Goal: Task Accomplishment & Management: Complete application form

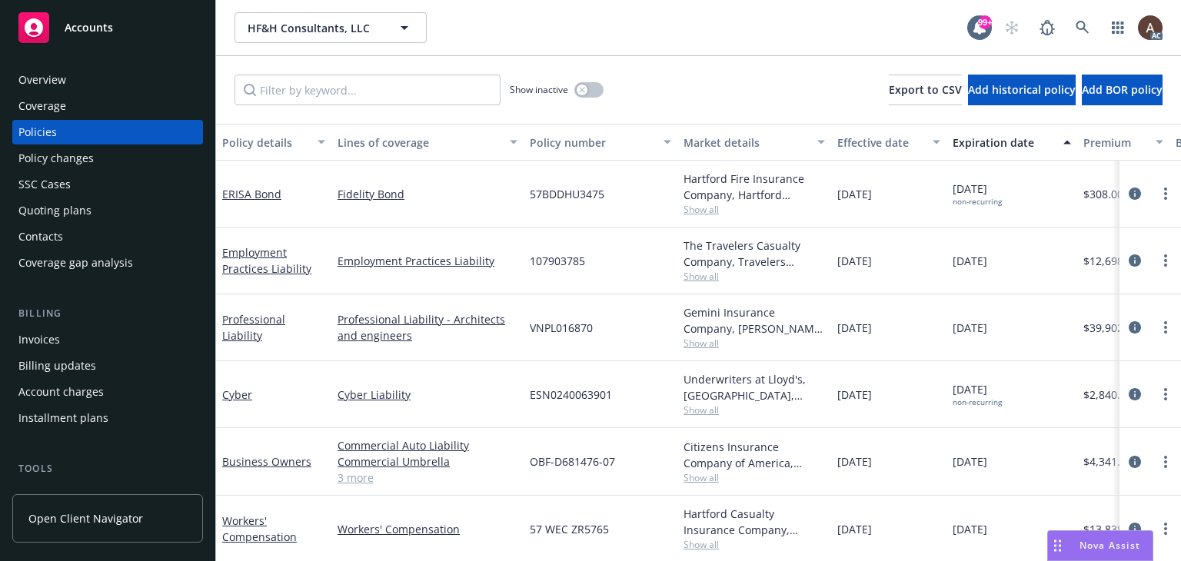
click at [116, 164] on div "Policy changes" at bounding box center [107, 158] width 178 height 25
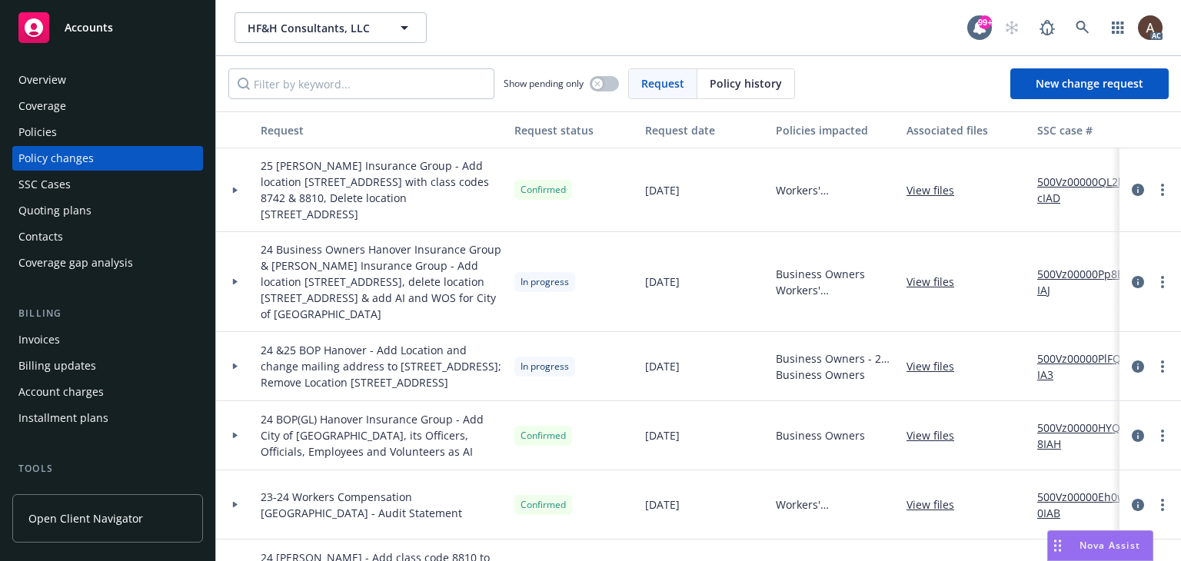
scroll to position [154, 0]
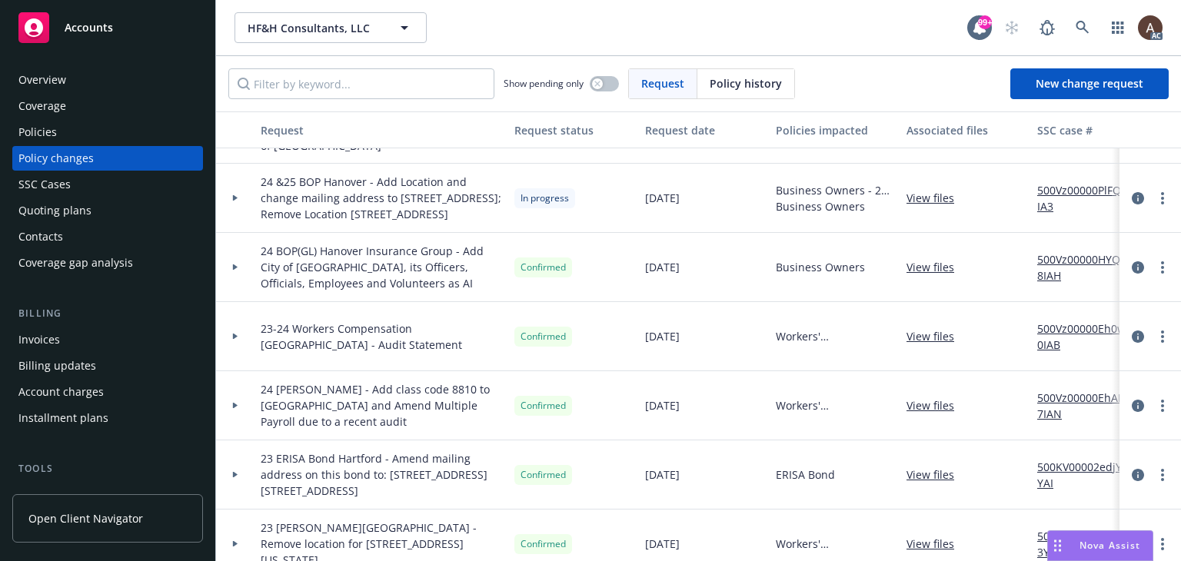
click at [234, 201] on icon at bounding box center [235, 198] width 5 height 6
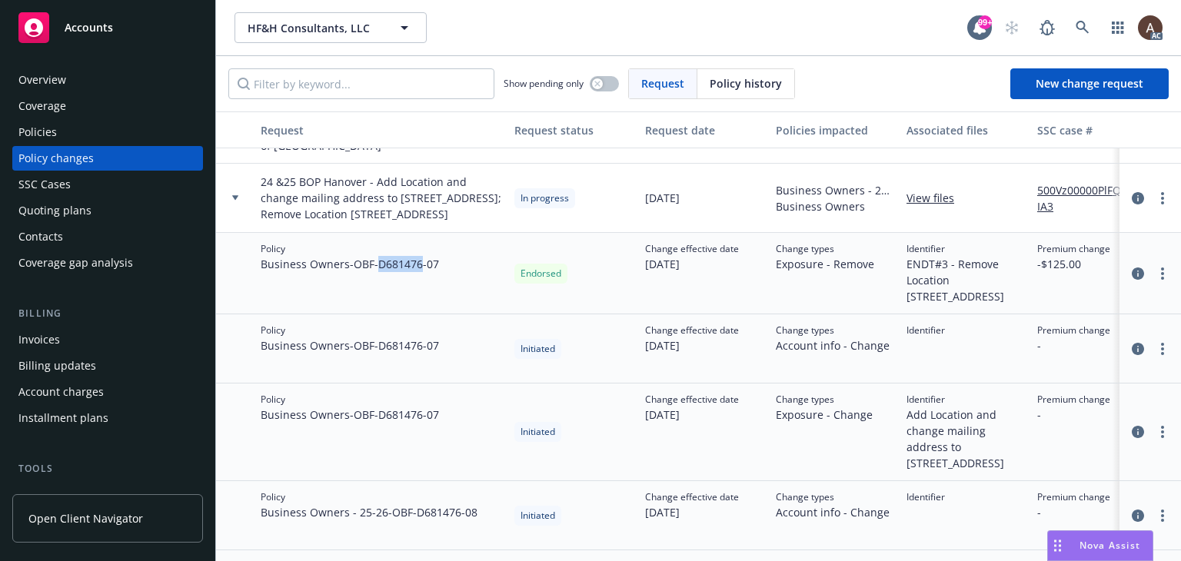
drag, startPoint x: 383, startPoint y: 281, endPoint x: 426, endPoint y: 280, distance: 43.1
click at [426, 272] on span "Business Owners - OBF-D681476-07" at bounding box center [350, 264] width 178 height 16
copy span "D681476"
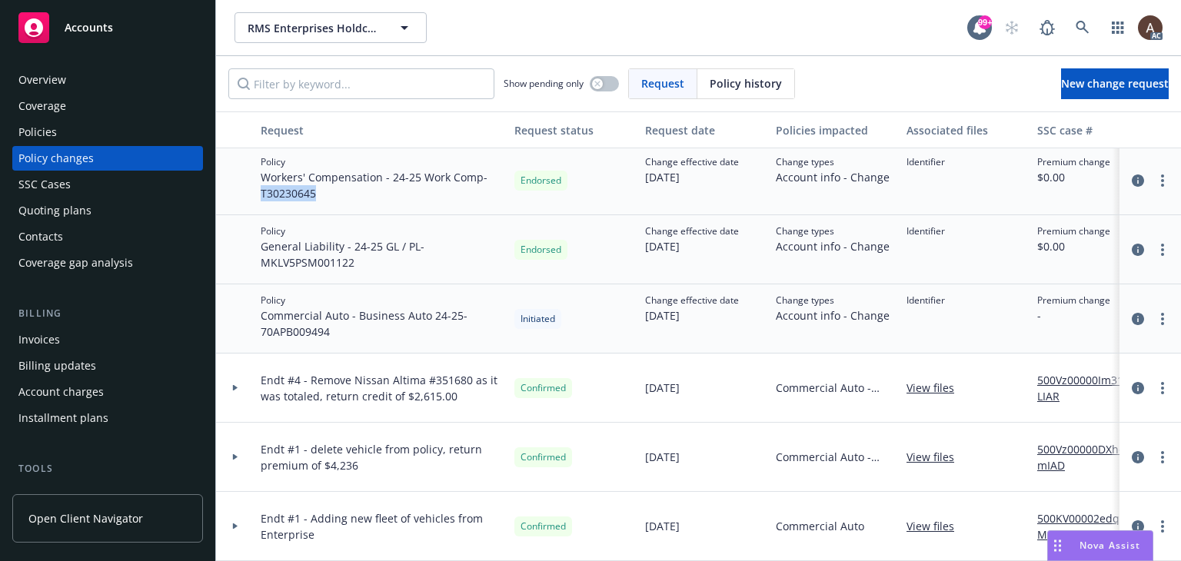
scroll to position [360, 0]
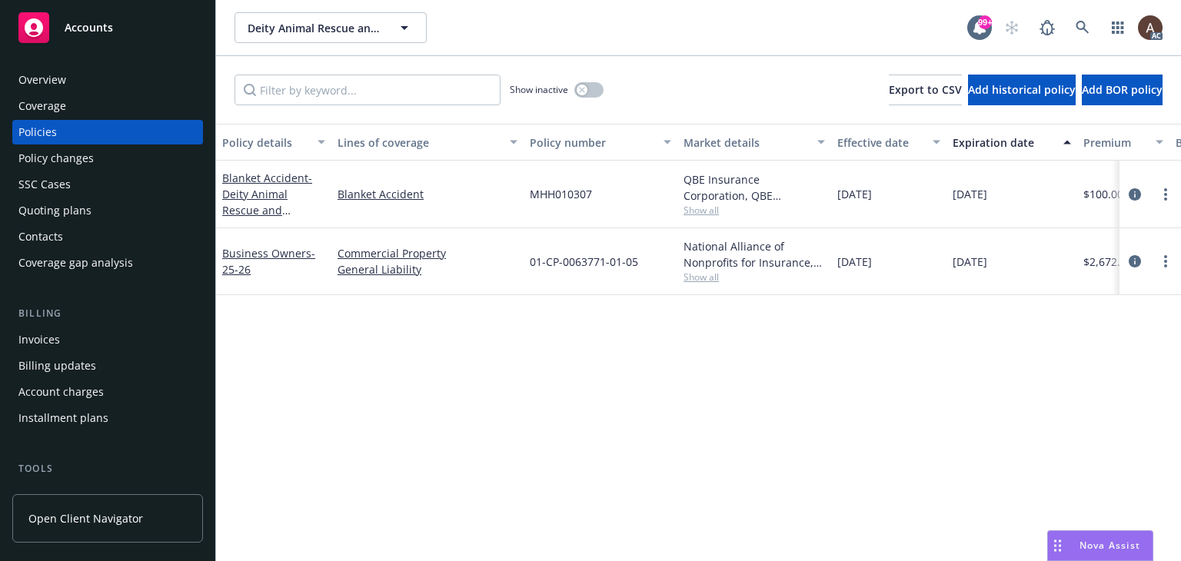
click at [545, 299] on div "Policy details Lines of coverage Policy number Market details Effective date Ex…" at bounding box center [698, 342] width 965 height 437
drag, startPoint x: 576, startPoint y: 263, endPoint x: 604, endPoint y: 264, distance: 28.5
click at [604, 264] on span "01-CP-0063771-01-05" at bounding box center [584, 262] width 108 height 16
copy span "63771"
click at [116, 156] on div "Policy changes" at bounding box center [107, 158] width 178 height 25
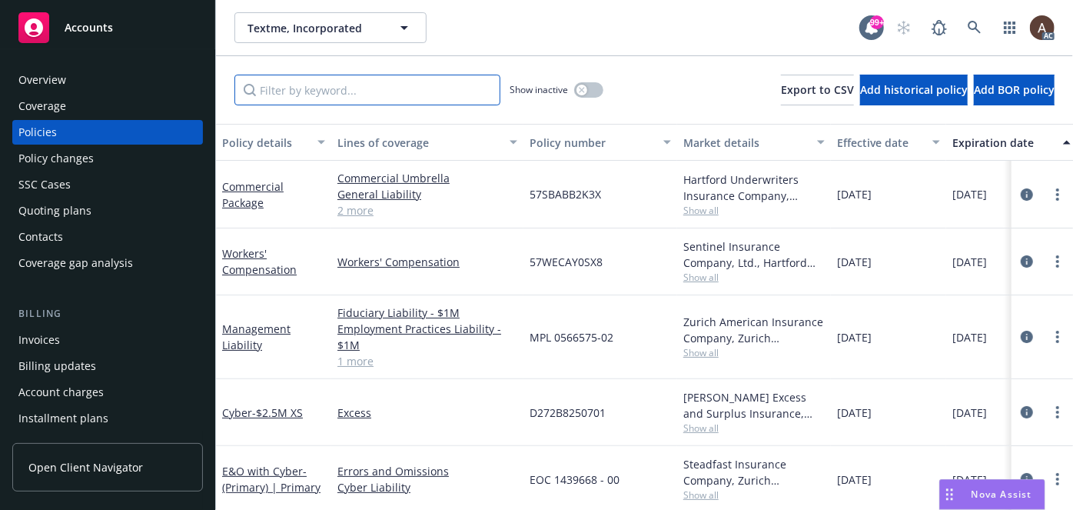
click at [298, 92] on input "Filter by keyword..." at bounding box center [367, 90] width 266 height 31
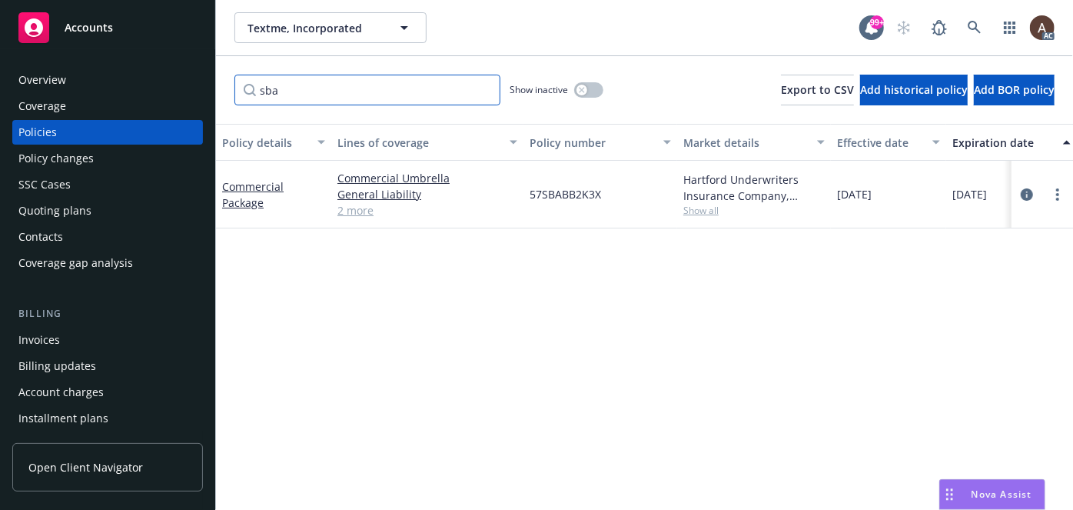
type input "sba"
click at [594, 318] on div "Policy details Lines of coverage Policy number Market details Effective date Ex…" at bounding box center [644, 374] width 857 height 500
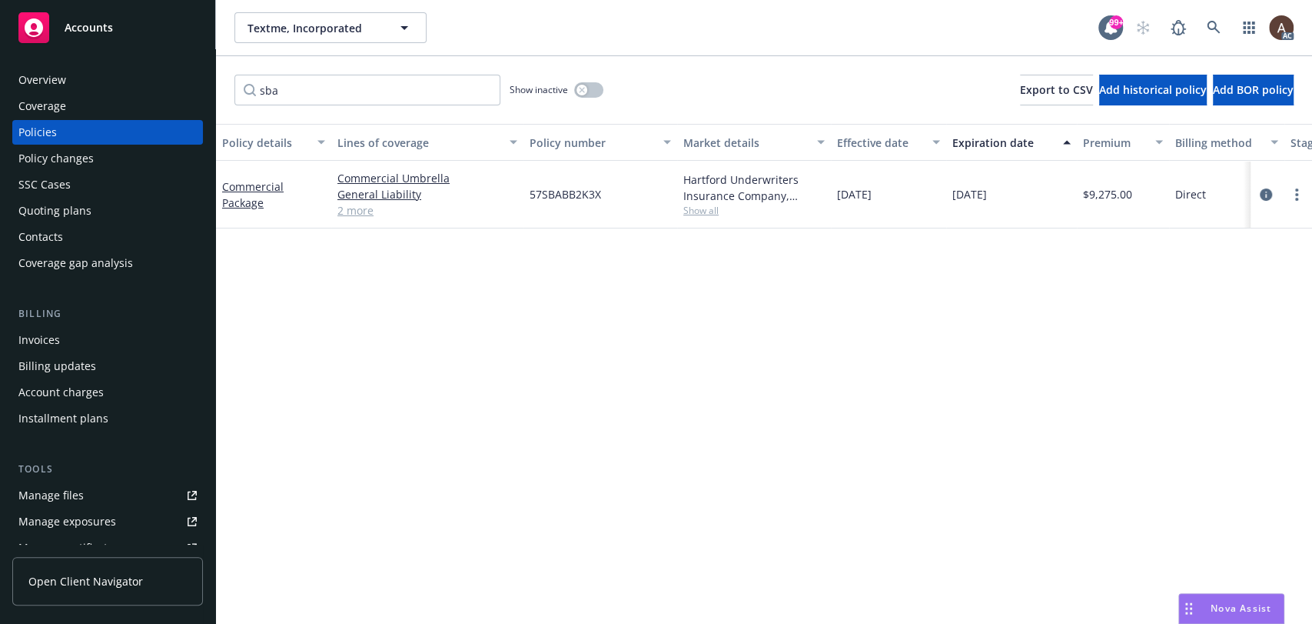
click at [726, 388] on div "Policy details Lines of coverage Policy number Market details Effective date Ex…" at bounding box center [764, 374] width 1096 height 500
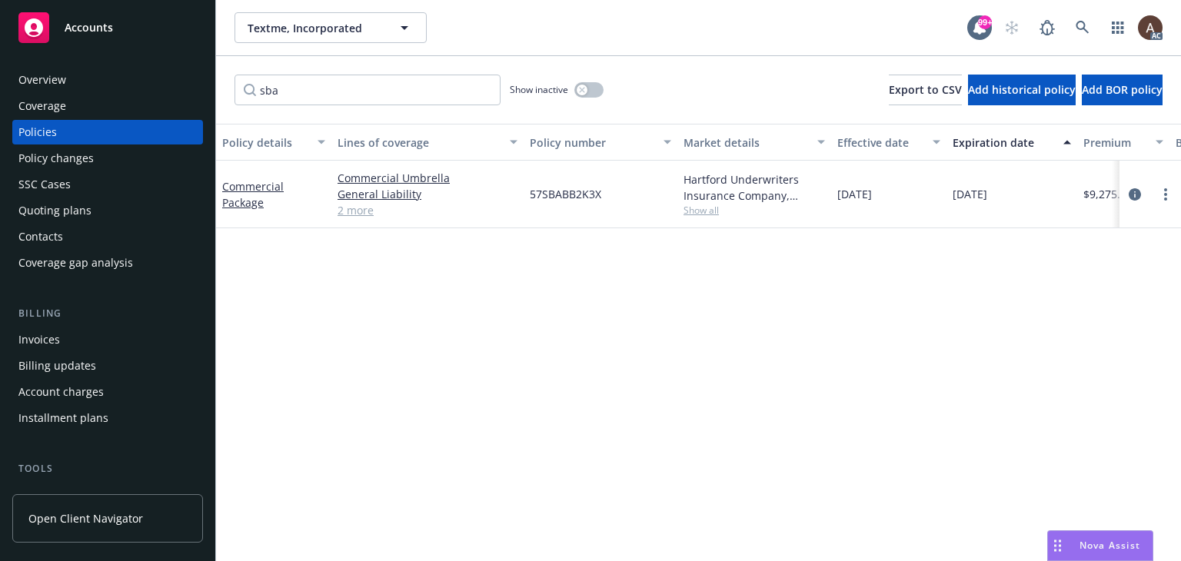
click at [517, 330] on div "Policy details Lines of coverage Policy number Market details Effective date Ex…" at bounding box center [698, 374] width 965 height 500
click at [583, 89] on icon "button" at bounding box center [581, 89] width 5 height 5
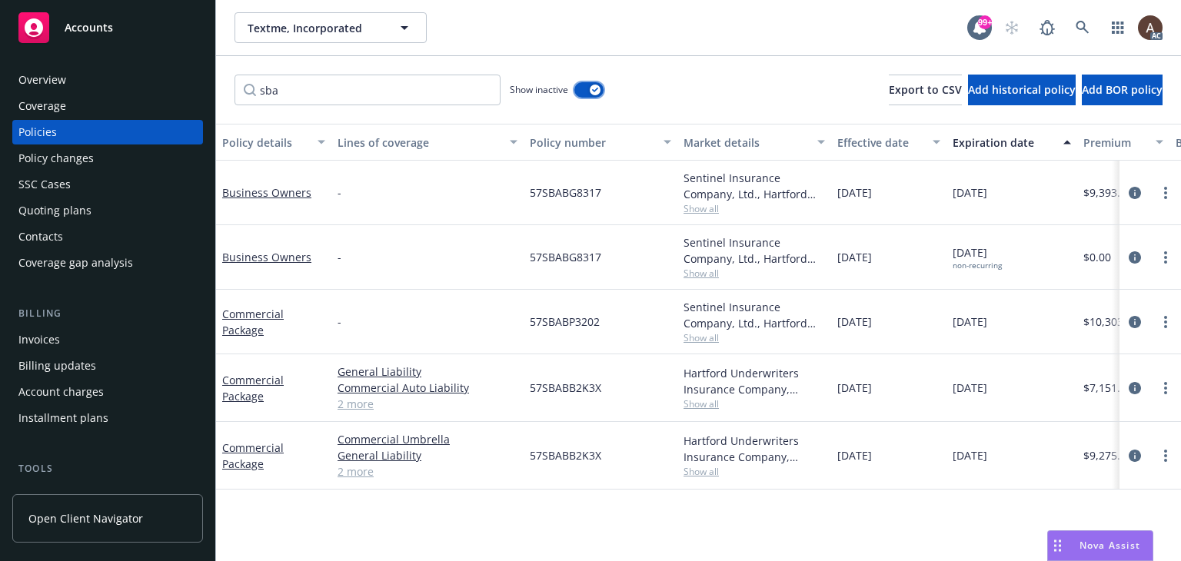
scroll to position [62, 0]
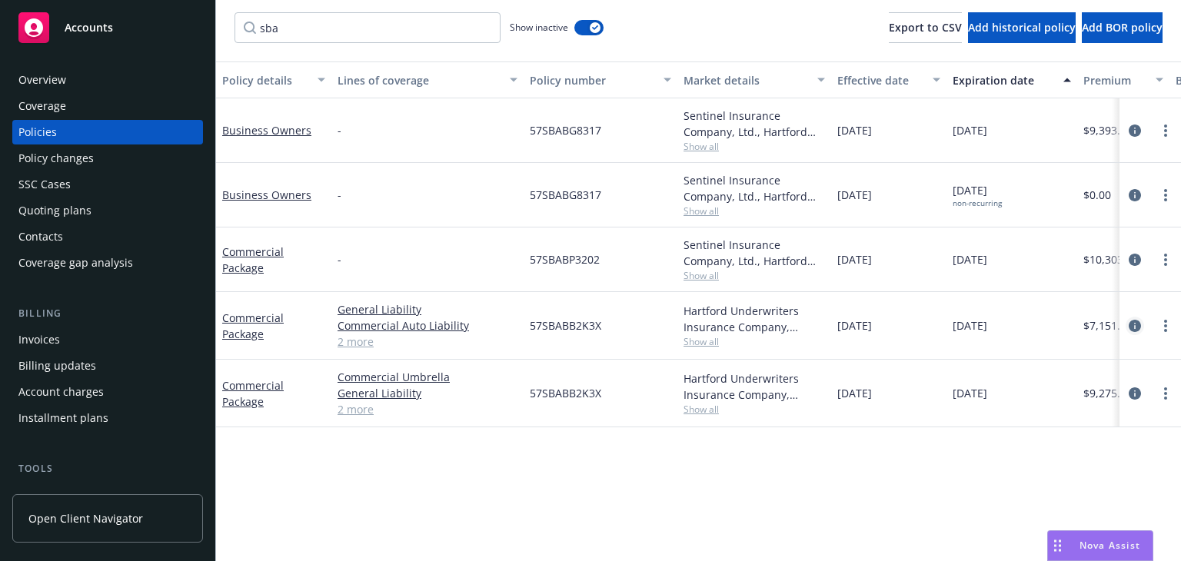
click at [1129, 324] on icon "circleInformation" at bounding box center [1135, 326] width 12 height 12
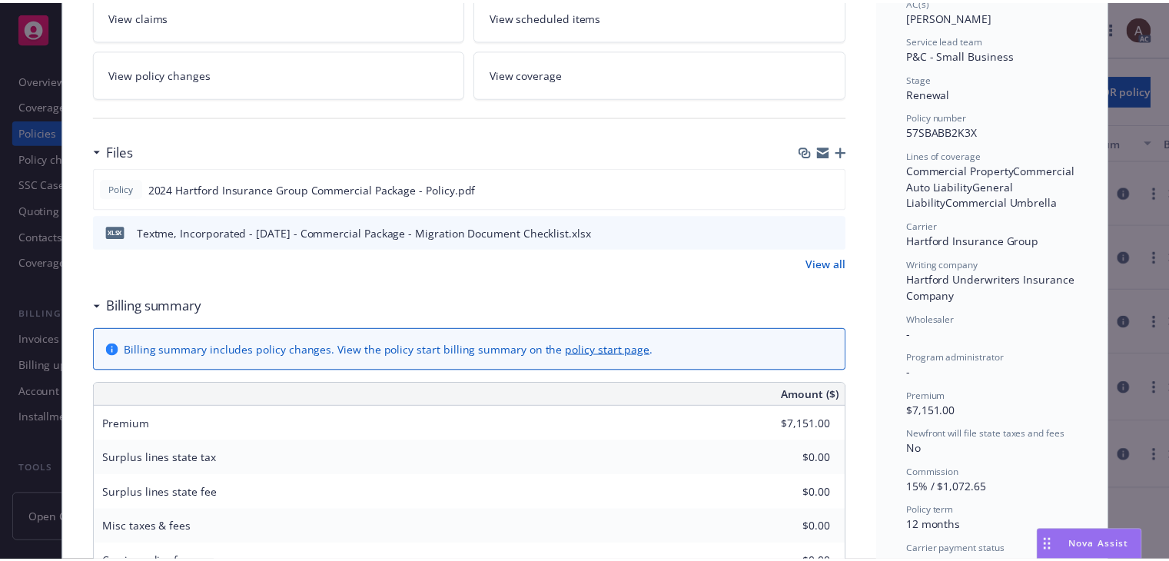
scroll to position [231, 0]
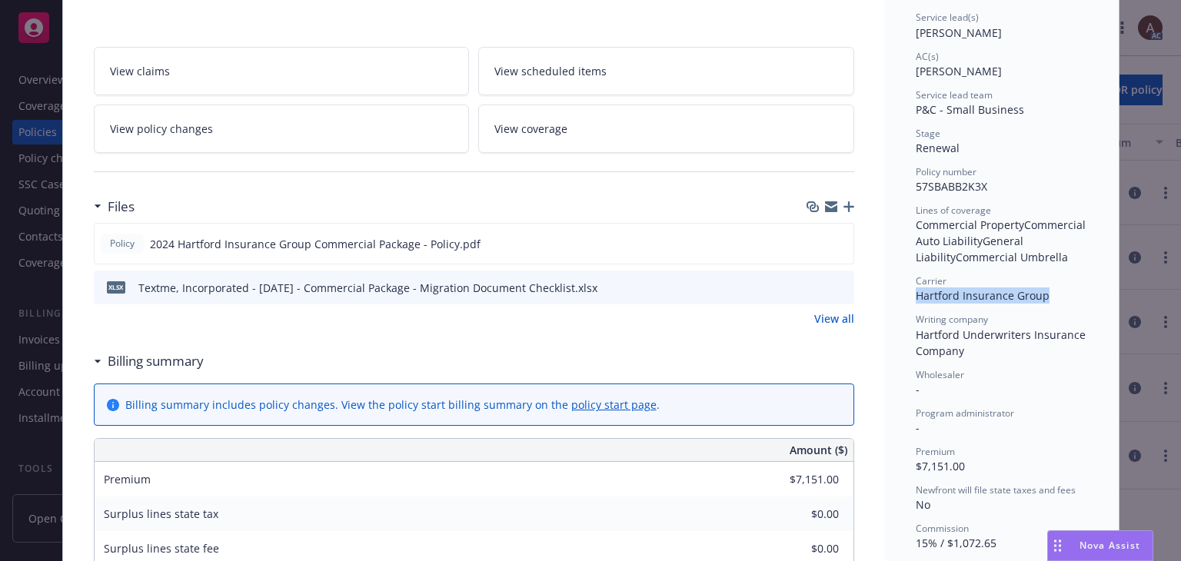
drag, startPoint x: 908, startPoint y: 298, endPoint x: 1046, endPoint y: 298, distance: 138.4
copy span "Hartford Insurance Group"
click at [335, 131] on link "View policy changes" at bounding box center [282, 129] width 376 height 48
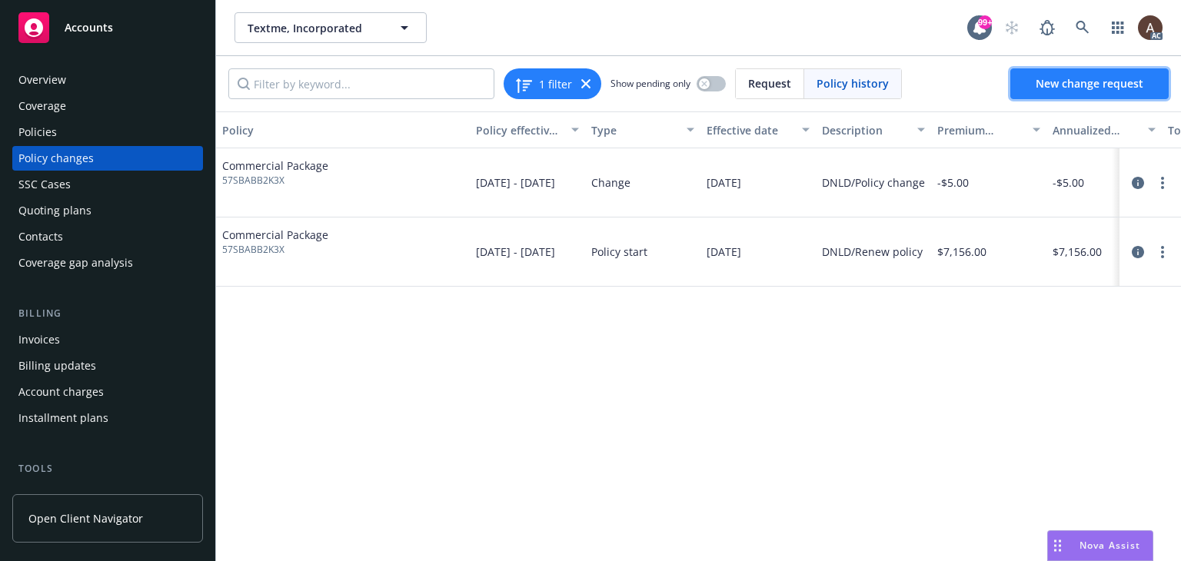
click at [1063, 84] on span "New change request" at bounding box center [1090, 83] width 108 height 15
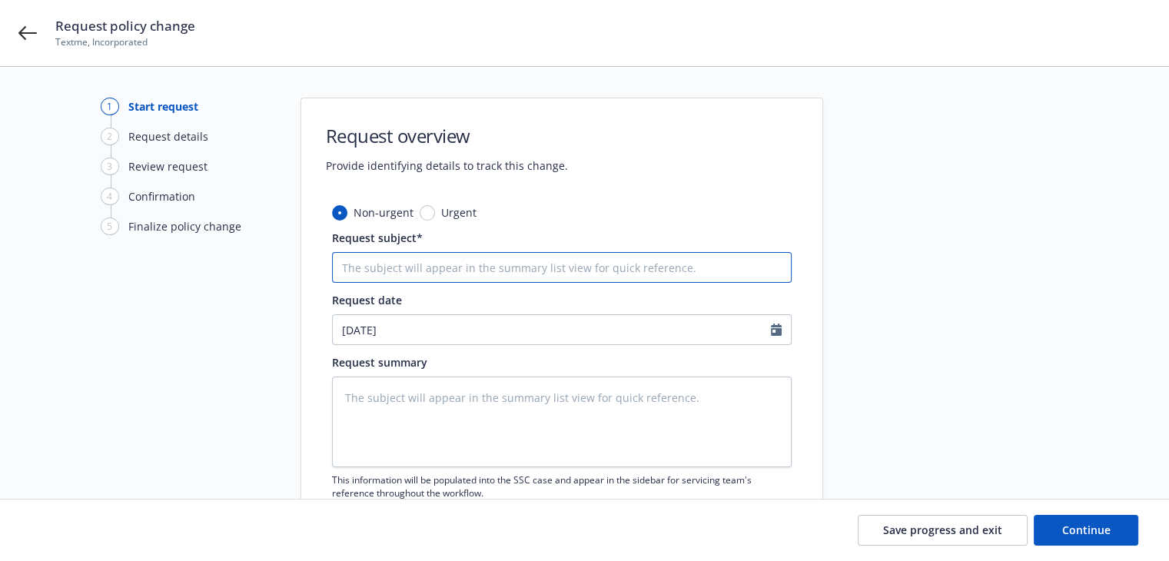
drag, startPoint x: 368, startPoint y: 268, endPoint x: 11, endPoint y: 307, distance: 358.8
click at [368, 268] on input "Request subject*" at bounding box center [562, 267] width 460 height 31
paste input "24-25 Commercial Package Hartford Insurance Group - Audit Statement"
type input "24-25 Commercial Package Hartford Insurance Group - Audit Statement"
type textarea "x"
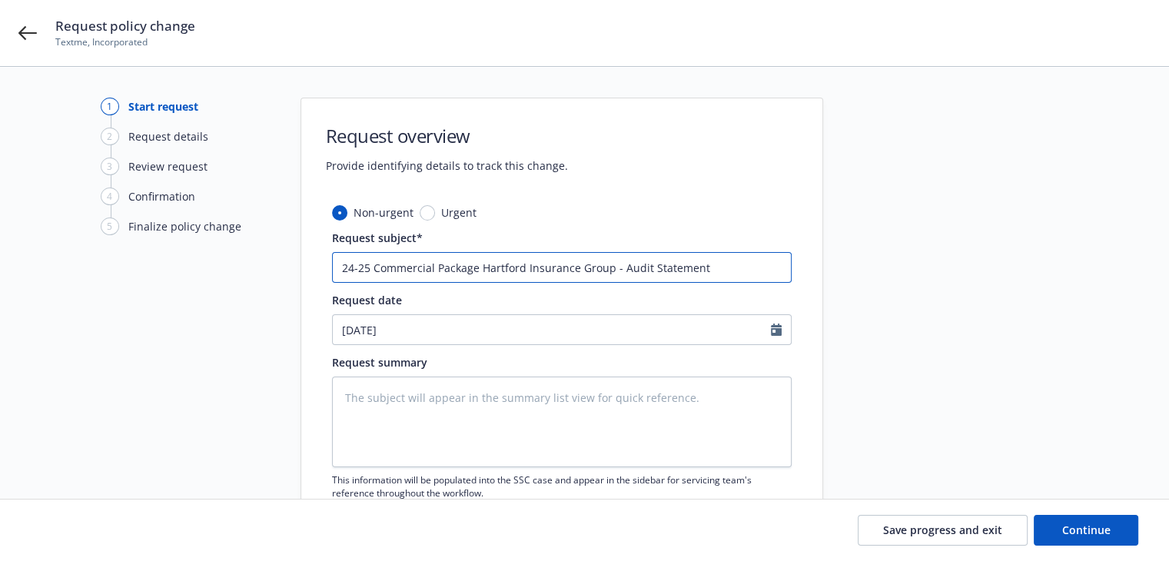
type input "24-25 Commercial Package Hartford Insurance Group - Audit Statement"
click at [363, 413] on textarea at bounding box center [562, 422] width 460 height 91
paste textarea "2024-2025 Final Audit Results Original Estimated Premium - $ Audited Actual Pre…"
type textarea "x"
type textarea "2024-2025 Final Audit Results Original Estimated Premium - $ Audited Actual Pre…"
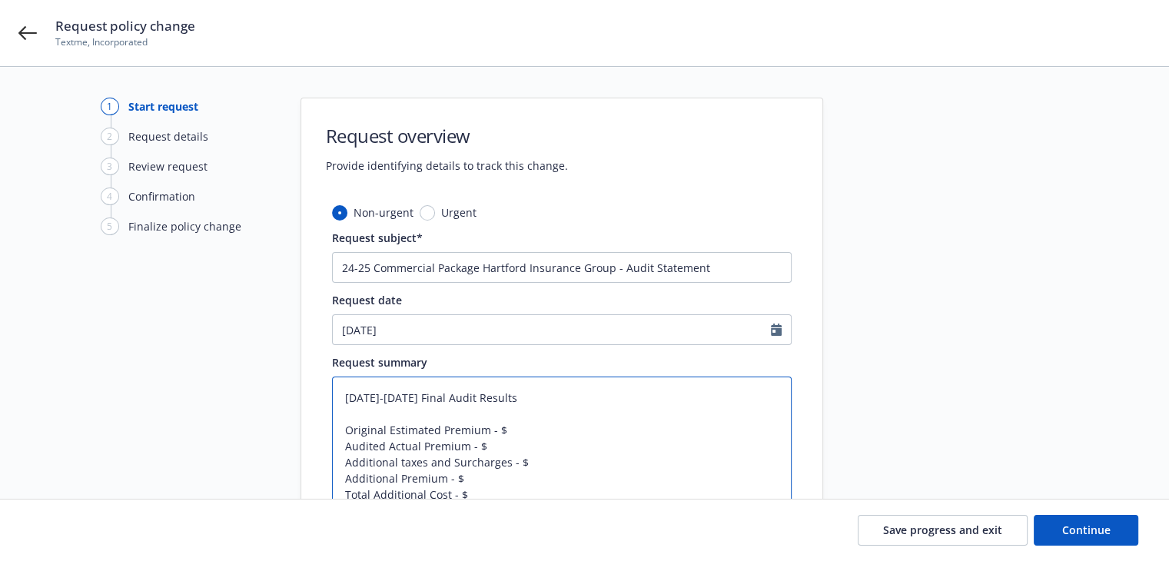
click at [507, 428] on textarea "2024-2025 Final Audit Results Original Estimated Premium - $ Audited Actual Pre…" at bounding box center [562, 446] width 460 height 139
type textarea "x"
type textarea "2024-2025 Final Audit Results Original Estimated Premium - $7 Audited Actual Pr…"
type textarea "x"
type textarea "2024-2025 Final Audit Results Original Estimated Premium - $7, Audited Actual P…"
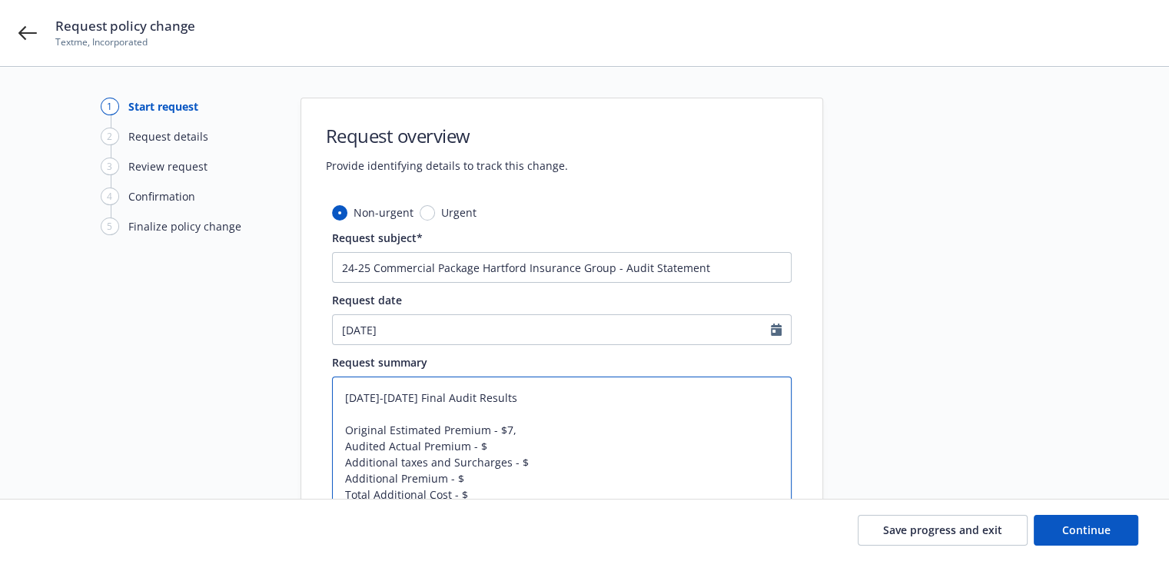
type textarea "x"
type textarea "2024-2025 Final Audit Results Original Estimated Premium - $7,1 Audited Actual …"
type textarea "x"
type textarea "2024-2025 Final Audit Results Original Estimated Premium - $7,15 Audited Actual…"
type textarea "x"
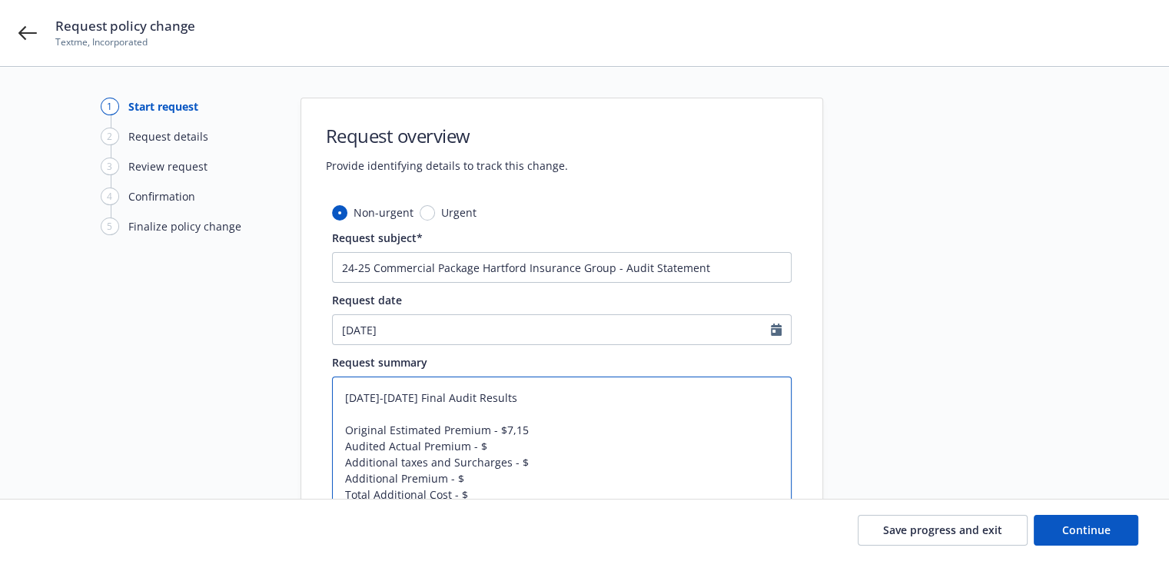
type textarea "2024-2025 Final Audit Results Original Estimated Premium - $7,151 Audited Actua…"
click at [508, 445] on textarea "2024-2025 Final Audit Results Original Estimated Premium - $7,151 Audited Actua…" at bounding box center [562, 446] width 460 height 139
type textarea "x"
type textarea "2024-2025 Final Audit Results Original Estimated Premium - $7,151 Audited Actua…"
type textarea "x"
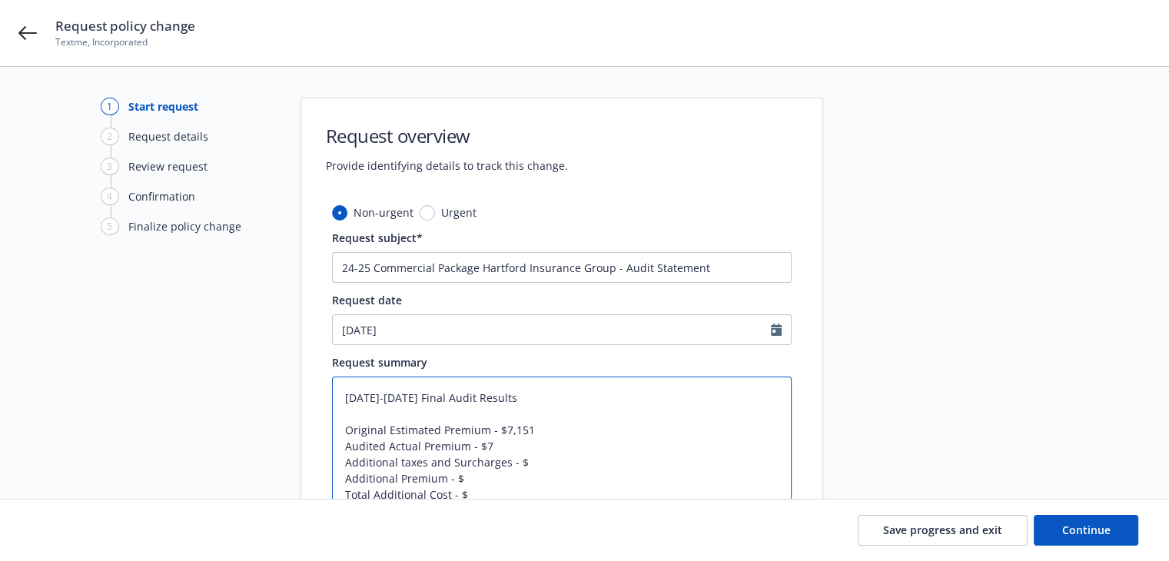
type textarea "2024-2025 Final Audit Results Original Estimated Premium - $7,151 Audited Actua…"
type textarea "x"
type textarea "2024-2025 Final Audit Results Original Estimated Premium - $7,151 Audited Actua…"
type textarea "x"
type textarea "2024-2025 Final Audit Results Original Estimated Premium - $7,151 Audited Actua…"
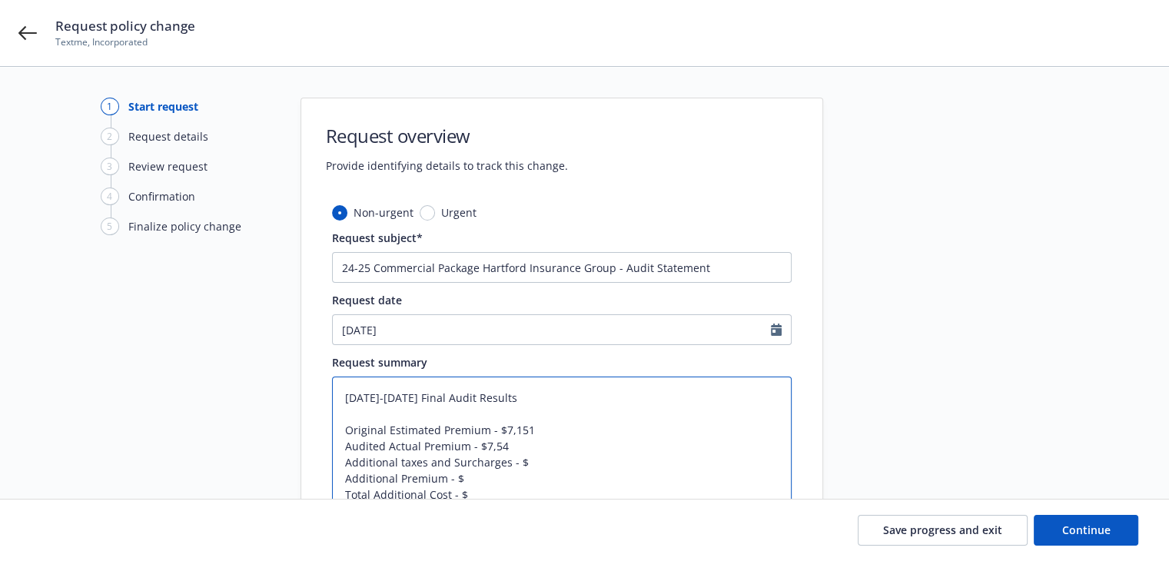
type textarea "x"
type textarea "2024-2025 Final Audit Results Original Estimated Premium - $7,151 Audited Actua…"
click at [534, 463] on textarea "2024-2025 Final Audit Results Original Estimated Premium - $7,151 Audited Actua…" at bounding box center [562, 446] width 460 height 139
type textarea "x"
type textarea "2024-2025 Final Audit Results Original Estimated Premium - $7,151 Audited Actua…"
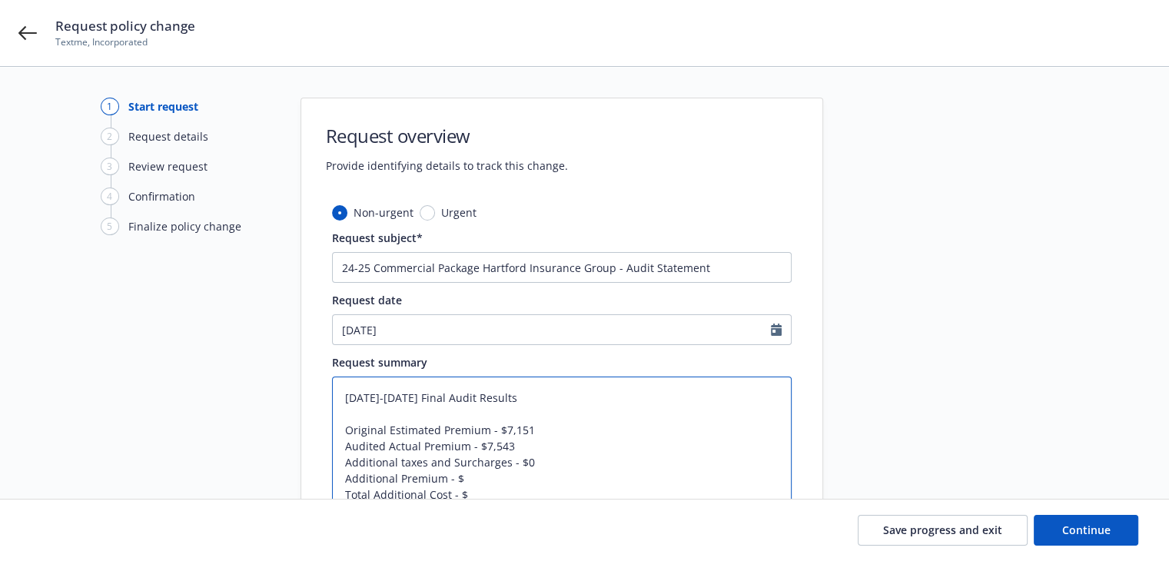
click at [477, 474] on textarea "2024-2025 Final Audit Results Original Estimated Premium - $7,151 Audited Actua…" at bounding box center [562, 446] width 460 height 139
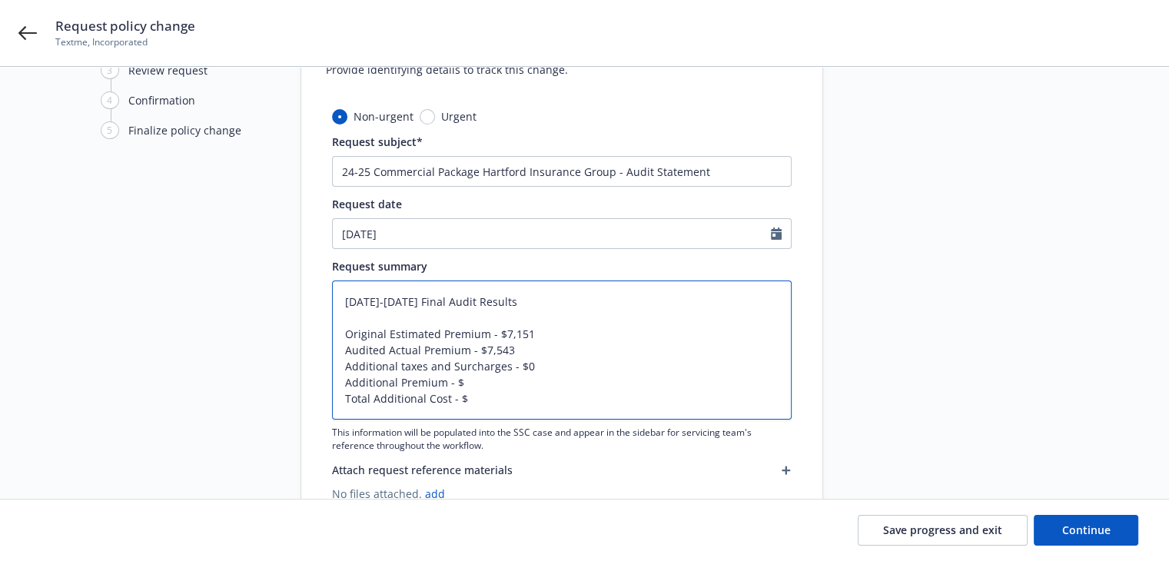
scroll to position [154, 0]
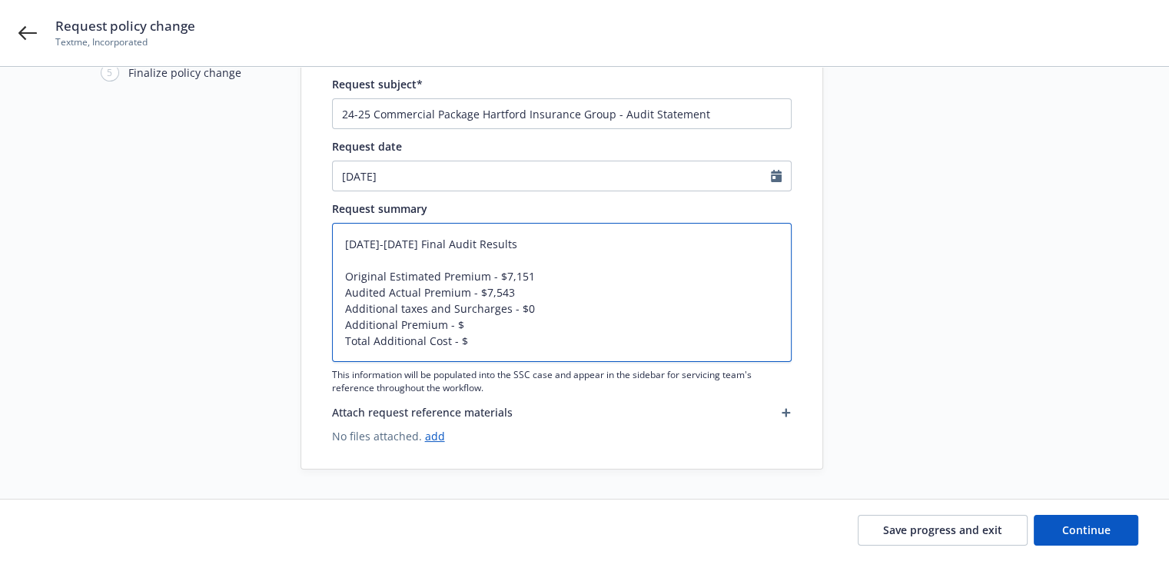
type textarea "x"
type textarea "2024-2025 Final Audit Results Original Estimated Premium - $7,151 Audited Actua…"
type textarea "x"
type textarea "2024-2025 Final Audit Results Original Estimated Premium - $7,151 Audited Actua…"
type textarea "x"
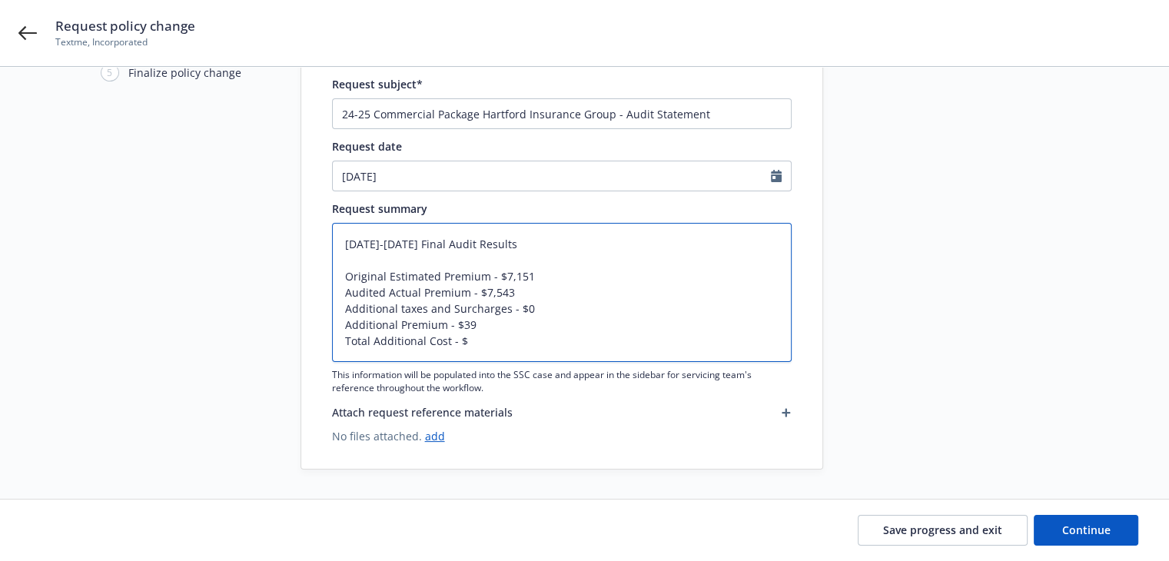
type textarea "2024-2025 Final Audit Results Original Estimated Premium - $7,151 Audited Actua…"
click at [488, 341] on textarea "2024-2025 Final Audit Results Original Estimated Premium - $7,151 Audited Actua…" at bounding box center [562, 292] width 460 height 139
type textarea "x"
type textarea "2024-2025 Final Audit Results Original Estimated Premium - $7,151 Audited Actua…"
type textarea "x"
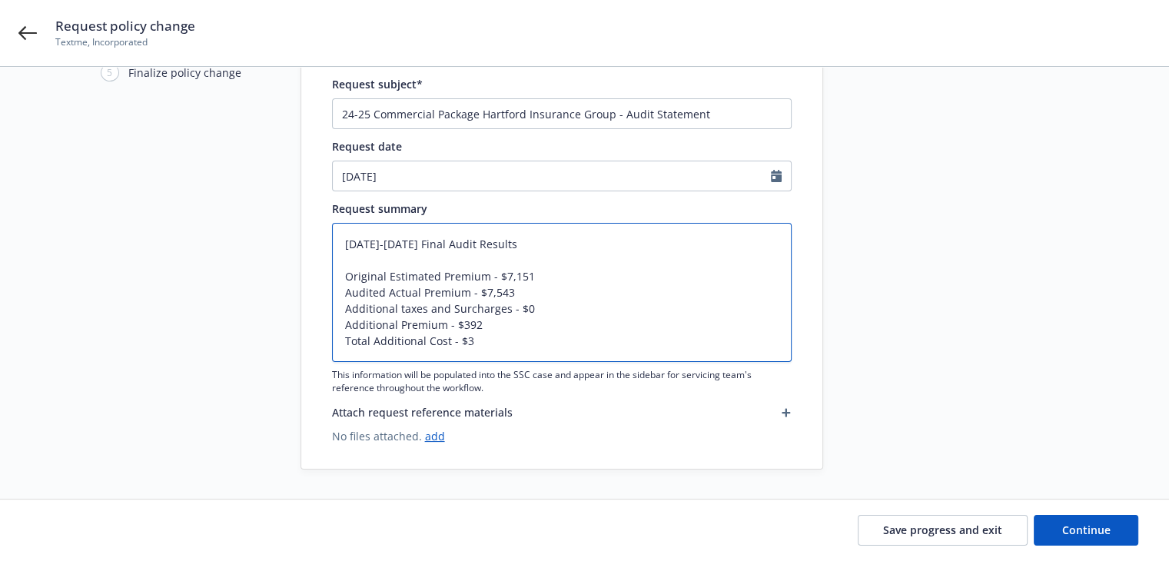
type textarea "2024-2025 Final Audit Results Original Estimated Premium - $7,151 Audited Actua…"
type textarea "x"
type textarea "2024-2025 Final Audit Results Original Estimated Premium - $7,151 Audited Actua…"
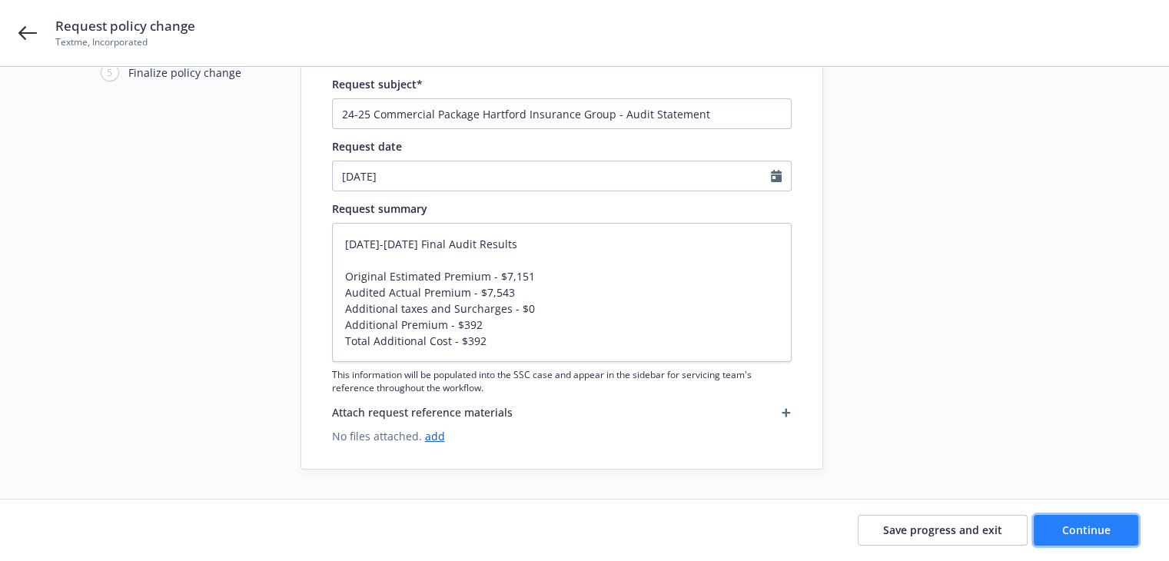
click at [1055, 531] on button "Continue" at bounding box center [1086, 530] width 105 height 31
type textarea "x"
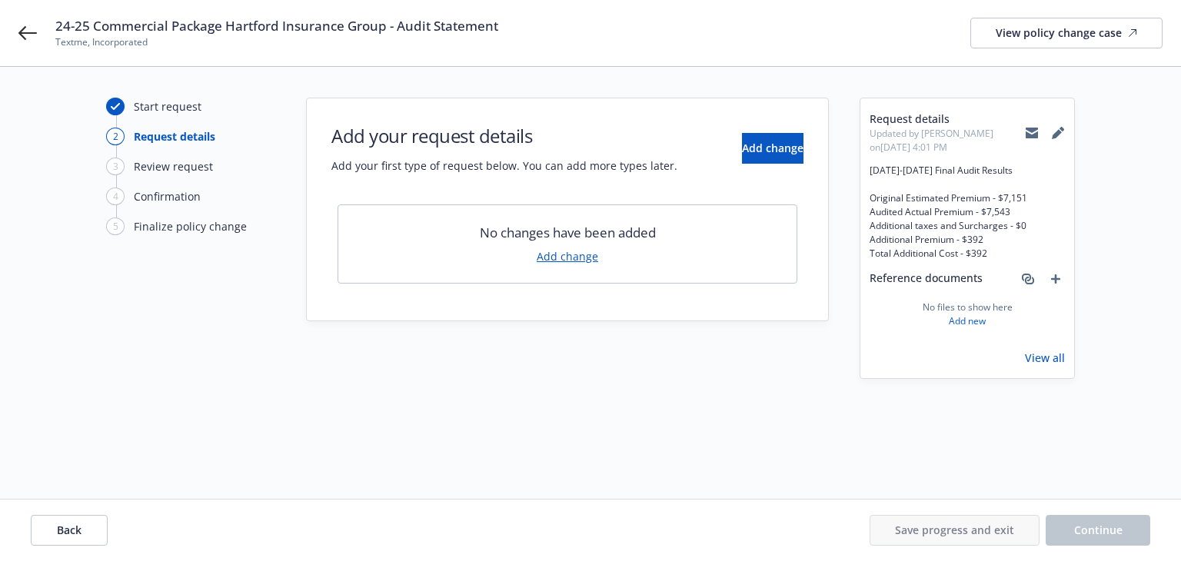
click at [719, 165] on div "Add your request details Add your first type of request below. You can add more…" at bounding box center [567, 148] width 472 height 51
click at [742, 158] on button "Add change" at bounding box center [773, 148] width 62 height 31
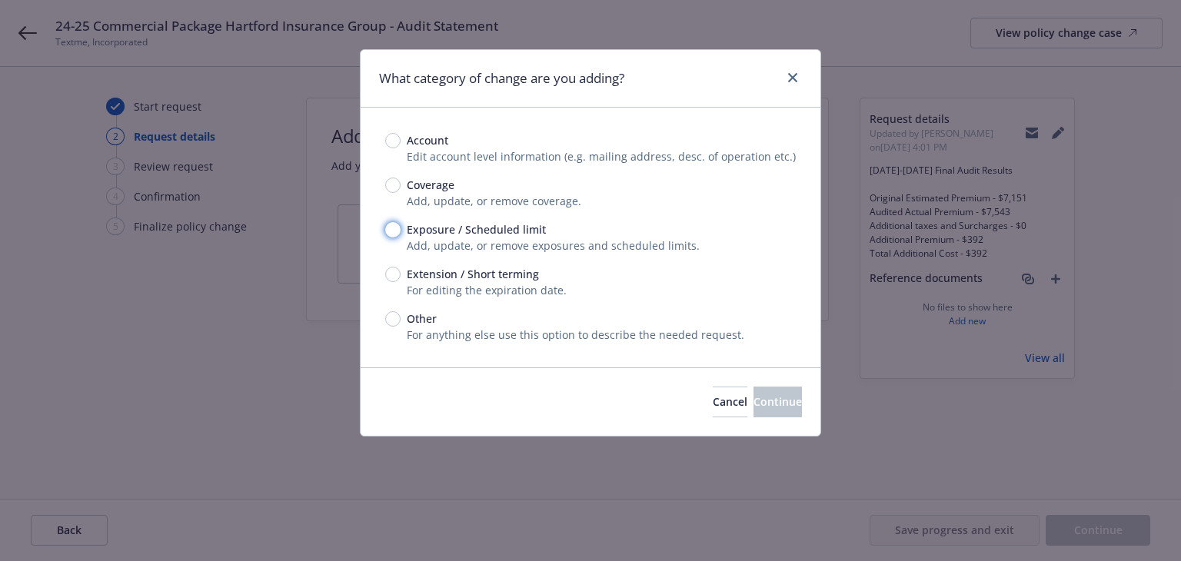
click at [394, 228] on input "Exposure / Scheduled limit" at bounding box center [392, 229] width 15 height 15
radio input "true"
click at [757, 407] on span "Continue" at bounding box center [777, 401] width 48 height 15
type textarea "x"
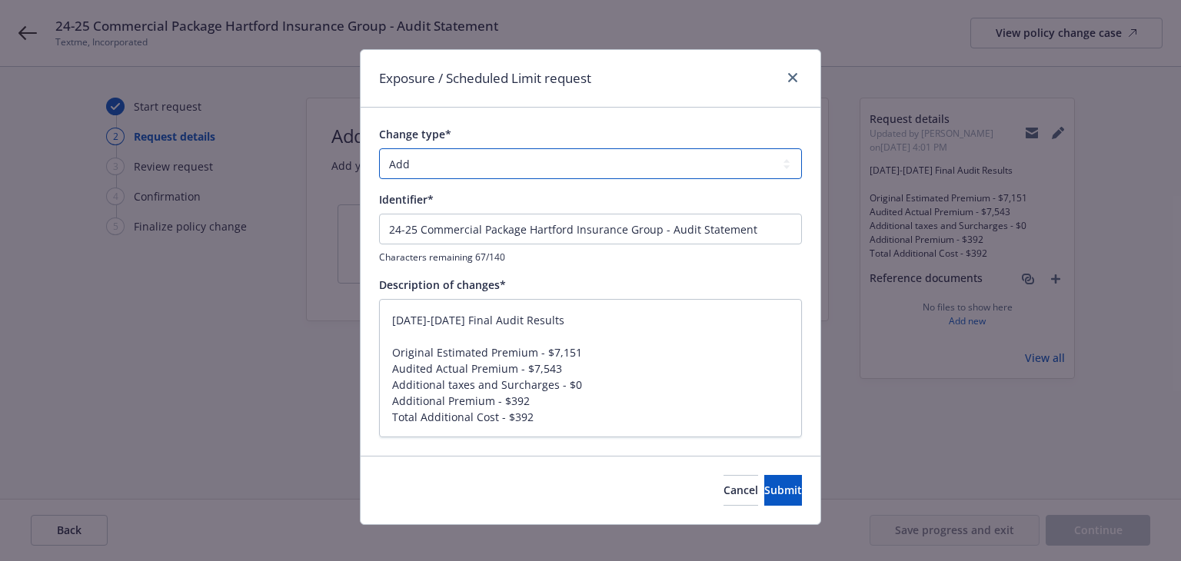
click at [470, 167] on select "Add Audit Change Remove" at bounding box center [590, 163] width 423 height 31
select select "AUDIT"
click at [379, 148] on select "Add Audit Change Remove" at bounding box center [590, 163] width 423 height 31
drag, startPoint x: 517, startPoint y: 318, endPoint x: 326, endPoint y: 310, distance: 191.6
click at [326, 310] on div "Exposure / Scheduled Limit request Change type* Add Audit Change Remove Identif…" at bounding box center [590, 280] width 1181 height 561
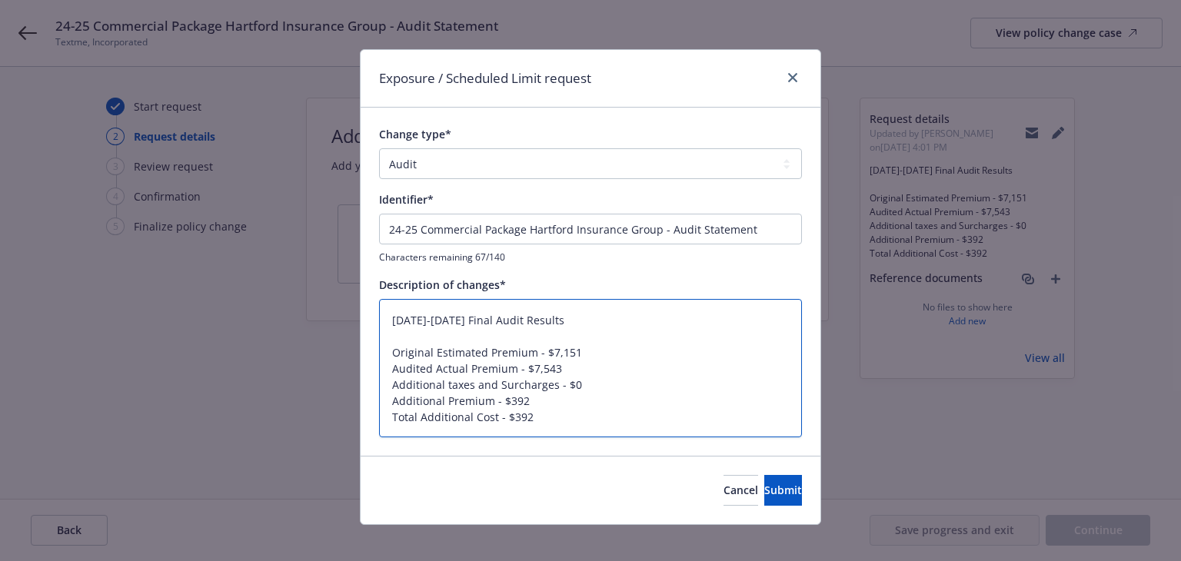
type textarea "x"
type textarea "Original Estimated Premium - $7,151 Audited Actual Premium - $7,543 Additional …"
click at [387, 354] on textarea "Original Estimated Premium - $7,151 Audited Actual Premium - $7,543 Additional …" at bounding box center [590, 368] width 423 height 139
type textarea "x"
type textarea "Original Estimated Premium - $7,151 Audited Actual Premium - $7,543 Additional …"
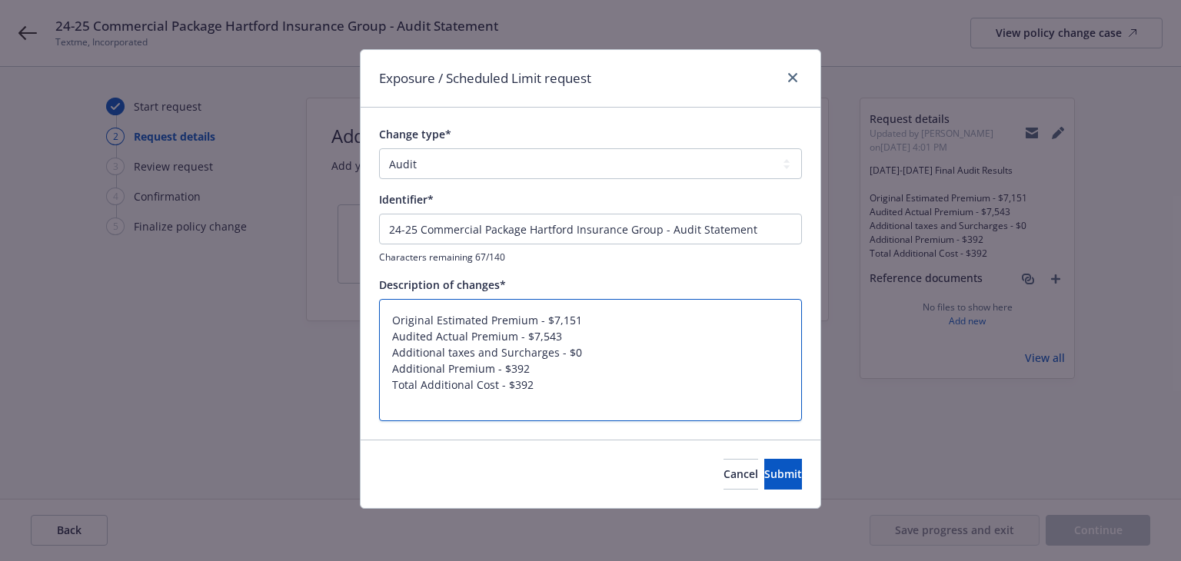
type textarea "x"
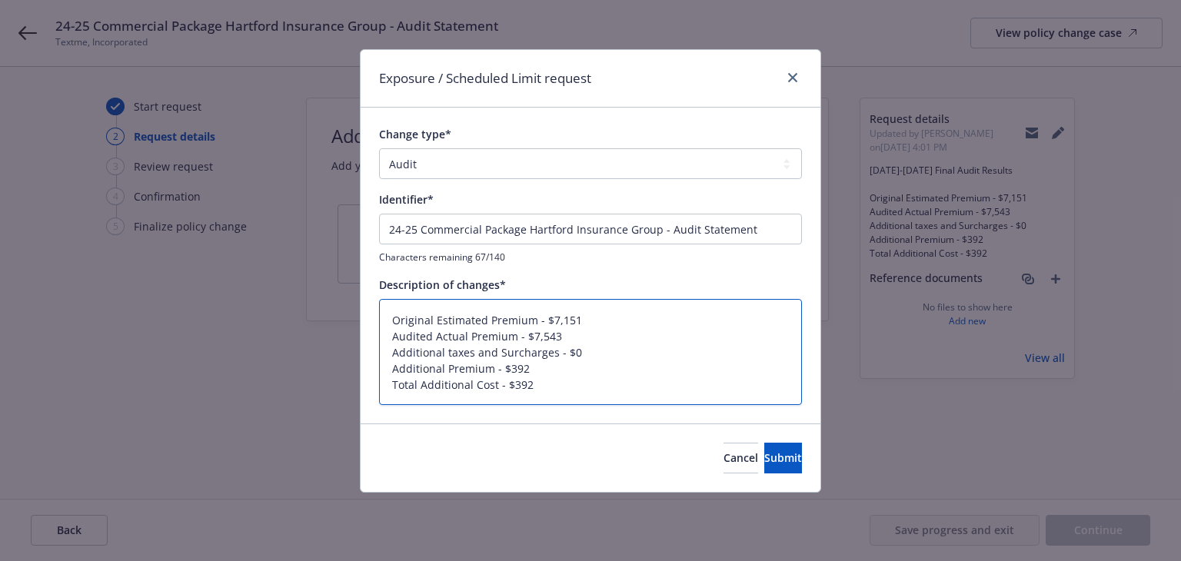
type textarea "Original Estimated Premium - $7,151 Audited Actual Premium - $7,543 Additional …"
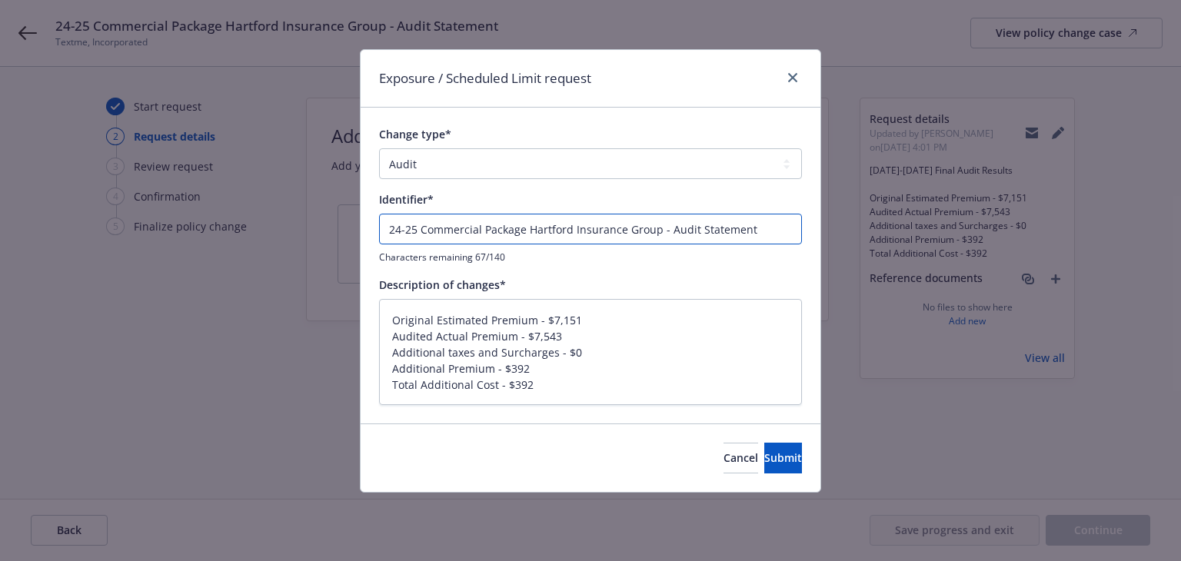
drag, startPoint x: 774, startPoint y: 225, endPoint x: 292, endPoint y: 200, distance: 482.7
click at [286, 189] on div "Exposure / Scheduled Limit request Change type* Add Audit Change Remove Identif…" at bounding box center [590, 280] width 1181 height 561
paste input "024-2025 Final Audit Results"
type textarea "x"
type input "[DATE]-[DATE] Final Audit Results"
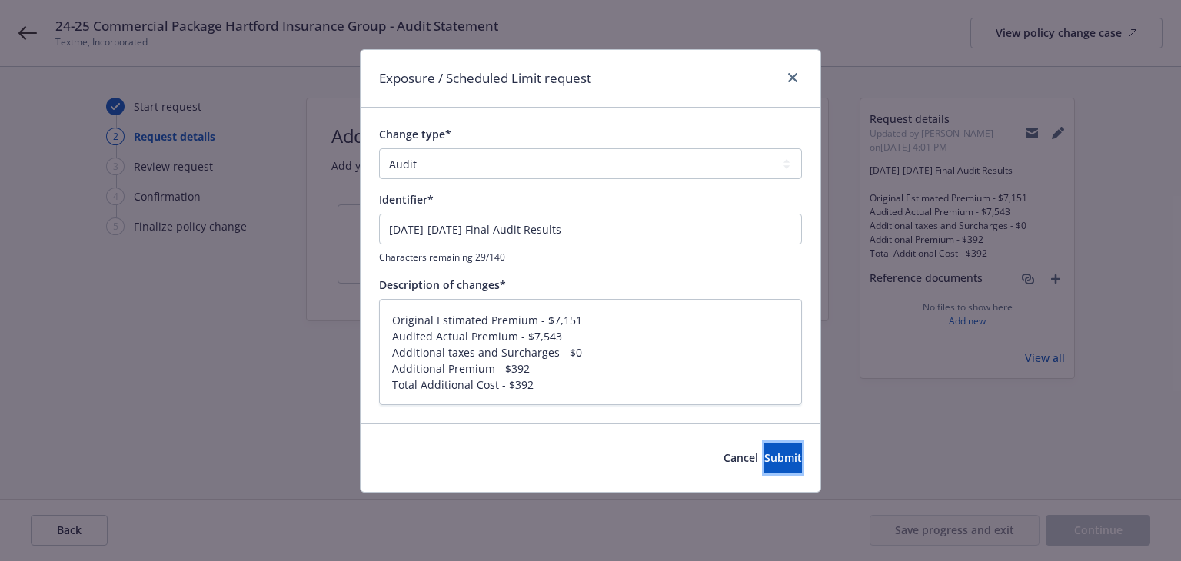
click at [764, 447] on button "Submit" at bounding box center [783, 458] width 38 height 31
type textarea "x"
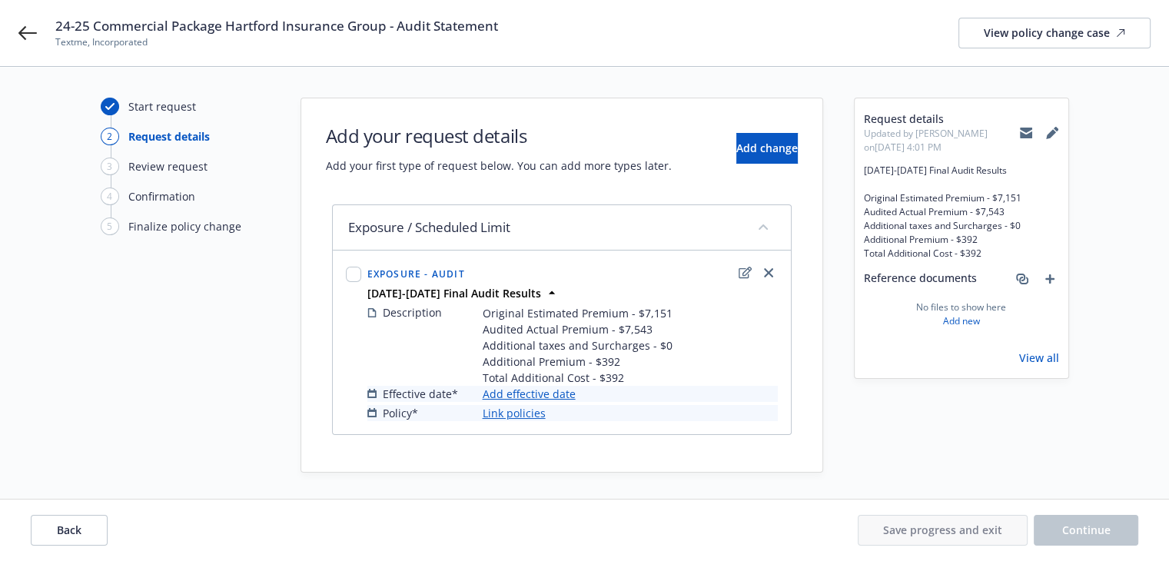
click at [532, 395] on link "Add effective date" at bounding box center [529, 394] width 93 height 16
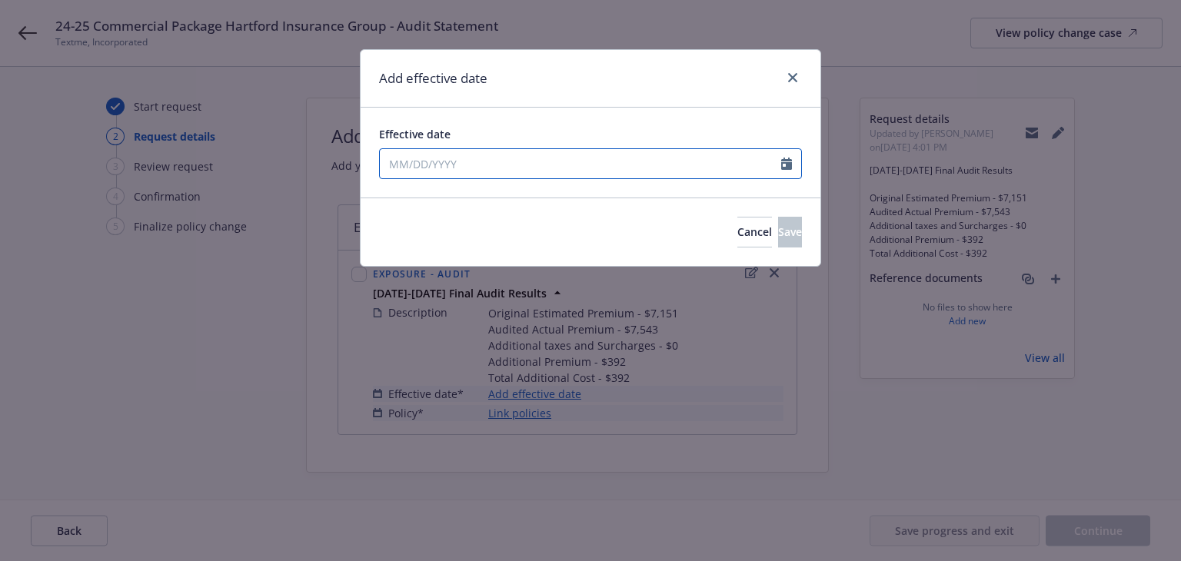
click at [443, 168] on input "Effective date" at bounding box center [580, 163] width 401 height 29
select select "8"
type input "05/16/2025"
click at [547, 88] on div "Add effective date" at bounding box center [591, 79] width 460 height 58
click at [778, 234] on span "Save" at bounding box center [790, 232] width 24 height 15
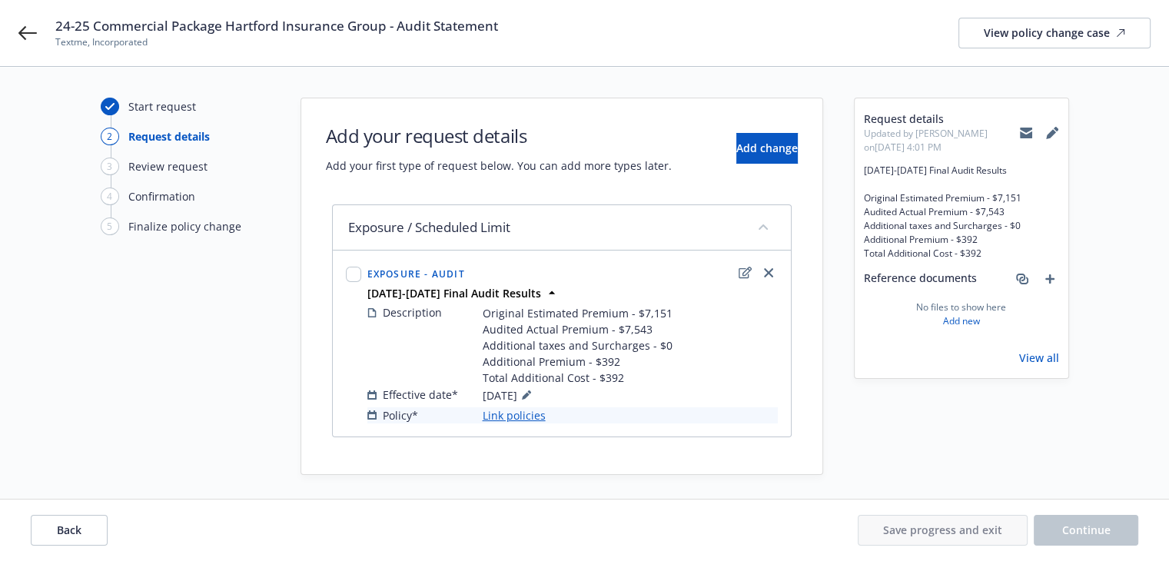
click at [517, 417] on link "Link policies" at bounding box center [514, 415] width 63 height 16
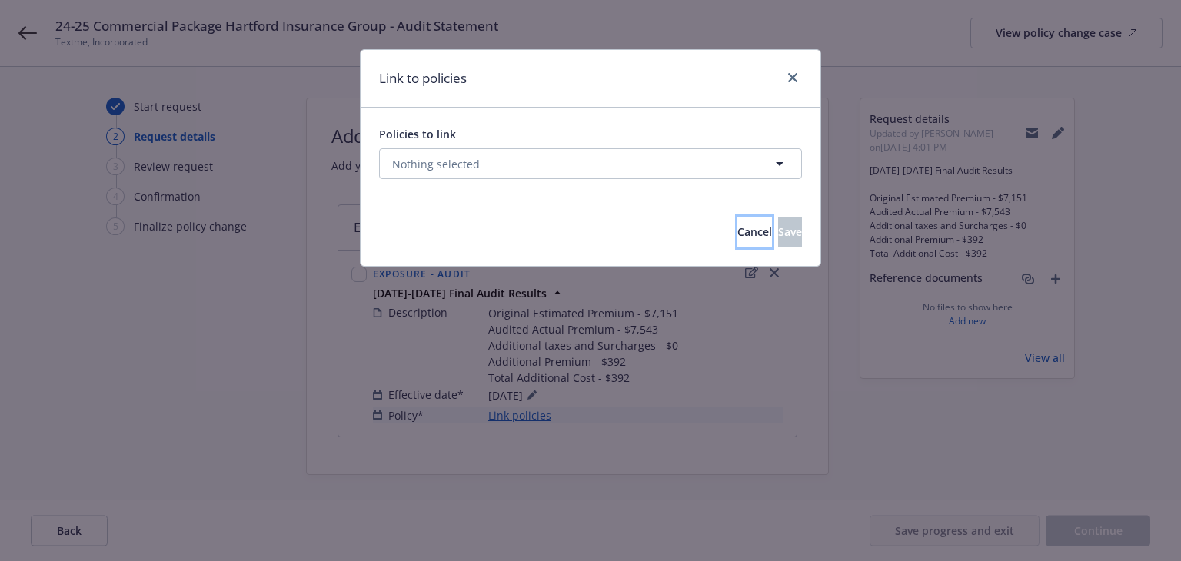
click at [737, 234] on span "Cancel" at bounding box center [754, 232] width 35 height 15
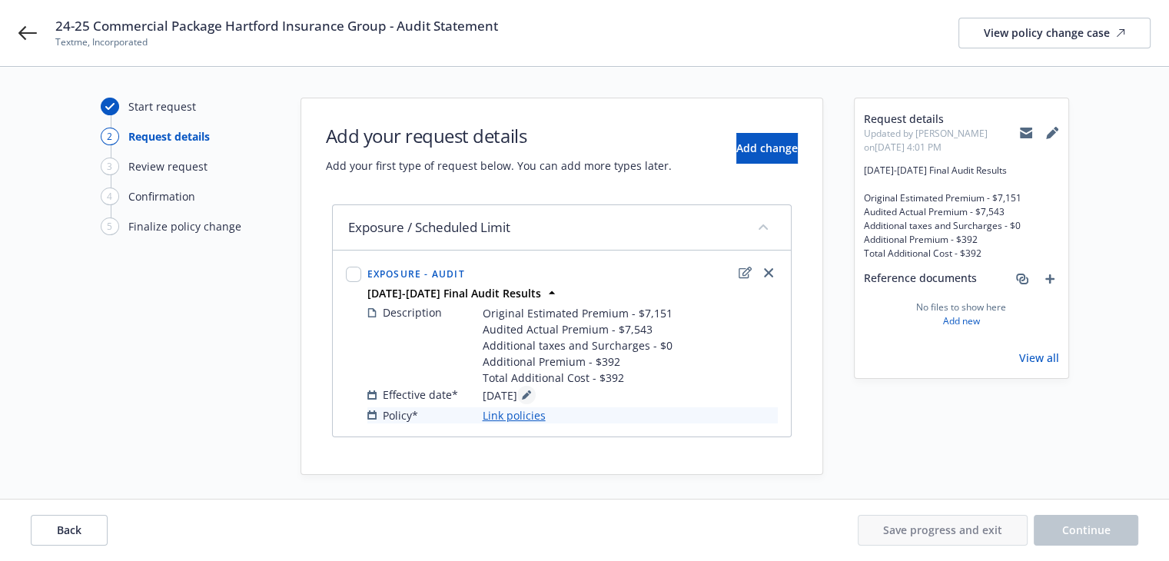
click at [531, 391] on icon at bounding box center [526, 395] width 9 height 9
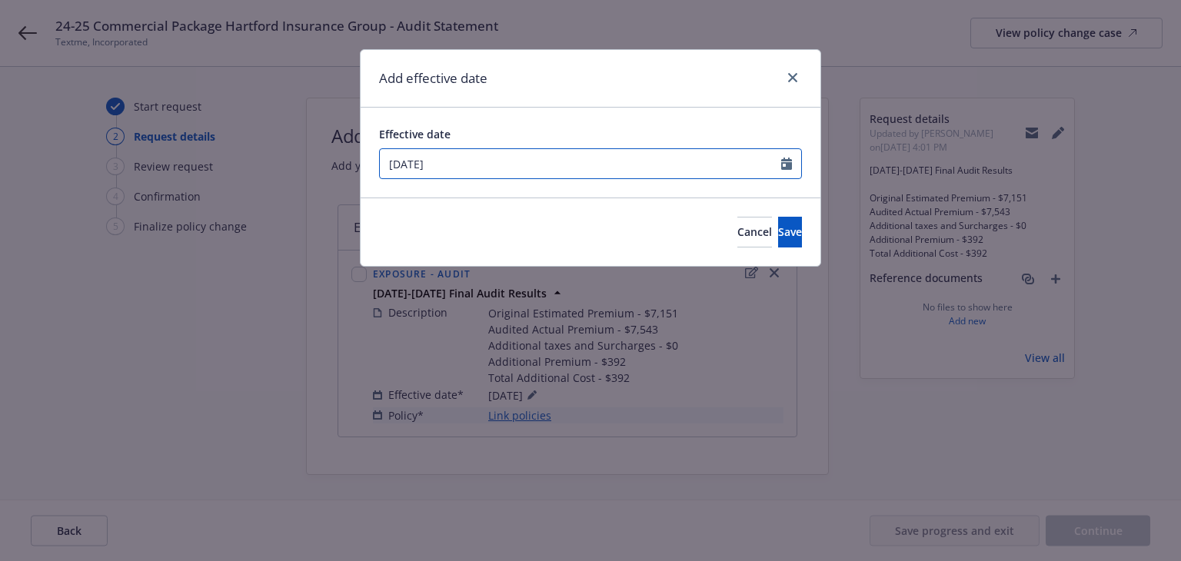
click at [485, 170] on input "05/16/2025" at bounding box center [580, 163] width 401 height 29
select select "5"
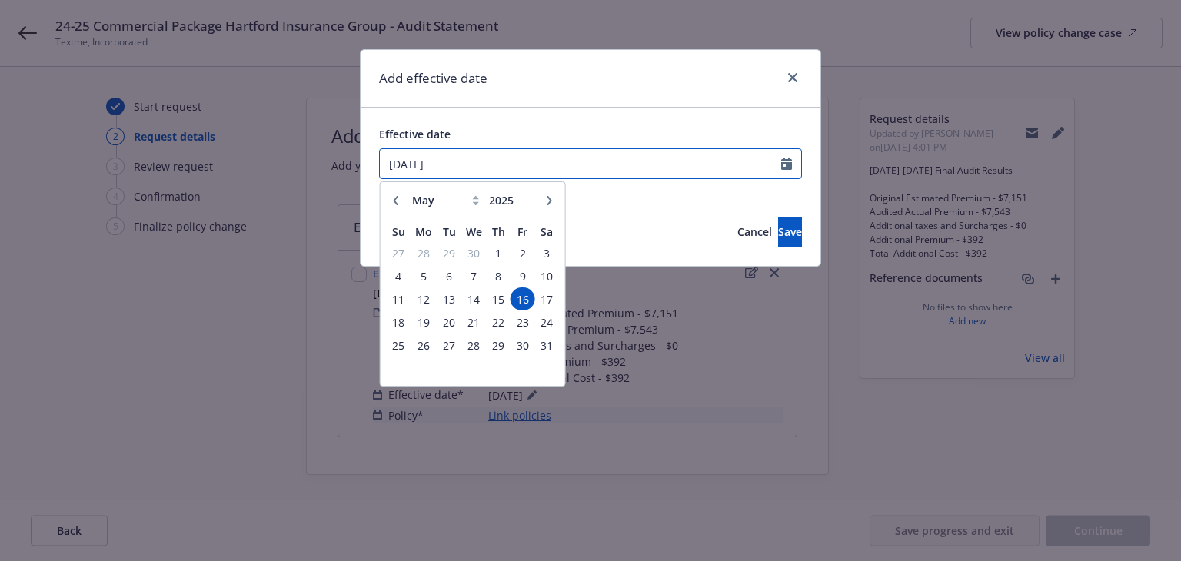
type input "05/16/2024"
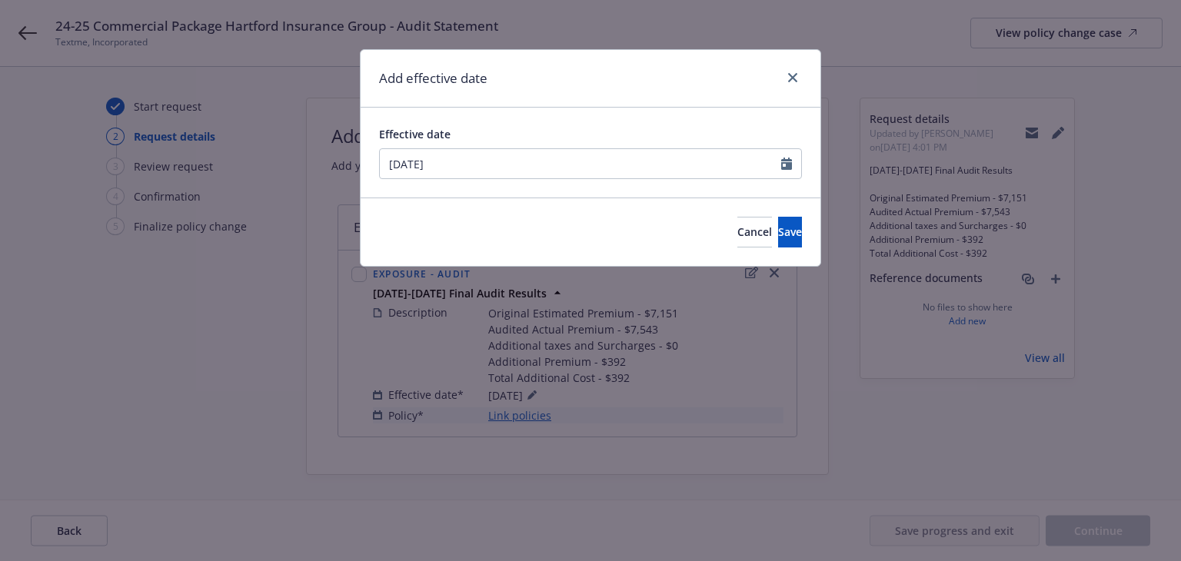
click at [622, 86] on div "Add effective date" at bounding box center [591, 79] width 460 height 58
click at [778, 236] on button "Save" at bounding box center [790, 232] width 24 height 31
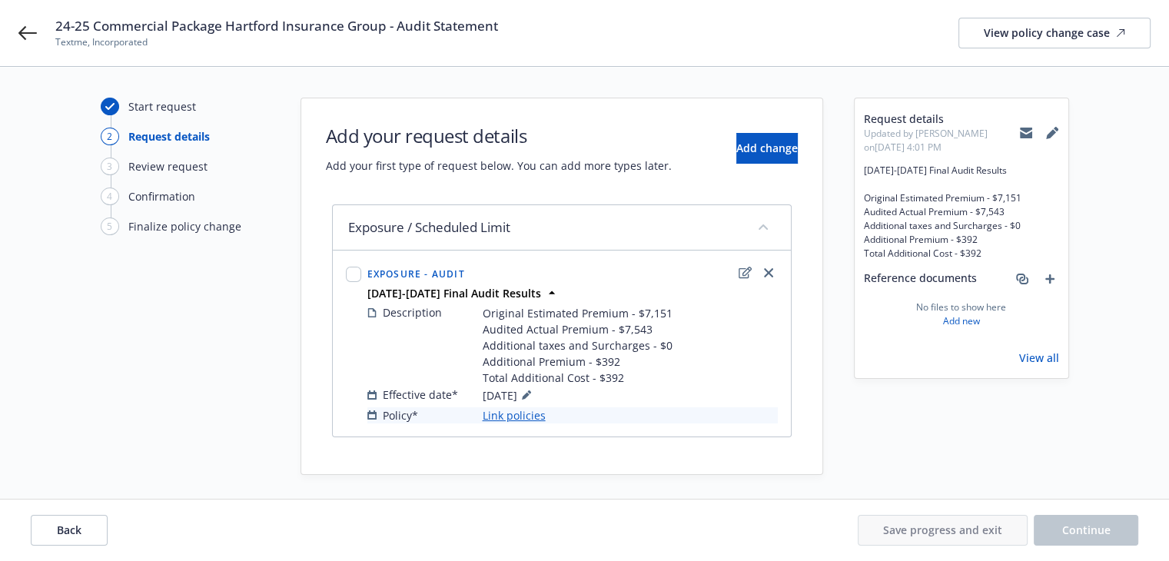
click at [523, 412] on link "Link policies" at bounding box center [514, 415] width 63 height 16
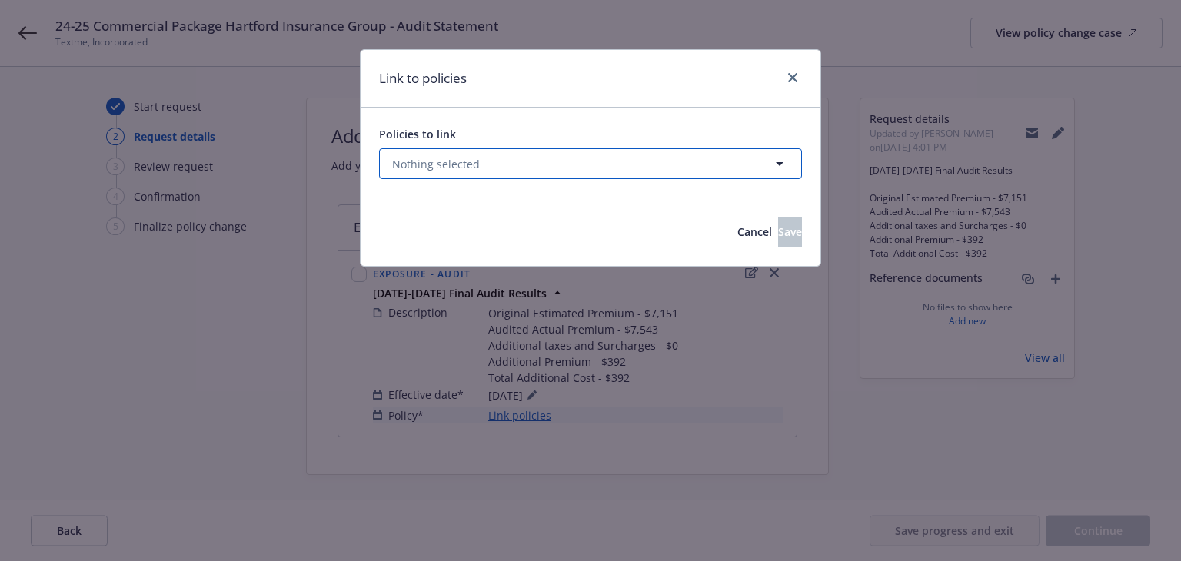
click at [500, 167] on button "Nothing selected" at bounding box center [590, 163] width 423 height 31
select select "ACTIVE"
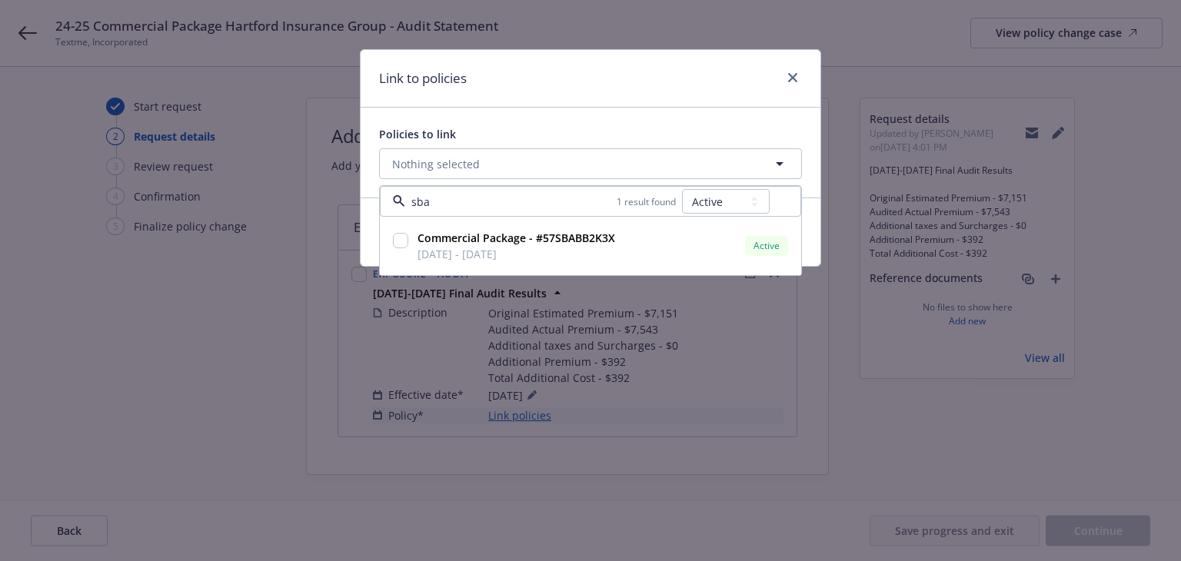
type input "sba"
click at [703, 203] on select "All Active Upcoming Expired Cancelled" at bounding box center [726, 201] width 88 height 25
select select "EXPIRED"
click at [683, 189] on select "All Active Upcoming Expired Cancelled" at bounding box center [726, 201] width 88 height 25
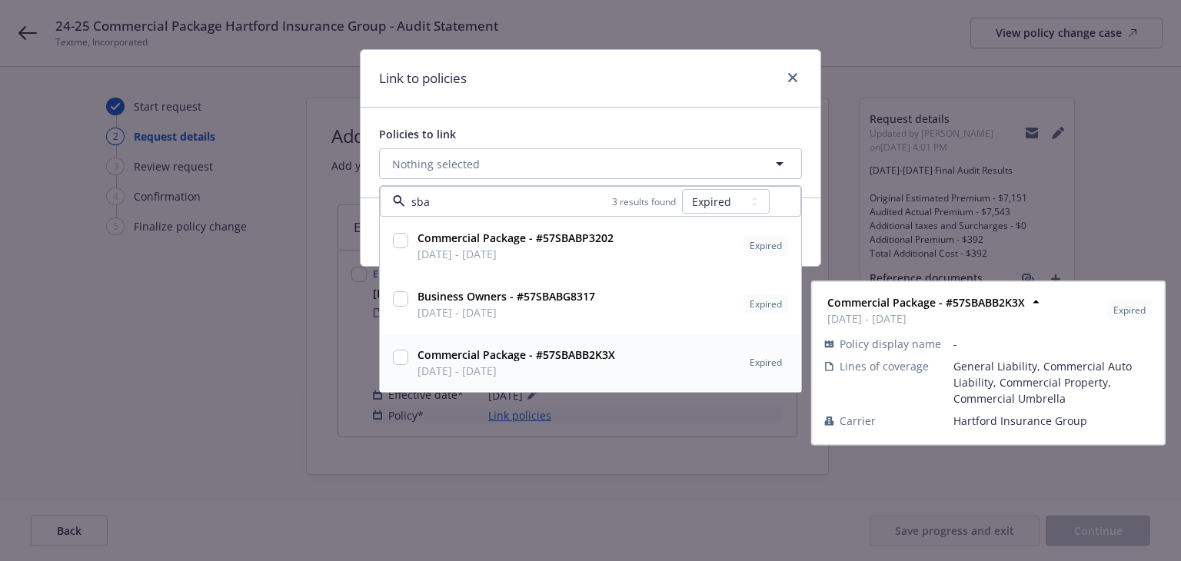
click at [619, 360] on div "Commercial Package - #57SBABB2K3X 05/16/2024 - 05/16/2025 Expired" at bounding box center [601, 363] width 380 height 38
checkbox input "true"
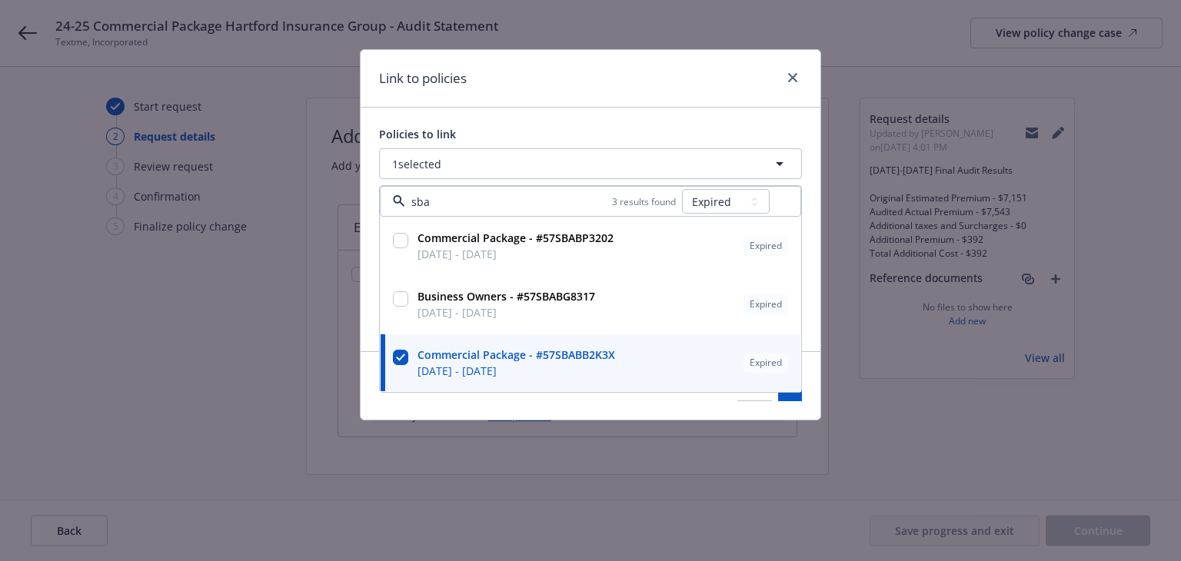
click at [622, 85] on div "Link to policies" at bounding box center [591, 79] width 460 height 58
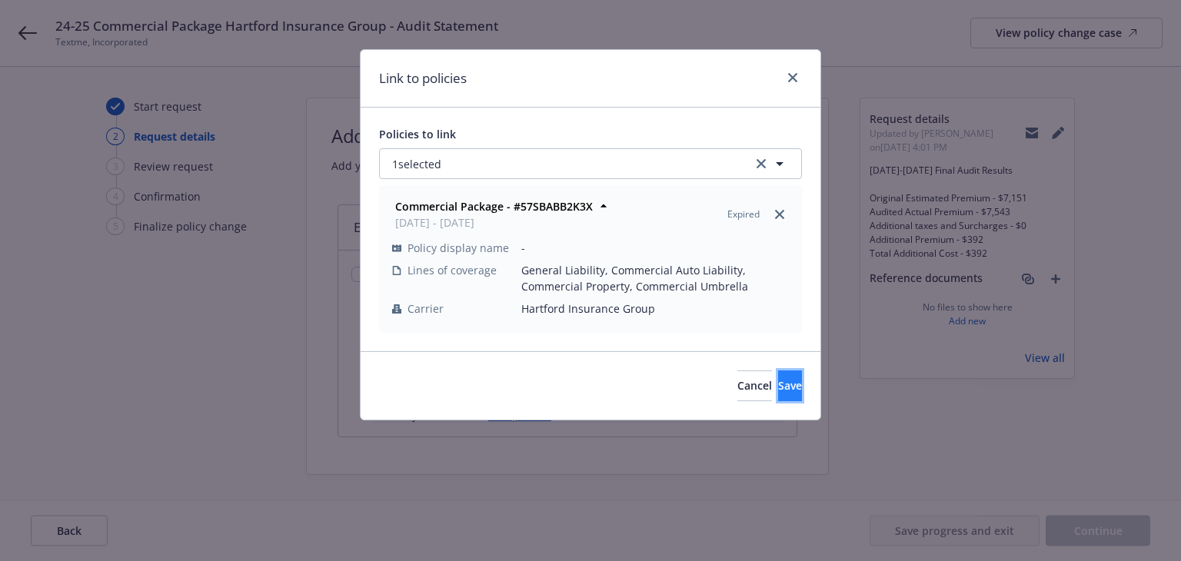
click at [778, 382] on button "Save" at bounding box center [790, 386] width 24 height 31
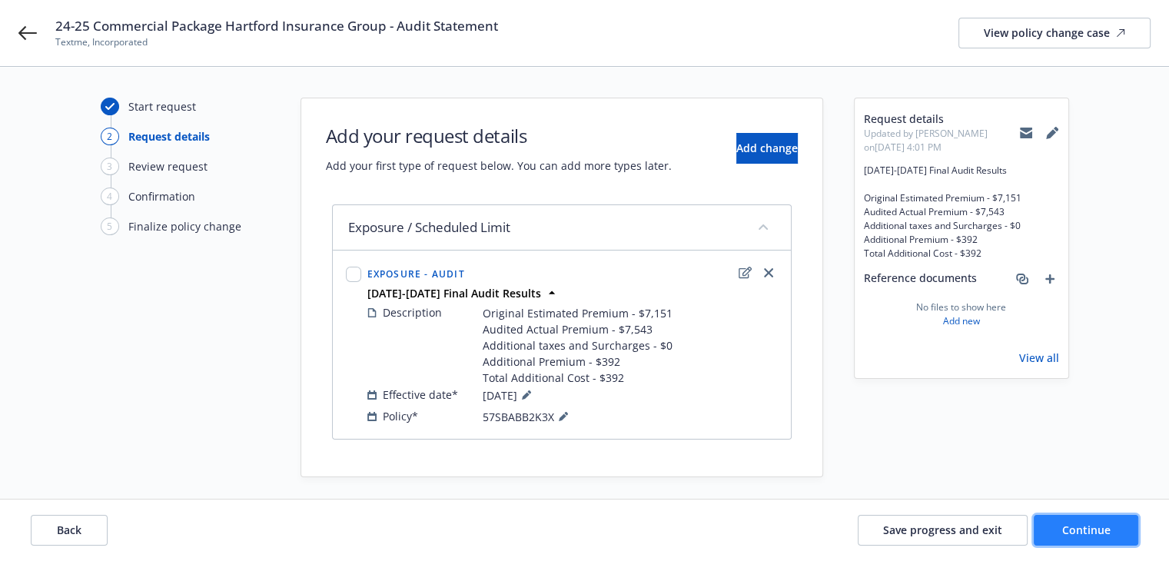
click at [1113, 529] on button "Continue" at bounding box center [1086, 530] width 105 height 31
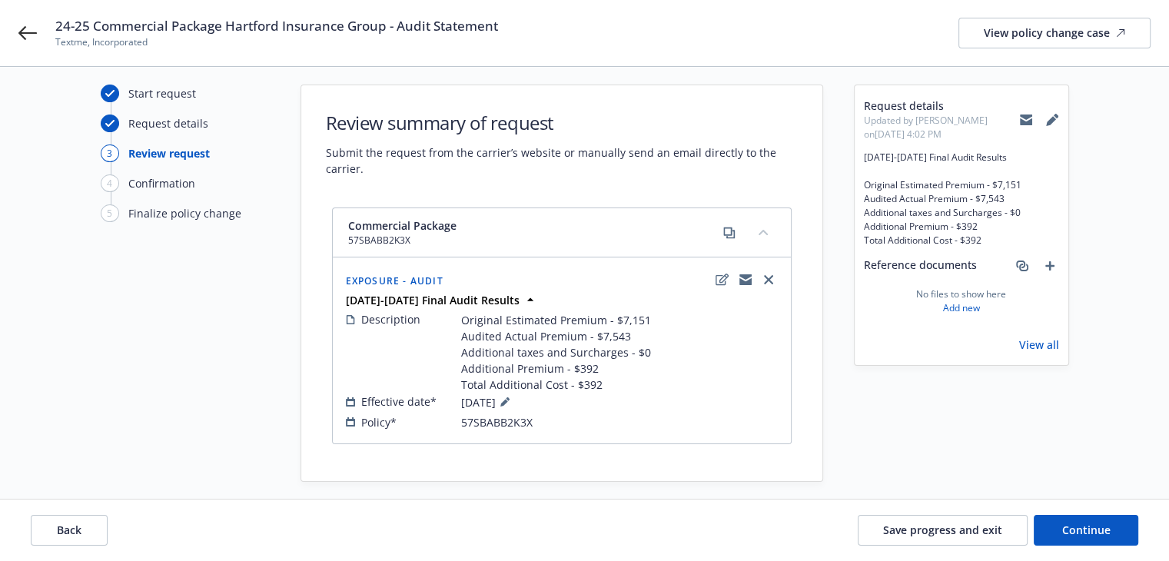
scroll to position [25, 0]
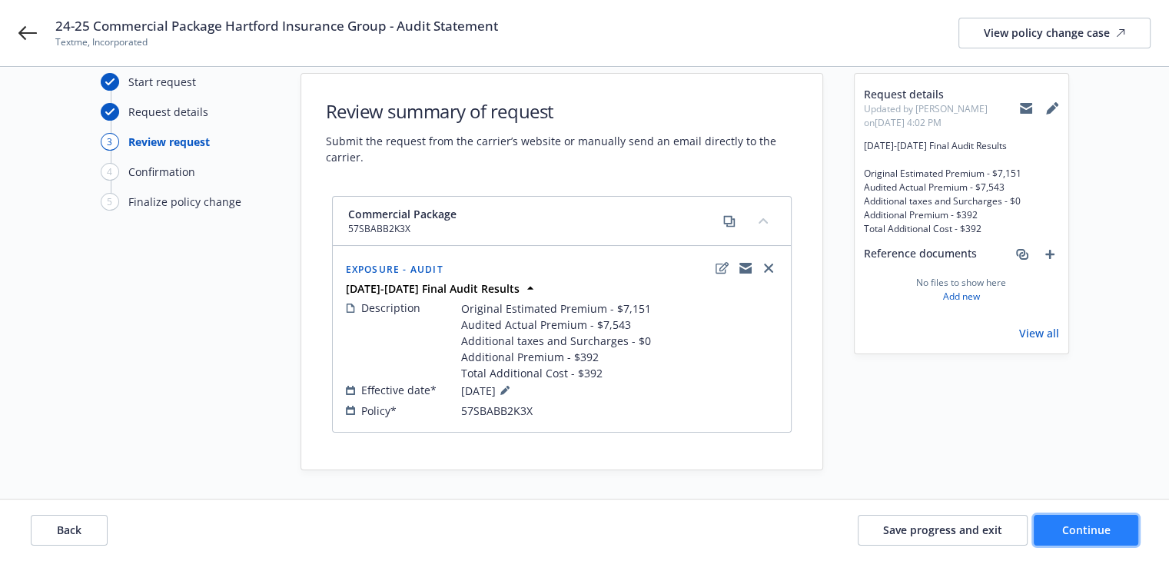
click at [1070, 531] on span "Continue" at bounding box center [1087, 530] width 48 height 15
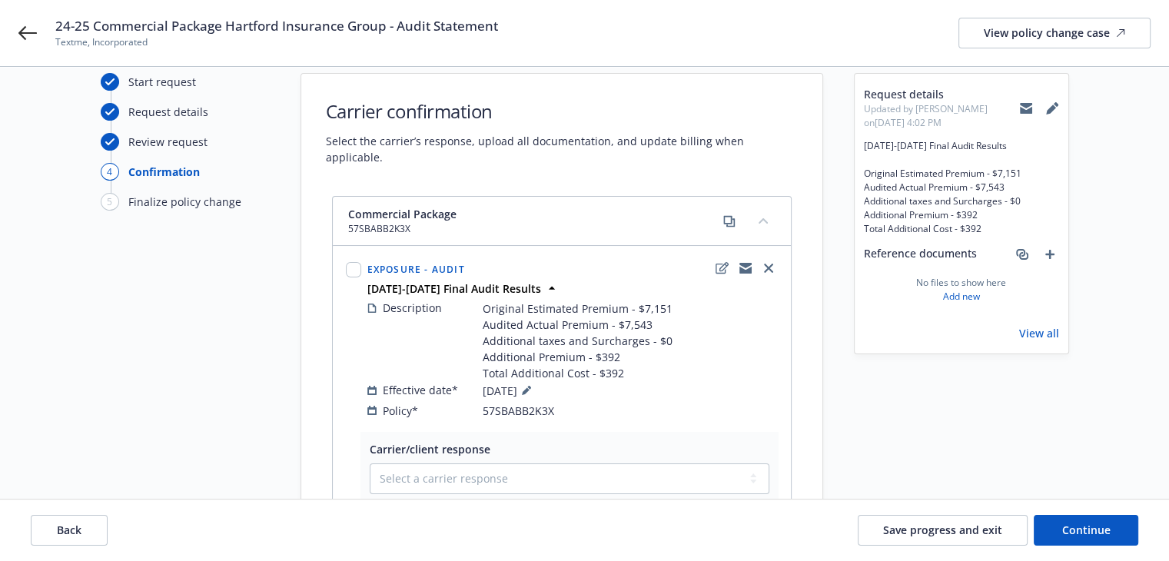
scroll to position [178, 0]
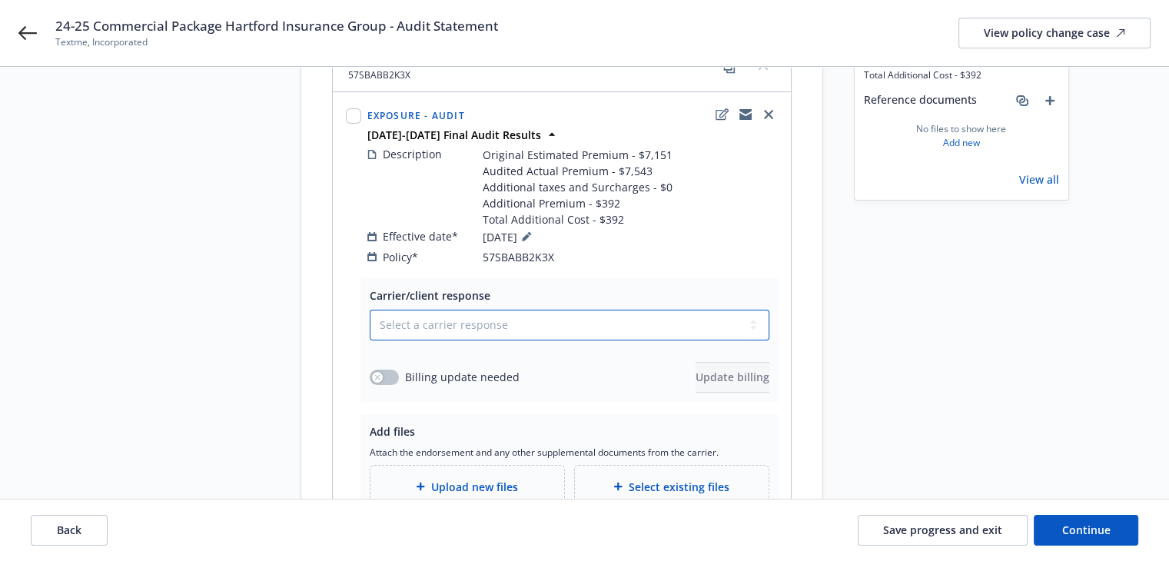
click at [409, 311] on select "Select a carrier response Accepted Accepted with revision No endorsement needed…" at bounding box center [570, 325] width 400 height 31
select select "ACCEPTED"
click at [370, 310] on select "Select a carrier response Accepted Accepted with revision No endorsement needed…" at bounding box center [570, 325] width 400 height 31
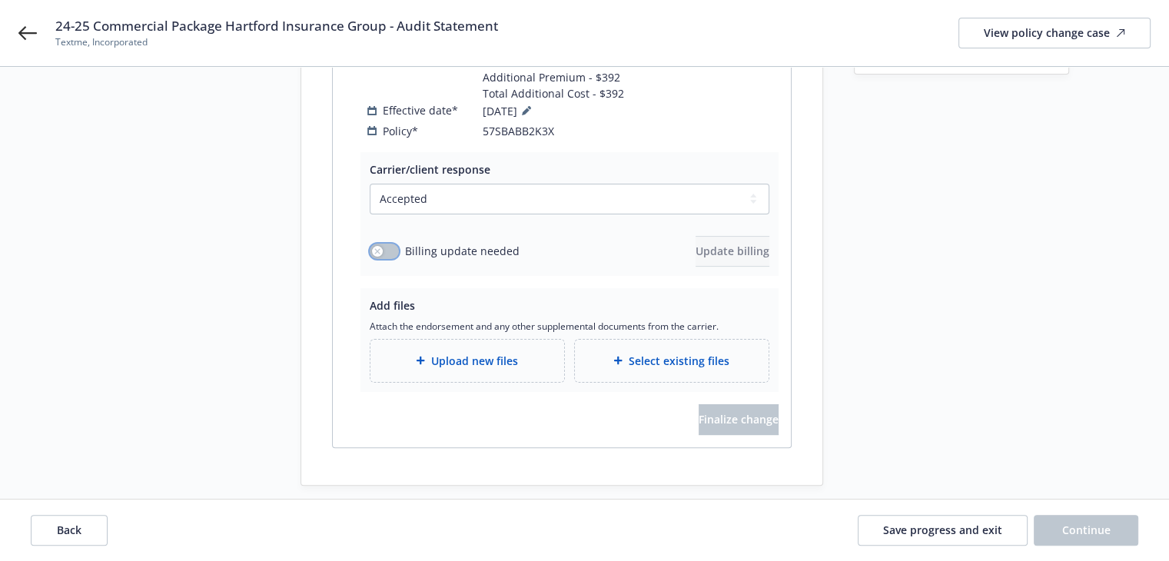
click at [374, 248] on icon "button" at bounding box center [377, 251] width 6 height 6
click at [696, 244] on span "Update billing" at bounding box center [733, 251] width 74 height 15
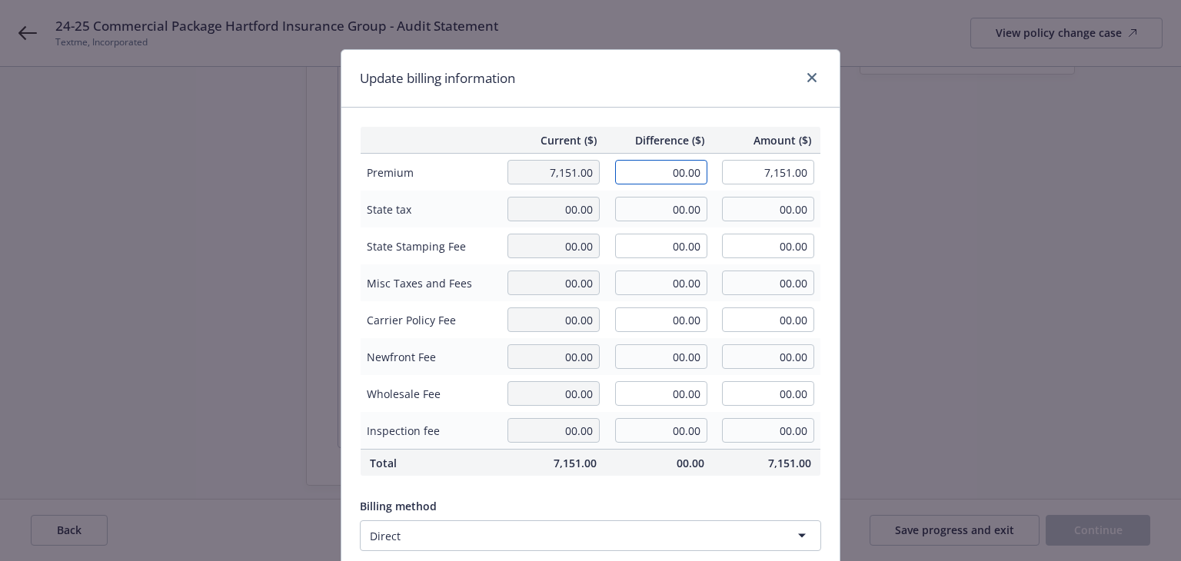
click at [655, 169] on input "00.00" at bounding box center [661, 172] width 92 height 25
type input "392.00"
type input "7,543.00"
type input "58.8"
click at [658, 75] on div "Update billing information" at bounding box center [590, 79] width 498 height 58
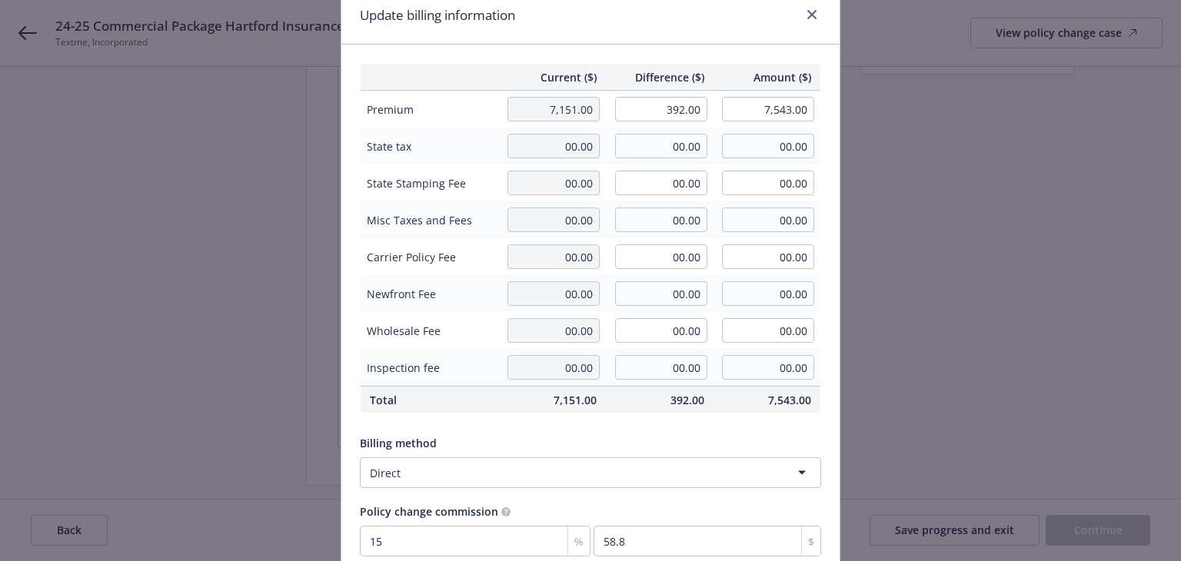
scroll to position [195, 0]
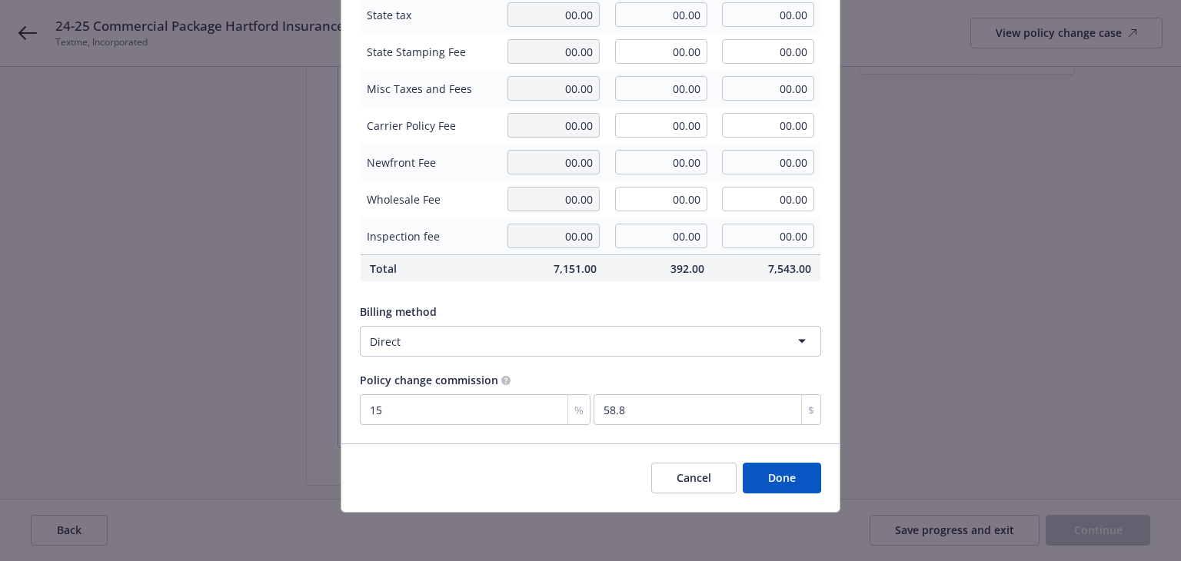
click at [759, 471] on button "Done" at bounding box center [782, 478] width 78 height 31
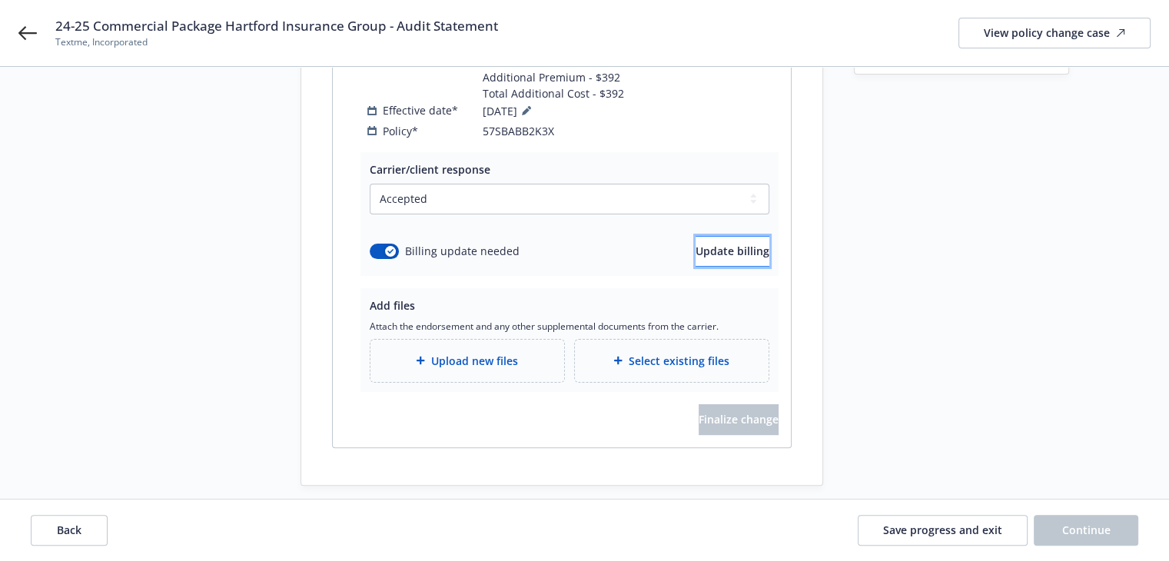
click at [697, 244] on span "Update billing" at bounding box center [733, 251] width 74 height 15
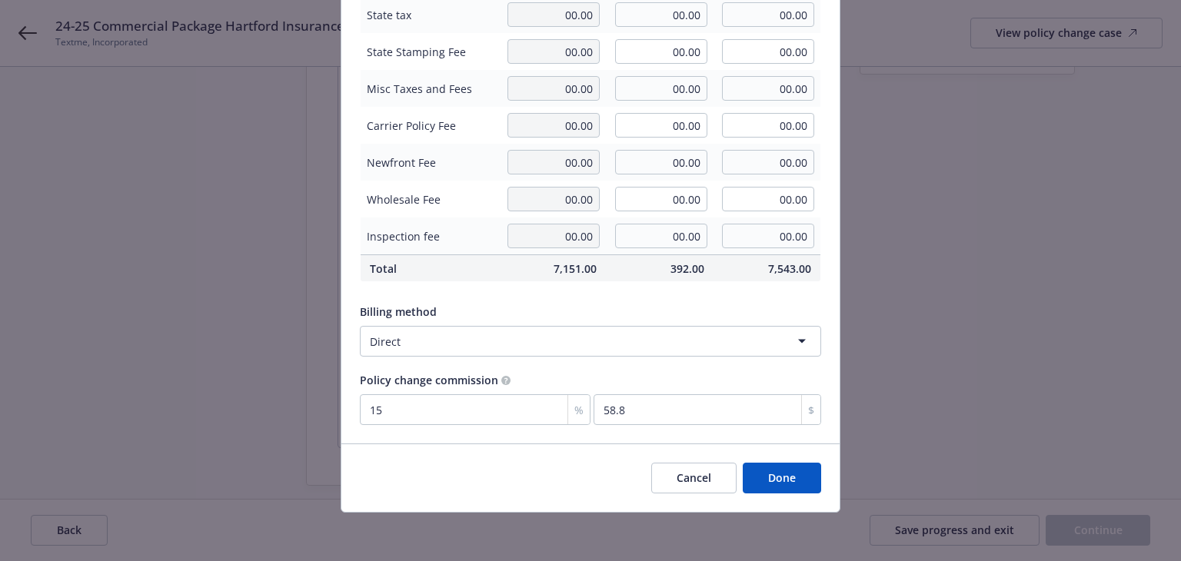
click at [775, 479] on button "Done" at bounding box center [782, 478] width 78 height 31
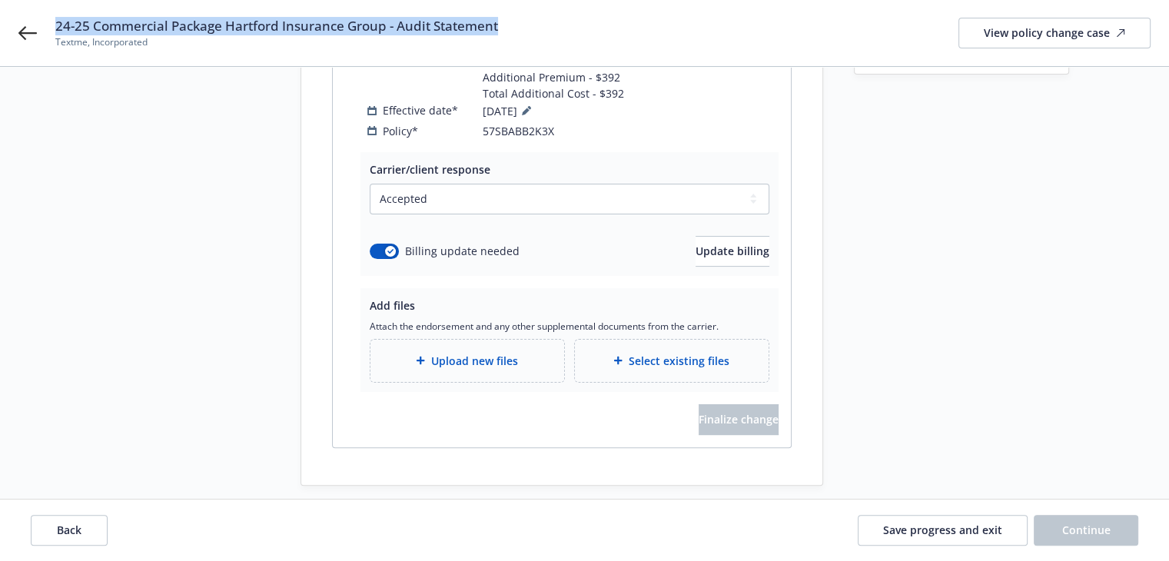
drag, startPoint x: 57, startPoint y: 22, endPoint x: 531, endPoint y: 27, distance: 473.6
click at [531, 27] on div "24-25 Commercial Package Hartford Insurance Group - Audit Statement Textme, Inc…" at bounding box center [603, 33] width 1096 height 32
copy span "24-25 Commercial Package Hartford Insurance Group - Audit Statement"
click at [518, 352] on div "Upload new files" at bounding box center [467, 361] width 169 height 18
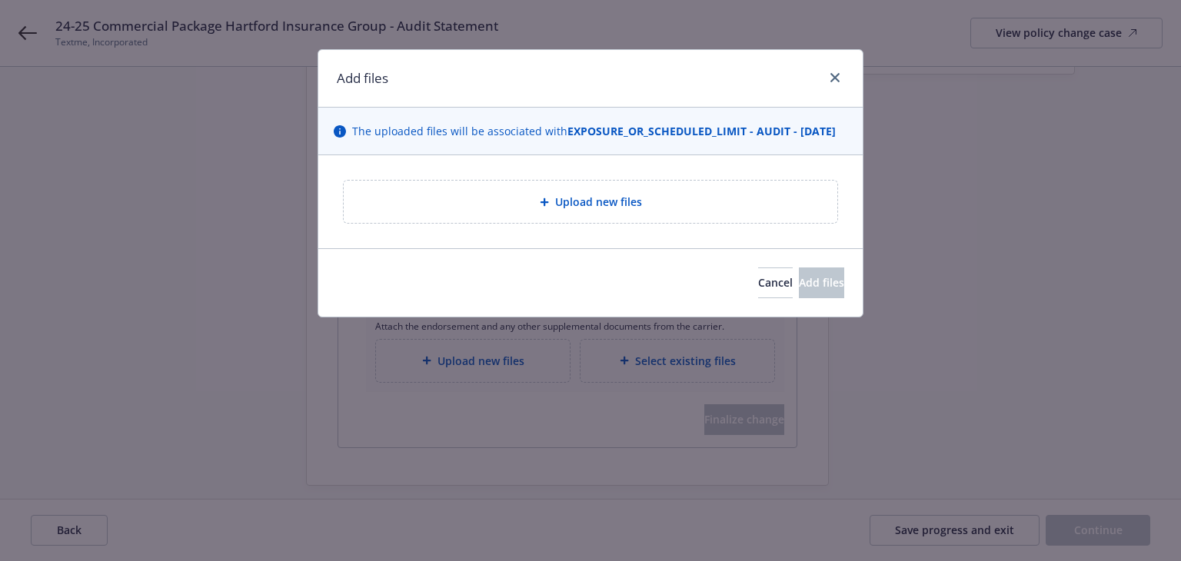
click at [533, 211] on div "Upload new files" at bounding box center [590, 202] width 469 height 18
type textarea "x"
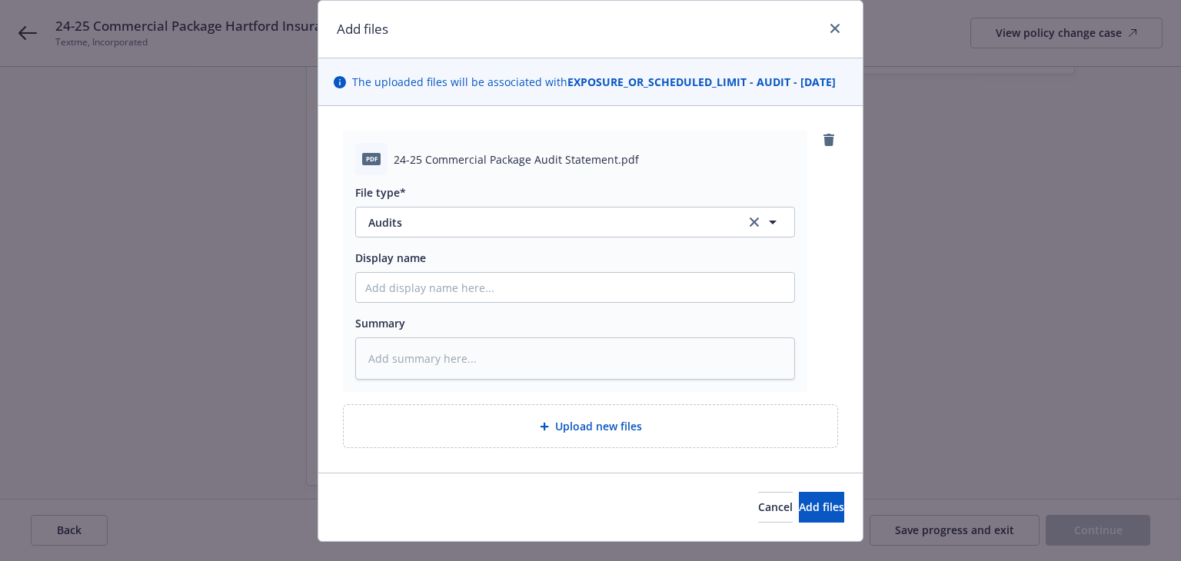
scroll to position [77, 0]
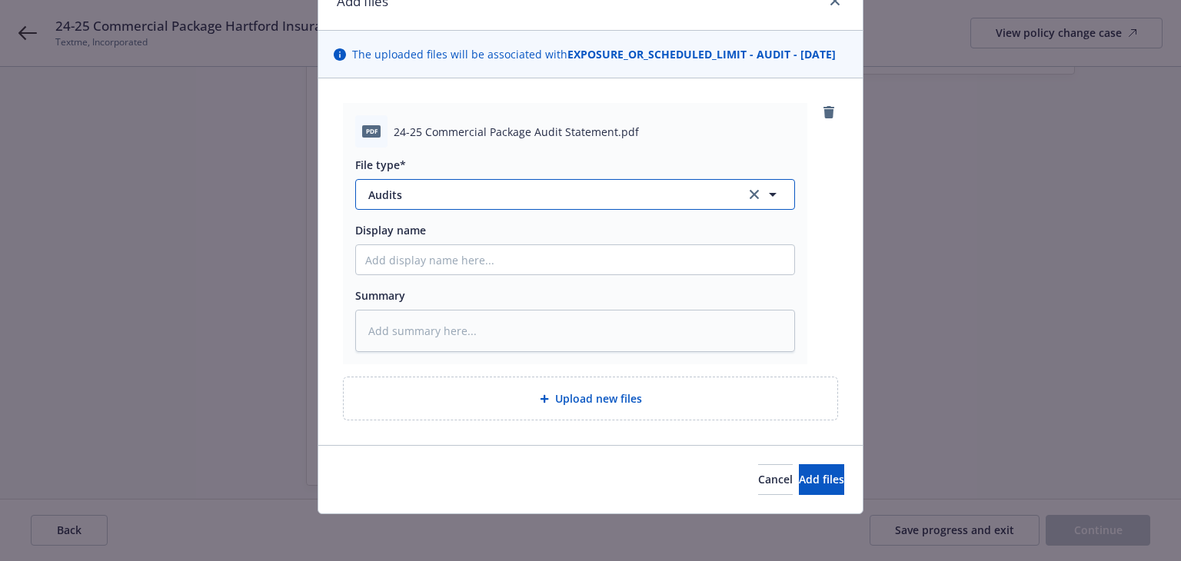
click at [572, 203] on span "Audits" at bounding box center [546, 195] width 356 height 16
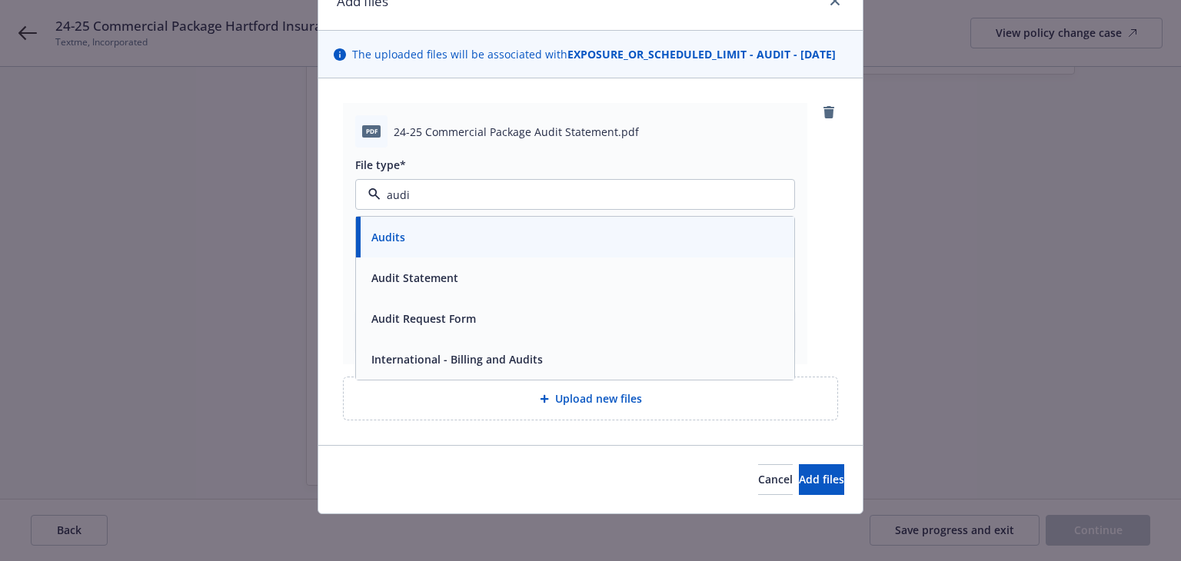
type input "audit"
click at [451, 289] on div "Audit Statement" at bounding box center [413, 278] width 96 height 22
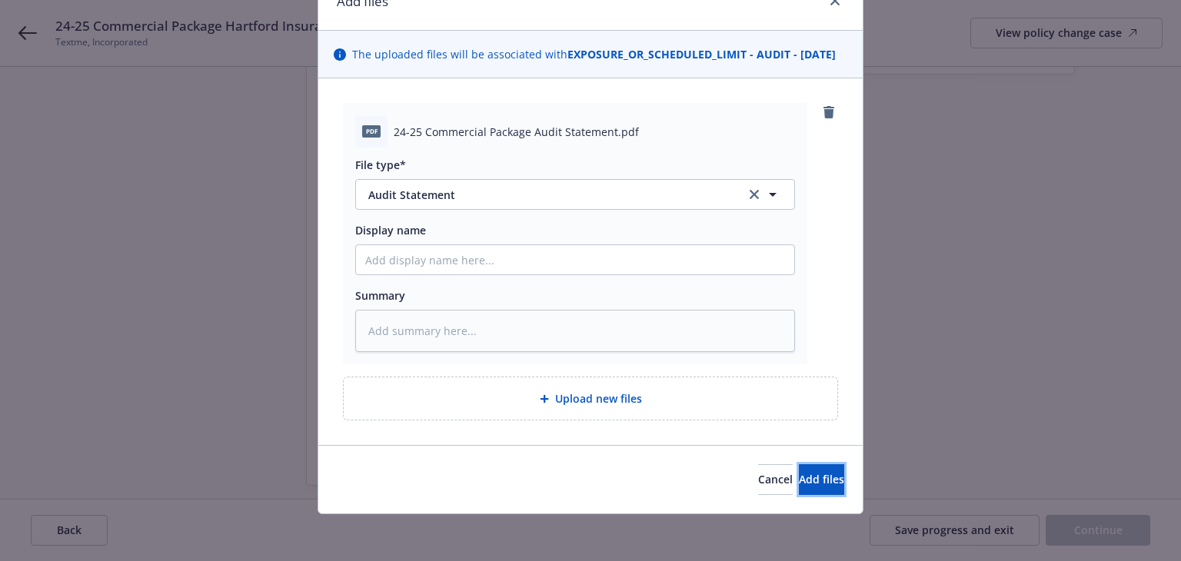
click at [799, 487] on span "Add files" at bounding box center [821, 479] width 45 height 15
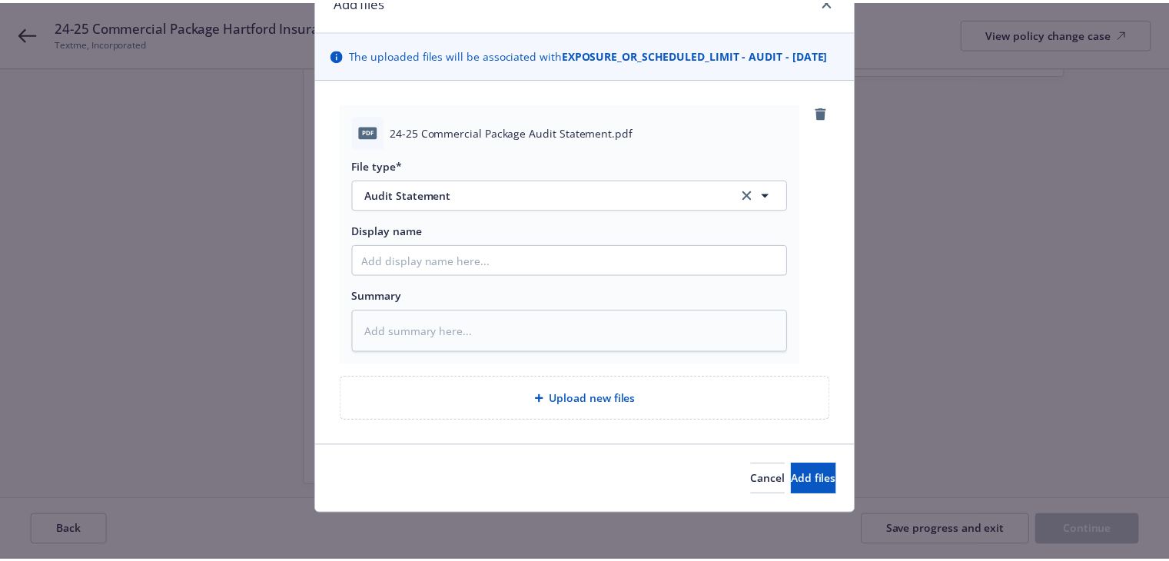
scroll to position [38, 0]
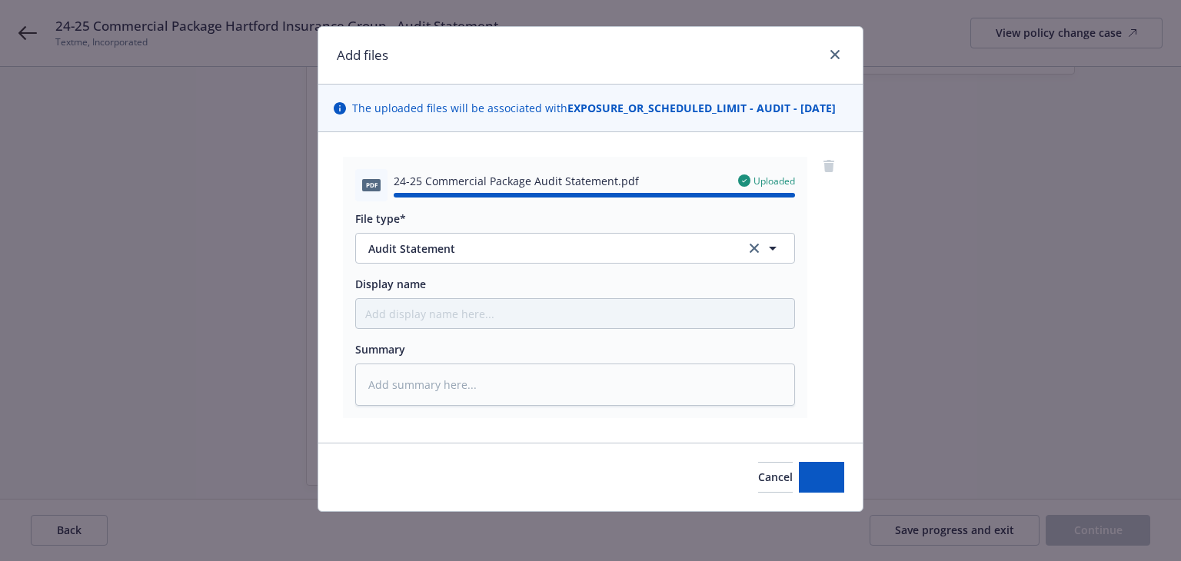
type textarea "x"
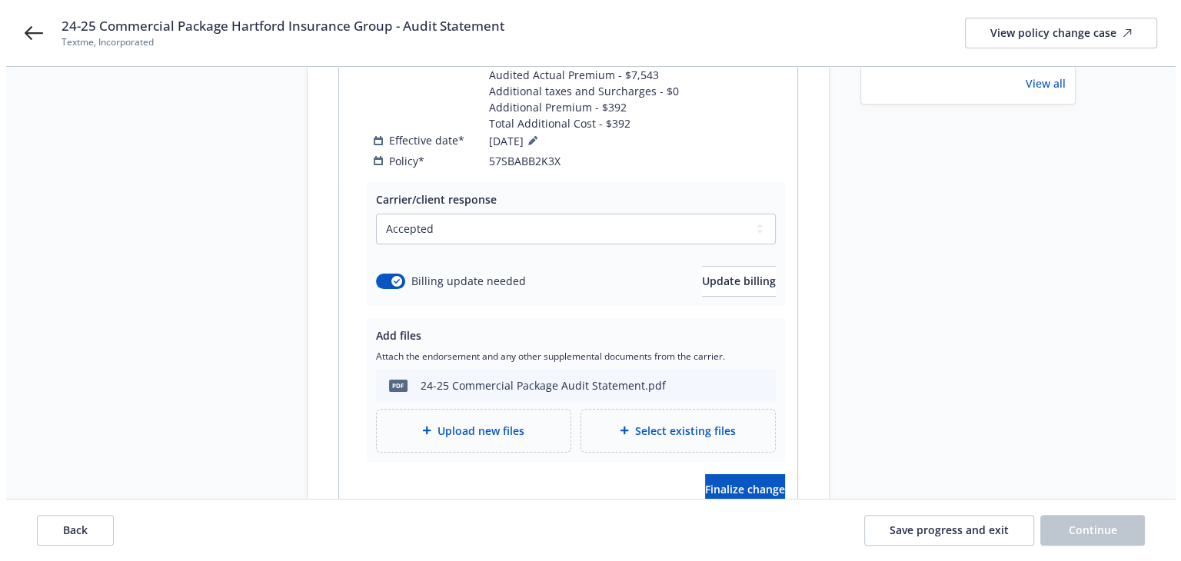
scroll to position [344, 0]
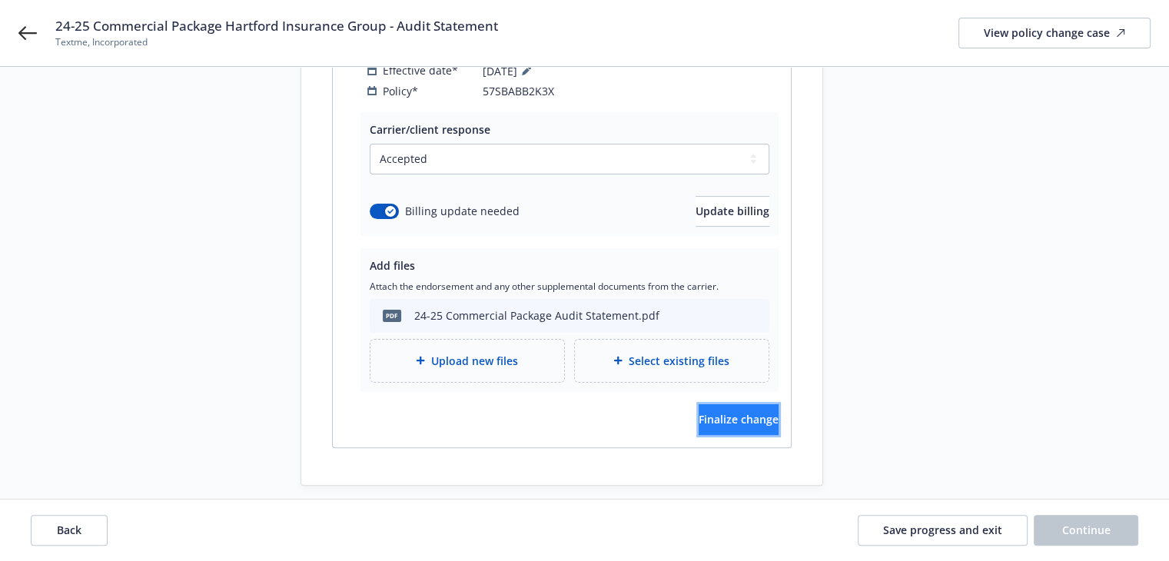
click at [701, 412] on span "Finalize change" at bounding box center [739, 419] width 80 height 15
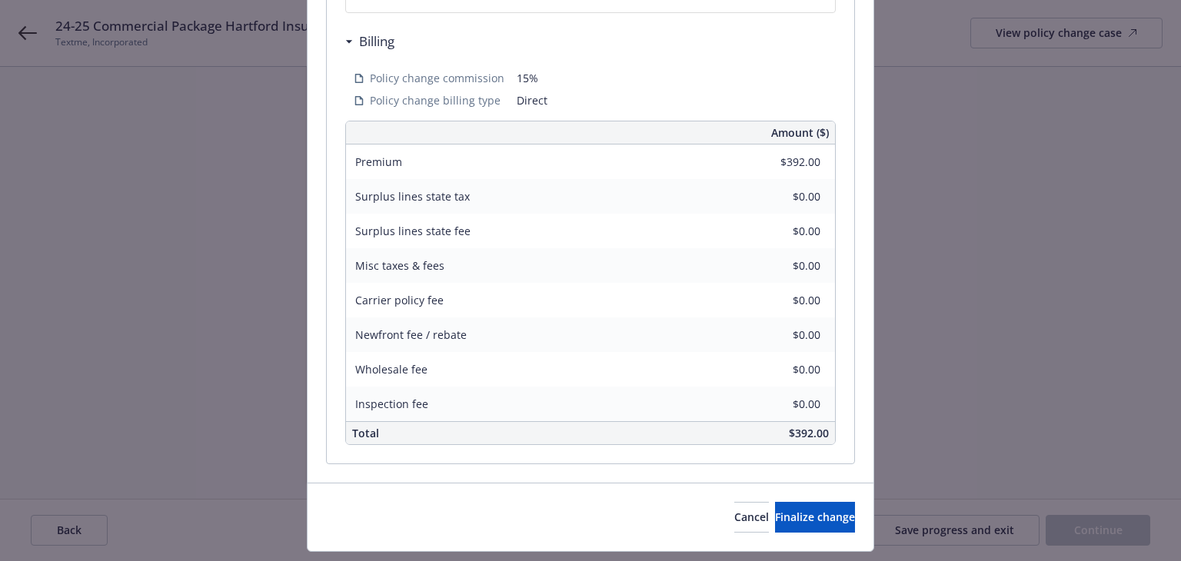
scroll to position [541, 0]
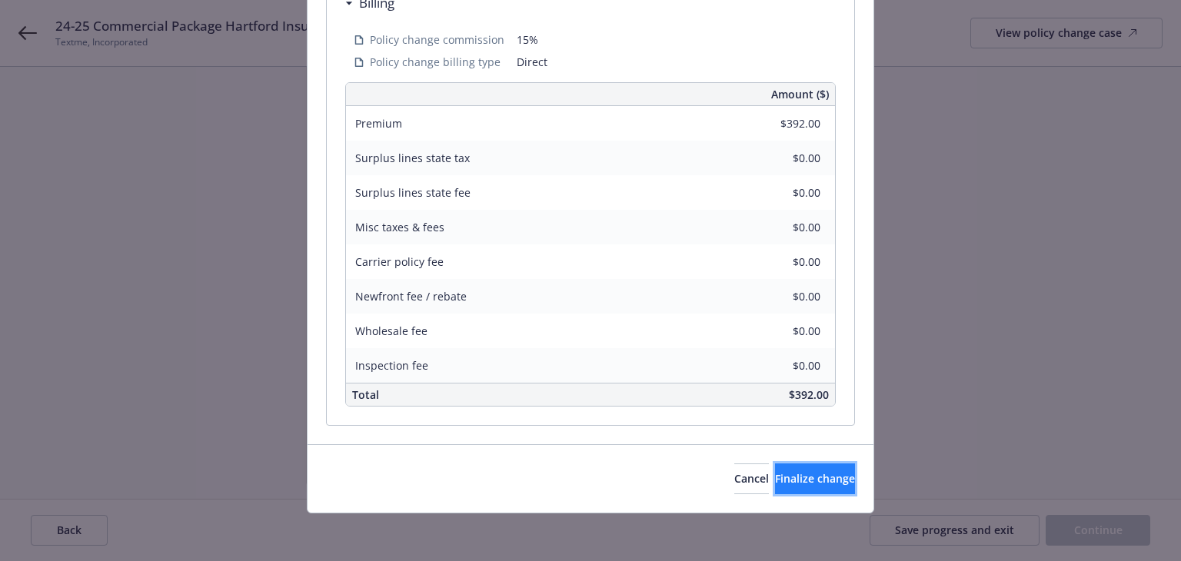
click at [797, 474] on span "Finalize change" at bounding box center [815, 478] width 80 height 15
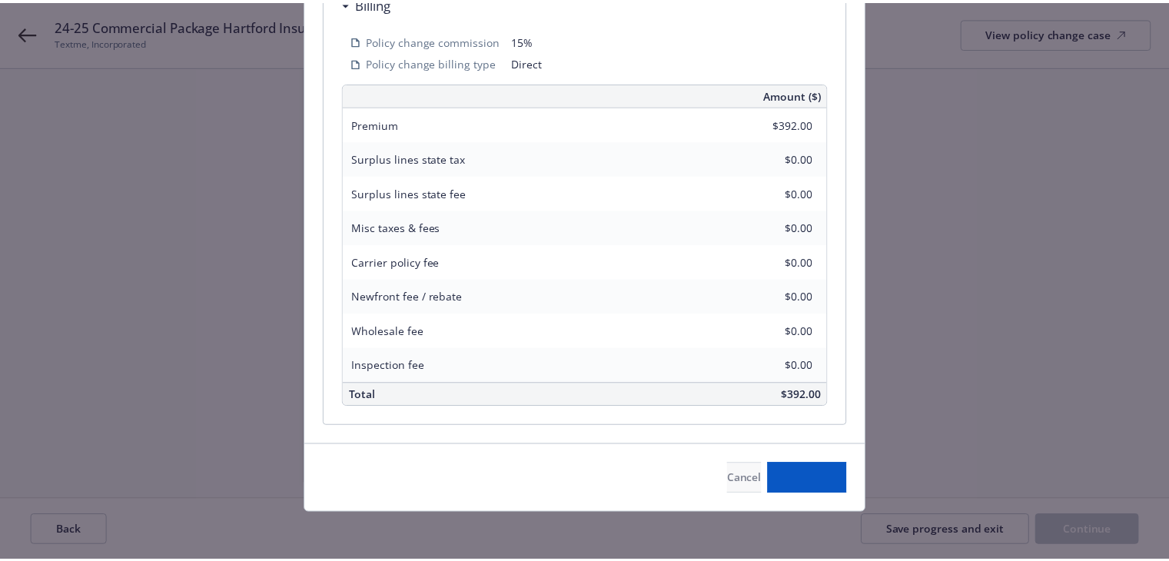
scroll to position [344, 0]
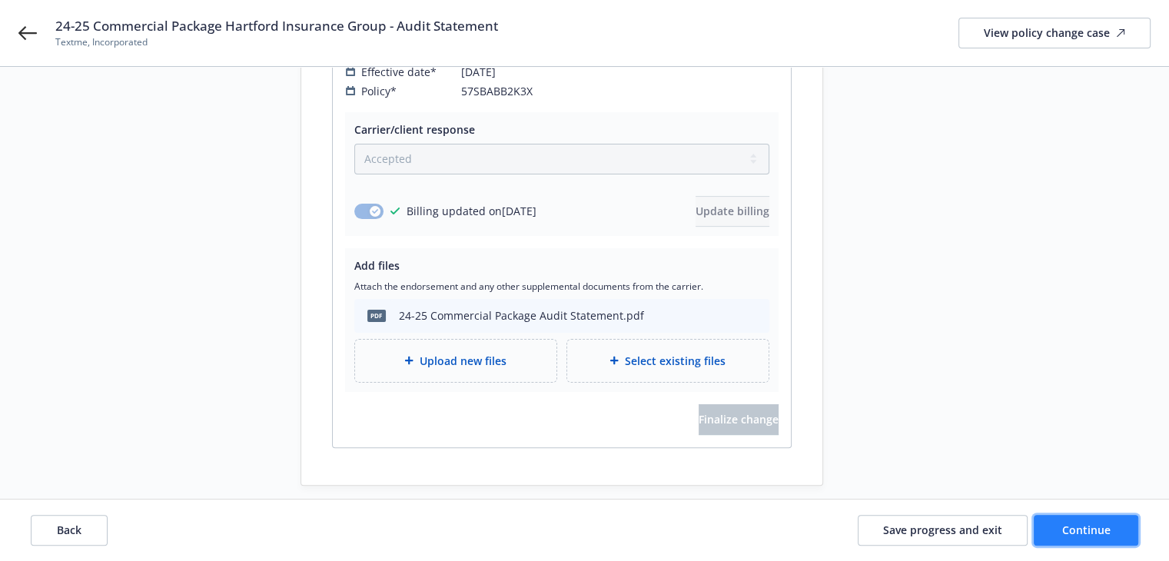
click at [1073, 523] on span "Continue" at bounding box center [1087, 530] width 48 height 15
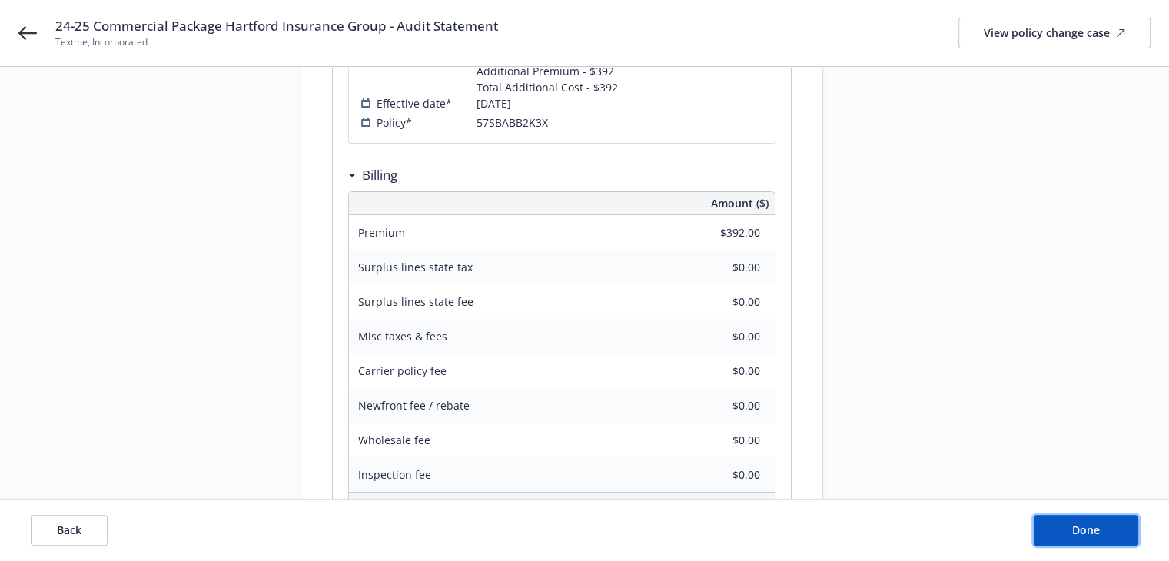
click at [1077, 529] on span "Done" at bounding box center [1087, 530] width 28 height 15
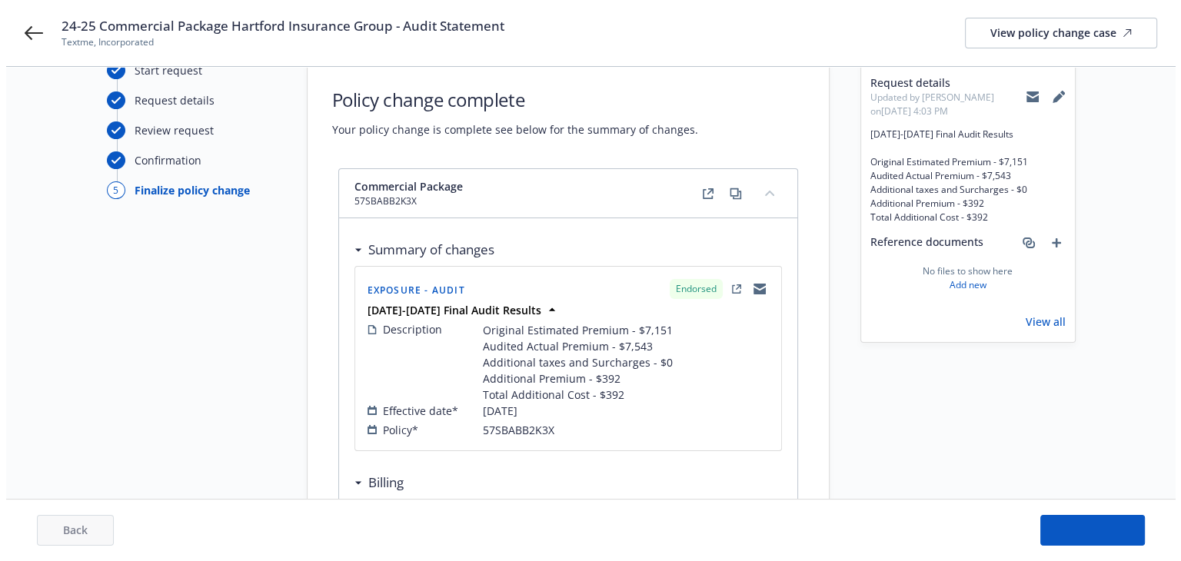
scroll to position [0, 0]
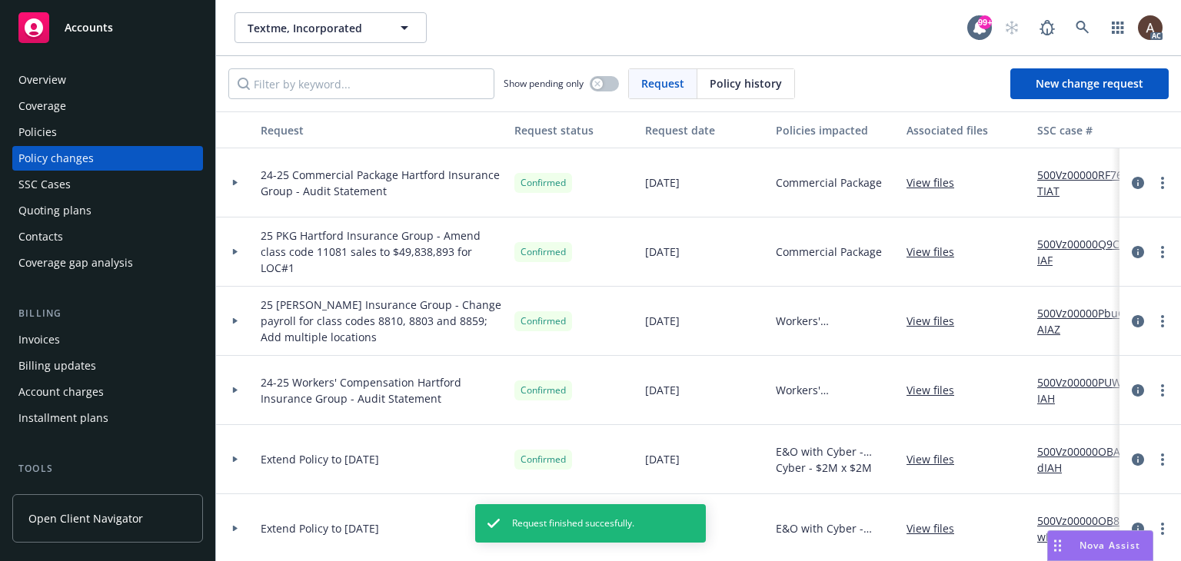
click at [233, 182] on icon at bounding box center [235, 183] width 5 height 6
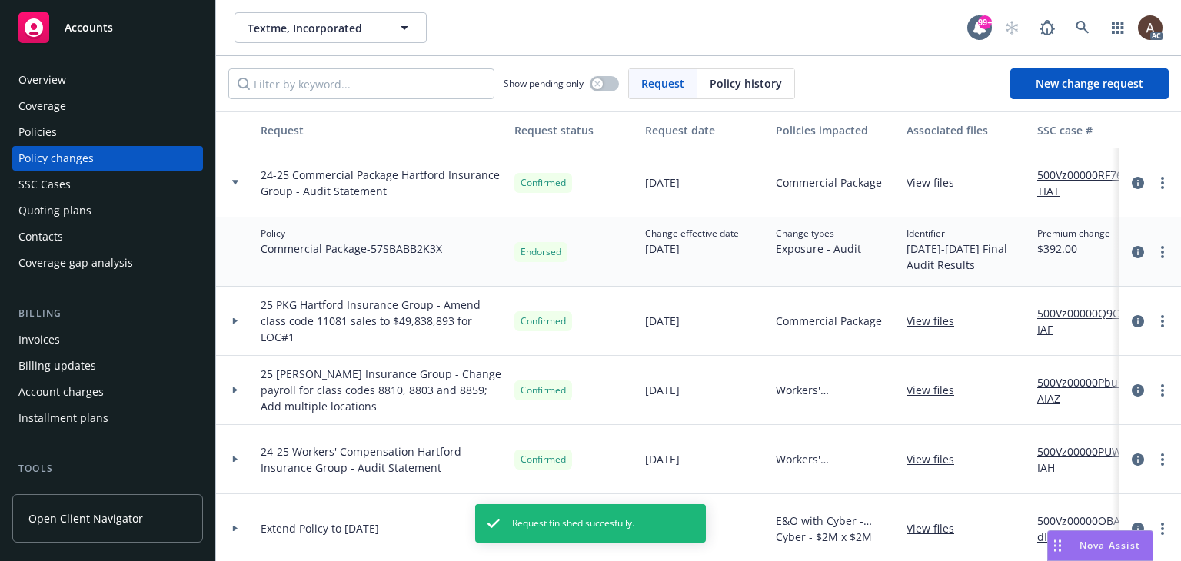
click at [1055, 177] on link "500Vz00000RF76TIAT" at bounding box center [1088, 183] width 103 height 32
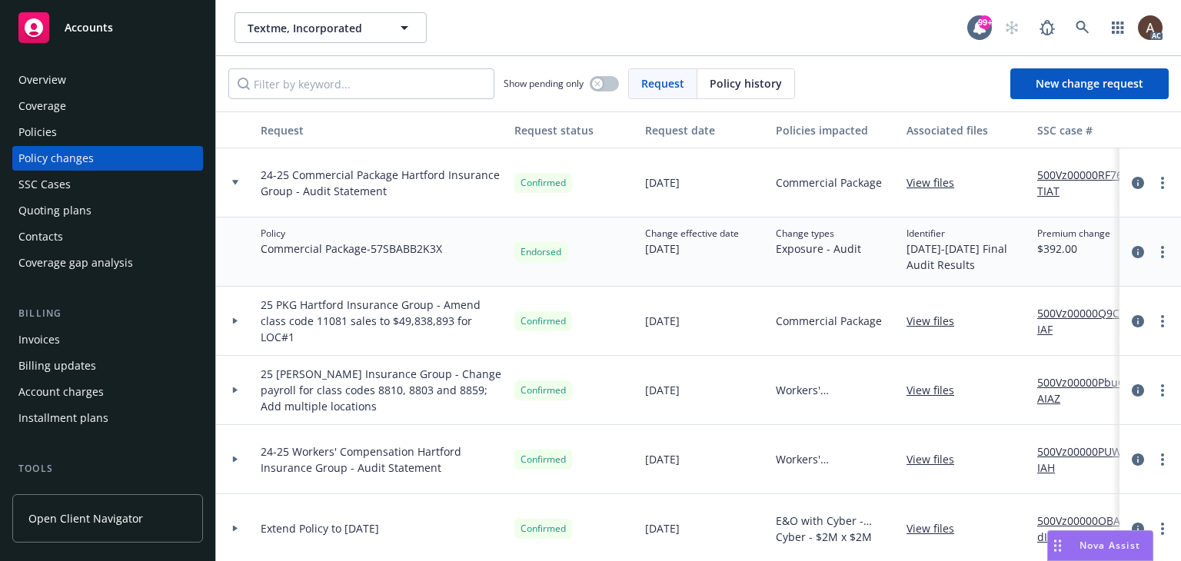
click at [103, 130] on div "Policies" at bounding box center [107, 132] width 178 height 25
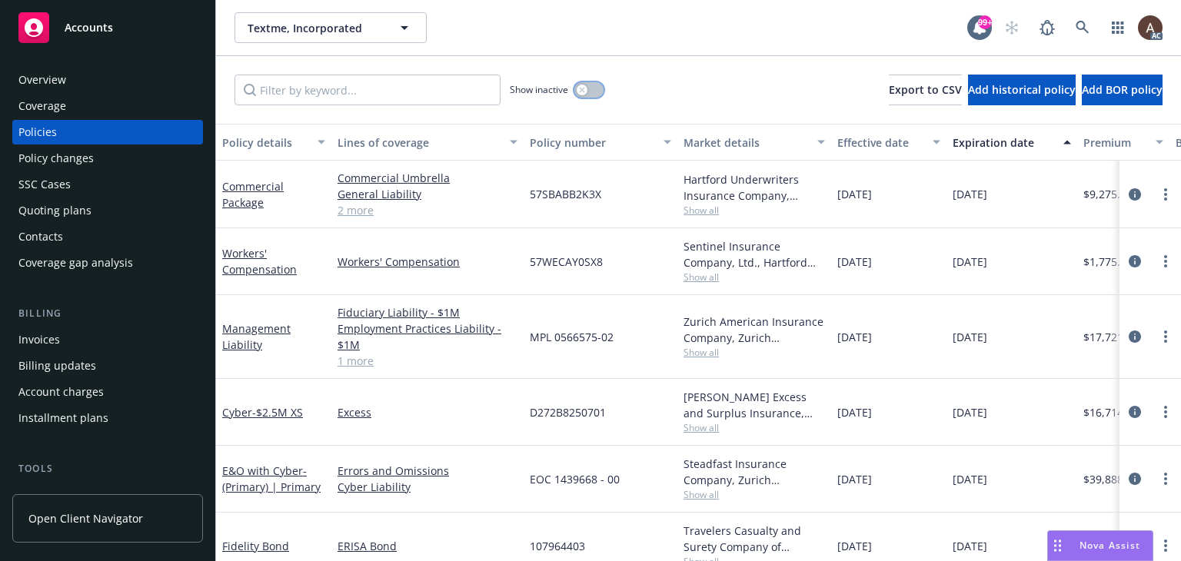
click at [584, 87] on icon "button" at bounding box center [582, 90] width 6 height 6
click at [439, 96] on input "Filter by keyword..." at bounding box center [367, 90] width 266 height 31
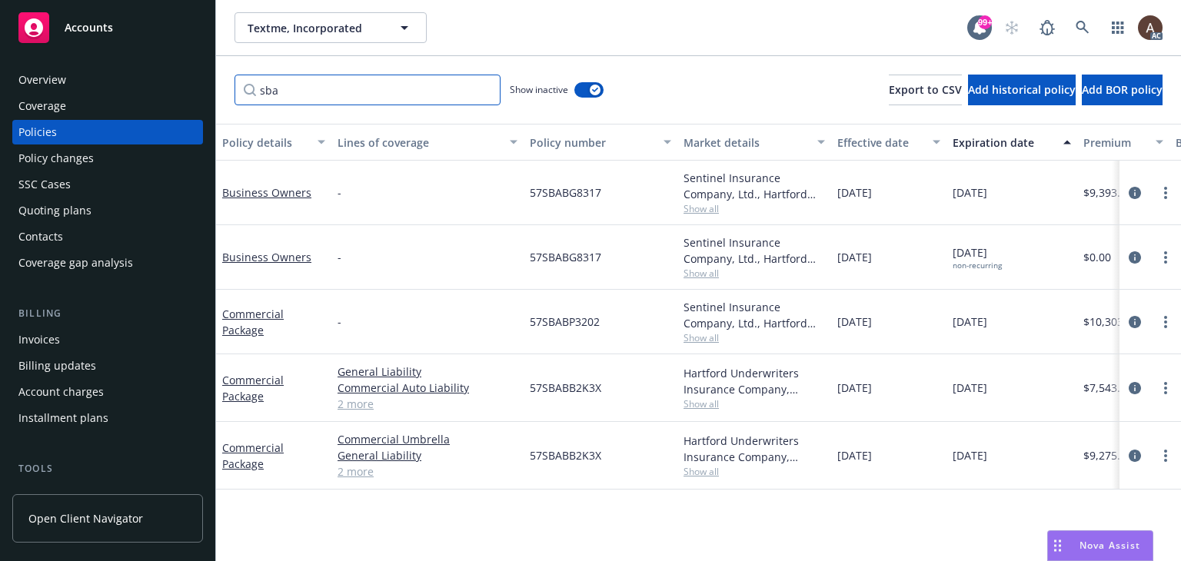
type input "sba"
click at [1135, 385] on icon "circleInformation" at bounding box center [1135, 388] width 12 height 12
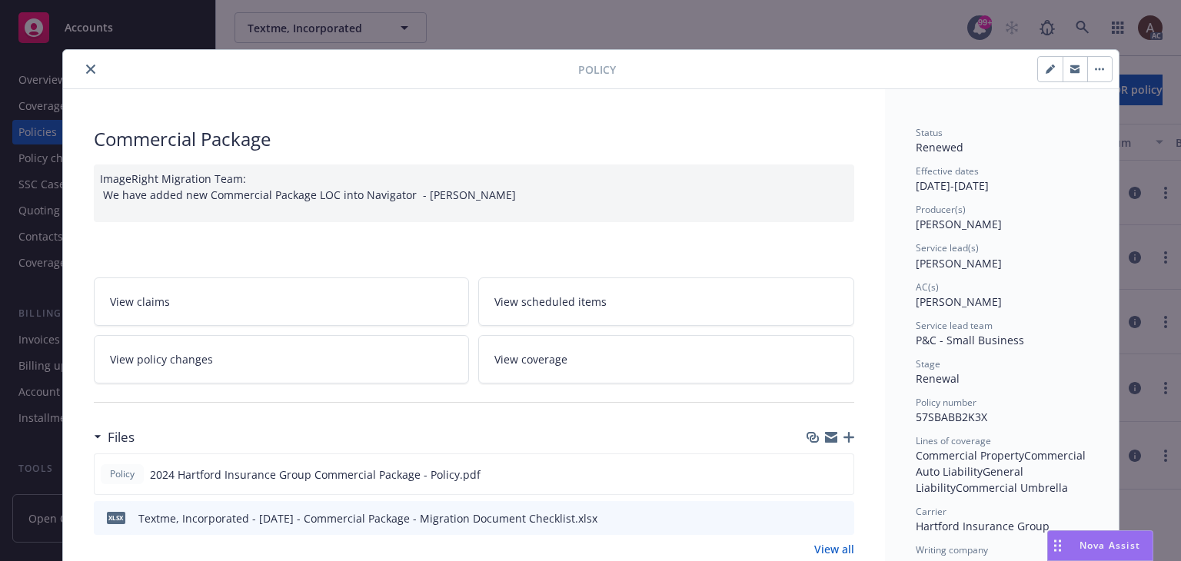
scroll to position [46, 0]
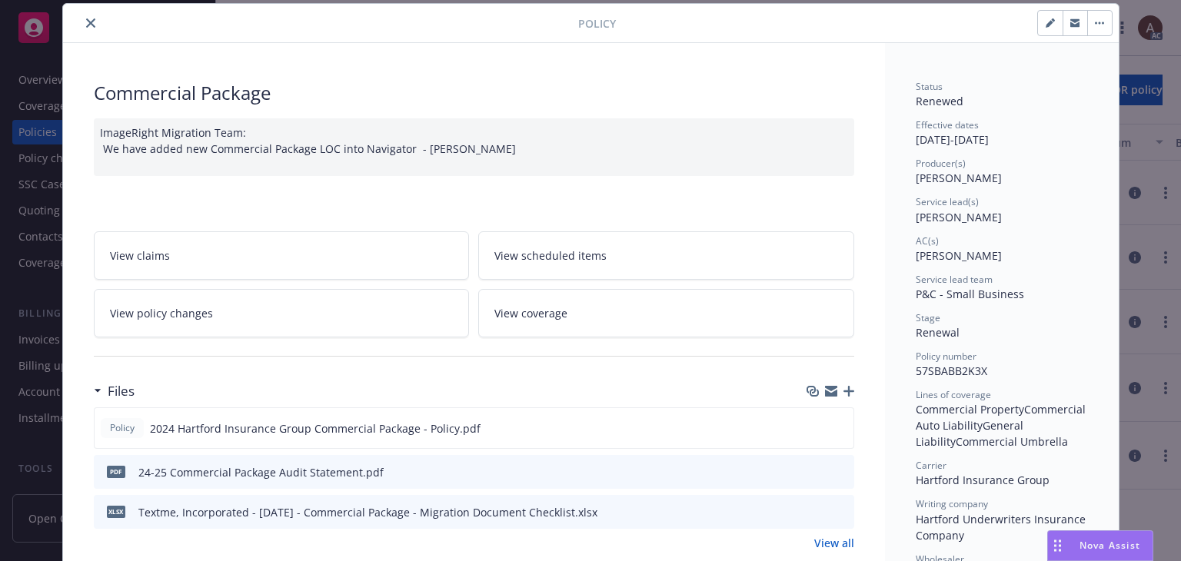
click at [478, 155] on div "ImageRight Migration Team: We have added new Commercial Package LOC into Naviga…" at bounding box center [474, 147] width 760 height 58
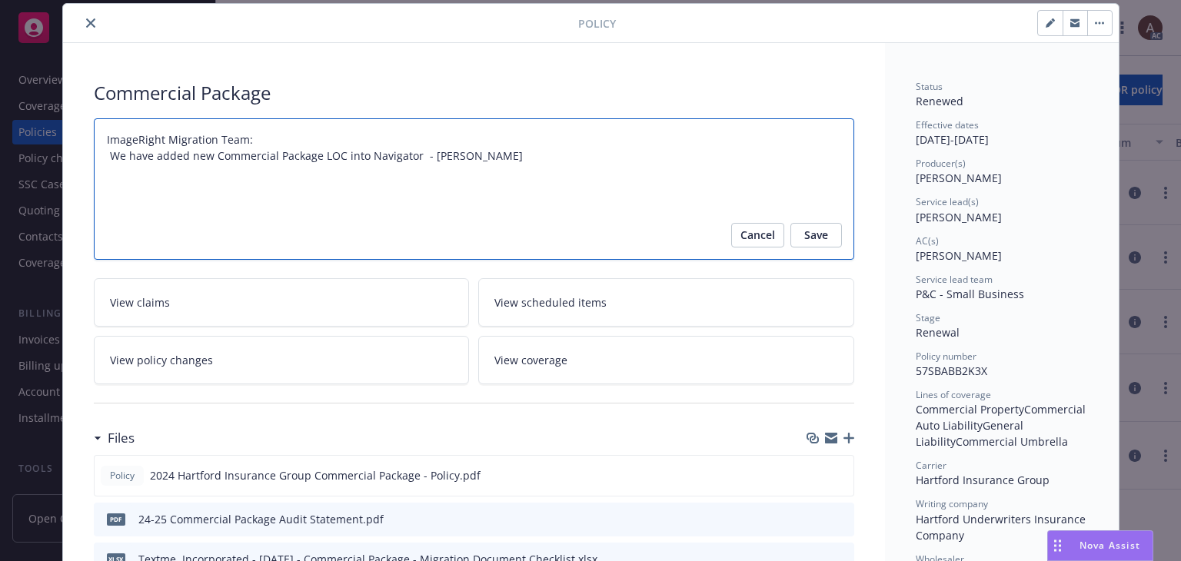
click at [478, 155] on textarea "ImageRight Migration Team: We have added new Commercial Package LOC into Naviga…" at bounding box center [474, 189] width 760 height 142
type textarea "x"
type textarea "ImageRight Migration Team: We have added new Commercial Package LOC into Naviga…"
type textarea "x"
type textarea "ImageRight Migration Team: We have added new Commercial Package LOC into Naviga…"
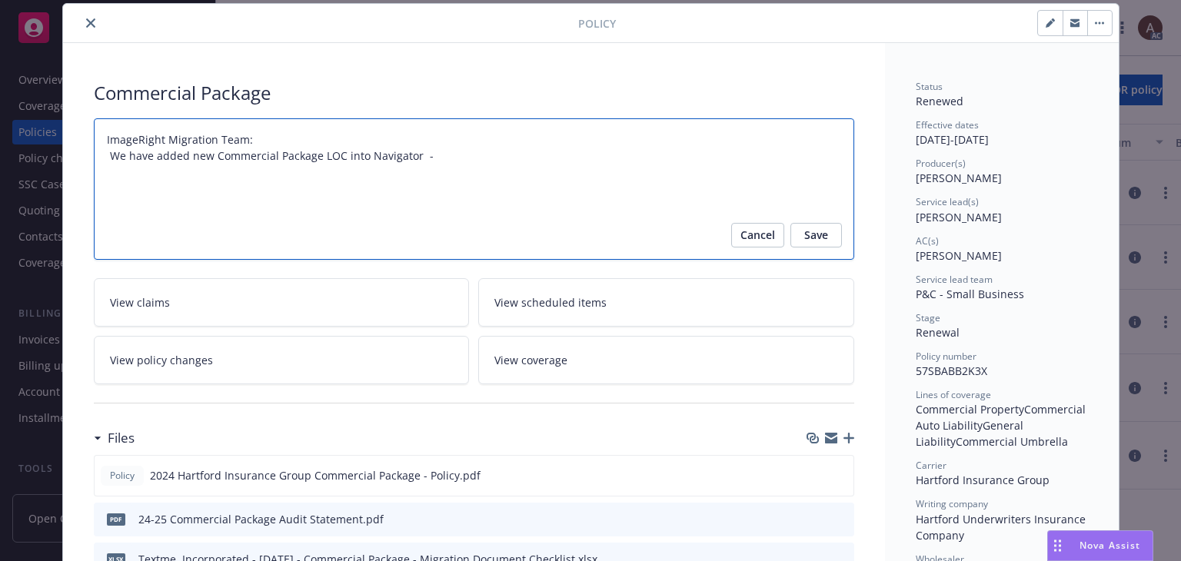
paste textarea "Original Estimated Premium - $7,151 Audited Actual Premium - $7,543 Additional …"
type textarea "x"
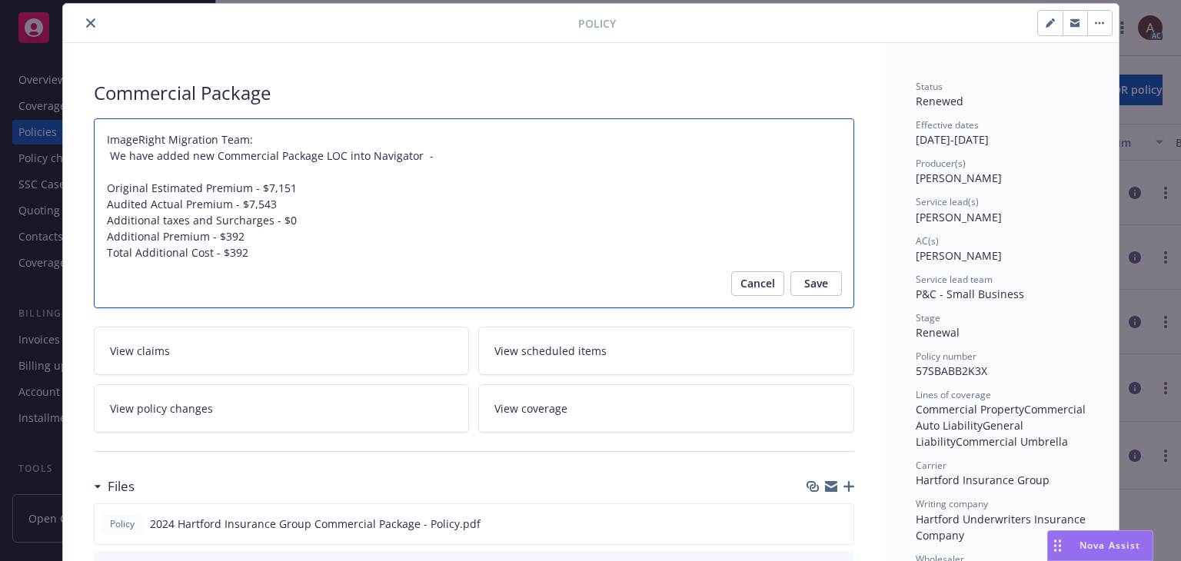
type textarea "ImageRight Migration Team: We have added new Commercial Package LOC into Naviga…"
click at [99, 188] on textarea "ImageRight Migration Team: We have added new Commercial Package LOC into Naviga…" at bounding box center [474, 213] width 760 height 191
paste textarea "Audit Complete: Summary:"
type textarea "x"
type textarea "ImageRight Migration Team: We have added new Commercial Package LOC into Naviga…"
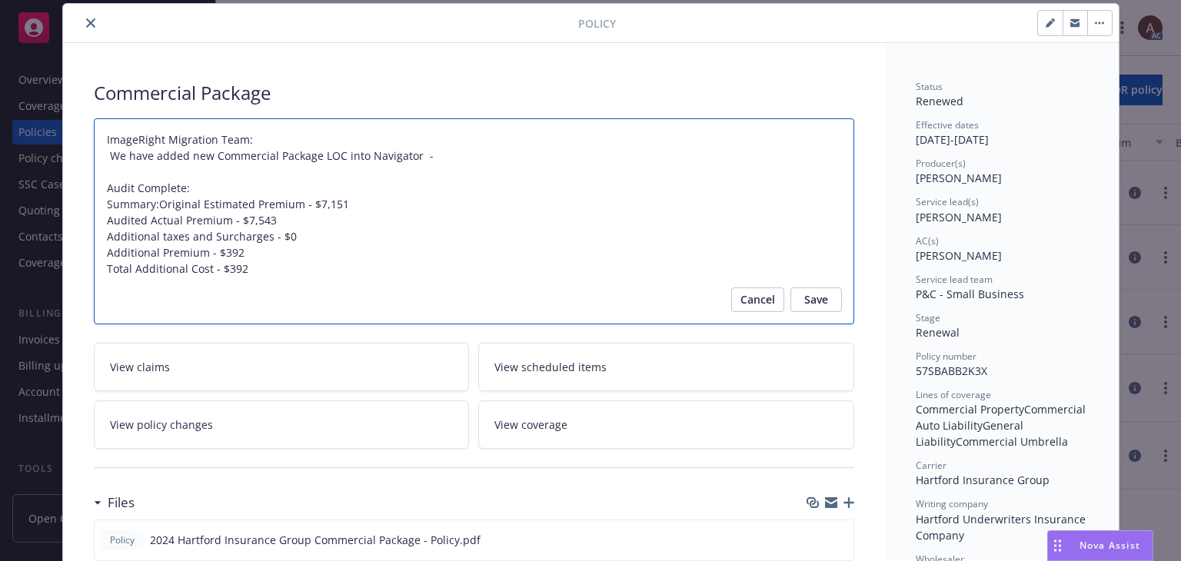
type textarea "x"
type textarea "ImageRight Migration Team: We have added new Commercial Package LOC into Naviga…"
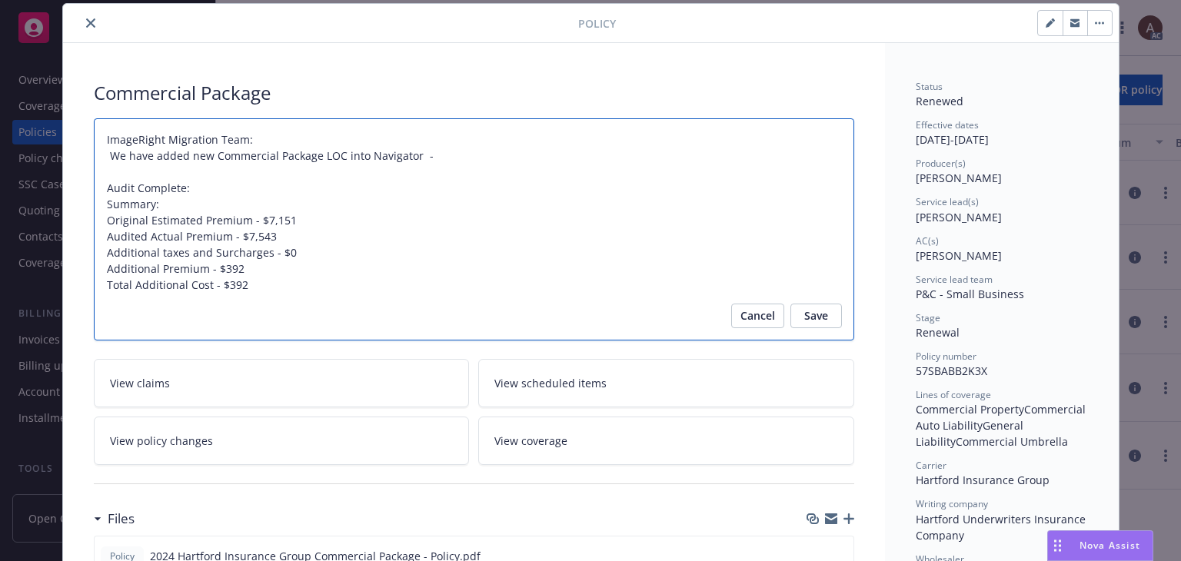
click at [204, 188] on textarea "ImageRight Migration Team: We have added new Commercial Package LOC into Naviga…" at bounding box center [474, 229] width 760 height 223
type textarea "x"
type textarea "ImageRight Migration Team: We have added new Commercial Package LOC into Naviga…"
type textarea "x"
type textarea "ImageRight Migration Team: We have added new Commercial Package LOC into Naviga…"
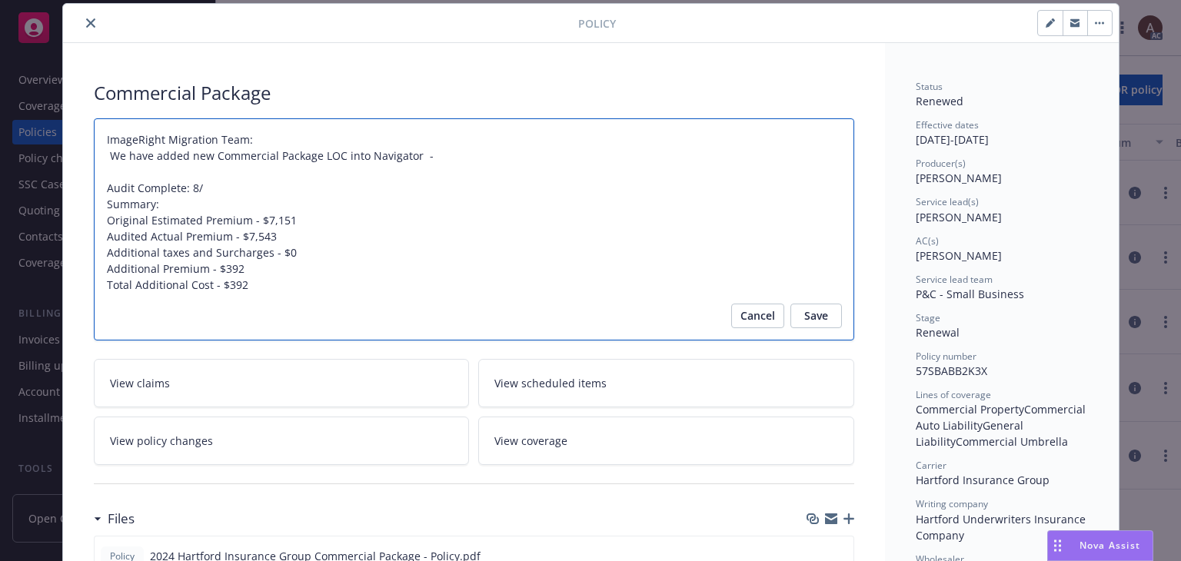
type textarea "x"
type textarea "ImageRight Migration Team: We have added new Commercial Package LOC into Naviga…"
type textarea "x"
type textarea "ImageRight Migration Team: We have added new Commercial Package LOC into Naviga…"
type textarea "x"
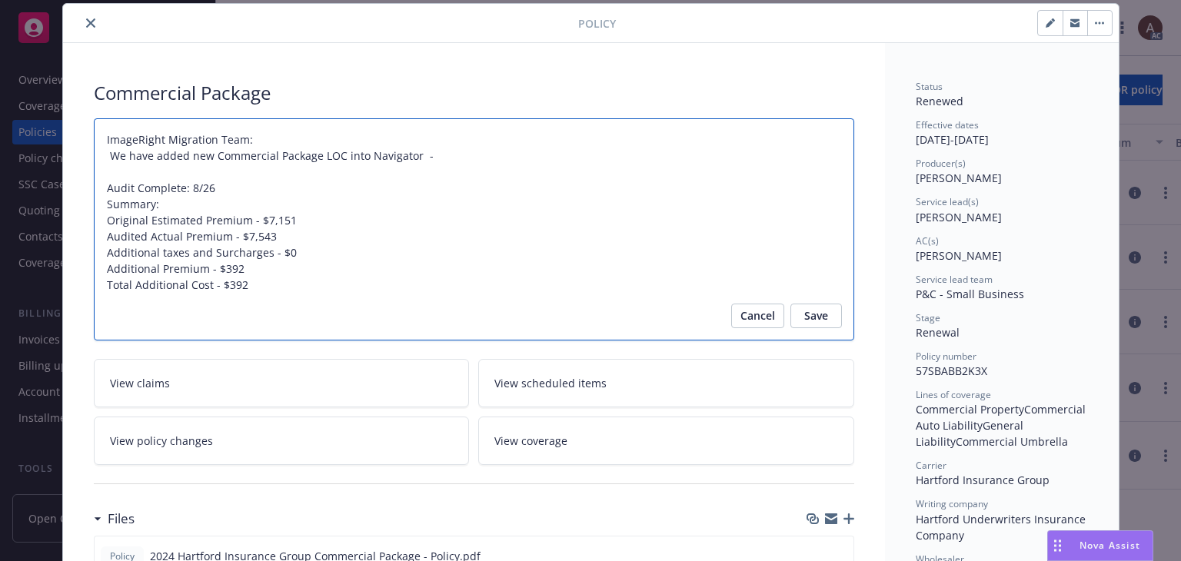
type textarea "ImageRight Migration Team: We have added new Commercial Package LOC into Naviga…"
type textarea "x"
type textarea "ImageRight Migration Team: We have added new Commercial Package LOC into Naviga…"
type textarea "x"
type textarea "ImageRight Migration Team: We have added new Commercial Package LOC into Naviga…"
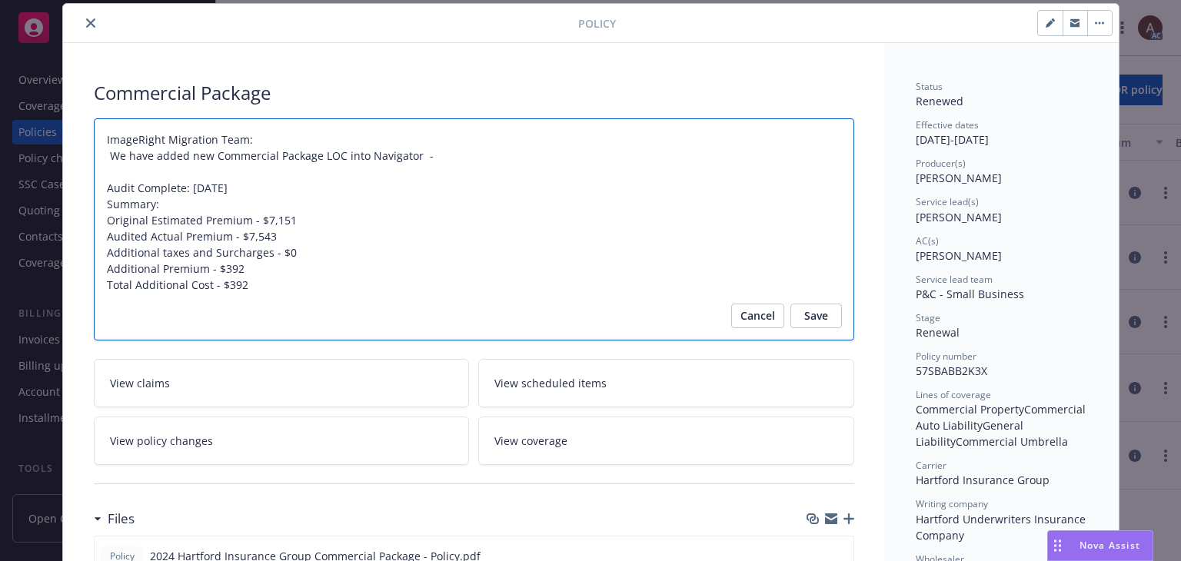
type textarea "x"
type textarea "ImageRight Migration Team: We have added new Commercial Package LOC into Naviga…"
type textarea "x"
type textarea "ImageRight Migration Team: We have added new Commercial Package LOC into Naviga…"
click at [810, 321] on span "Save" at bounding box center [816, 316] width 24 height 25
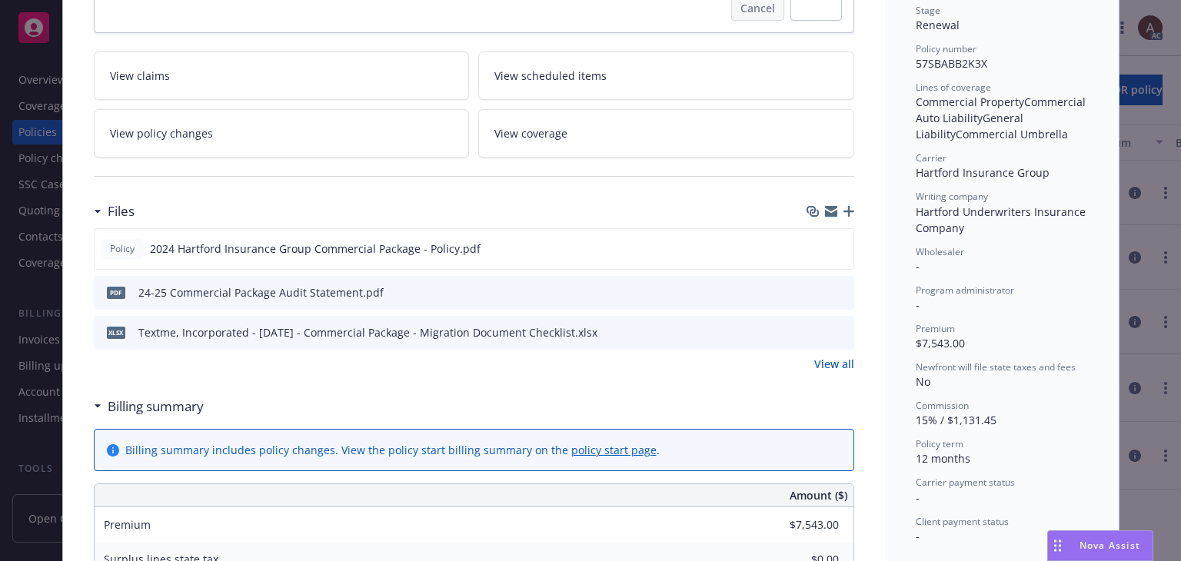
type textarea "x"
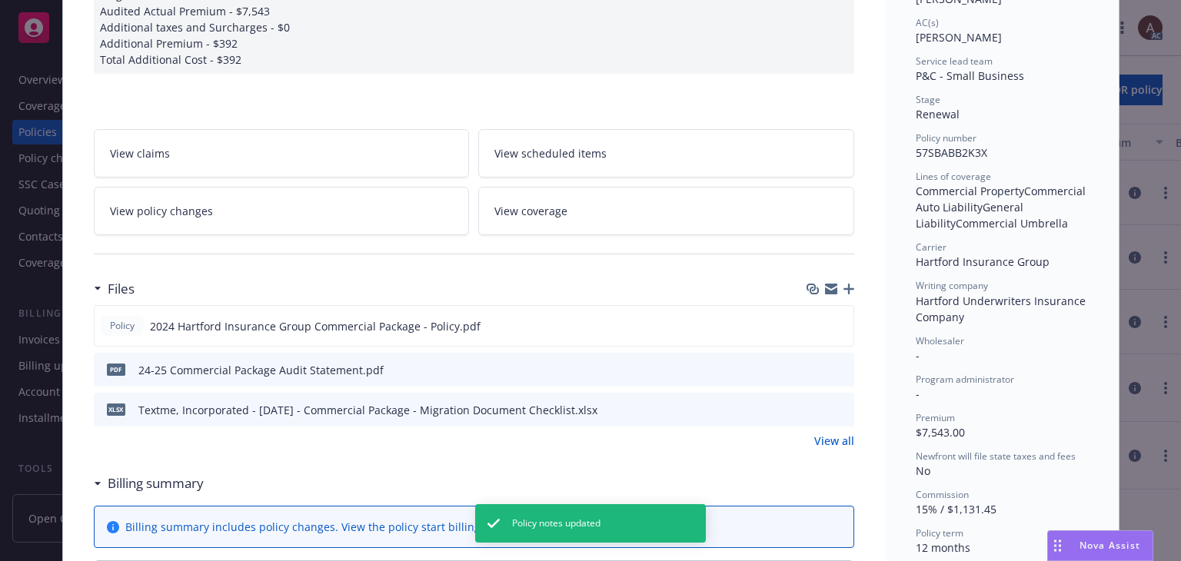
scroll to position [0, 0]
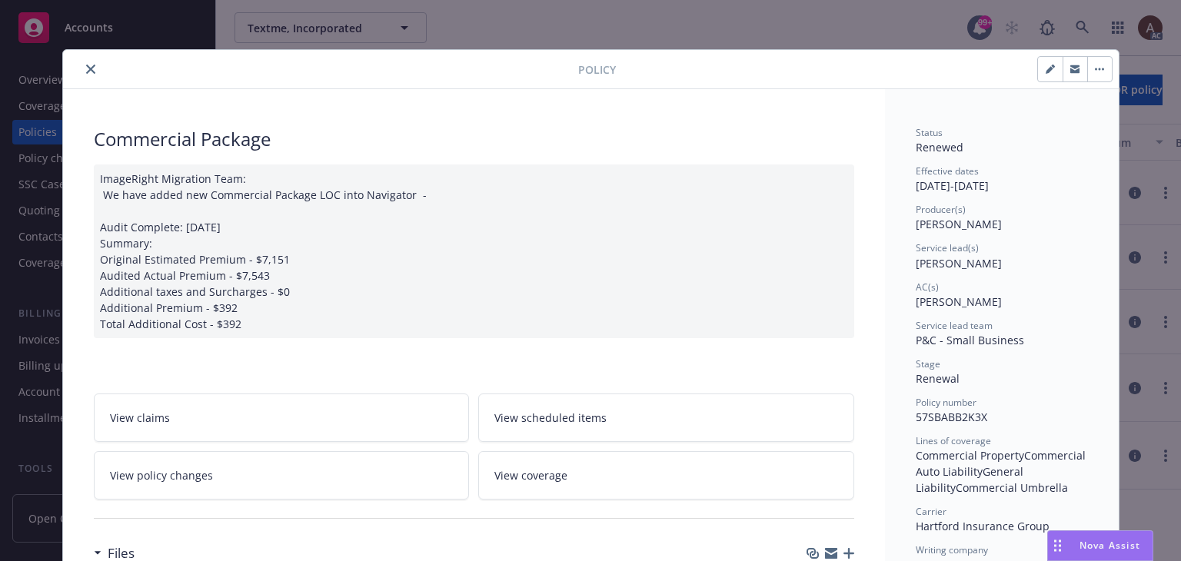
click at [86, 67] on icon "close" at bounding box center [90, 69] width 9 height 9
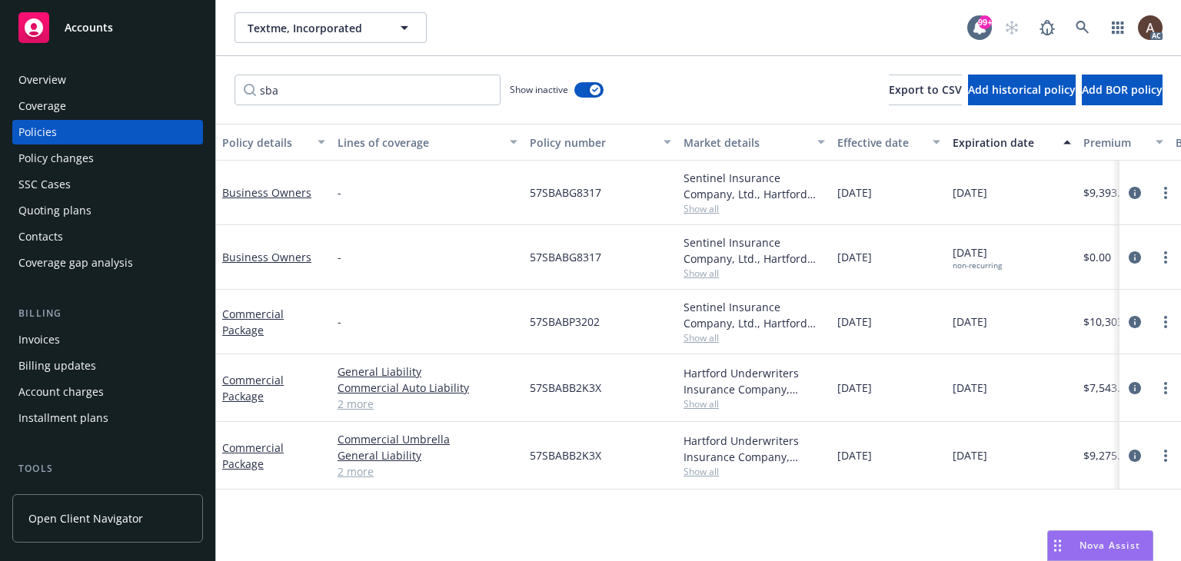
scroll to position [0, 519]
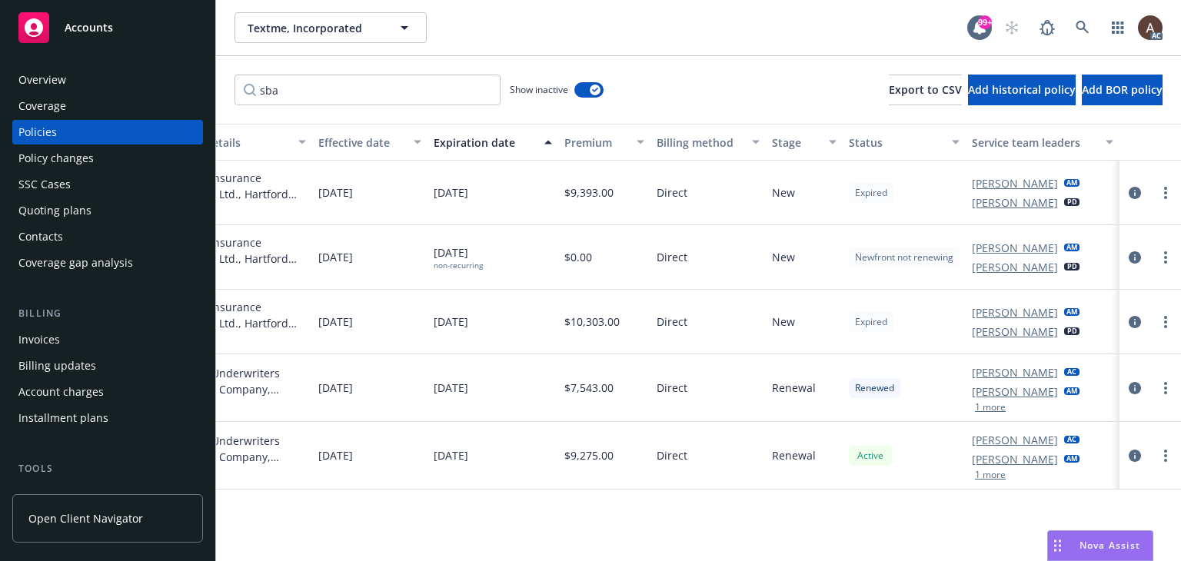
drag, startPoint x: 1136, startPoint y: 386, endPoint x: 1088, endPoint y: 374, distance: 50.0
click at [1136, 386] on icon "circleInformation" at bounding box center [1135, 388] width 12 height 12
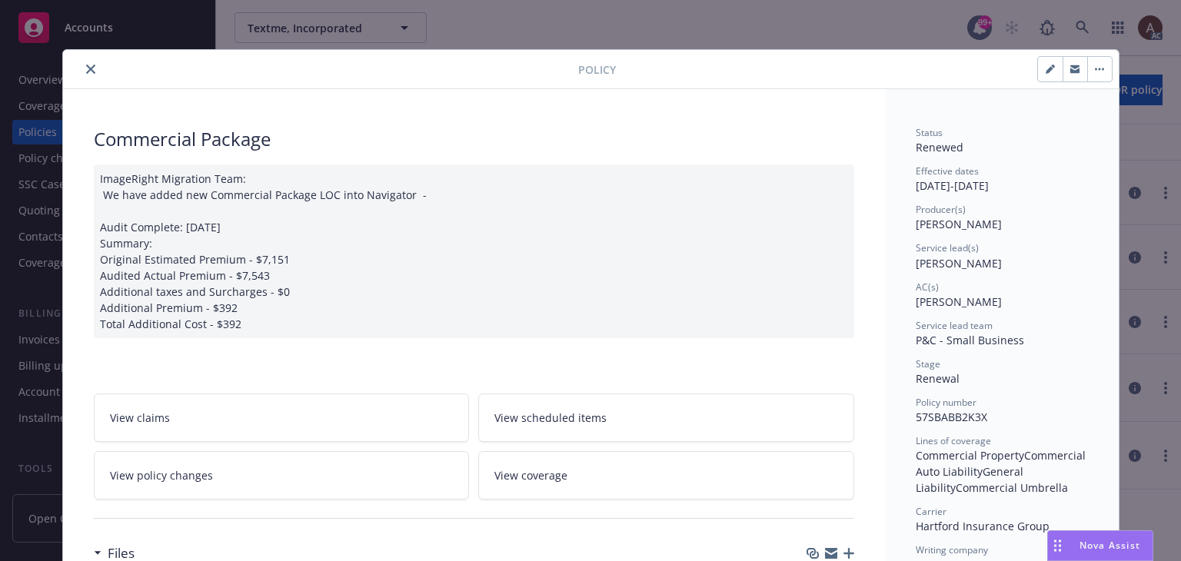
scroll to position [46, 0]
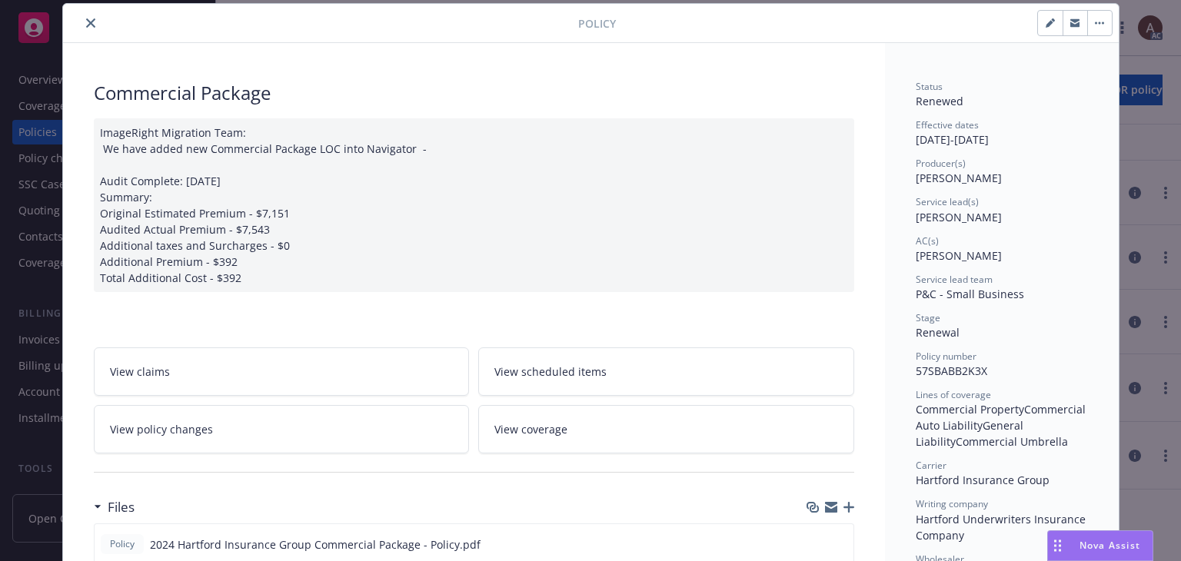
click at [86, 19] on icon "close" at bounding box center [90, 22] width 9 height 9
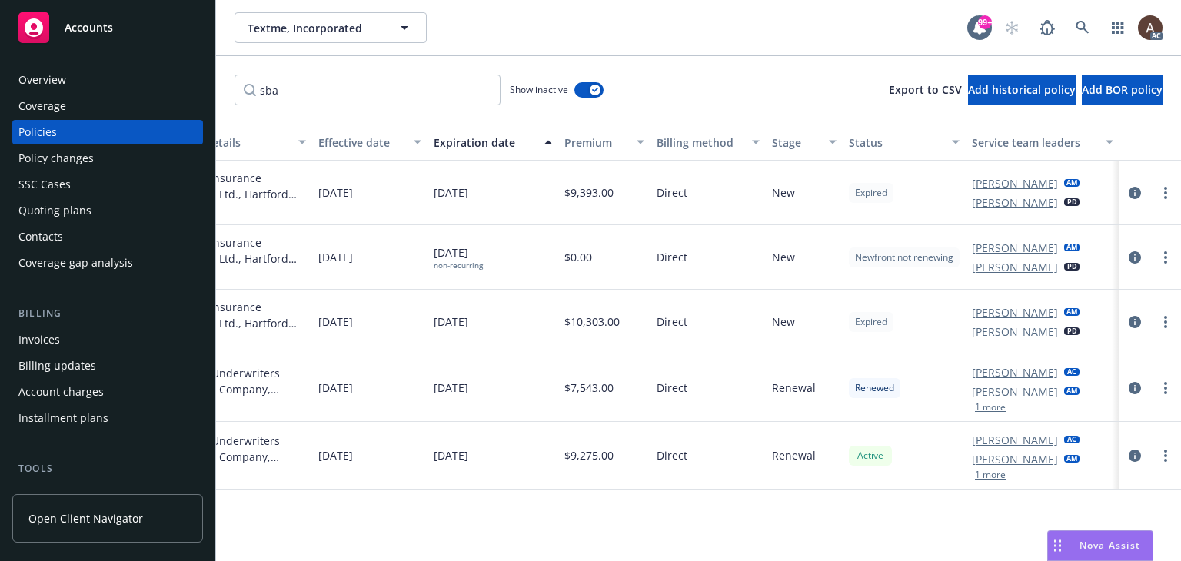
click at [117, 163] on div "Policy changes" at bounding box center [107, 158] width 178 height 25
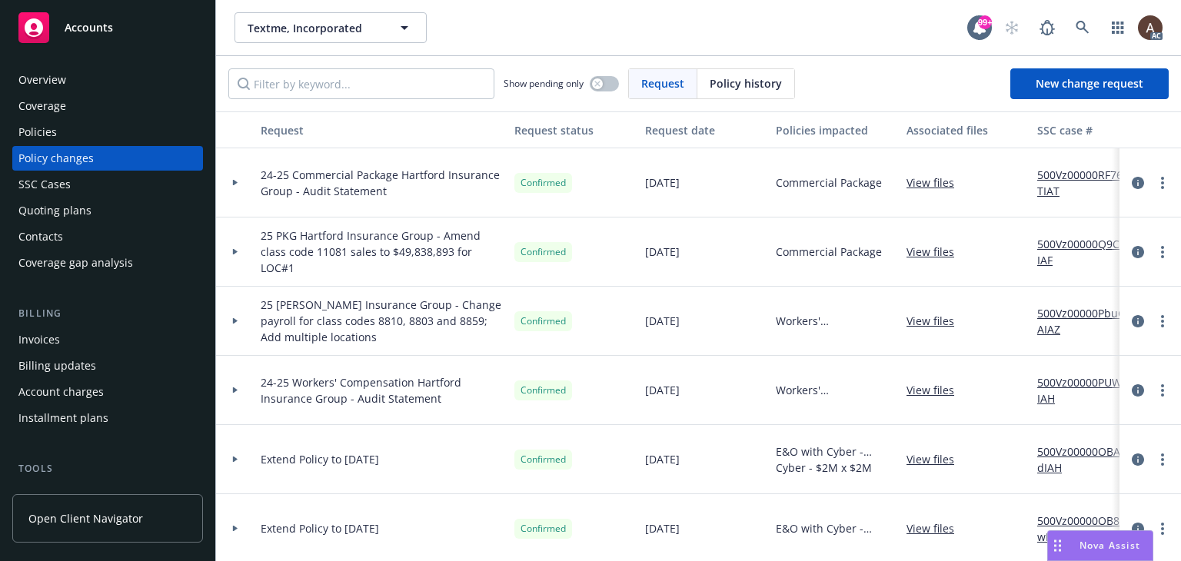
click at [238, 180] on icon at bounding box center [235, 182] width 6 height 5
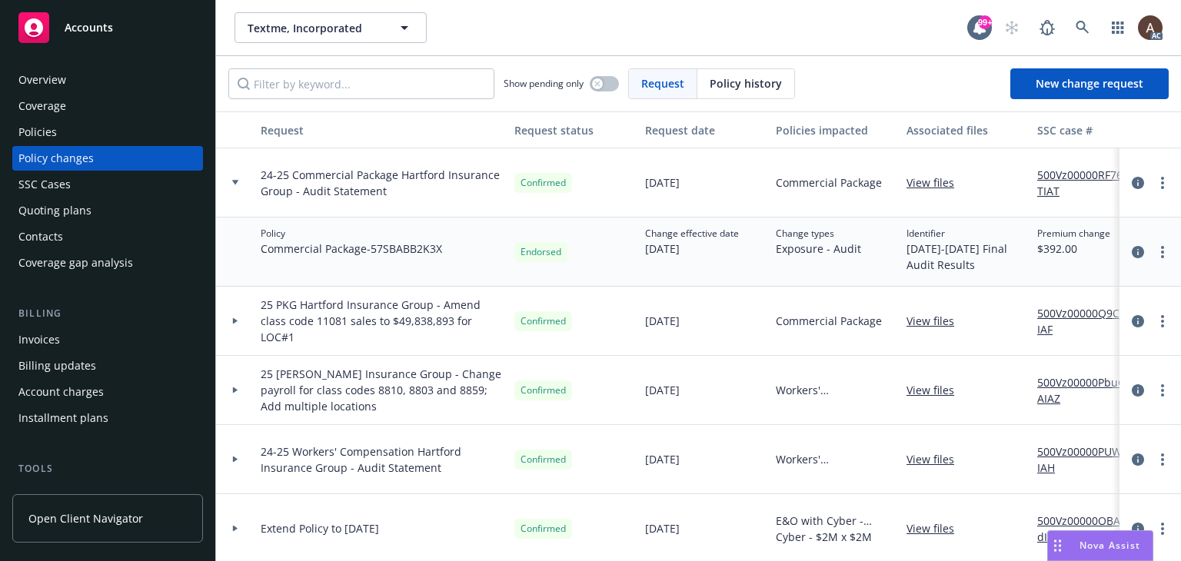
drag, startPoint x: 1126, startPoint y: 185, endPoint x: 1092, endPoint y: 184, distance: 33.8
click at [1132, 185] on icon "circleInformation" at bounding box center [1138, 183] width 12 height 12
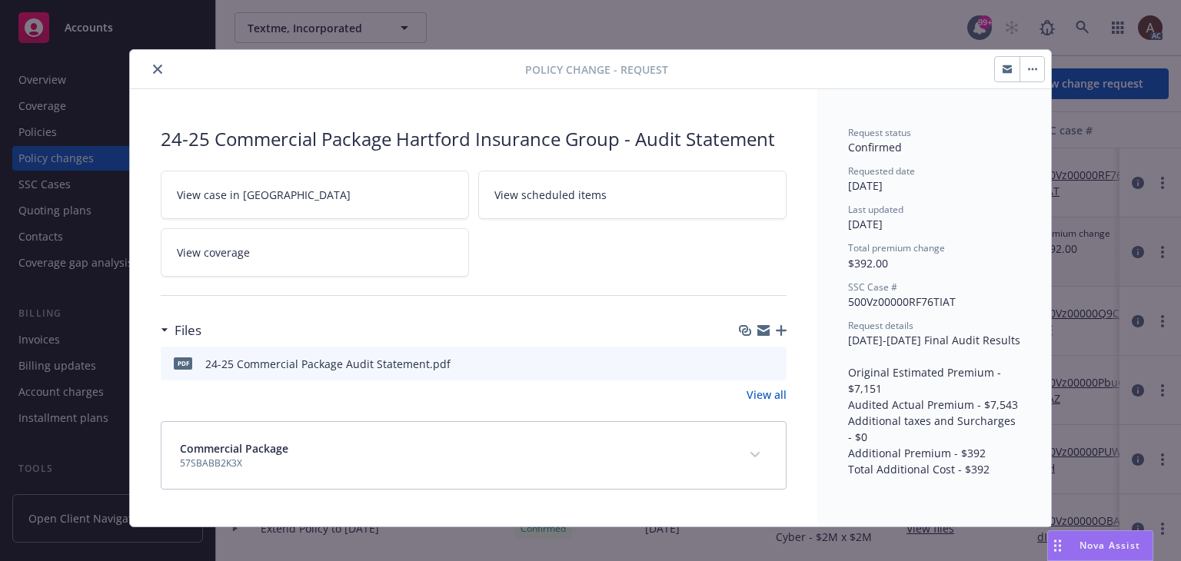
click at [153, 69] on icon "close" at bounding box center [157, 69] width 9 height 9
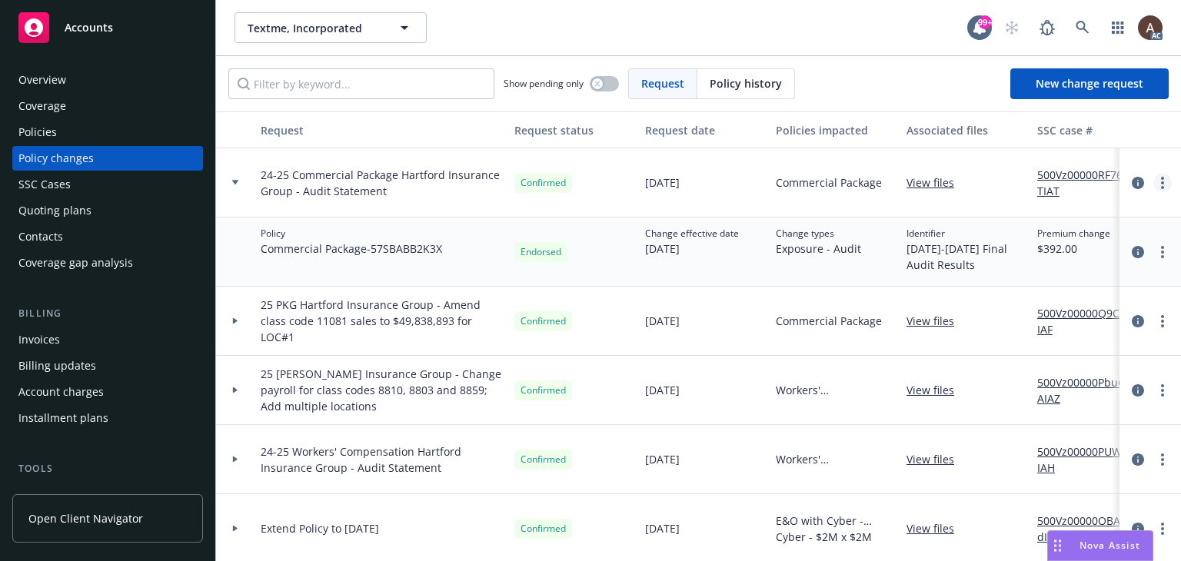
click at [1161, 185] on icon "more" at bounding box center [1162, 183] width 3 height 12
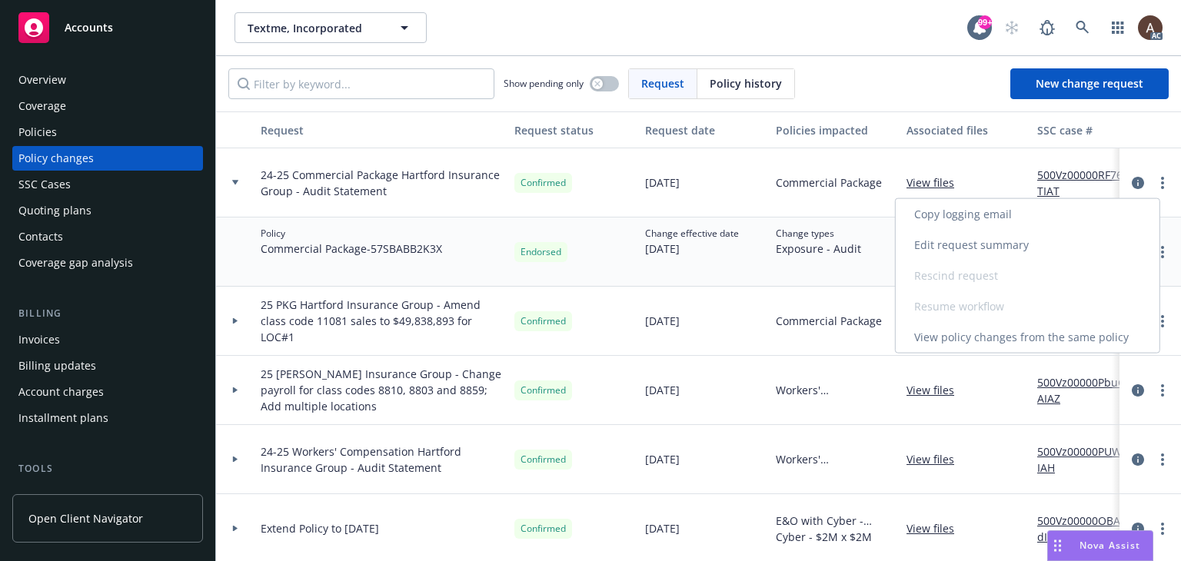
click at [999, 218] on link "Copy logging email" at bounding box center [1028, 214] width 264 height 31
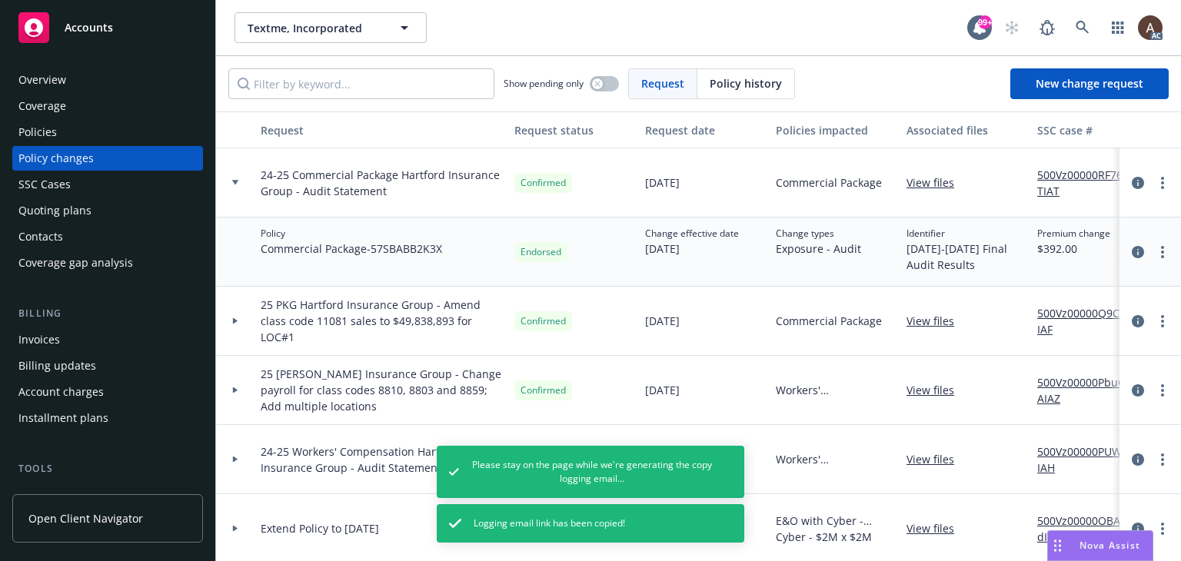
click at [108, 129] on div "Policies" at bounding box center [107, 132] width 178 height 25
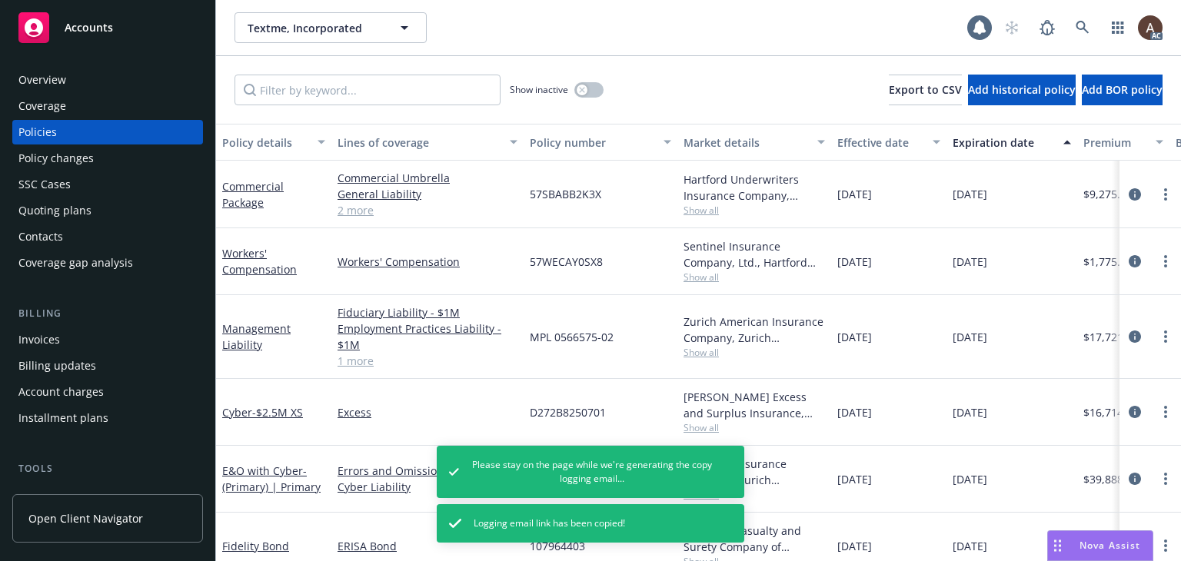
scroll to position [29, 0]
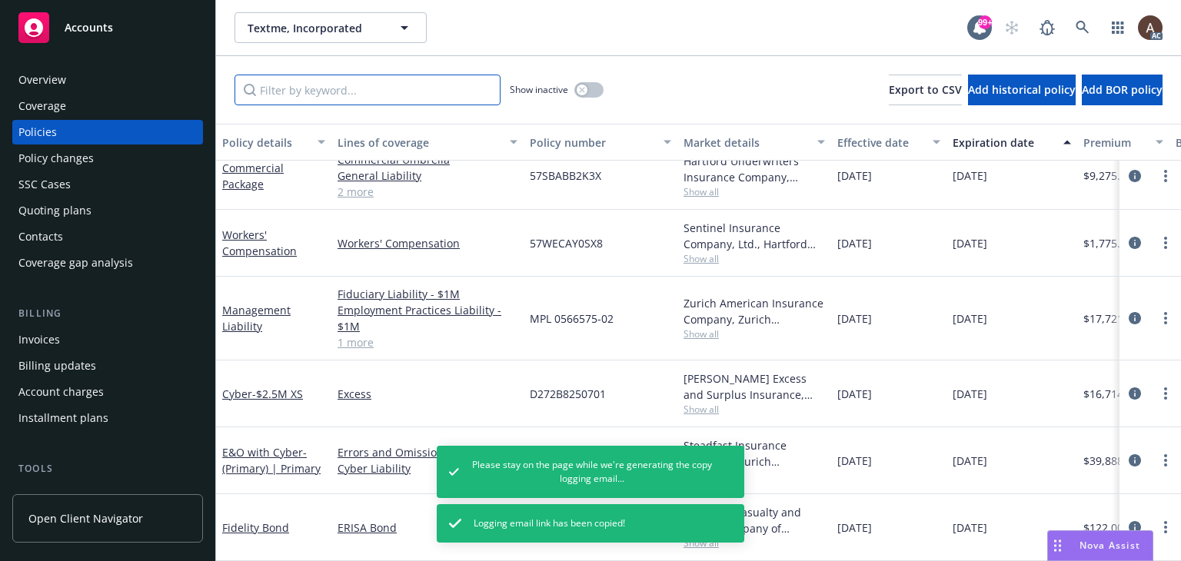
click at [348, 94] on input "Filter by keyword..." at bounding box center [367, 90] width 266 height 31
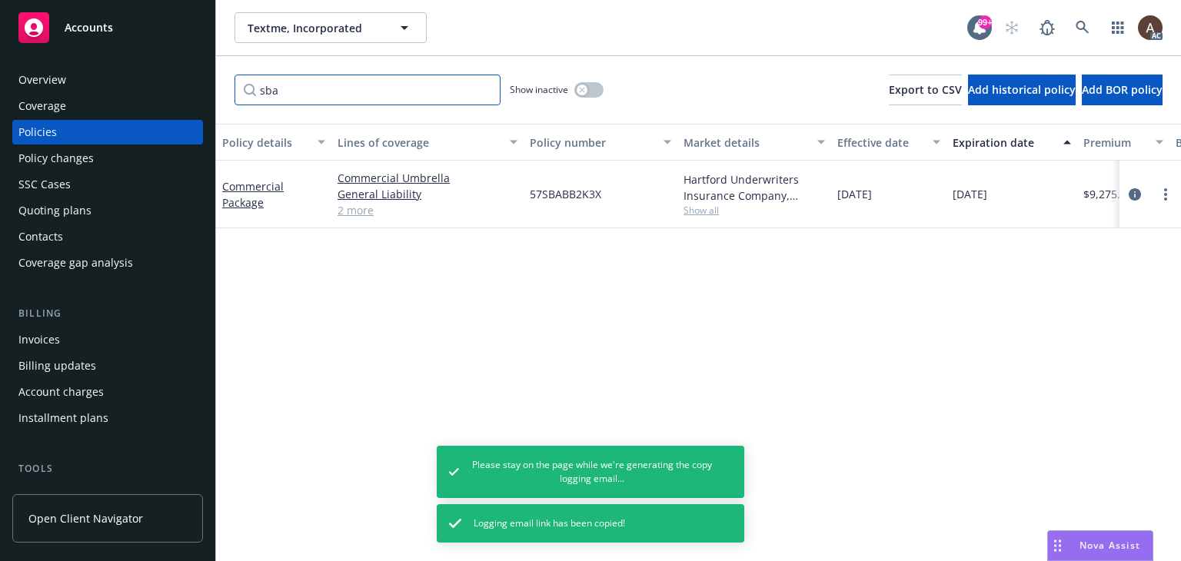
scroll to position [0, 0]
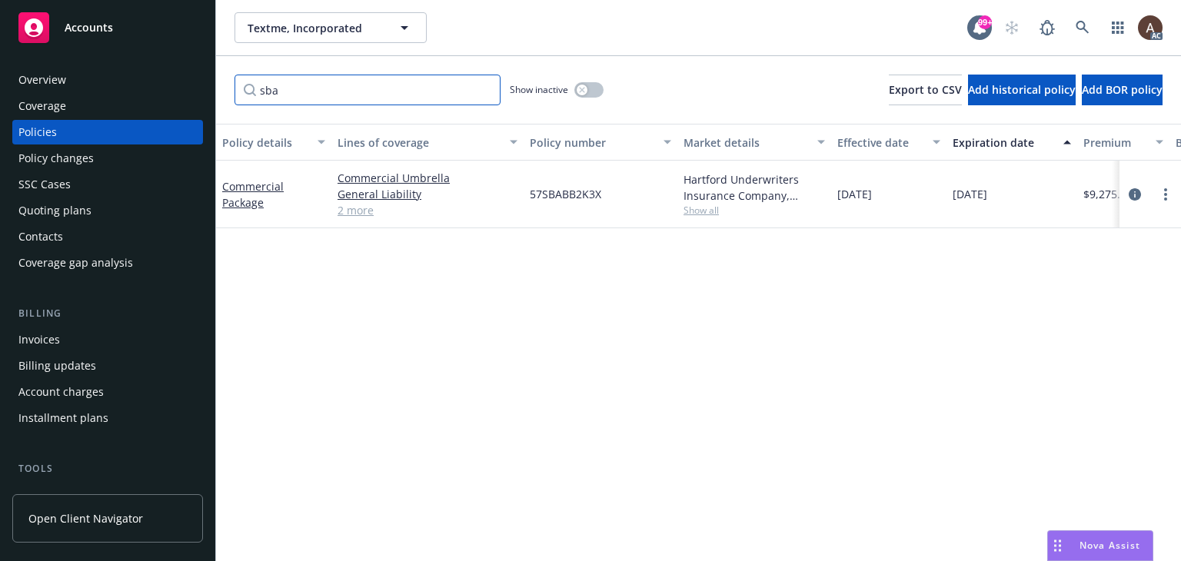
type input "sba"
drag, startPoint x: 269, startPoint y: 207, endPoint x: 221, endPoint y: 185, distance: 53.0
click at [221, 185] on div "Commercial Package" at bounding box center [273, 195] width 115 height 68
copy link "Commercial Package"
click at [1136, 194] on icon "circleInformation" at bounding box center [1135, 194] width 12 height 12
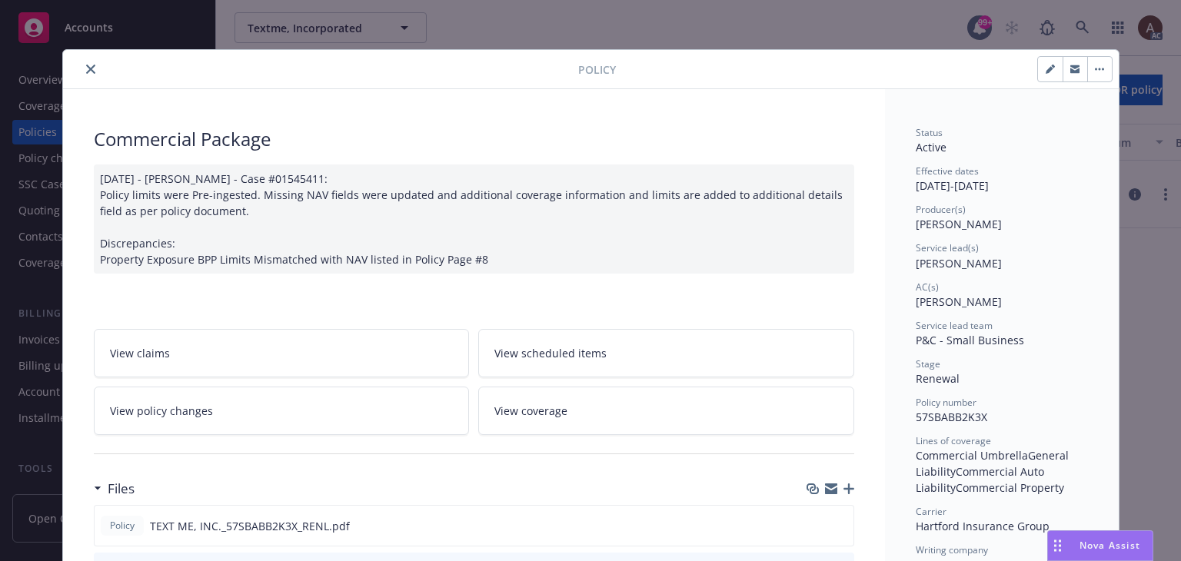
scroll to position [308, 0]
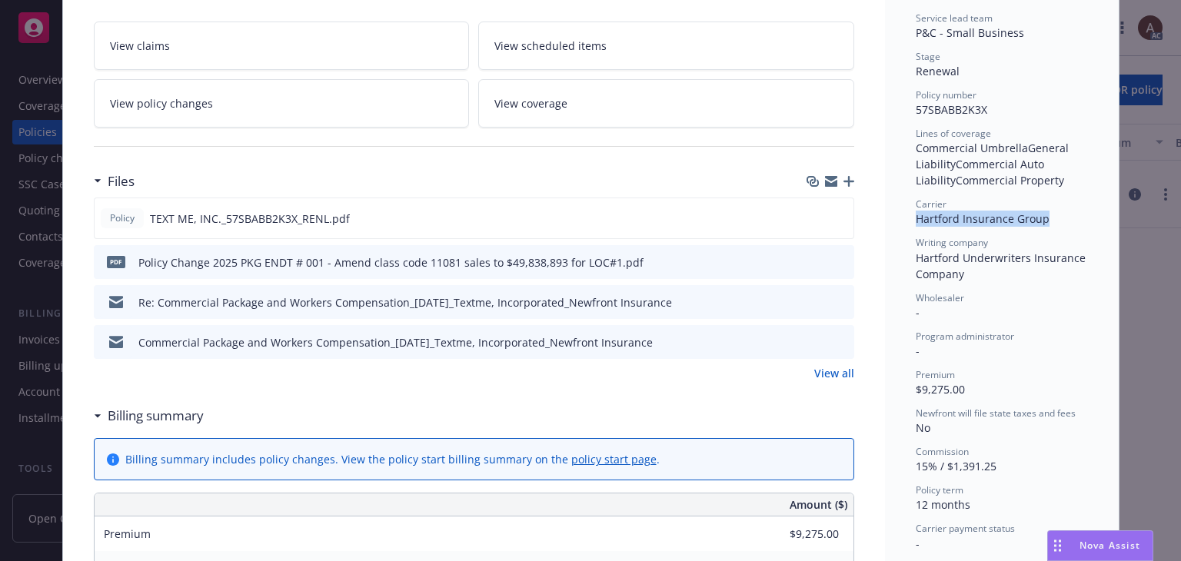
drag, startPoint x: 907, startPoint y: 221, endPoint x: 1053, endPoint y: 221, distance: 146.1
copy span "Hartford Insurance Group"
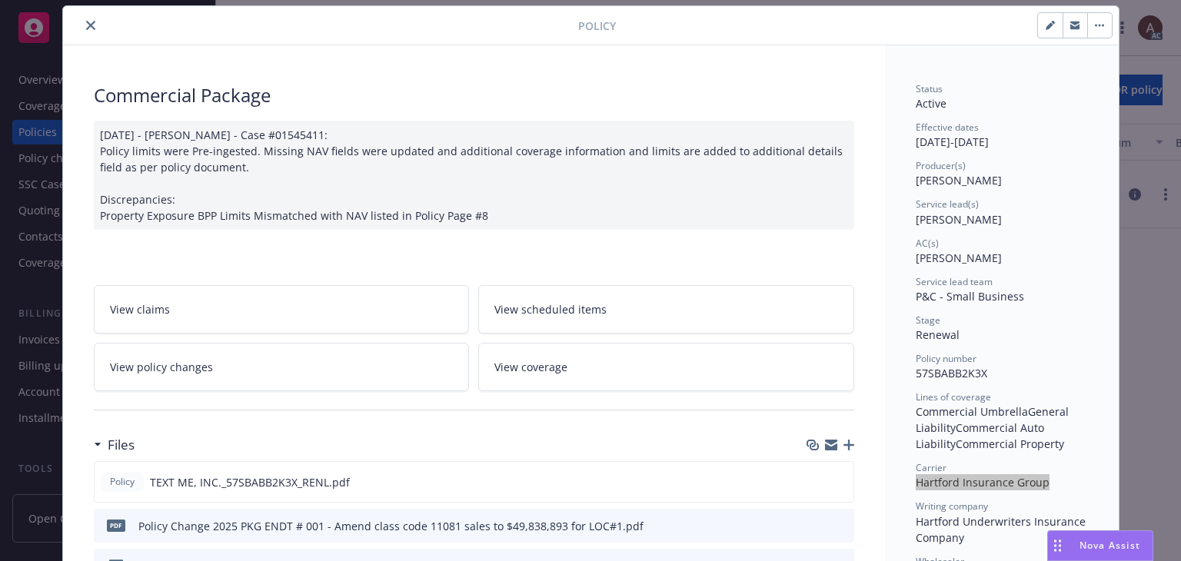
scroll to position [0, 0]
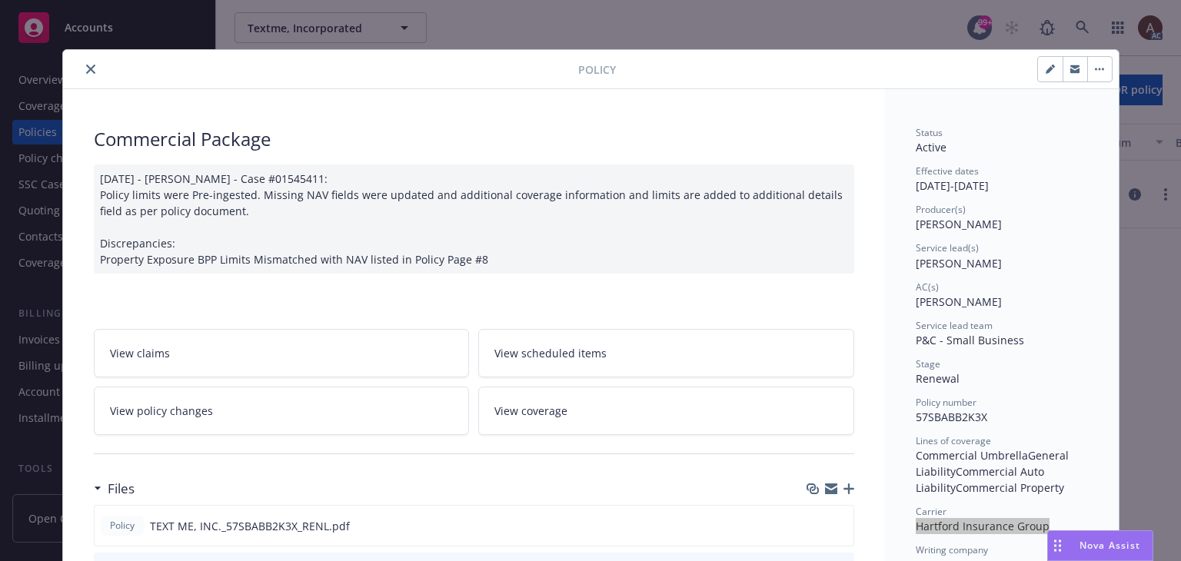
click at [86, 65] on icon "close" at bounding box center [90, 69] width 9 height 9
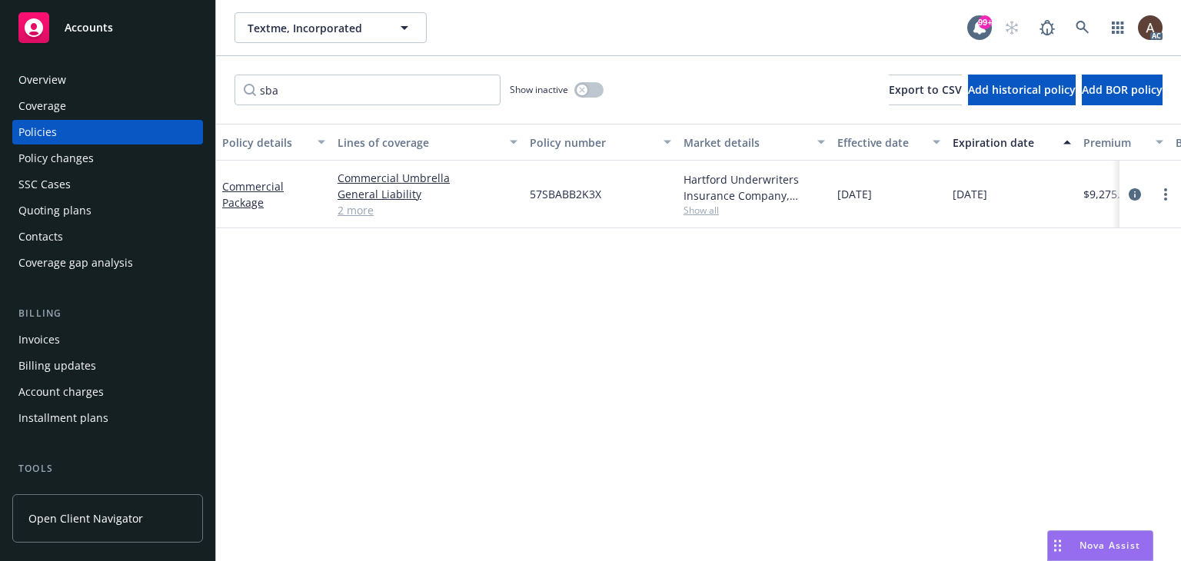
click at [50, 81] on div "Overview" at bounding box center [42, 80] width 48 height 25
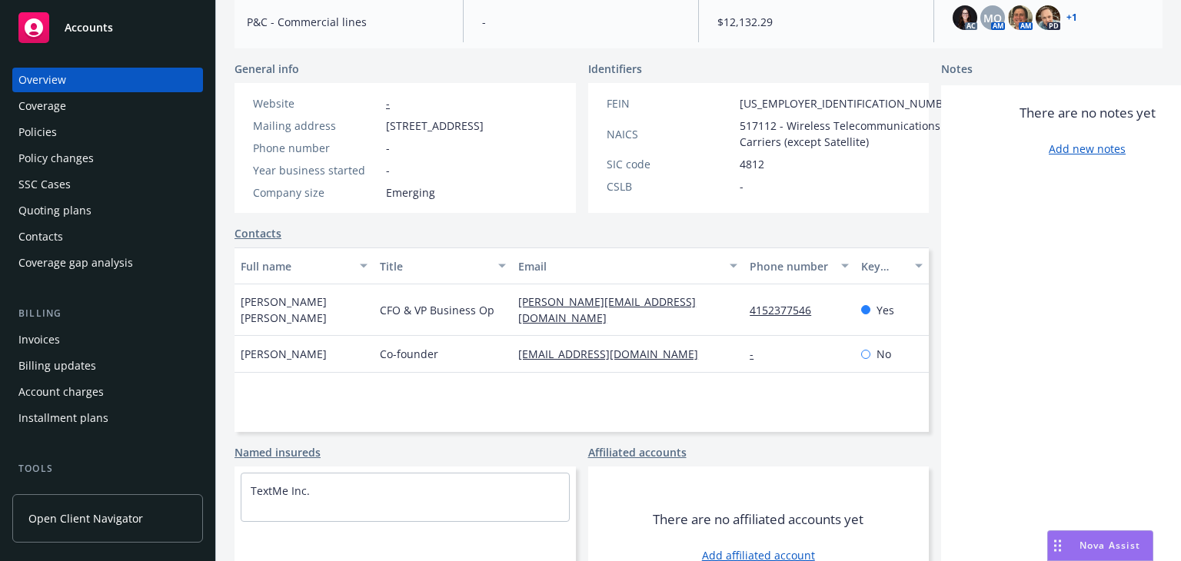
scroll to position [259, 0]
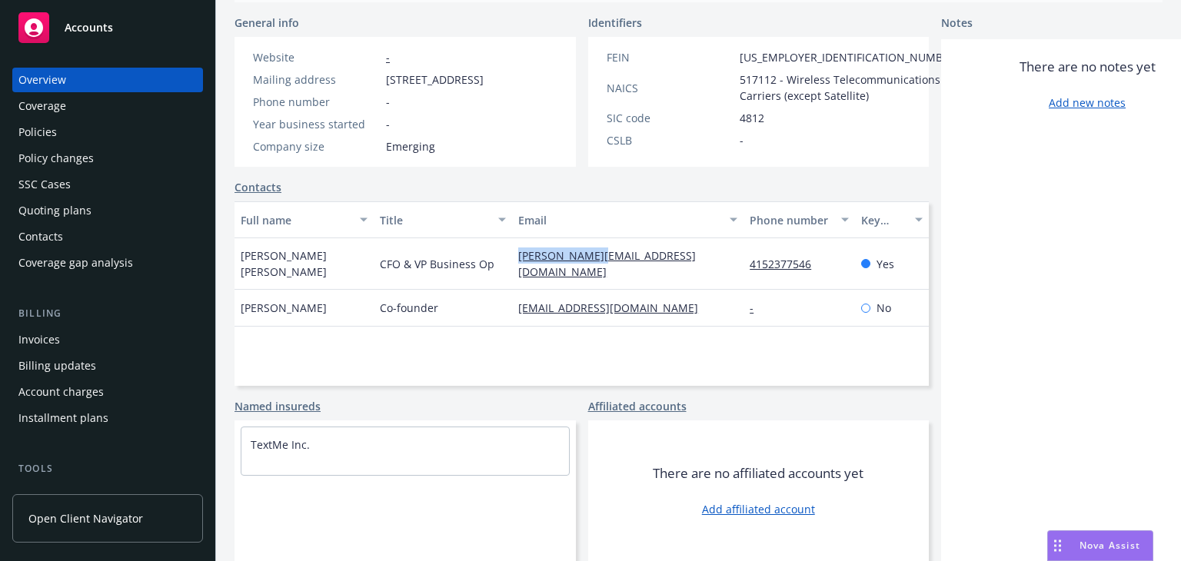
drag, startPoint x: 481, startPoint y: 271, endPoint x: 575, endPoint y: 271, distance: 93.8
click at [575, 271] on div "amy@go-text.me" at bounding box center [627, 264] width 231 height 52
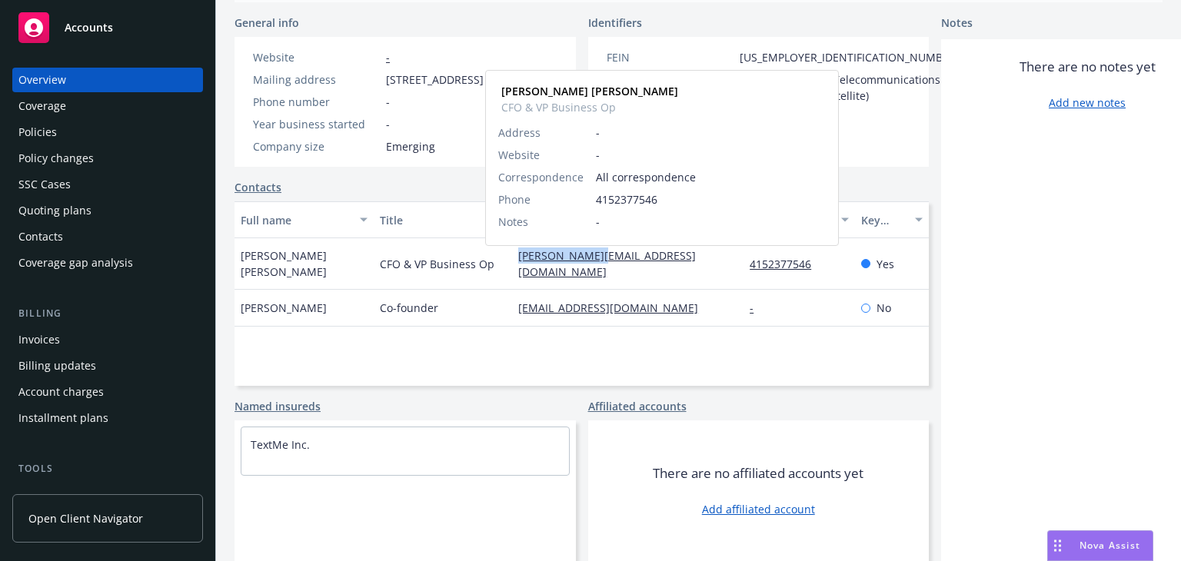
copy link "amy@go-text.me"
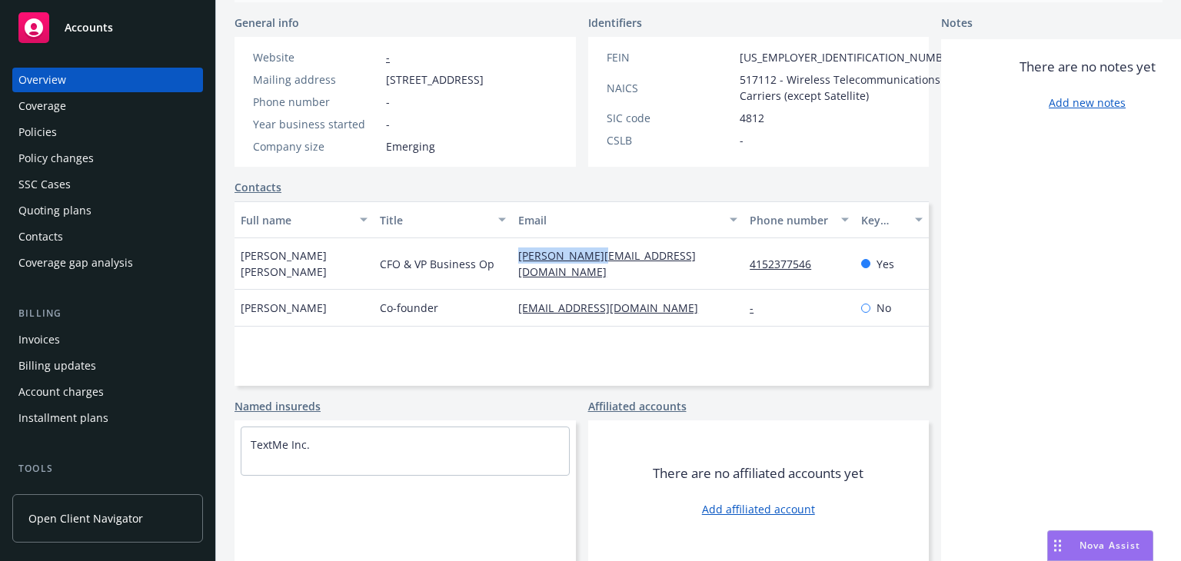
click at [71, 135] on div "Policies" at bounding box center [107, 132] width 178 height 25
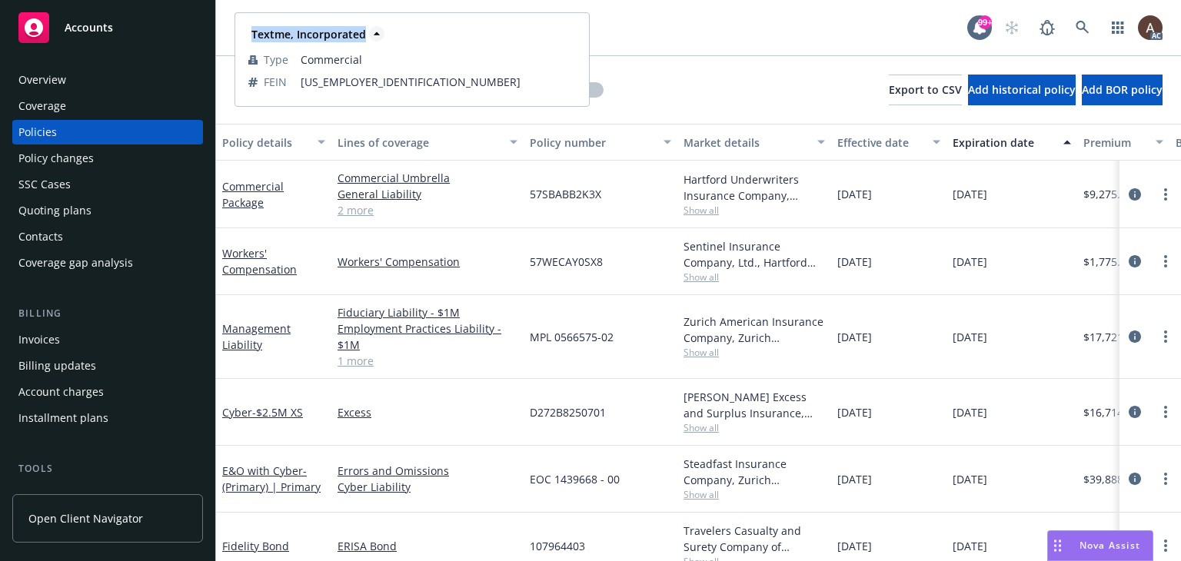
drag, startPoint x: 252, startPoint y: 37, endPoint x: 363, endPoint y: 36, distance: 110.7
click at [363, 36] on strong "Textme, Incorporated" at bounding box center [308, 34] width 115 height 15
copy strong "Textme, Incorporated"
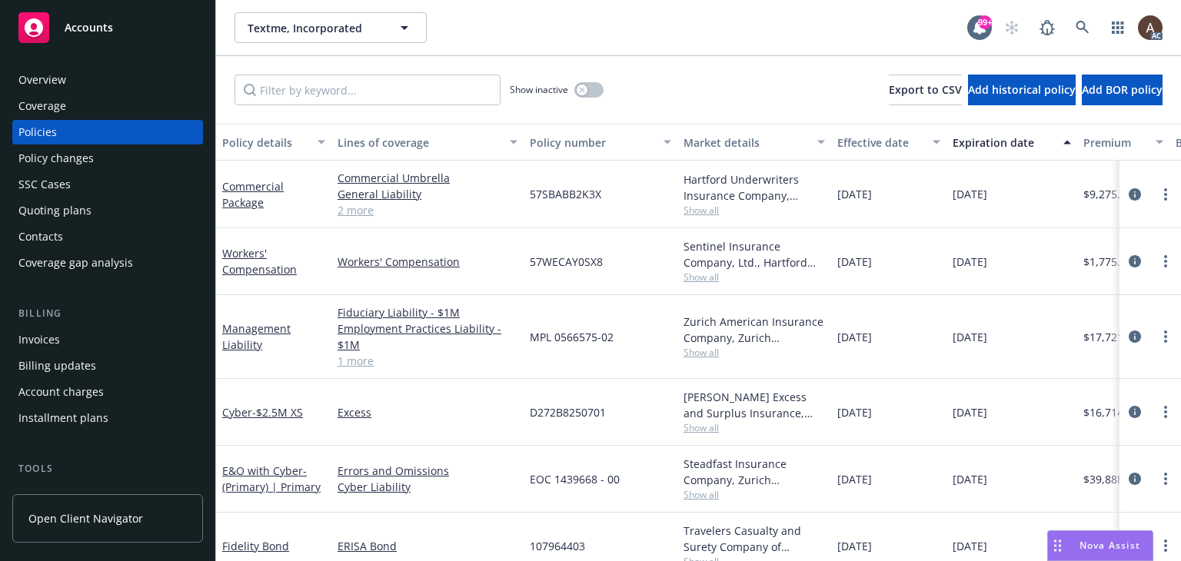
scroll to position [29, 0]
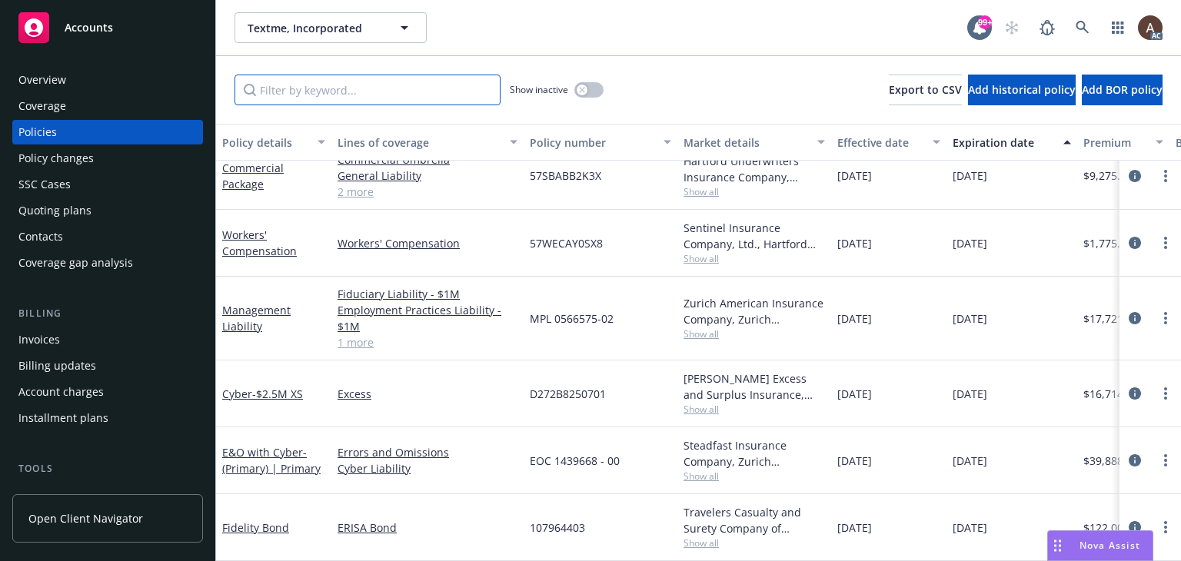
click at [458, 87] on input "Filter by keyword..." at bounding box center [367, 90] width 266 height 31
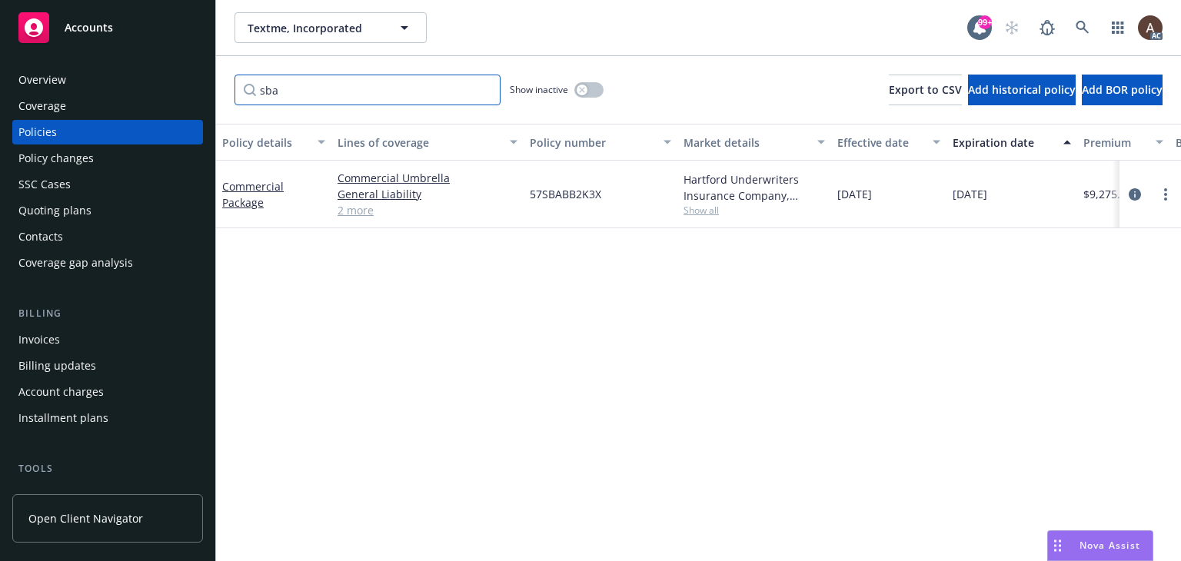
scroll to position [0, 0]
type input "sba"
click at [1135, 195] on icon "circleInformation" at bounding box center [1135, 194] width 12 height 12
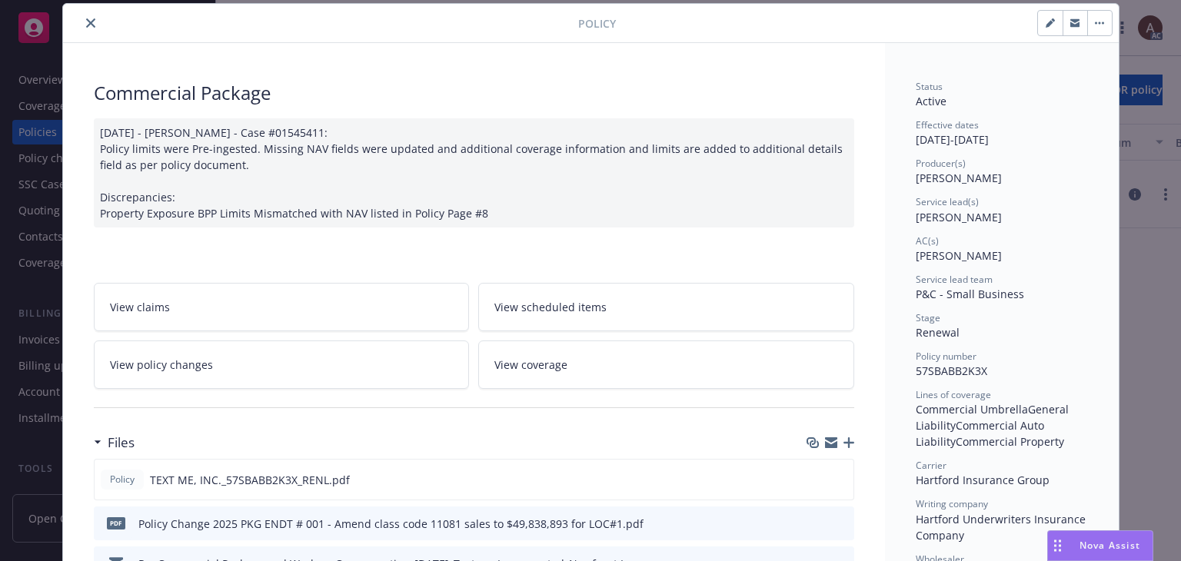
scroll to position [354, 0]
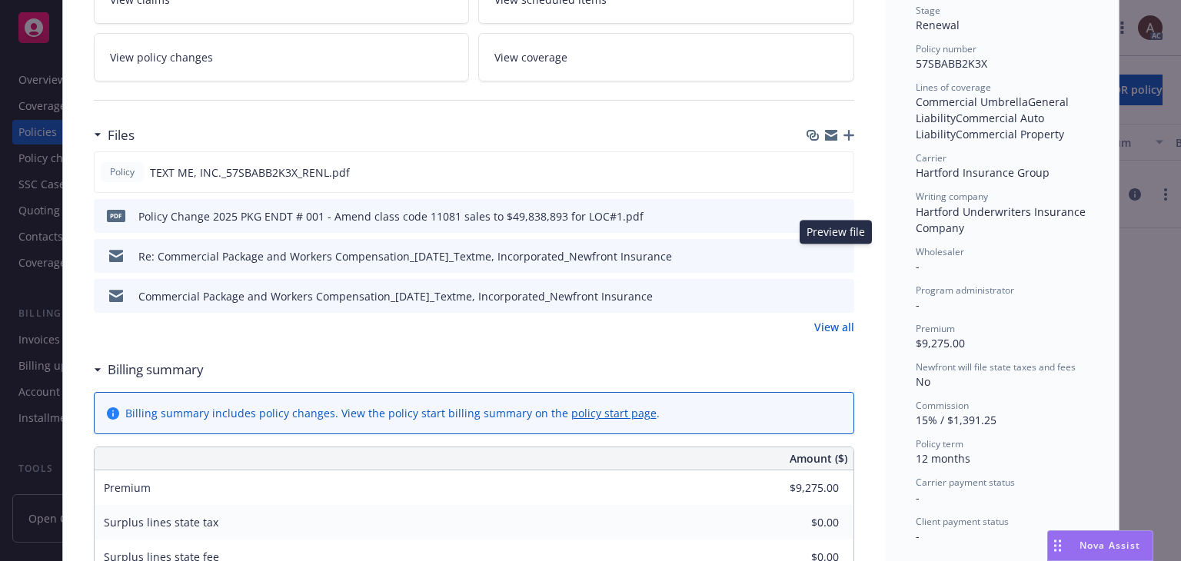
click at [833, 250] on icon "preview file" at bounding box center [840, 255] width 14 height 11
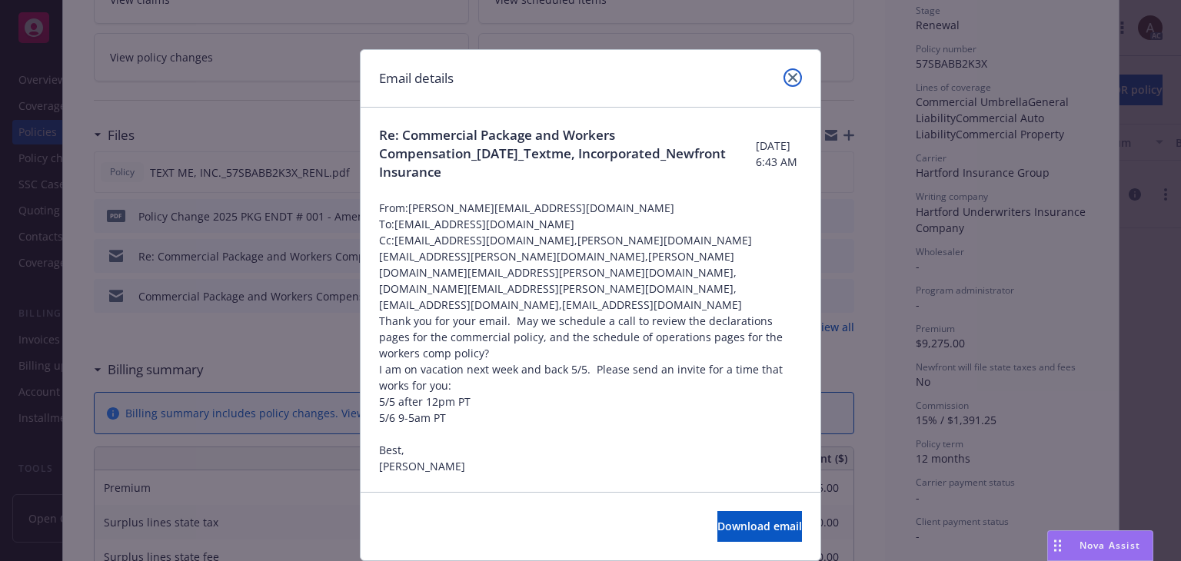
click at [783, 78] on link "close" at bounding box center [792, 77] width 18 height 18
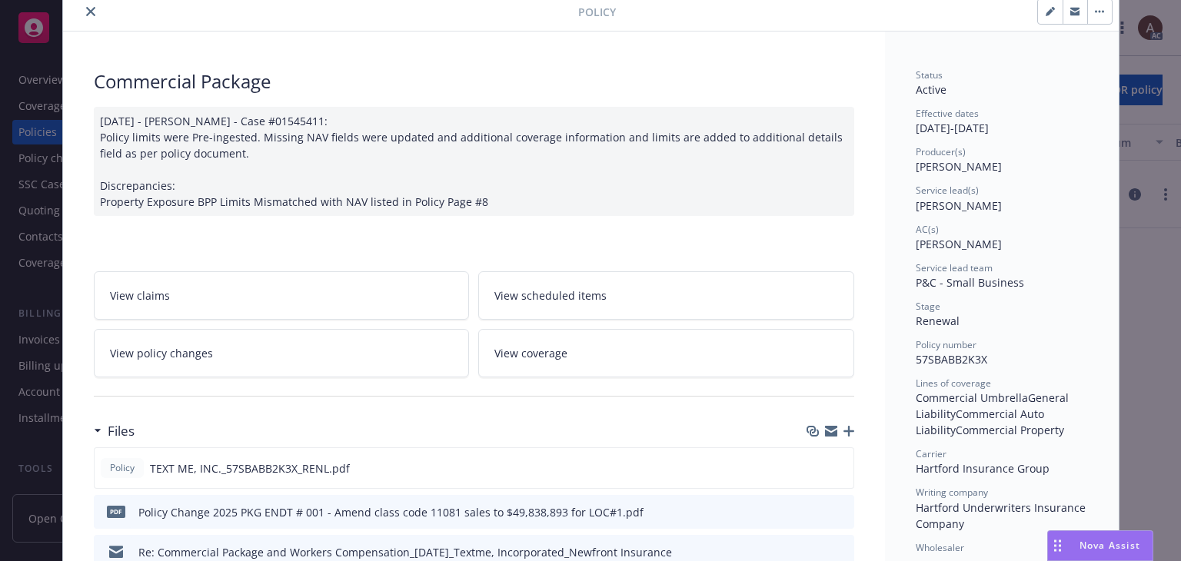
scroll to position [0, 0]
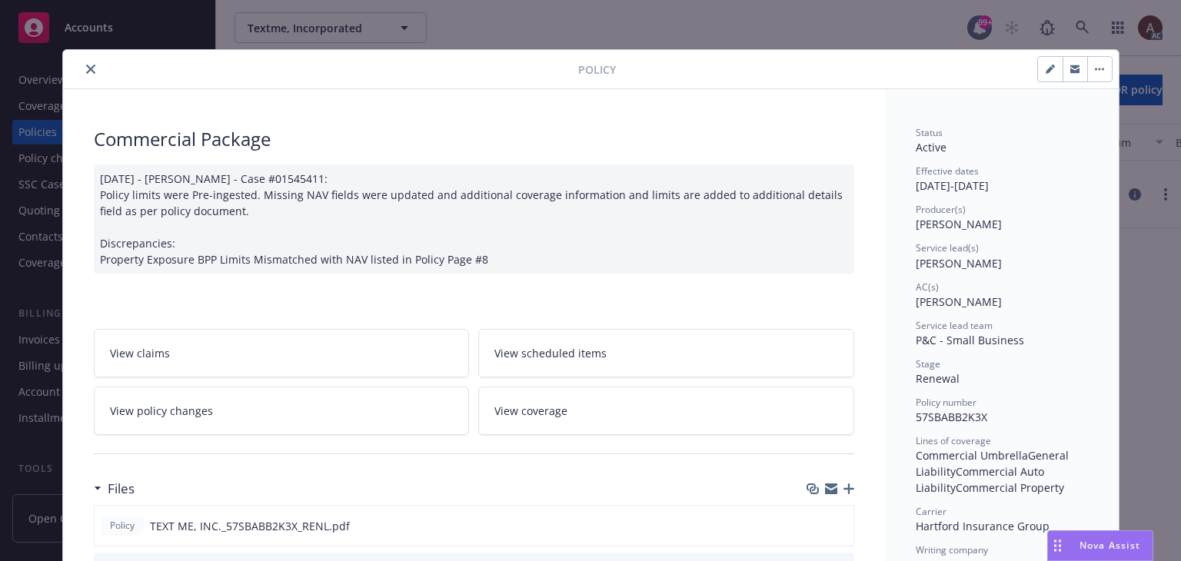
click at [90, 72] on button "close" at bounding box center [90, 69] width 18 height 18
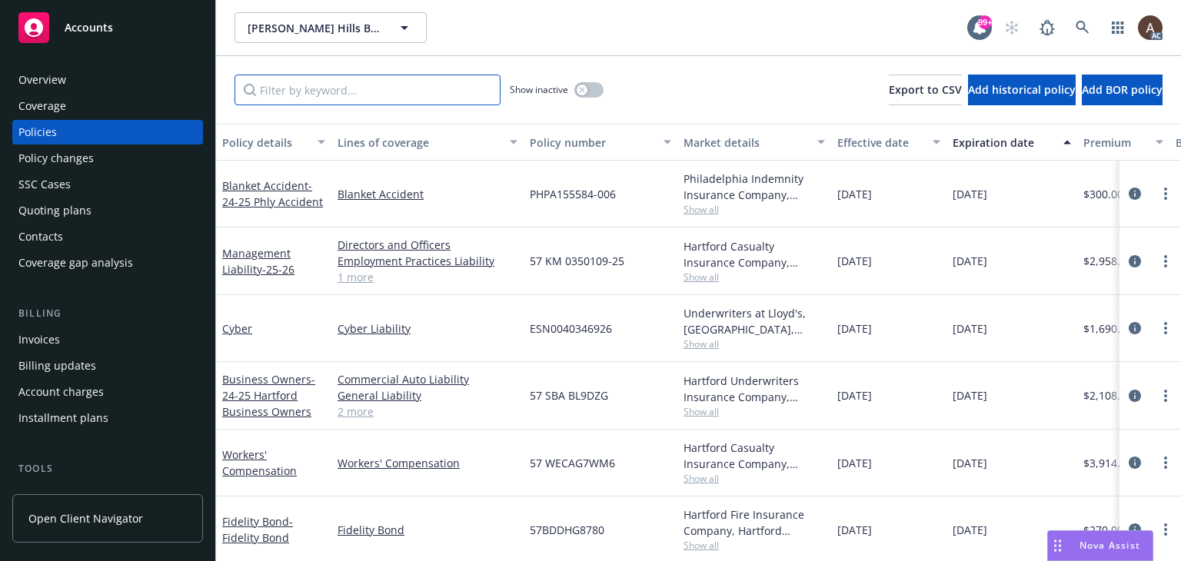
click at [377, 91] on input "Filter by keyword..." at bounding box center [367, 90] width 266 height 31
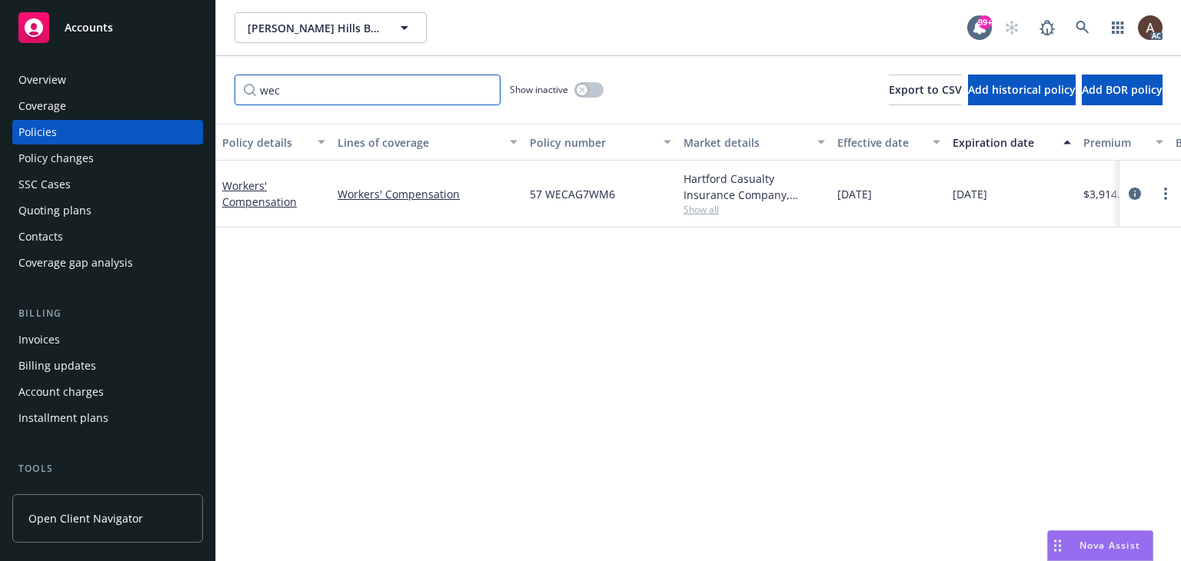
type input "wec"
click at [587, 331] on div "Policy details Lines of coverage Policy number Market details Effective date Ex…" at bounding box center [698, 342] width 965 height 437
click at [584, 89] on icon "button" at bounding box center [582, 90] width 6 height 6
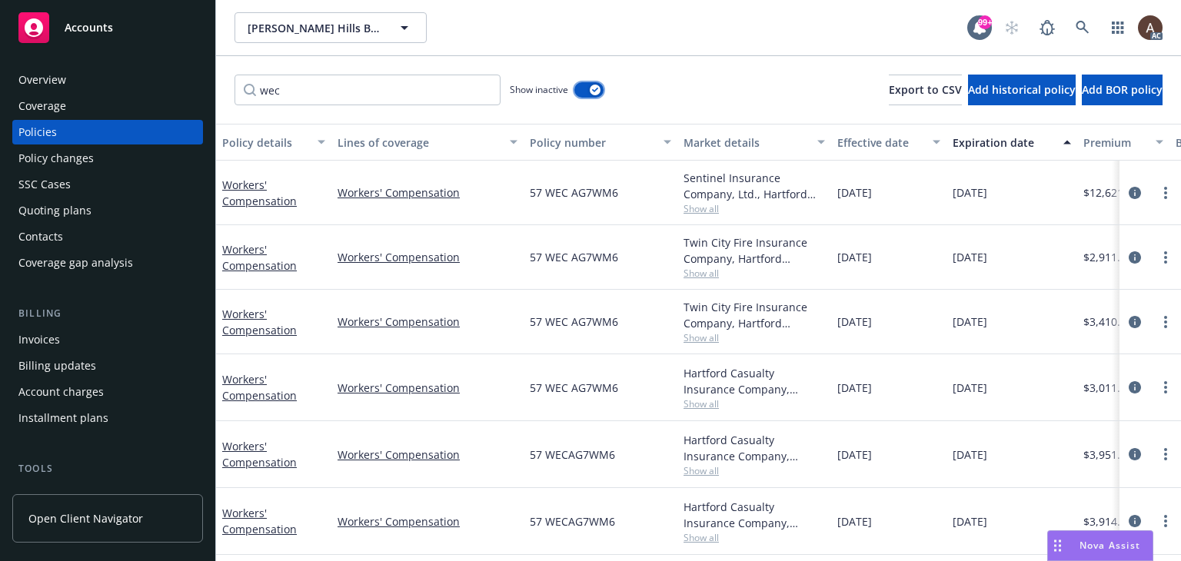
scroll to position [5, 0]
click at [1129, 448] on icon "circleInformation" at bounding box center [1135, 454] width 12 height 12
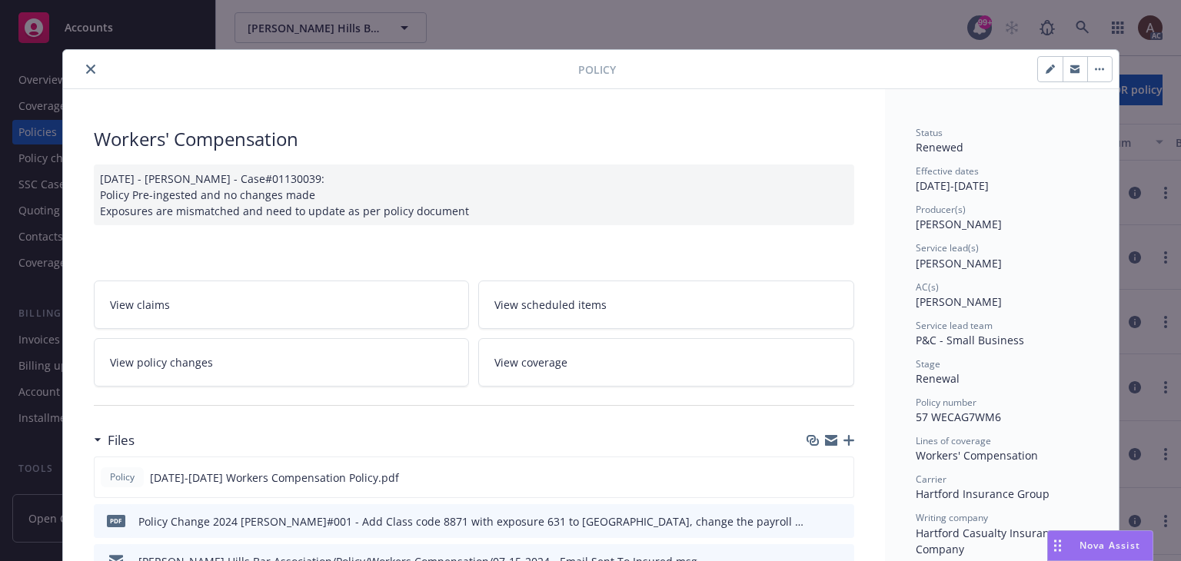
click at [277, 370] on link "View policy changes" at bounding box center [282, 362] width 376 height 48
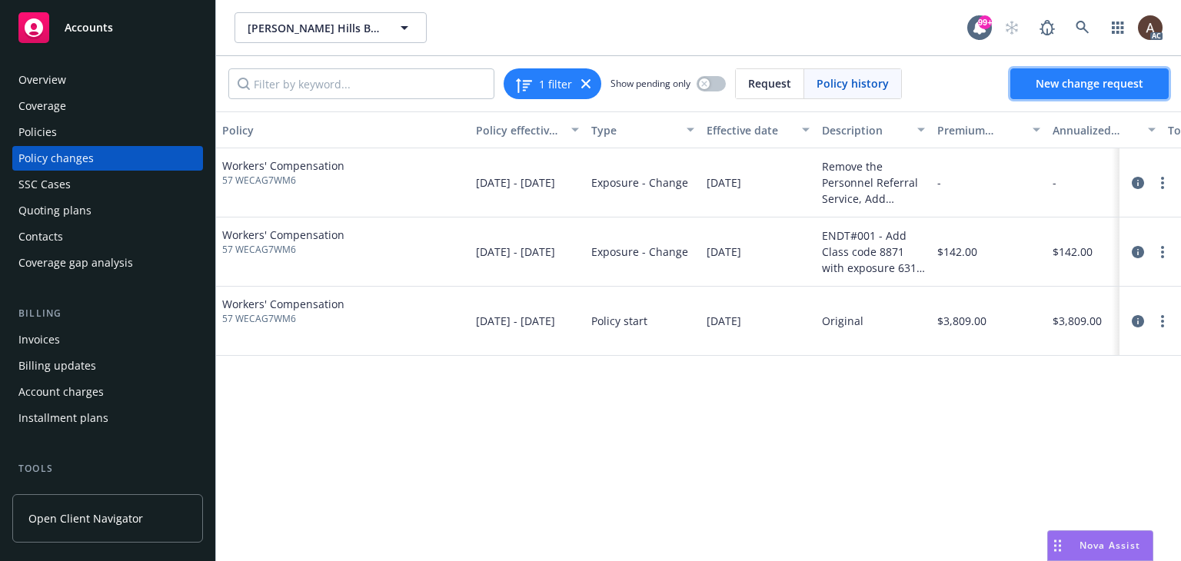
click at [1051, 85] on span "New change request" at bounding box center [1090, 83] width 108 height 15
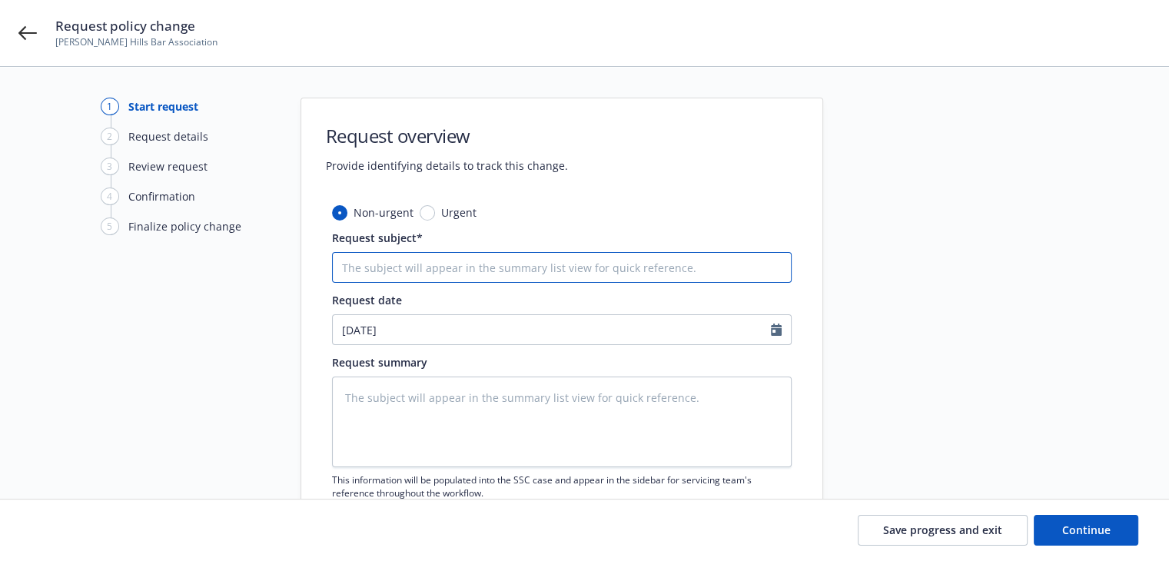
click at [364, 271] on input "Request subject*" at bounding box center [562, 267] width 460 height 31
paste input "24-25 Workers Compensation Hartford Insurance Group - Audit Statement"
type textarea "x"
type input "24-25 Workers Compensation Hartford Insurance Group - Audit Statement"
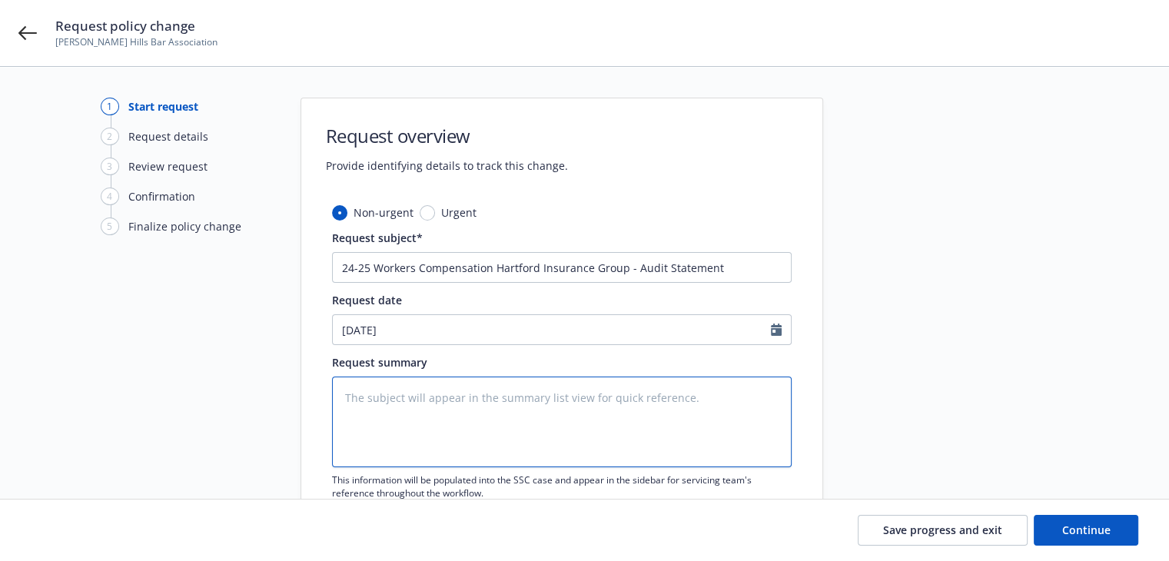
click at [406, 421] on textarea at bounding box center [562, 422] width 460 height 91
paste textarea "2024-2025 Final Audit Results Original Estimated Premium - $ Audited Actual Pre…"
type textarea "2024-2025 Final Audit Results Original Estimated Premium - $ Audited Actual Pre…"
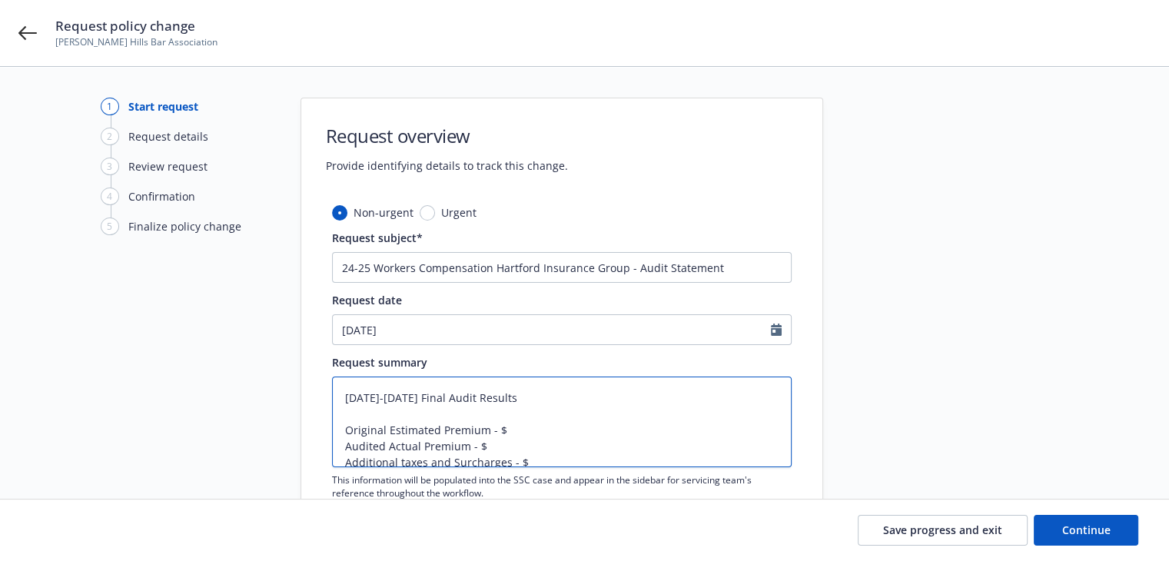
type textarea "x"
type textarea "2024-2025 Final Audit Results Original Estimated Premium - $ Audited Actual Pre…"
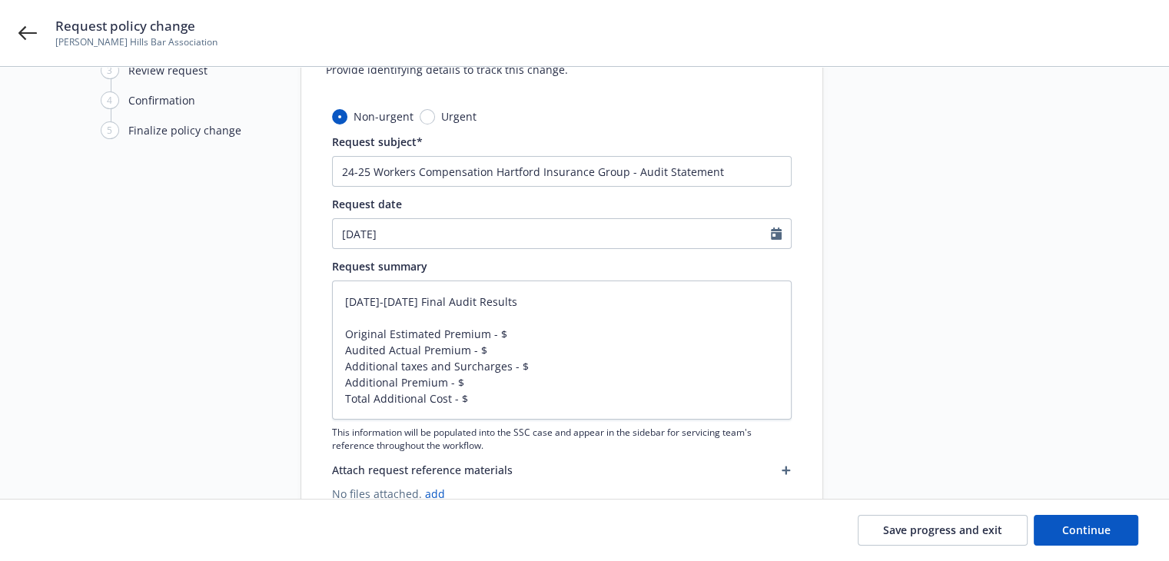
scroll to position [154, 0]
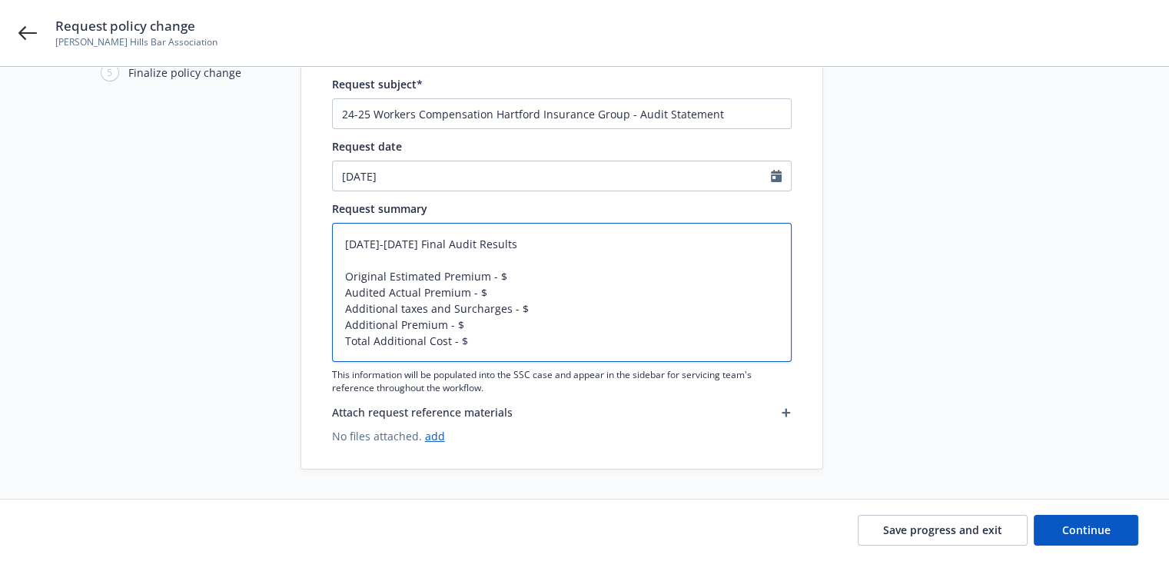
click at [507, 277] on textarea "2024-2025 Final Audit Results Original Estimated Premium - $ Audited Actual Pre…" at bounding box center [562, 292] width 460 height 139
type textarea "x"
type textarea "2024-2025 Final Audit Results Original Estimated Premium - $3 Audited Actual Pr…"
type textarea "x"
type textarea "2024-2025 Final Audit Results Original Estimated Premium - $3, Audited Actual P…"
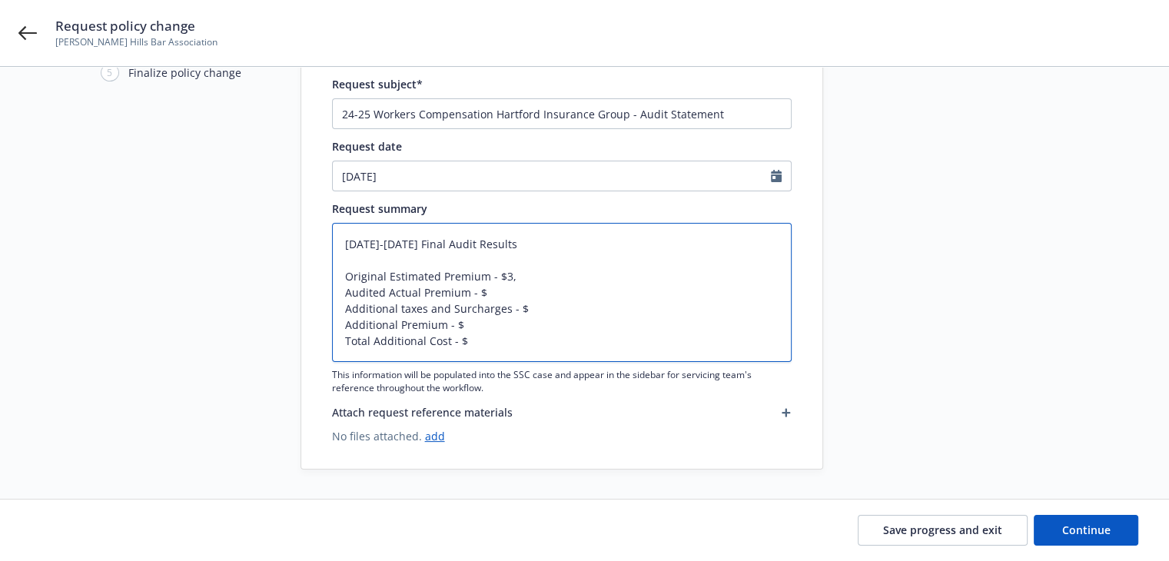
type textarea "x"
type textarea "2024-2025 Final Audit Results Original Estimated Premium - $3,9 Audited Actual …"
type textarea "x"
type textarea "2024-2025 Final Audit Results Original Estimated Premium - $3,95 Audited Actual…"
type textarea "x"
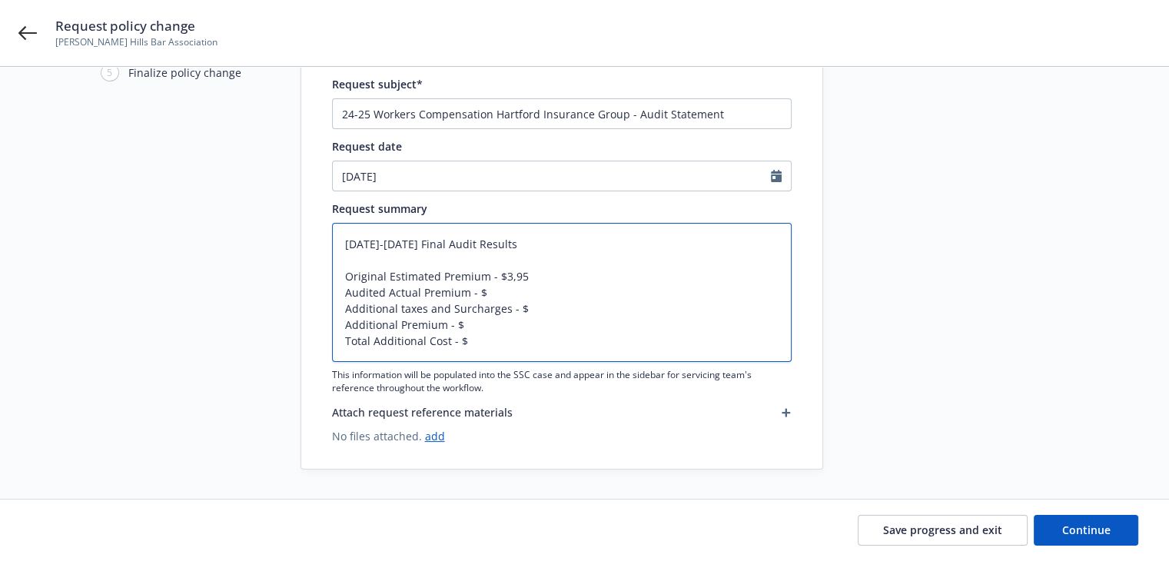
type textarea "2024-2025 Final Audit Results Original Estimated Premium - $3,951 Audited Actua…"
click at [504, 290] on textarea "2024-2025 Final Audit Results Original Estimated Premium - $3,951 Audited Actua…" at bounding box center [562, 292] width 460 height 139
type textarea "x"
type textarea "2024-2025 Final Audit Results Original Estimated Premium - $3,951 Audited Actua…"
type textarea "x"
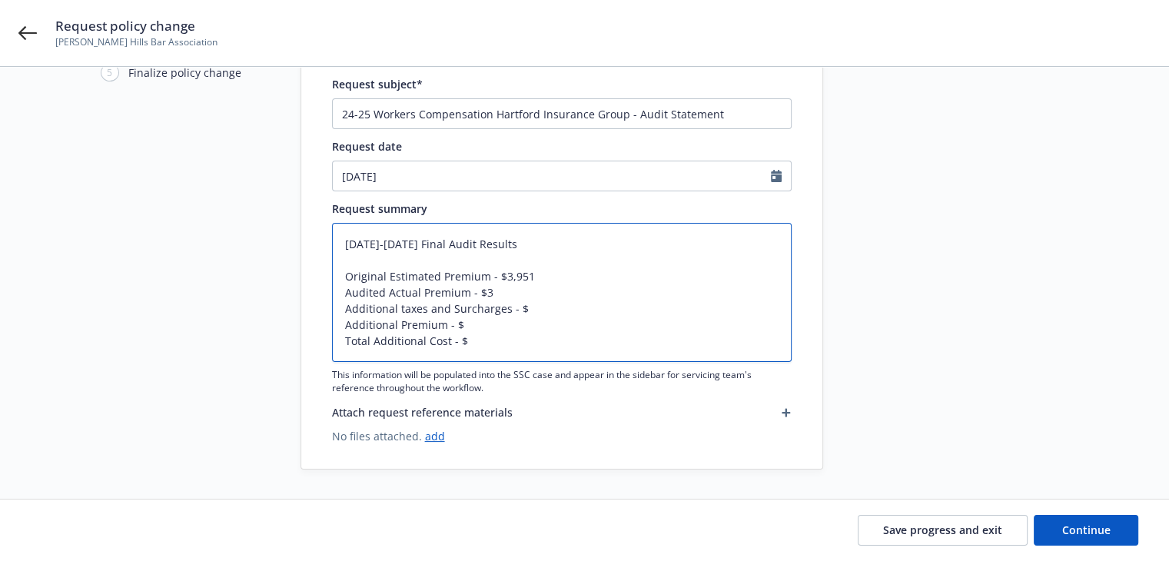
type textarea "2024-2025 Final Audit Results Original Estimated Premium - $3,951 Audited Actua…"
type textarea "x"
type textarea "2024-2025 Final Audit Results Original Estimated Premium - $3,951 Audited Actua…"
type textarea "x"
type textarea "2024-2025 Final Audit Results Original Estimated Premium - $3,951 Audited Actua…"
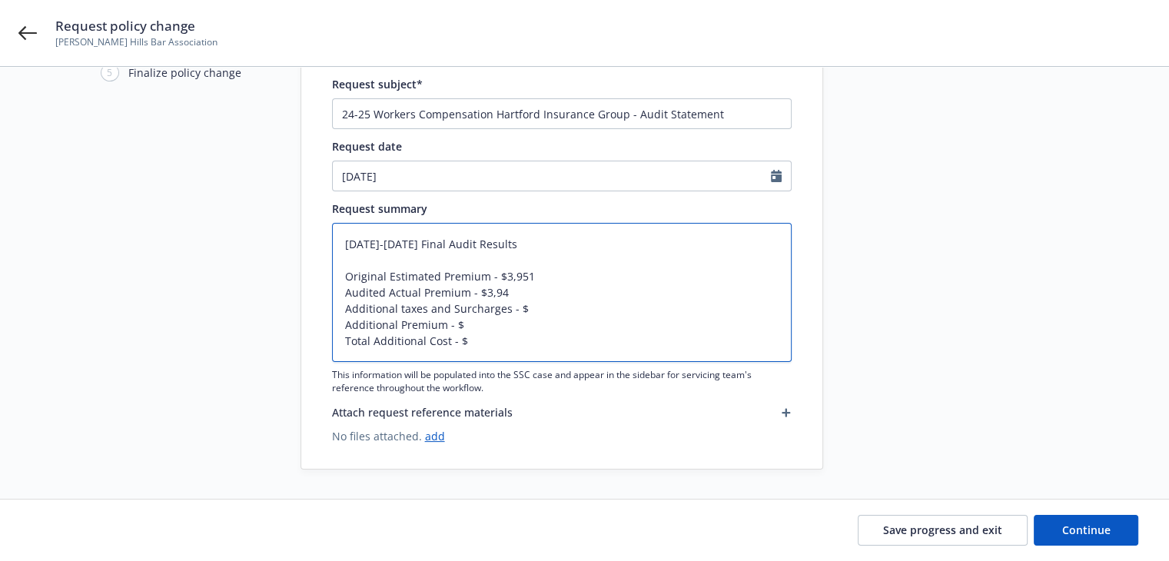
type textarea "x"
type textarea "2024-2025 Final Audit Results Original Estimated Premium - $3,951 Audited Actua…"
click at [483, 341] on textarea "2024-2025 Final Audit Results Original Estimated Premium - $3,951 Audited Actua…" at bounding box center [562, 292] width 460 height 139
type textarea "x"
type textarea "2024-2025 Final Audit Results Original Estimated Premium - $3,951 Audited Actua…"
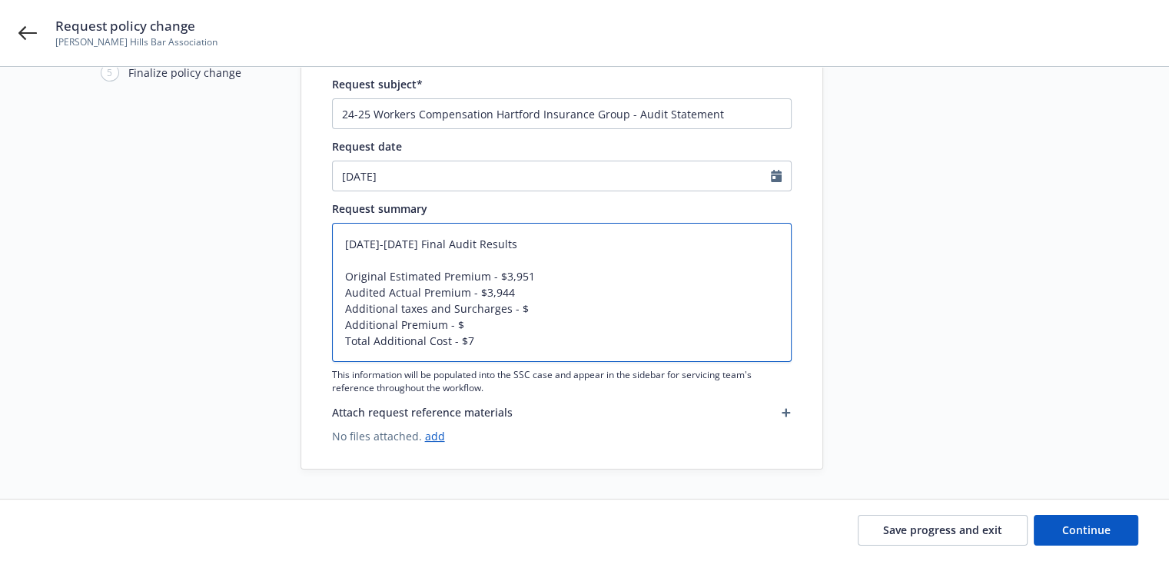
drag, startPoint x: 399, startPoint y: 310, endPoint x: 504, endPoint y: 304, distance: 105.5
click at [504, 304] on textarea "2024-2025 Final Audit Results Original Estimated Premium - $3,951 Audited Actua…" at bounding box center [562, 292] width 460 height 139
click at [484, 274] on textarea "2024-2025 Final Audit Results Original Estimated Premium - $3,951 Audited Actua…" at bounding box center [562, 292] width 460 height 139
type textarea "x"
type textarea "2024-2025 Final Audit Results Original Estimated Premium - $3,951 Audited Actua…"
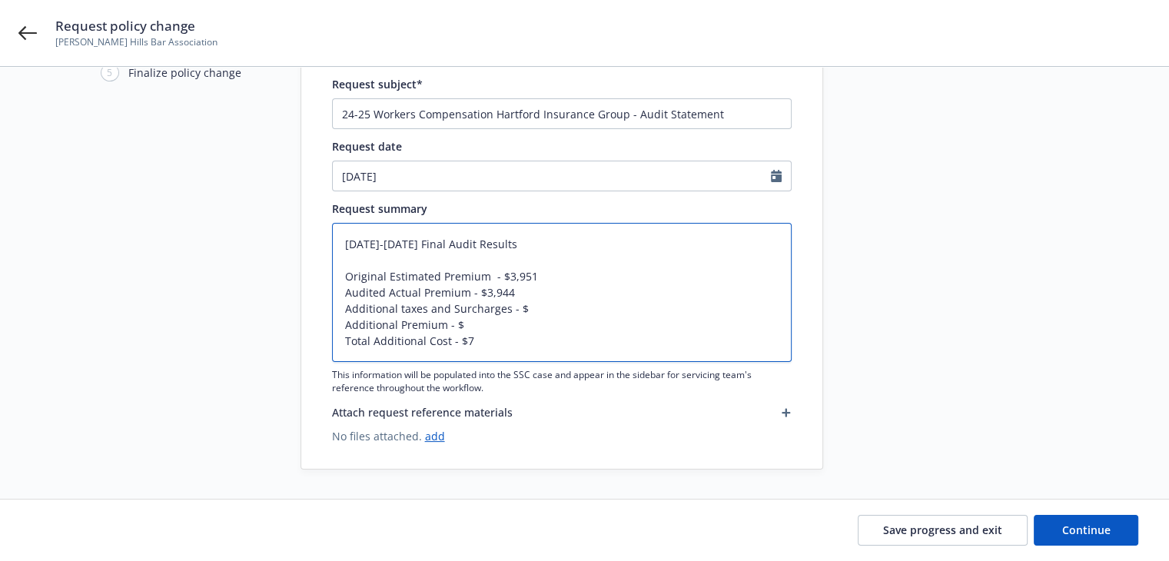
type textarea "x"
type textarea "2024-2025 Final Audit Results Original Estimated Premium i - $3,951 Audited Act…"
type textarea "x"
type textarea "2024-2025 Final Audit Results Original Estimated Premium in - $3,951 Audited Ac…"
type textarea "x"
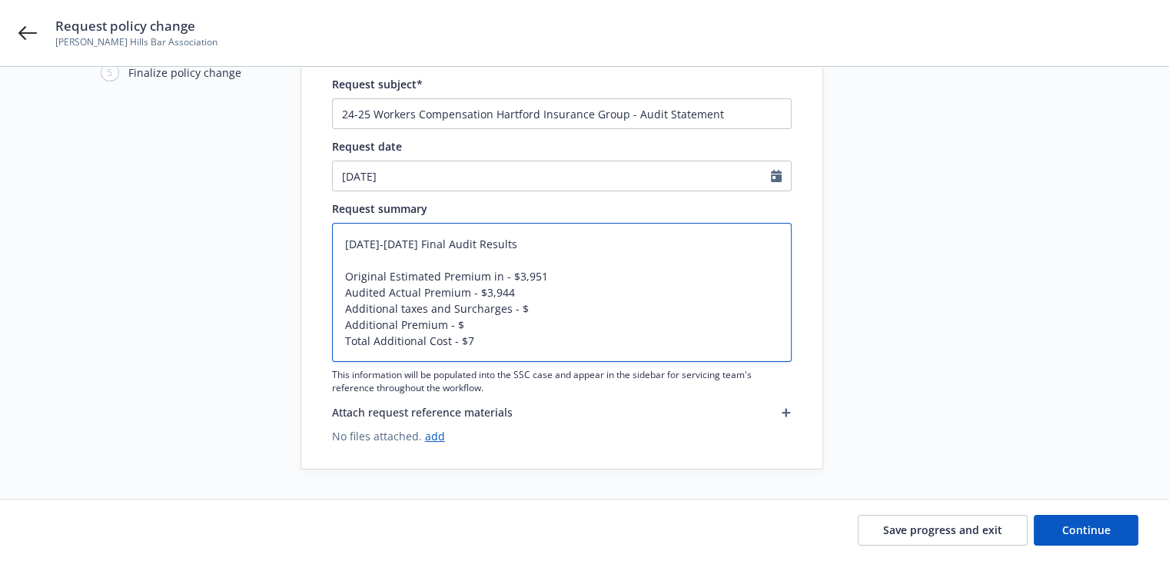
type textarea "2024-2025 Final Audit Results Original Estimated Premium inc - $3,951 Audited A…"
type textarea "x"
type textarea "2024-2025 Final Audit Results Original Estimated Premium incl - $3,951 Audited …"
type textarea "x"
type textarea "2024-2025 Final Audit Results Original Estimated Premium inclu - $3,951 Audited…"
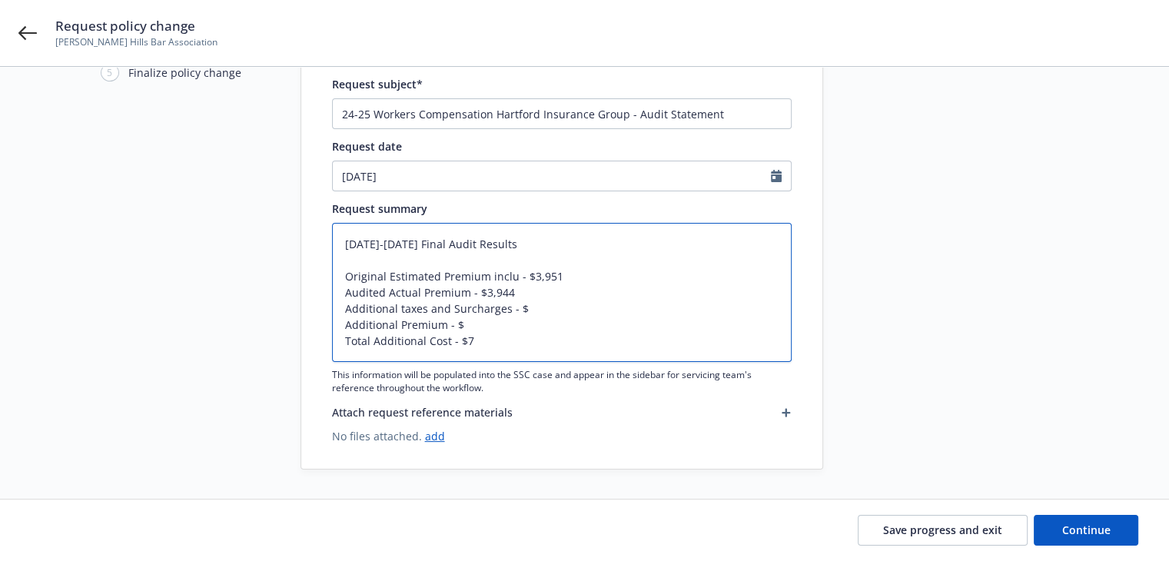
type textarea "x"
type textarea "2024-2025 Final Audit Results Original Estimated Premium includ - $3,951 Audite…"
type textarea "x"
type textarea "2024-2025 Final Audit Results Original Estimated Premium includi - $3,951 Audit…"
type textarea "x"
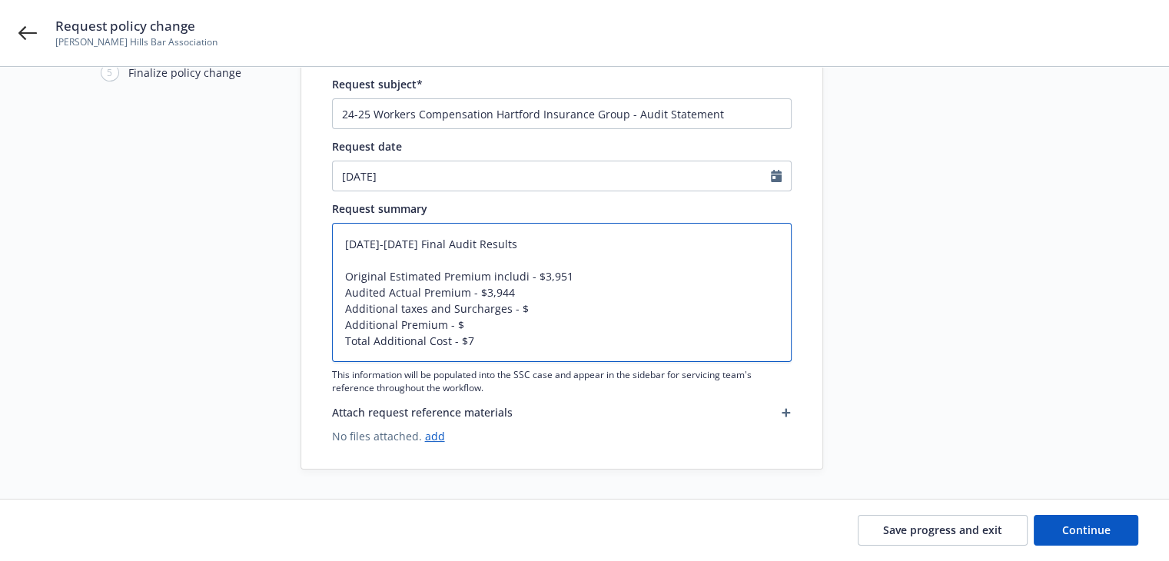
type textarea "2024-2025 Final Audit Results Original Estimated Premium includin - $3,951 Audi…"
type textarea "x"
type textarea "2024-2025 Final Audit Results Original Estimated Premium including - $3,951 Aud…"
type textarea "x"
type textarea "2024-2025 Final Audit Results Original Estimated Premium including - $3,951 Aud…"
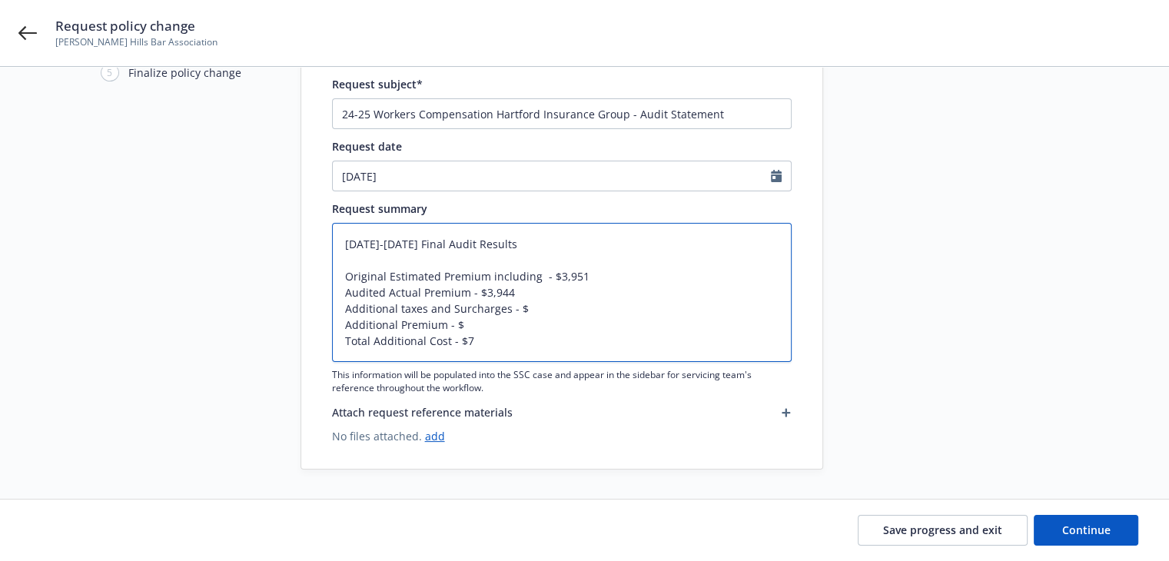
paste textarea "taxes and Surcharges"
type textarea "x"
type textarea "2024-2025 Final Audit Results Original Estimated Premium including taxes and Su…"
drag, startPoint x: 488, startPoint y: 277, endPoint x: 642, endPoint y: 272, distance: 153.8
click at [642, 272] on textarea "2024-2025 Final Audit Results Original Estimated Premium including taxes and Su…" at bounding box center [562, 292] width 460 height 139
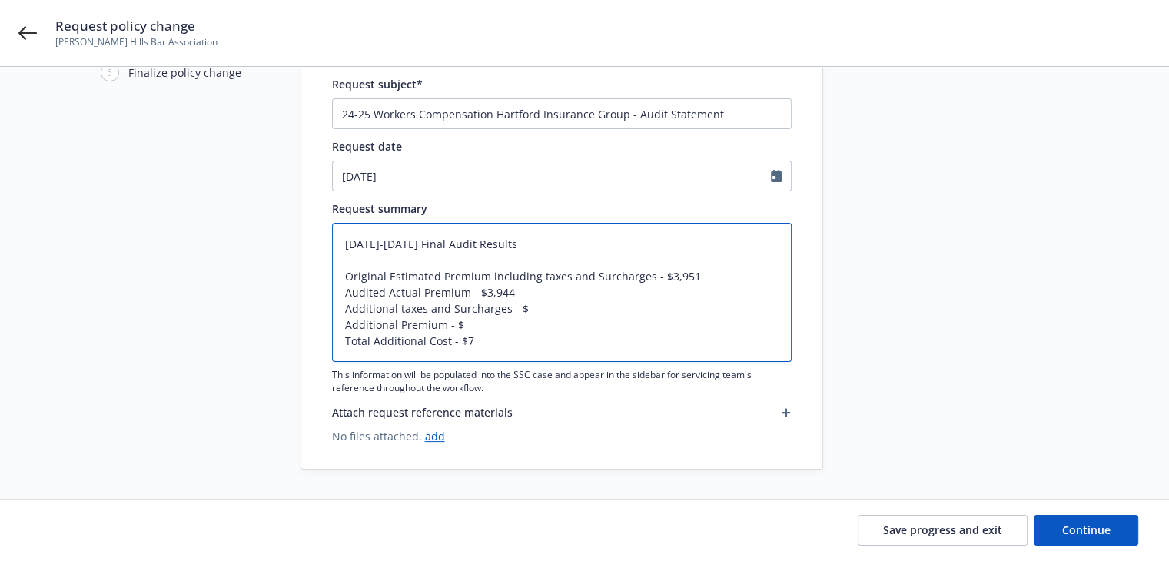
click at [467, 290] on textarea "2024-2025 Final Audit Results Original Estimated Premium including taxes and Su…" at bounding box center [562, 292] width 460 height 139
paste textarea "including taxes and Surcharges"
type textarea "x"
type textarea "2024-2025 Final Audit Results Original Estimated Premium including taxes and Su…"
drag, startPoint x: 344, startPoint y: 310, endPoint x: 471, endPoint y: 324, distance: 126.8
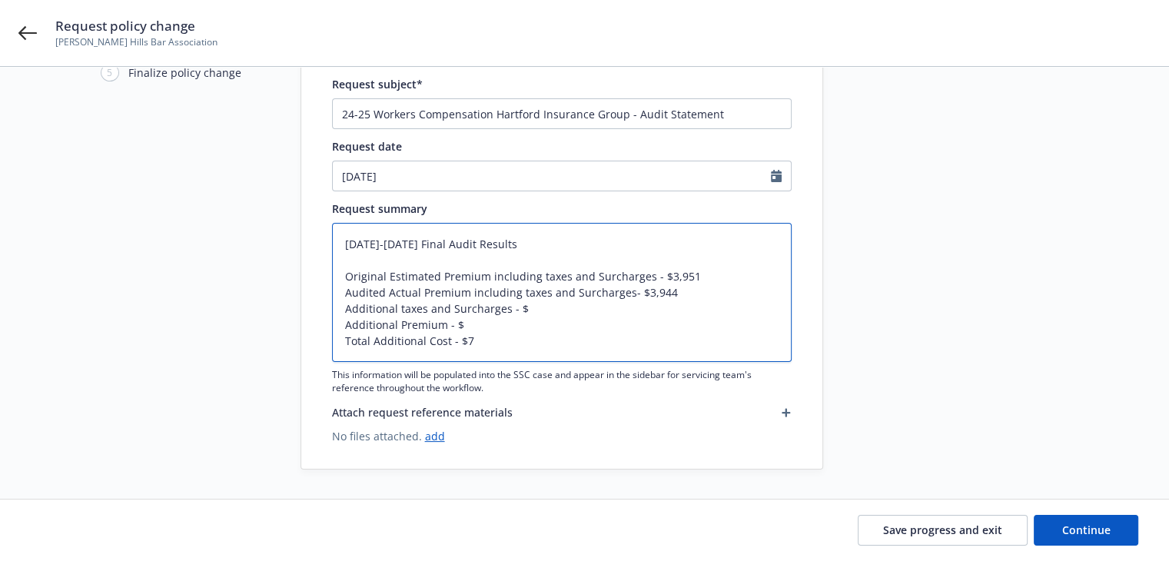
click at [471, 324] on textarea "2024-2025 Final Audit Results Original Estimated Premium including taxes and Su…" at bounding box center [562, 292] width 460 height 139
type textarea "x"
type textarea "2024-2025 Final Audit Results Original Estimated Premium including taxes and Su…"
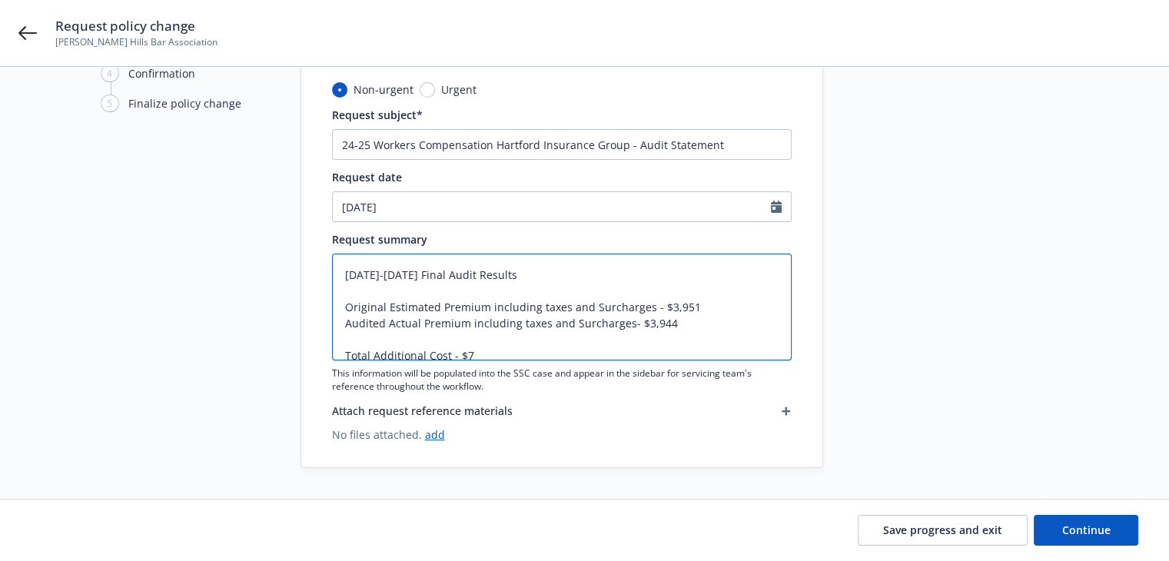
type textarea "x"
type textarea "2024-2025 Final Audit Results Original Estimated Premium including taxes and Su…"
drag, startPoint x: 374, startPoint y: 342, endPoint x: 450, endPoint y: 336, distance: 75.6
click at [450, 336] on textarea "2024-2025 Final Audit Results Original Estimated Premium including taxes and Su…" at bounding box center [562, 307] width 460 height 107
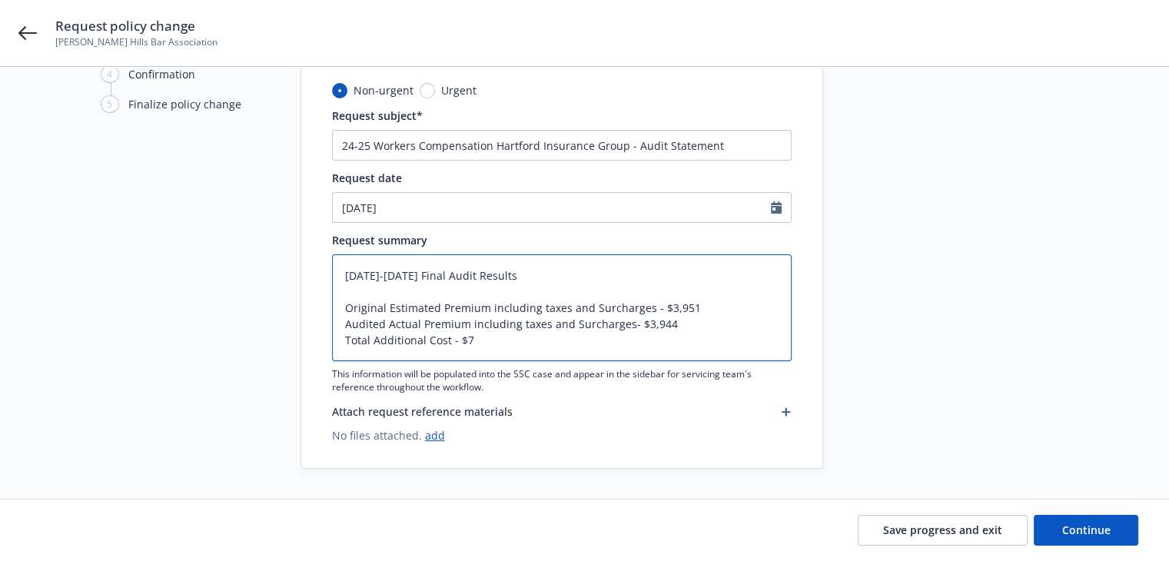
type textarea "x"
type textarea "2024-2025 Final Audit Results Original Estimated Premium including taxes and Su…"
type textarea "x"
type textarea "2024-2025 Final Audit Results Original Estimated Premium including taxes and Su…"
type textarea "x"
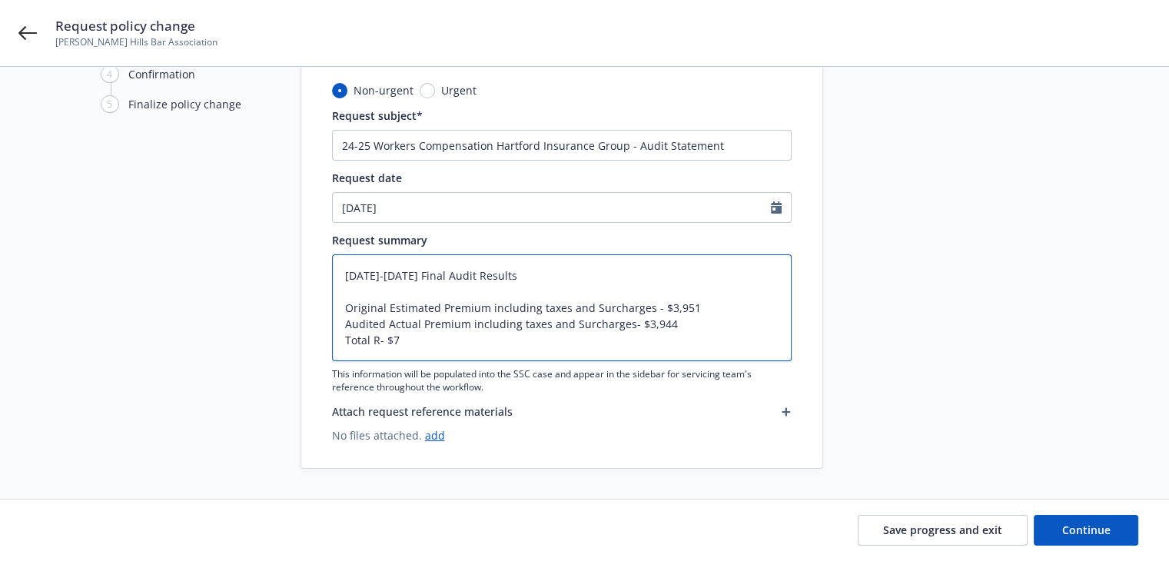
type textarea "2024-2025 Final Audit Results Original Estimated Premium including taxes and Su…"
type textarea "x"
type textarea "2024-2025 Final Audit Results Original Estimated Premium including taxes and Su…"
type textarea "x"
type textarea "2024-2025 Final Audit Results Original Estimated Premium including taxes and Su…"
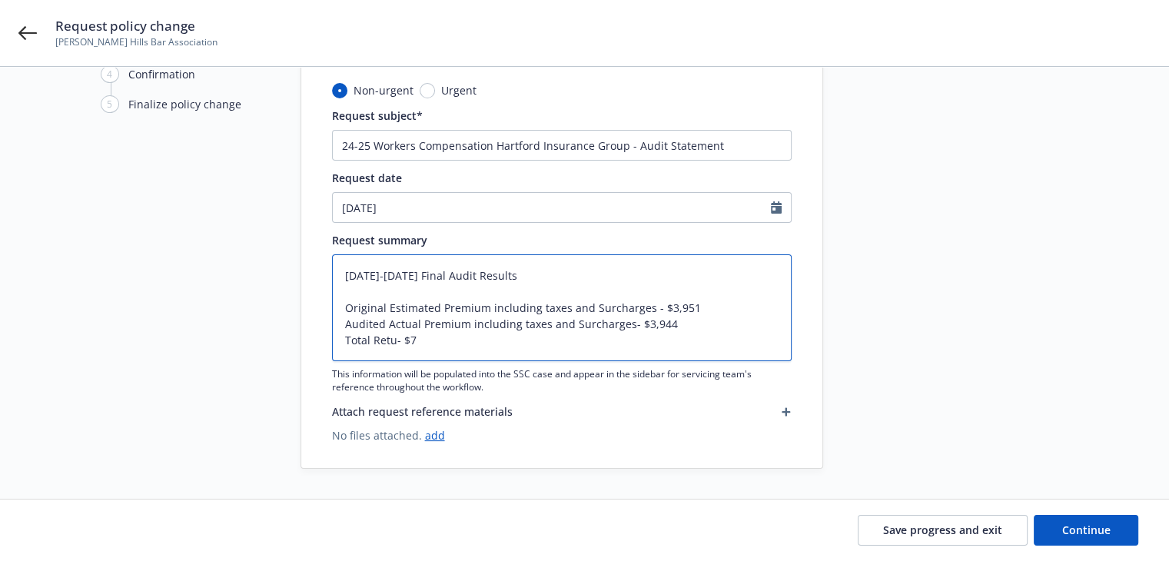
type textarea "x"
type textarea "2024-2025 Final Audit Results Original Estimated Premium including taxes and Su…"
type textarea "x"
type textarea "2024-2025 Final Audit Results Original Estimated Premium including taxes and Su…"
type textarea "x"
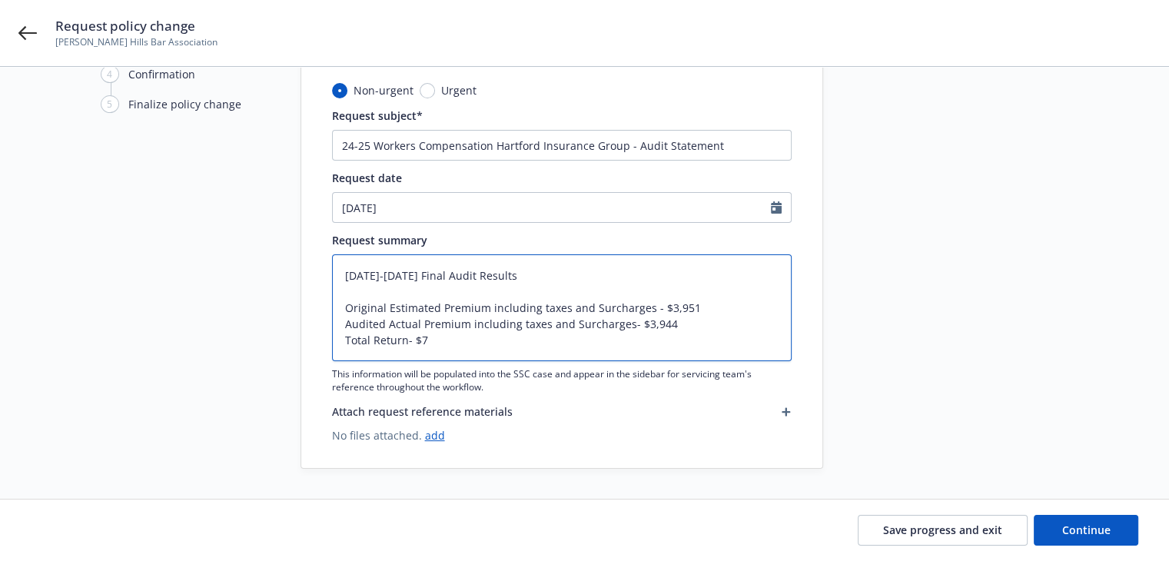
type textarea "2024-2025 Final Audit Results Original Estimated Premium including taxes and Su…"
type textarea "x"
type textarea "2024-2025 Final Audit Results Original Estimated Premium including taxes and Su…"
type textarea "x"
type textarea "2024-2025 Final Audit Results Original Estimated Premium including taxes and Su…"
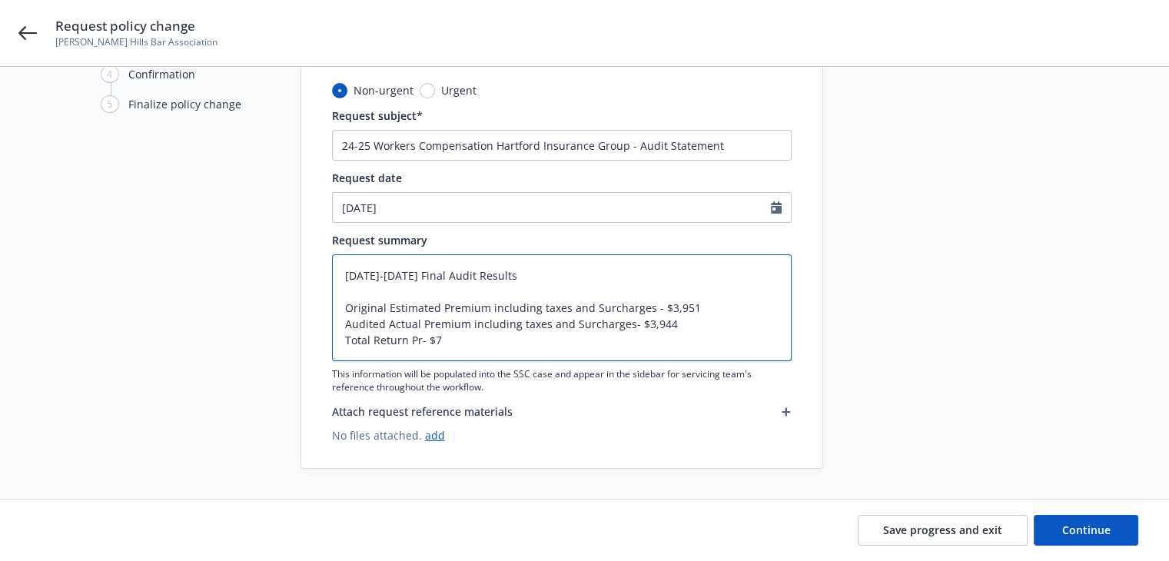
type textarea "x"
type textarea "2024-2025 Final Audit Results Original Estimated Premium including taxes and Su…"
type textarea "x"
type textarea "2024-2025 Final Audit Results Original Estimated Premium including taxes and Su…"
type textarea "x"
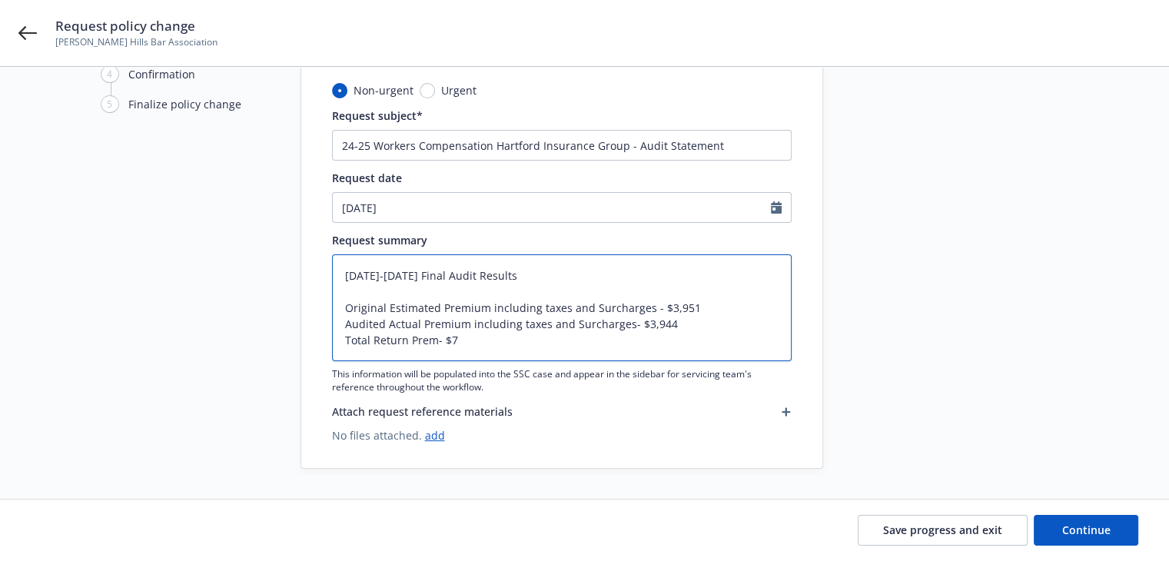
type textarea "2024-2025 Final Audit Results Original Estimated Premium including taxes and Su…"
type textarea "x"
type textarea "2024-2025 Final Audit Results Original Estimated Premium including taxes and Su…"
type textarea "x"
type textarea "2024-2025 Final Audit Results Original Estimated Premium including taxes and Su…"
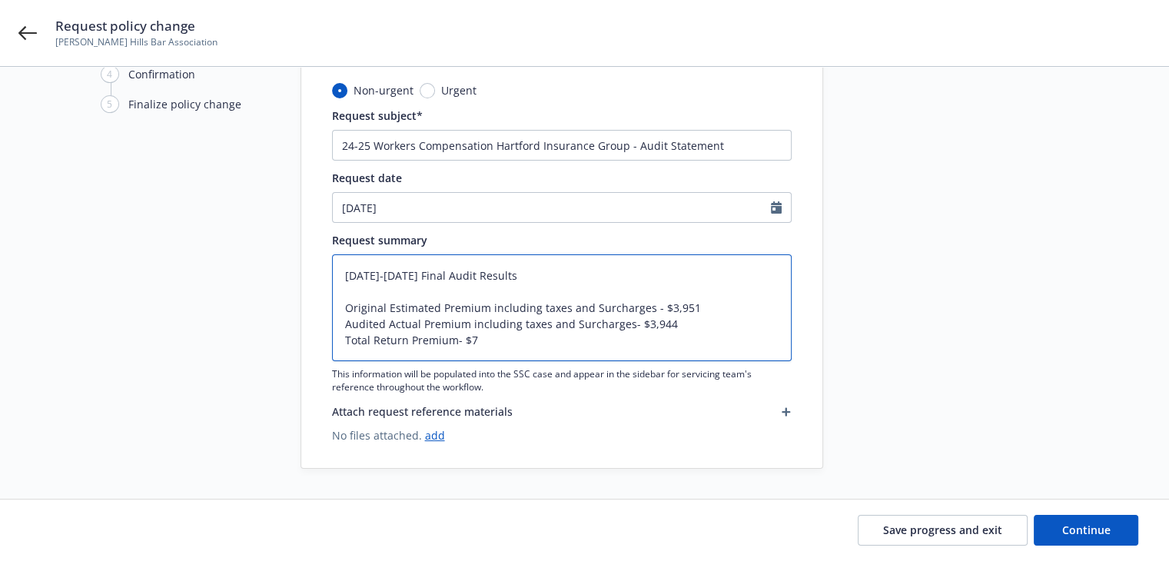
type textarea "x"
click at [544, 328] on textarea "2024-2025 Final Audit Results Original Estimated Premium including taxes and Su…" at bounding box center [562, 307] width 460 height 107
type textarea "2024-2025 Final Audit Results Original Estimated Premium including taxes and Su…"
click at [1114, 534] on button "Continue" at bounding box center [1086, 530] width 105 height 31
type textarea "x"
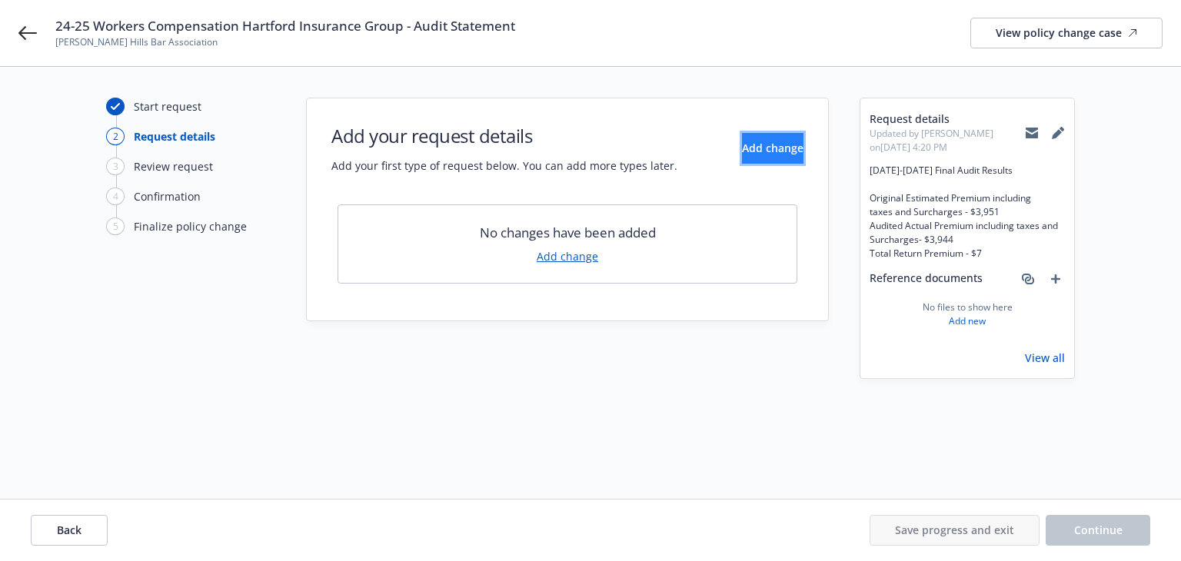
click at [747, 148] on span "Add change" at bounding box center [773, 148] width 62 height 15
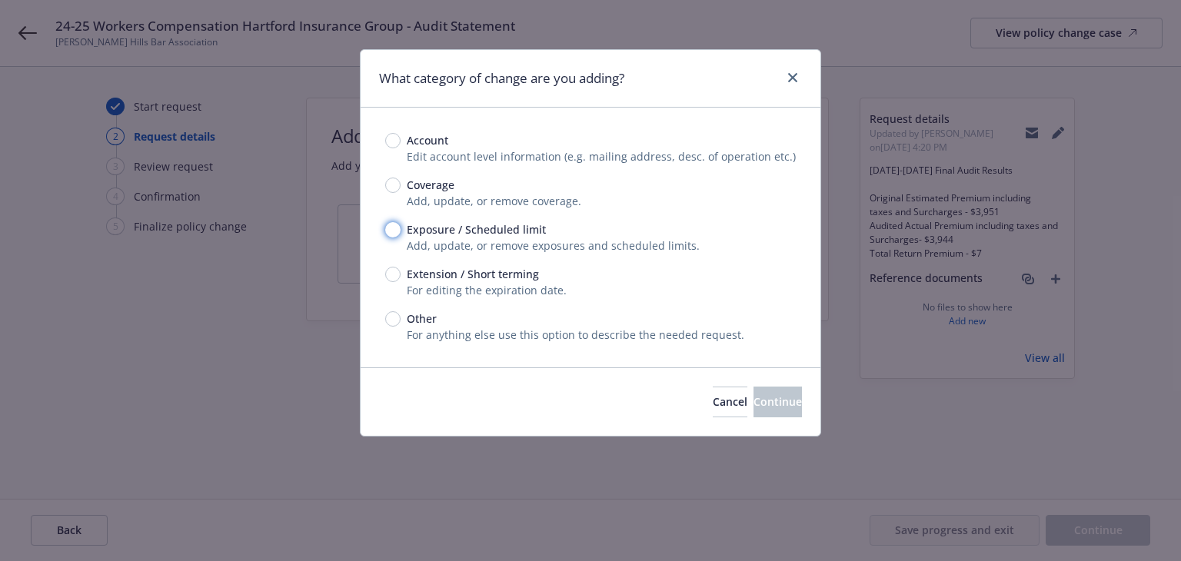
click at [393, 231] on input "Exposure / Scheduled limit" at bounding box center [392, 229] width 15 height 15
radio input "true"
click at [753, 405] on span "Continue" at bounding box center [777, 401] width 48 height 15
type textarea "x"
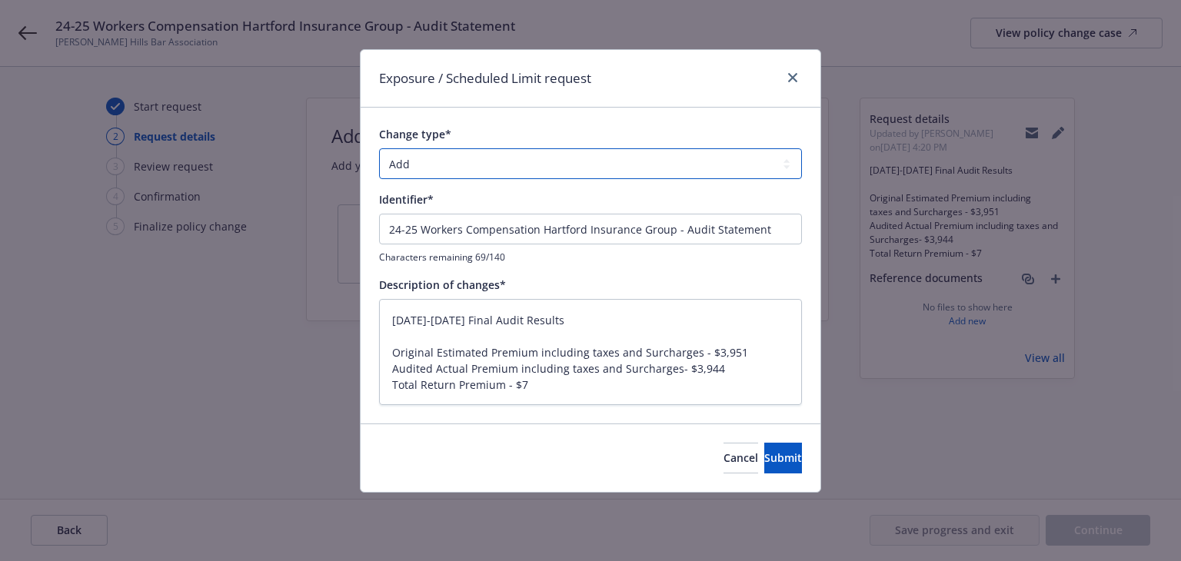
drag, startPoint x: 489, startPoint y: 161, endPoint x: 480, endPoint y: 177, distance: 18.6
click at [489, 161] on select "Add Audit Change Remove" at bounding box center [590, 163] width 423 height 31
select select "AUDIT"
click at [379, 148] on select "Add Audit Change Remove" at bounding box center [590, 163] width 423 height 31
type textarea "x"
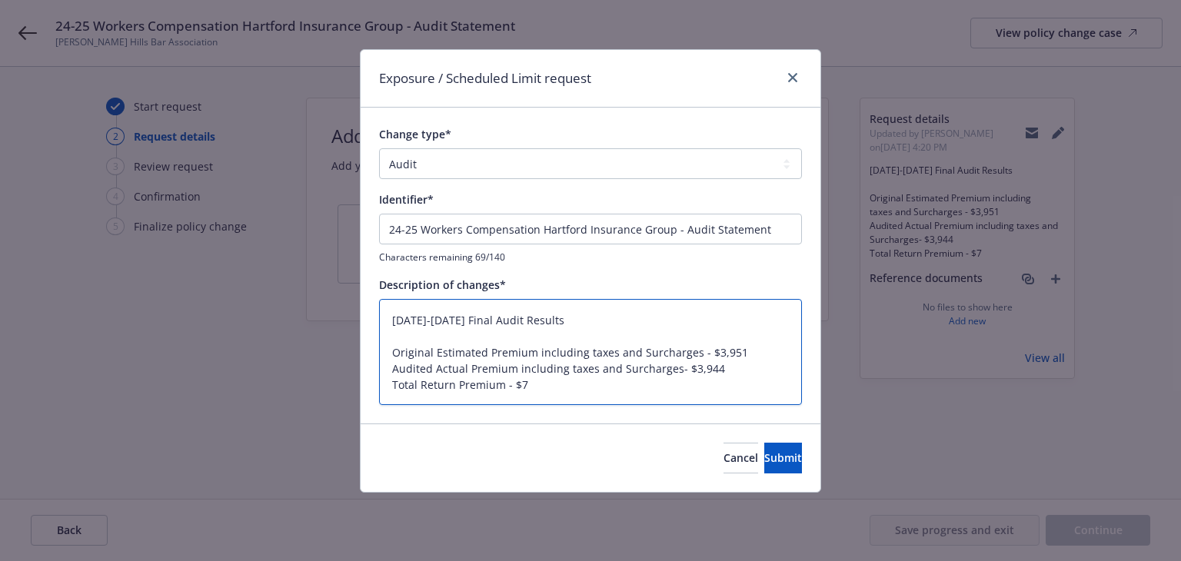
drag, startPoint x: 549, startPoint y: 318, endPoint x: 298, endPoint y: 317, distance: 250.6
click at [298, 317] on div "Exposure / Scheduled Limit request Change type* Add Audit Change Remove Identif…" at bounding box center [590, 280] width 1181 height 561
type textarea "Original Estimated Premium including taxes and Surcharges - $3,951 Audited Actu…"
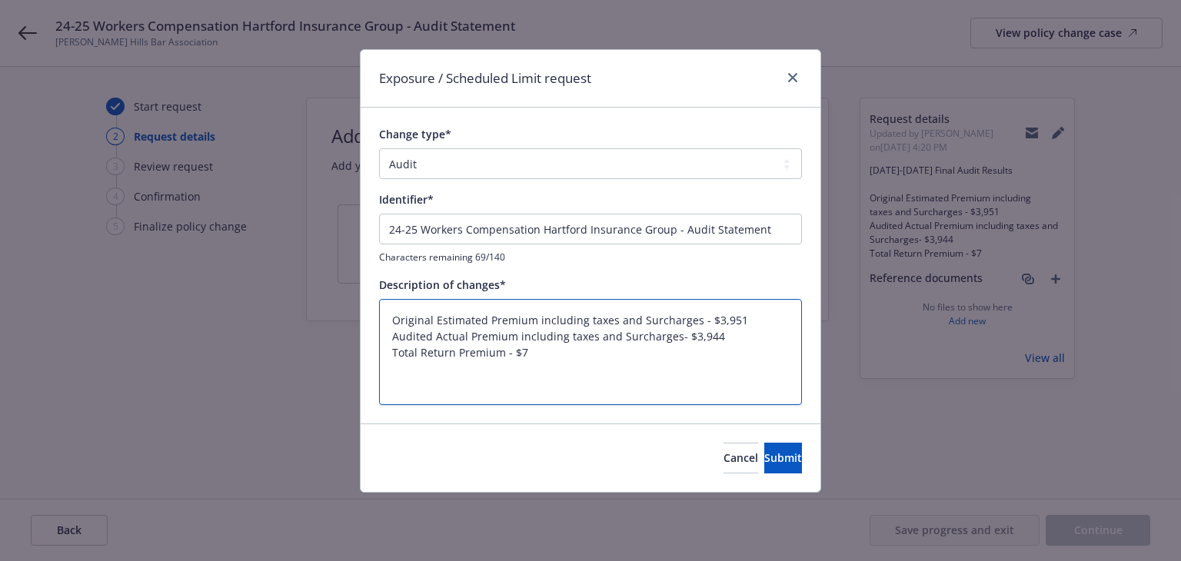
type textarea "x"
type textarea "Original Estimated Premium including taxes and Surcharges - $3,951 Audited Actu…"
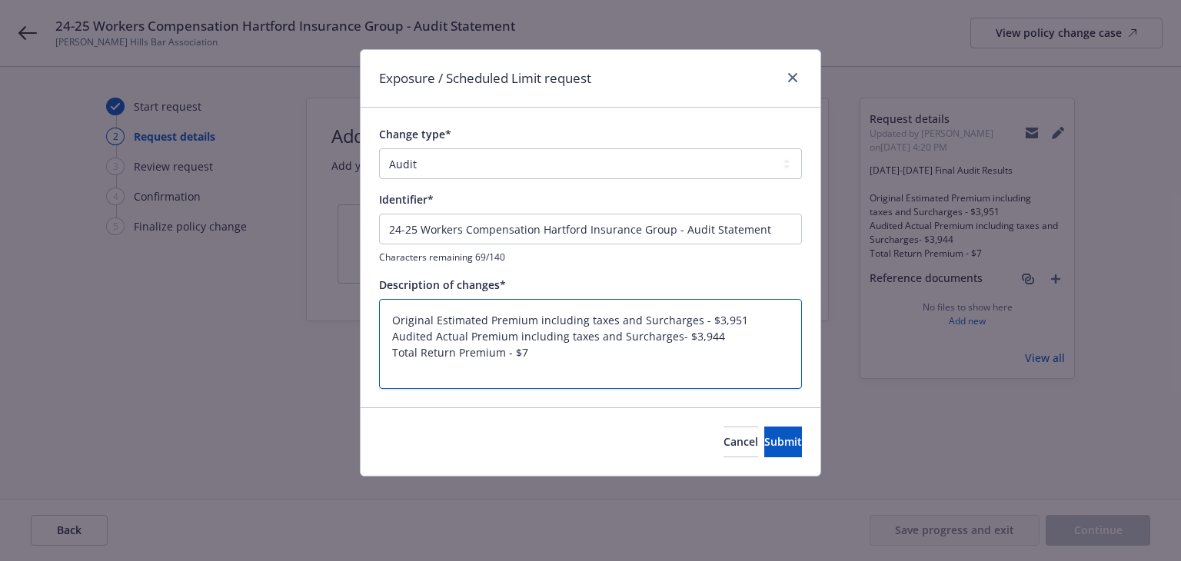
type textarea "x"
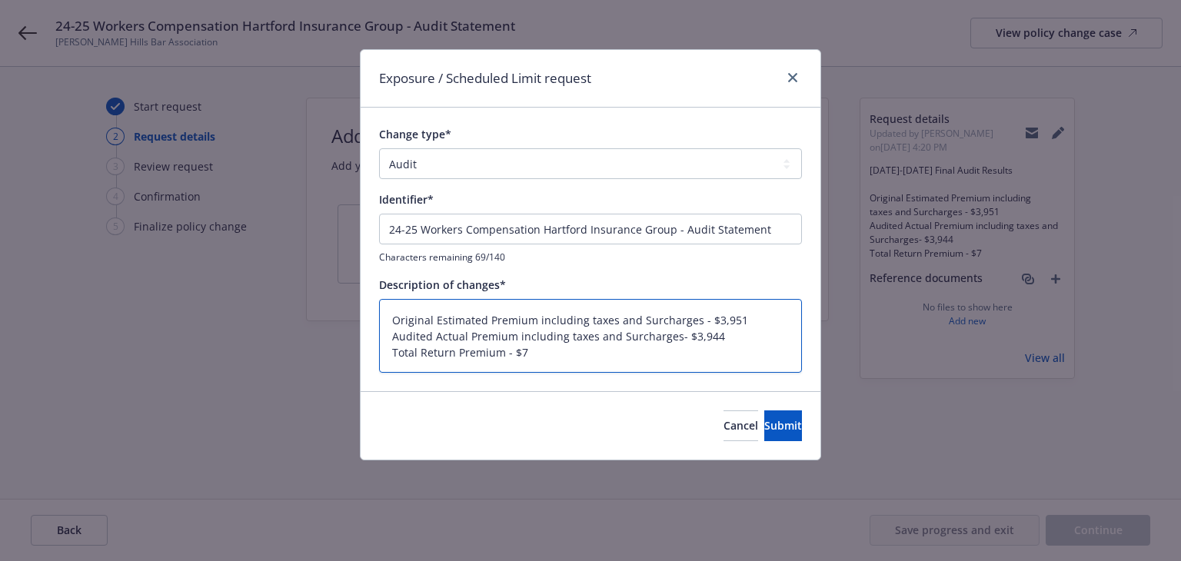
type textarea "Original Estimated Premium including taxes and Surcharges - $3,951 Audited Actu…"
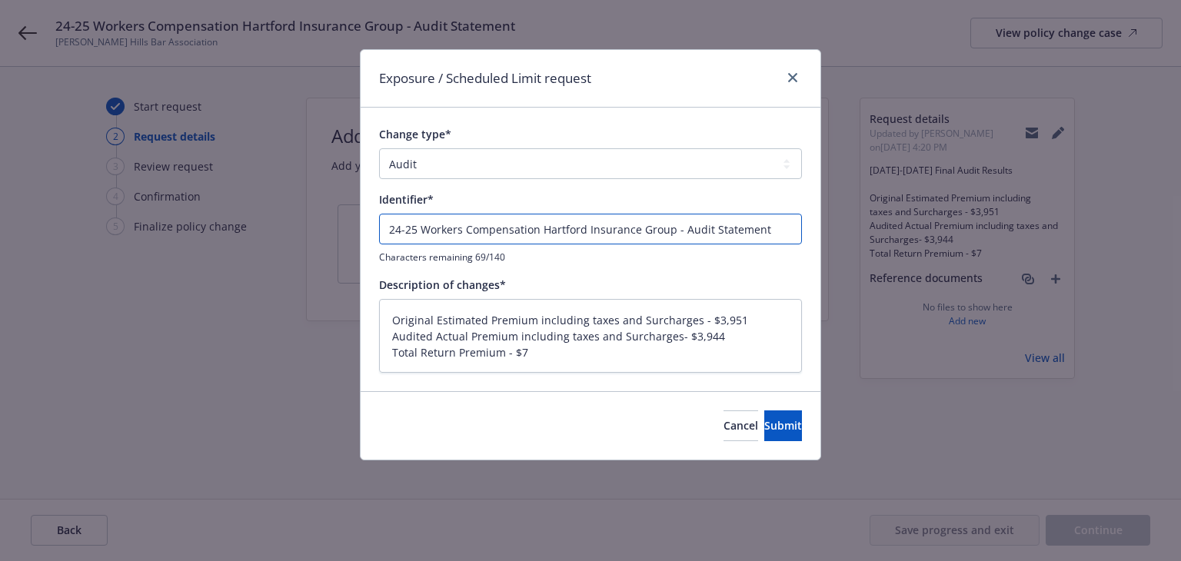
drag, startPoint x: 390, startPoint y: 229, endPoint x: 794, endPoint y: 253, distance: 405.1
click at [794, 253] on div "24-25 Workers Compensation Hartford Insurance Group - Audit Statement Character…" at bounding box center [590, 239] width 423 height 50
paste input "024-2025 Final Audit Results"
type textarea "x"
type input "[DATE]-[DATE] Final Audit Results"
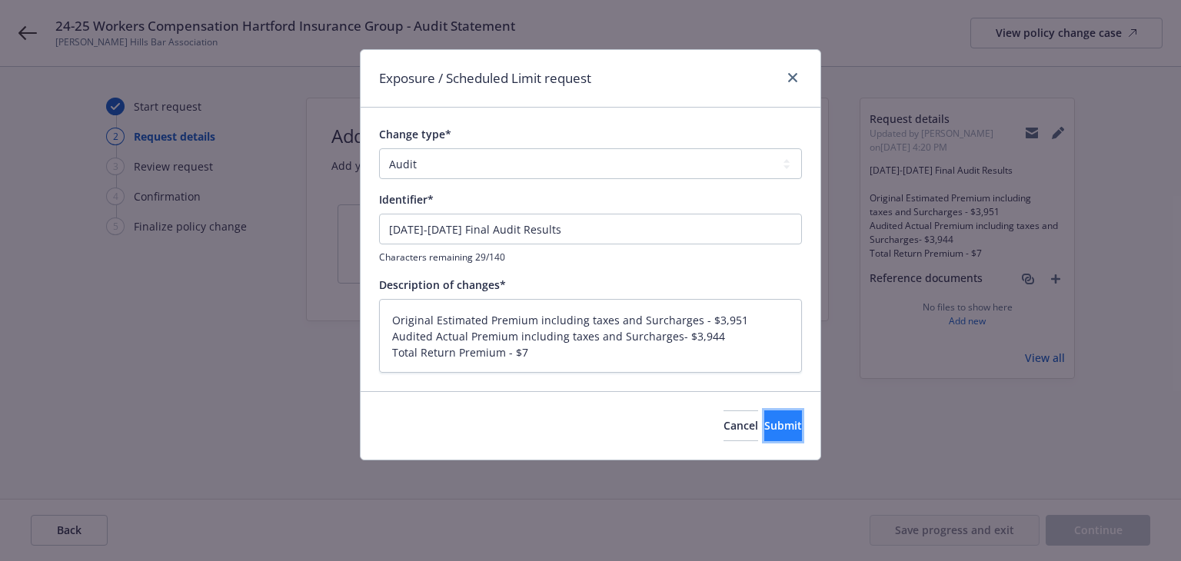
click at [773, 425] on span "Submit" at bounding box center [783, 425] width 38 height 15
type textarea "x"
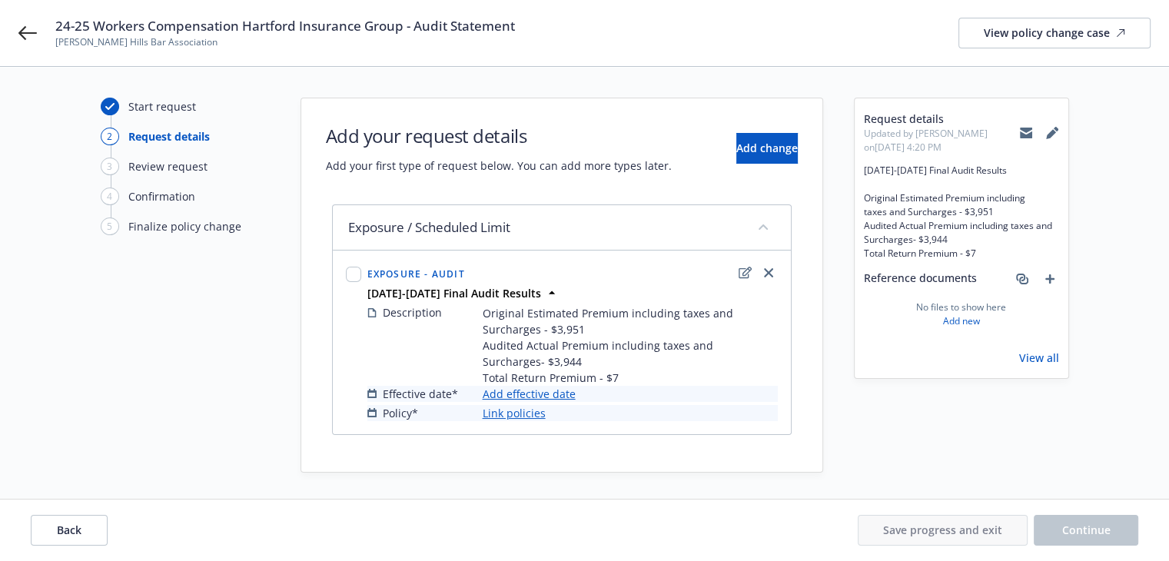
click at [520, 391] on link "Add effective date" at bounding box center [529, 394] width 93 height 16
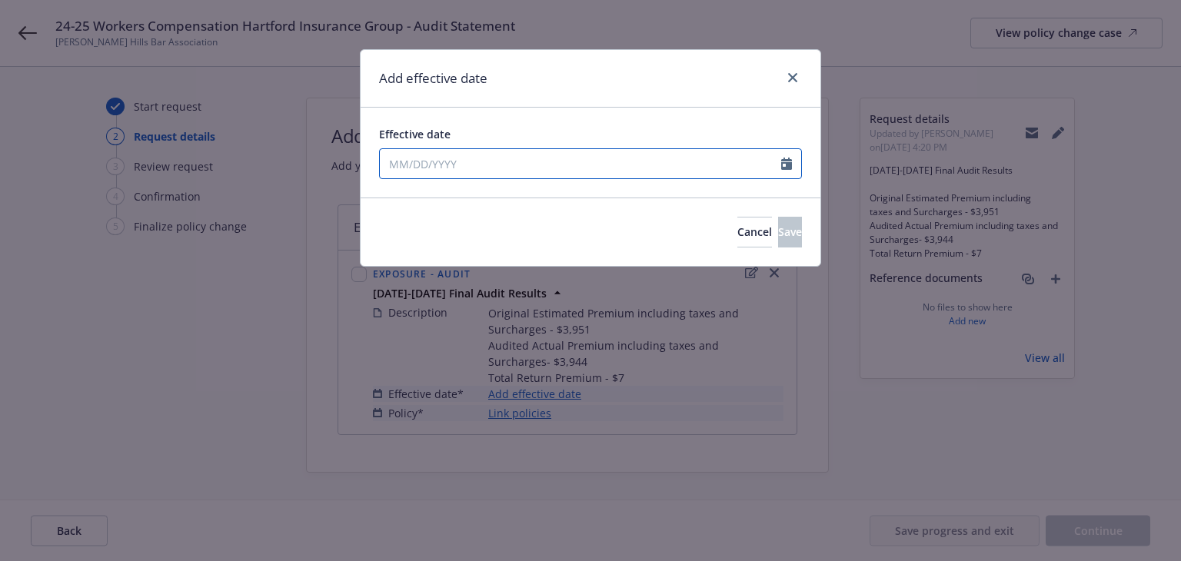
click at [512, 167] on input "Effective date" at bounding box center [580, 163] width 401 height 29
select select "8"
type input "07/15/2024"
click at [598, 74] on div "Add effective date" at bounding box center [591, 79] width 460 height 58
click at [778, 244] on button "Save" at bounding box center [790, 232] width 24 height 31
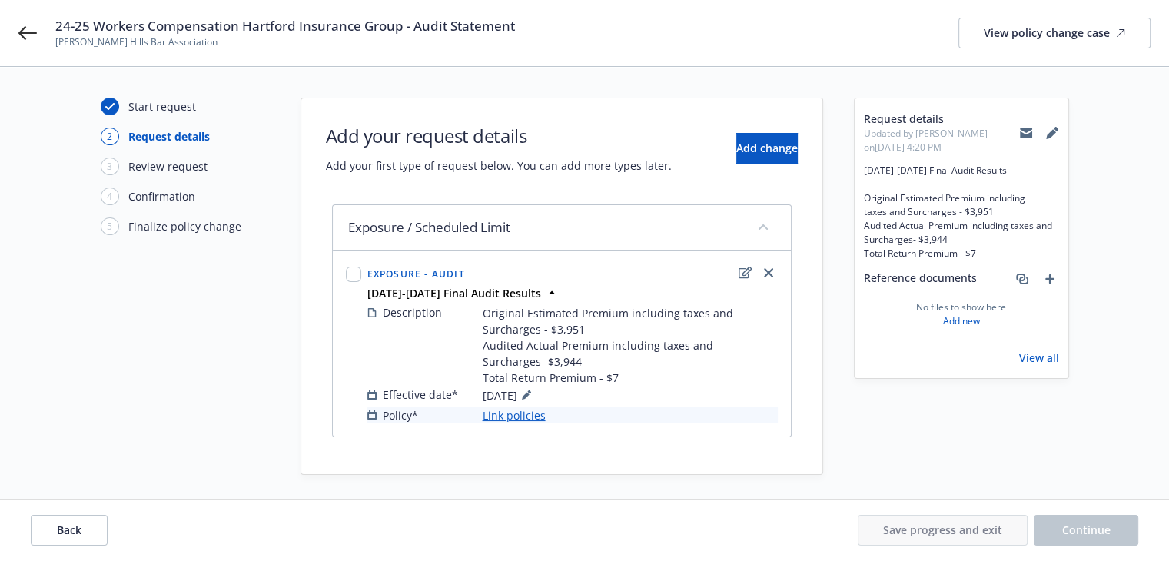
click at [524, 416] on link "Link policies" at bounding box center [514, 415] width 63 height 16
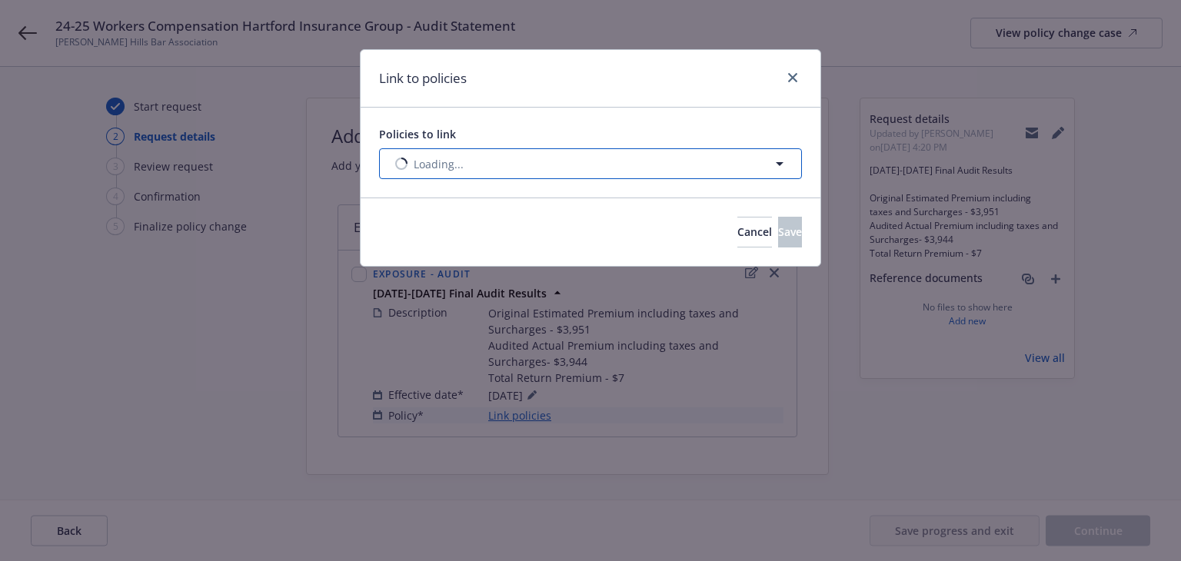
click at [554, 171] on button "Loading..." at bounding box center [590, 163] width 423 height 31
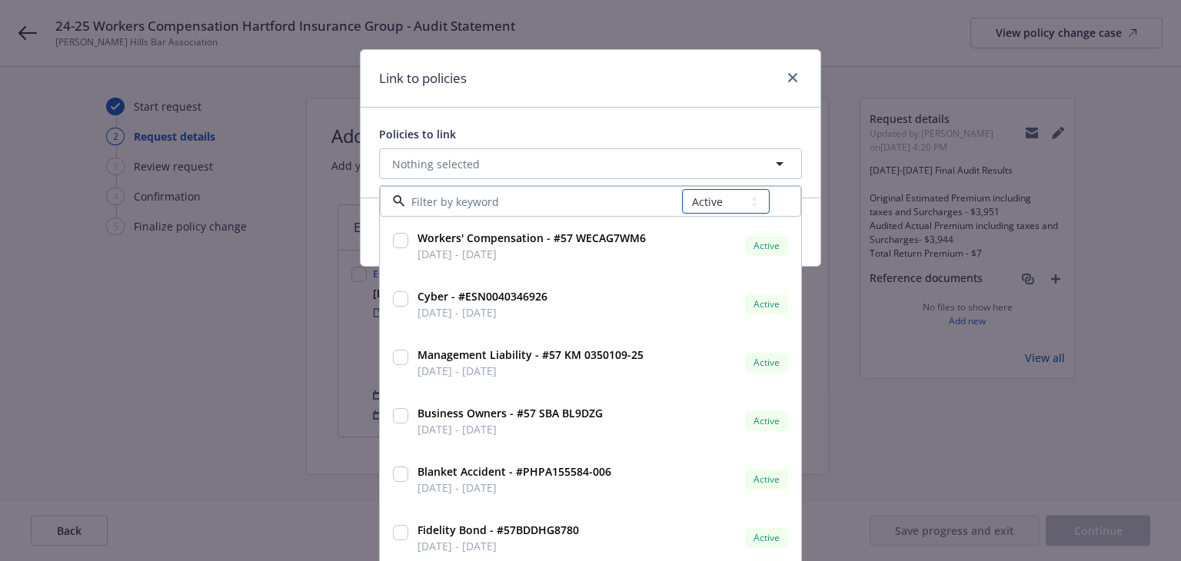
click at [706, 198] on select "All Active Upcoming Expired Cancelled" at bounding box center [726, 201] width 88 height 25
select select "EXPIRED"
click at [682, 189] on select "All Active Upcoming Expired Cancelled" at bounding box center [726, 201] width 88 height 25
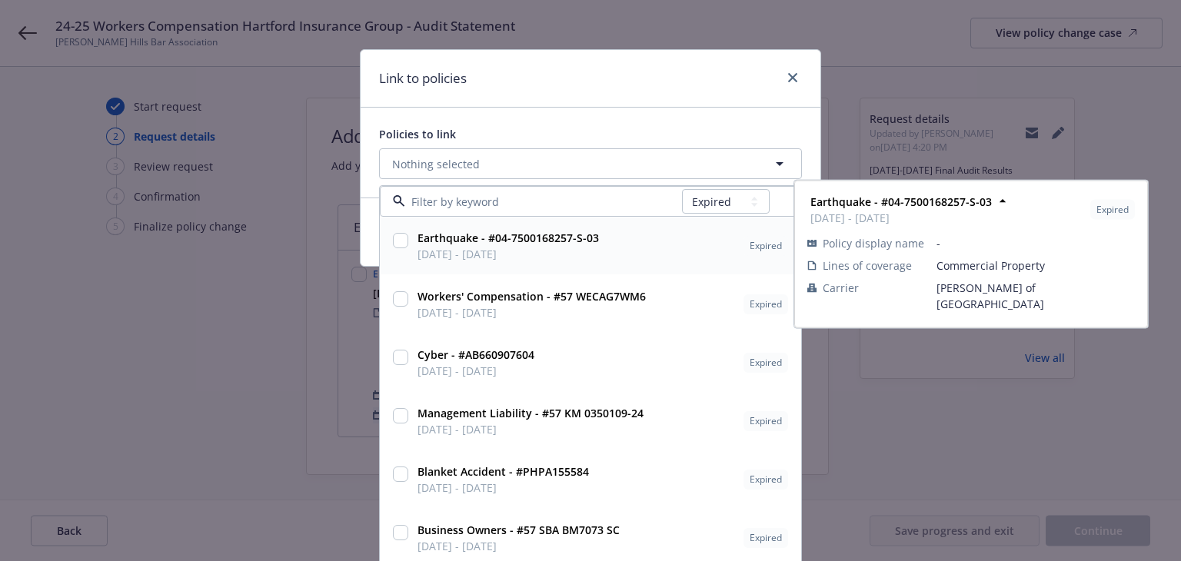
click at [550, 208] on input at bounding box center [543, 202] width 277 height 16
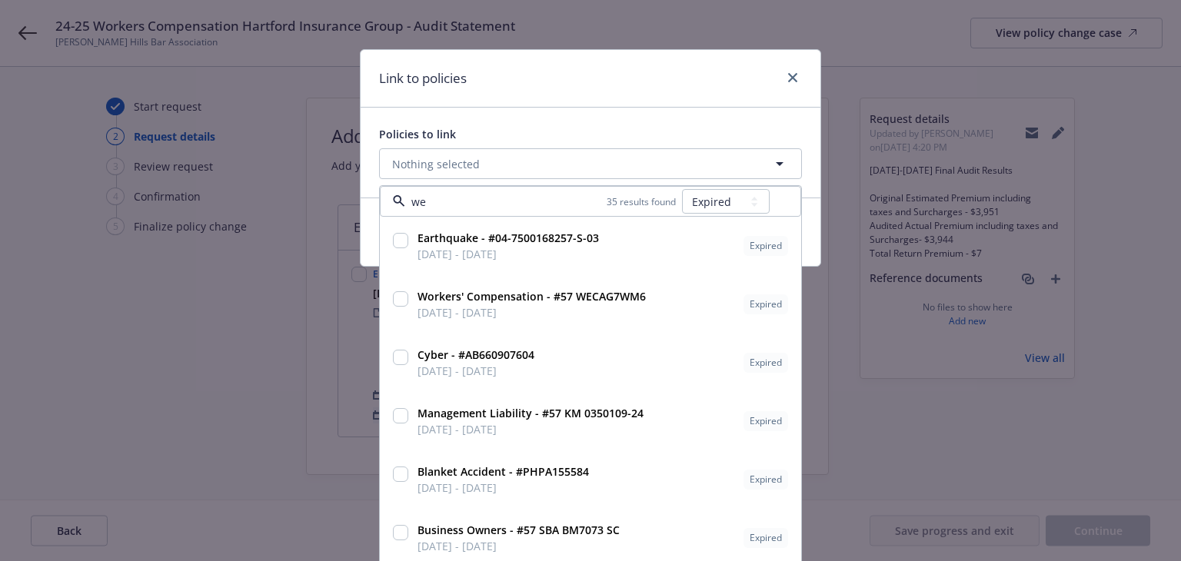
type input "wec"
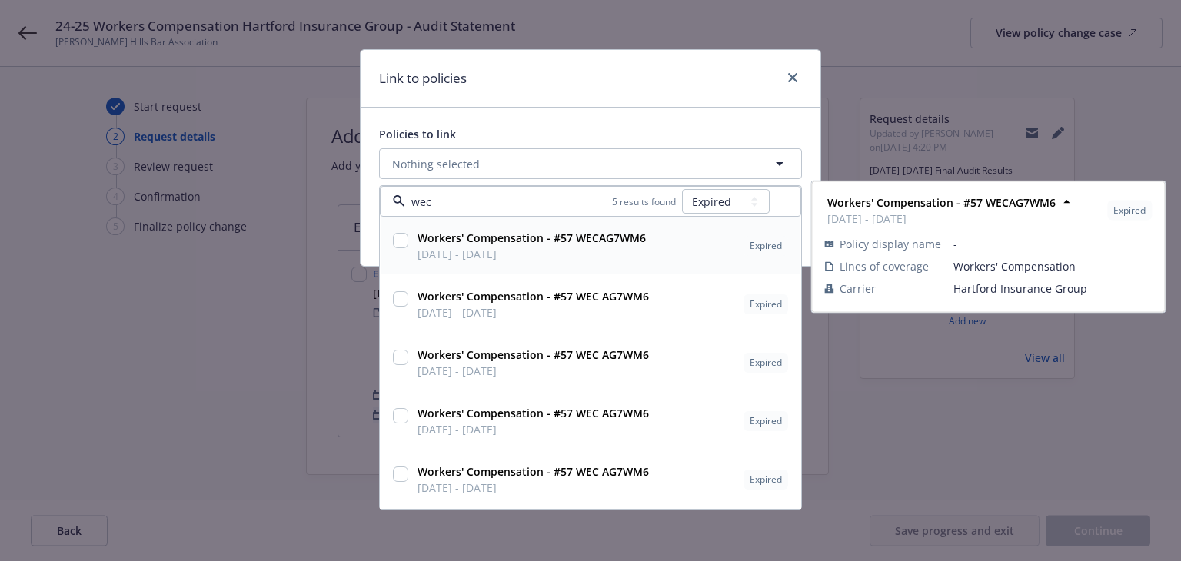
click at [569, 245] on span "Workers' Compensation - #57 WECAG7WM6" at bounding box center [531, 238] width 228 height 16
checkbox input "true"
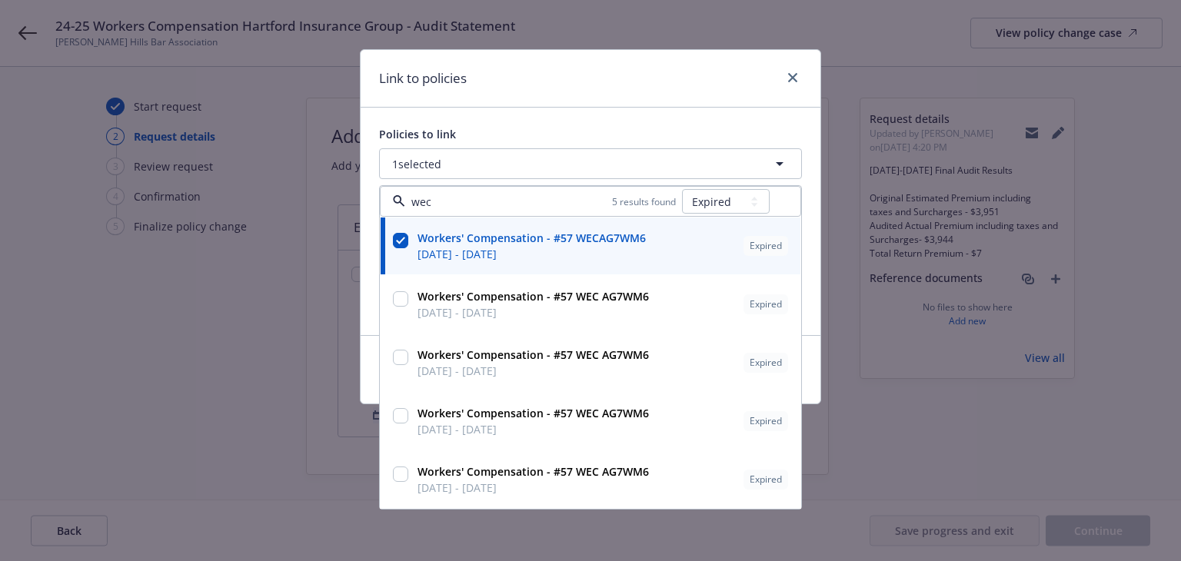
type input "wec"
click at [677, 84] on div "Link to policies" at bounding box center [591, 79] width 460 height 58
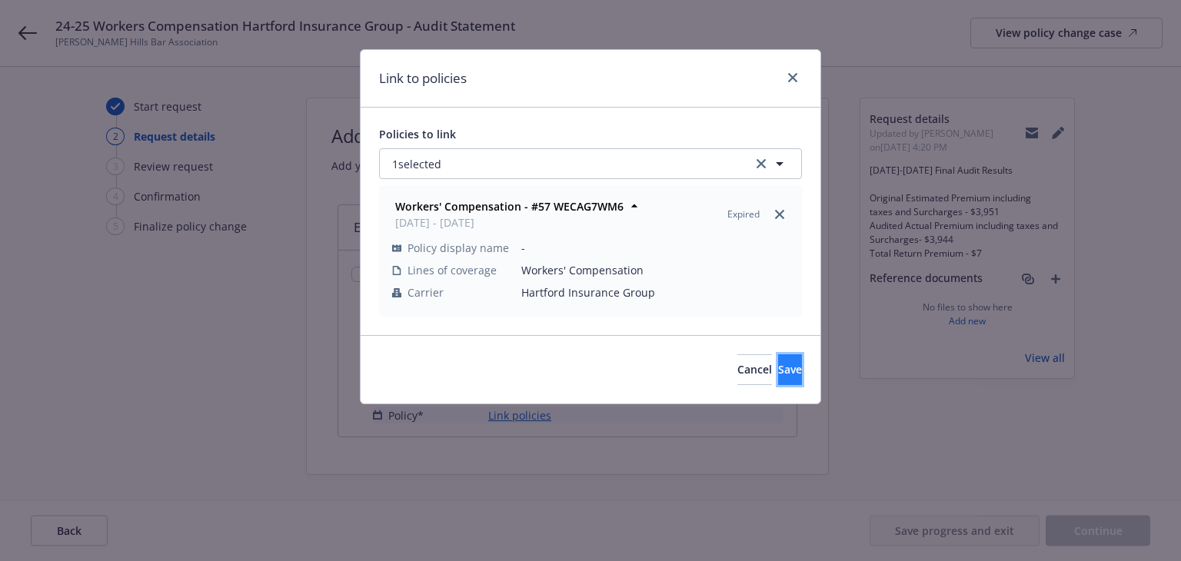
click at [778, 371] on span "Save" at bounding box center [790, 369] width 24 height 15
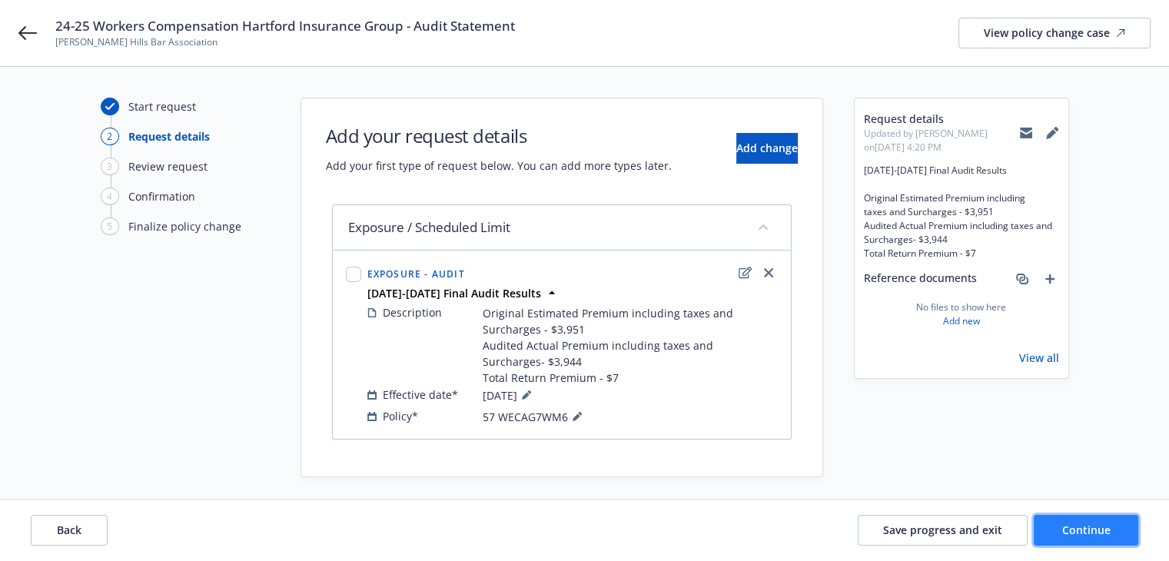
click at [1071, 526] on span "Continue" at bounding box center [1087, 530] width 48 height 15
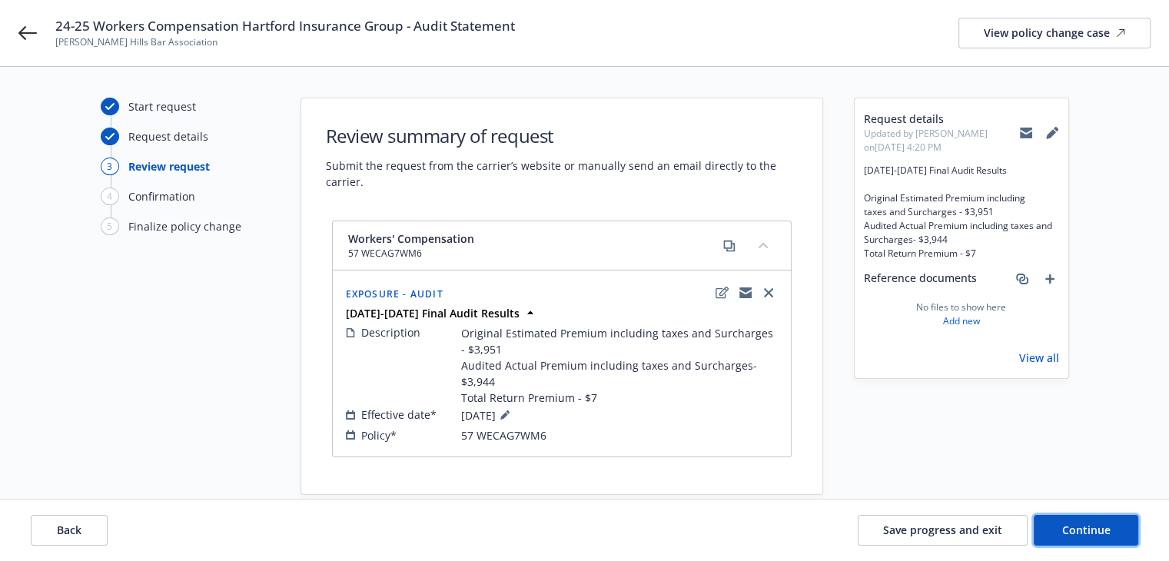
click at [1073, 531] on span "Continue" at bounding box center [1087, 530] width 48 height 15
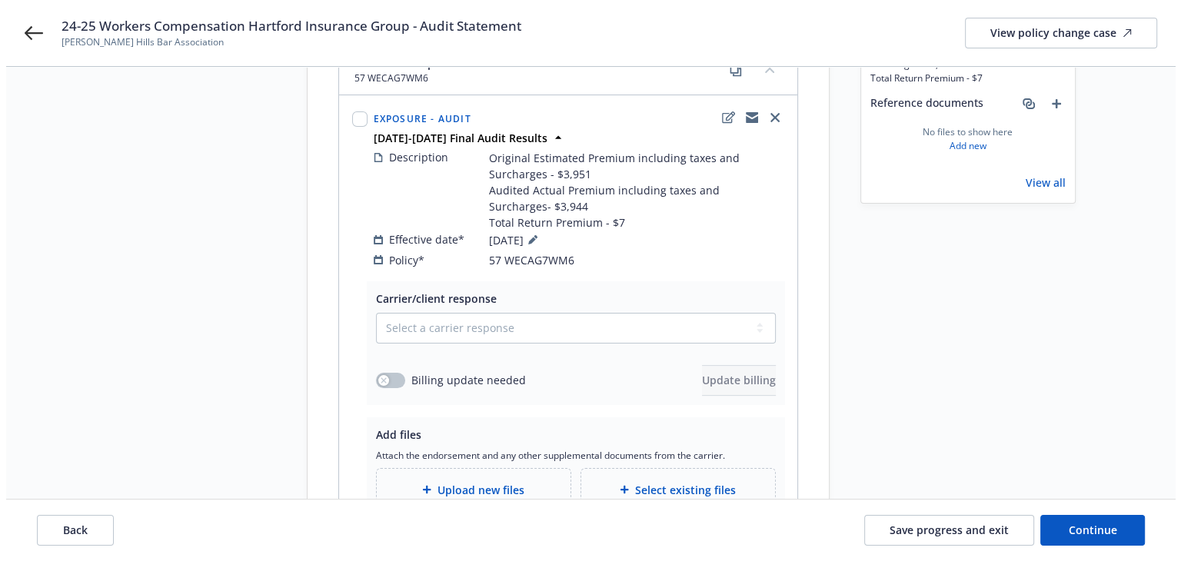
scroll to position [304, 0]
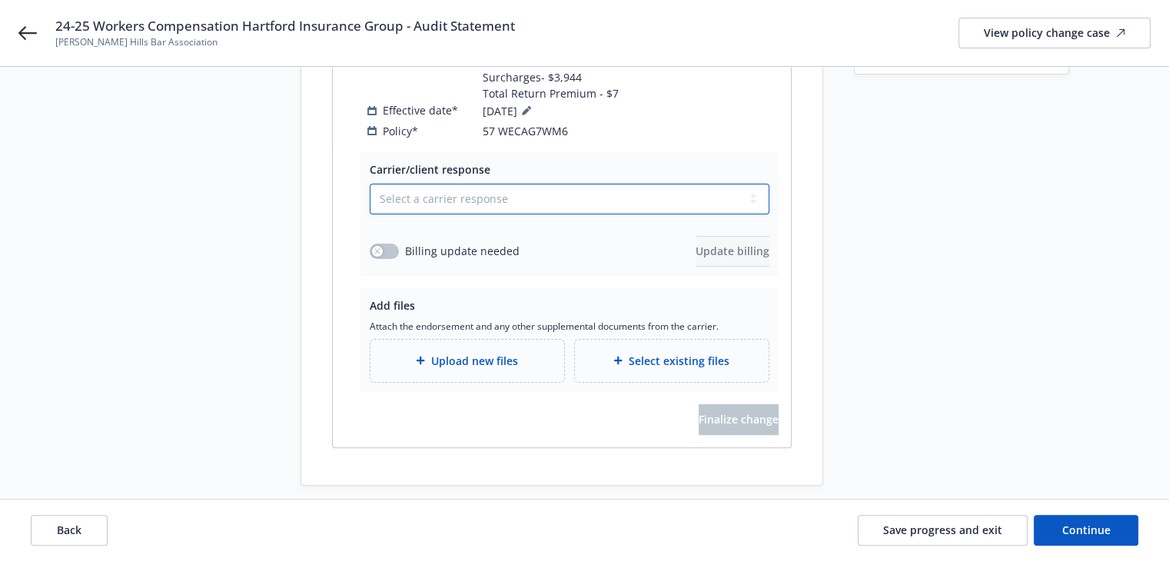
click at [406, 184] on select "Select a carrier response Accepted Accepted with revision No endorsement needed…" at bounding box center [570, 199] width 400 height 31
select select "ACCEPTED"
click at [370, 184] on select "Select a carrier response Accepted Accepted with revision No endorsement needed…" at bounding box center [570, 199] width 400 height 31
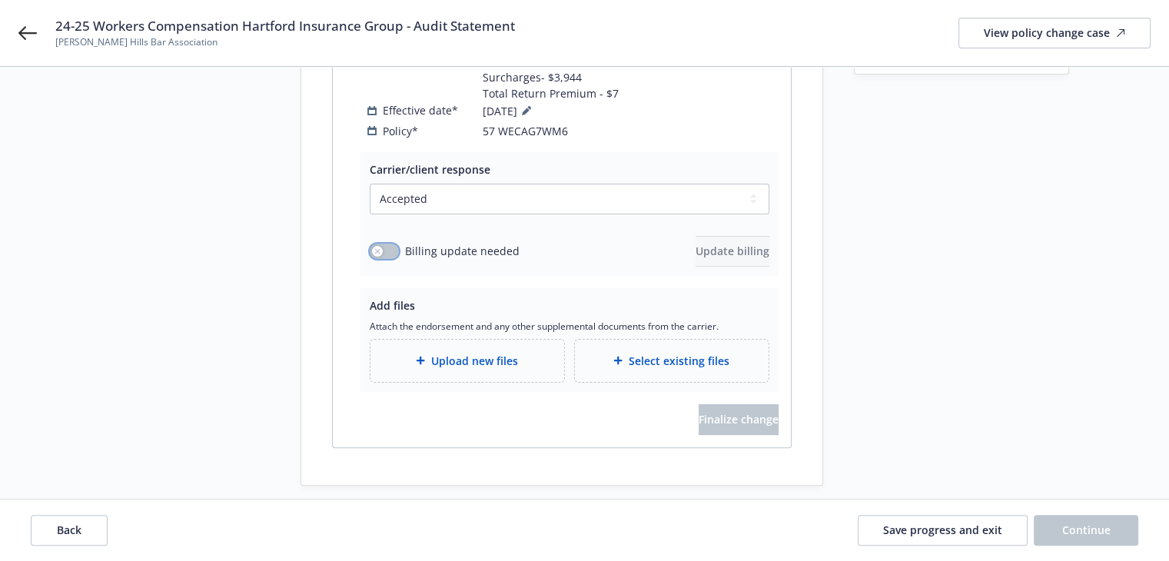
click at [378, 248] on icon "button" at bounding box center [377, 251] width 6 height 6
click at [699, 244] on span "Update billing" at bounding box center [733, 251] width 74 height 15
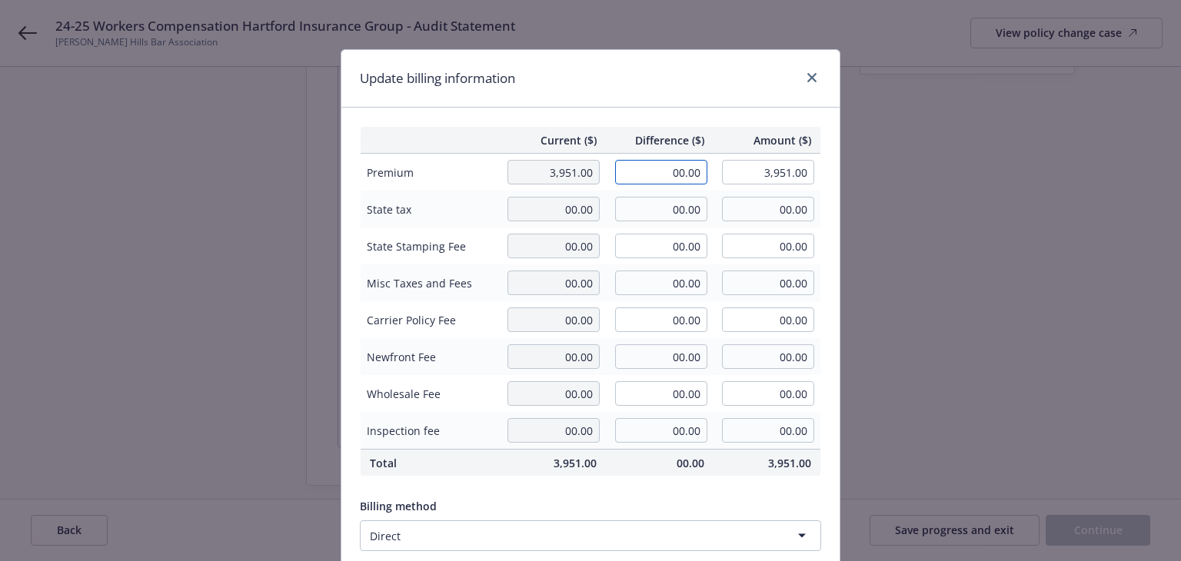
click at [652, 171] on input "00.00" at bounding box center [661, 172] width 92 height 25
type input "-7.00"
type input "3,944.00"
type input "-0.7"
click at [626, 72] on div "Update billing information" at bounding box center [590, 79] width 498 height 58
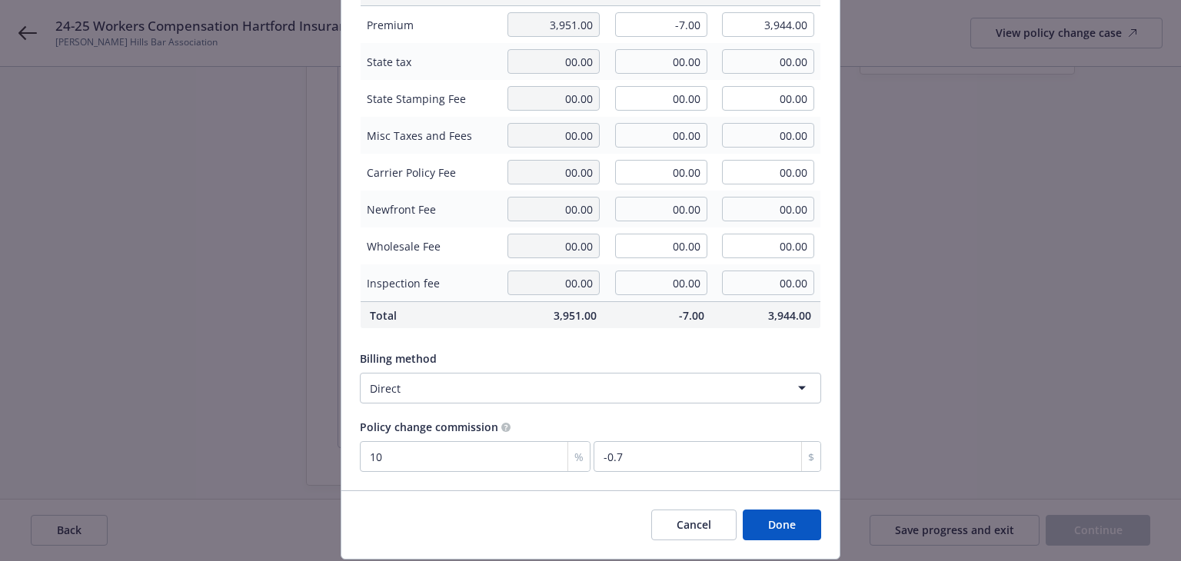
scroll to position [195, 0]
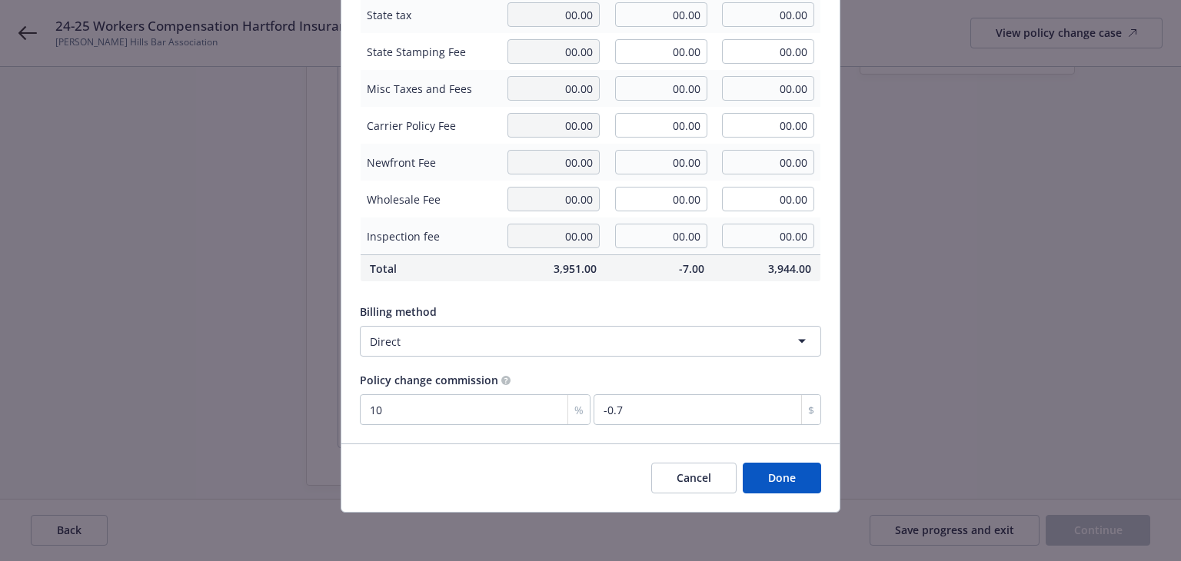
click at [766, 472] on button "Done" at bounding box center [782, 478] width 78 height 31
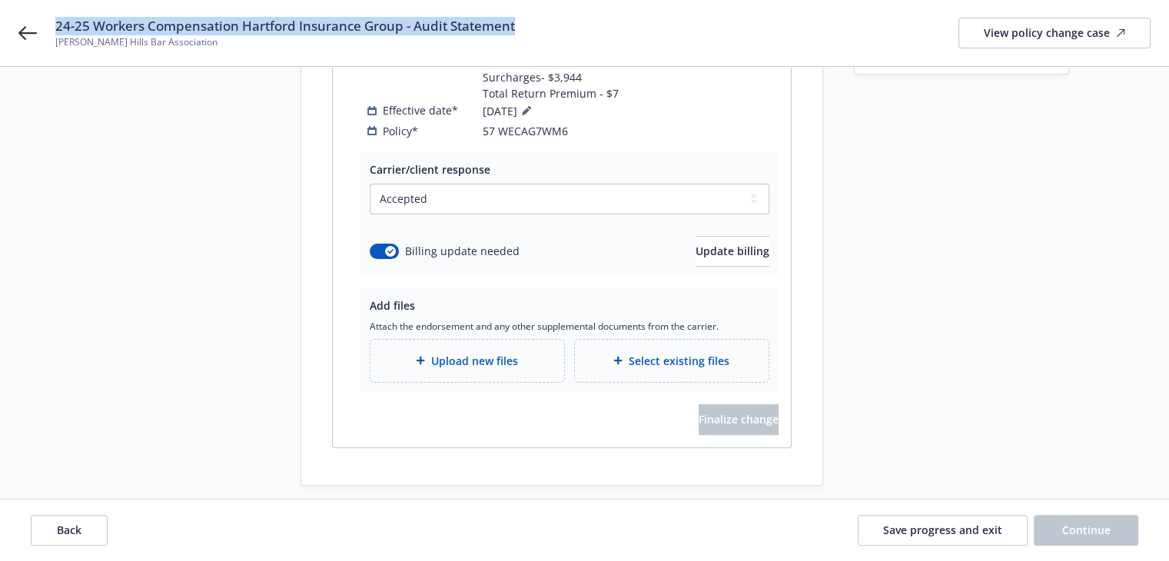
drag, startPoint x: 56, startPoint y: 24, endPoint x: 570, endPoint y: 26, distance: 514.4
click at [570, 26] on div "24-25 Workers Compensation Hartford Insurance Group - Audit Statement Beverly H…" at bounding box center [603, 33] width 1096 height 32
copy span "24-25 Workers Compensation Hartford Insurance Group - Audit Statement"
click at [479, 354] on div "Upload new files" at bounding box center [468, 361] width 194 height 42
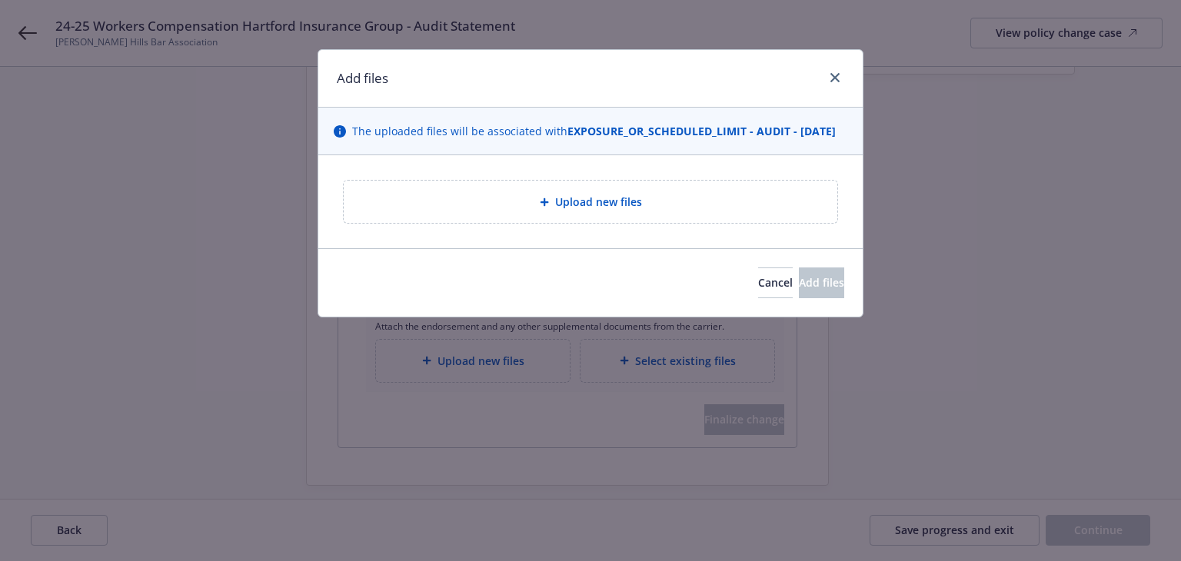
click at [486, 155] on div "The uploaded files will be associated with EXPOSURE_OR_SCHEDULED_LIMIT - AUDIT …" at bounding box center [590, 132] width 544 height 48
click at [474, 211] on div "Upload new files" at bounding box center [590, 202] width 469 height 18
type textarea "x"
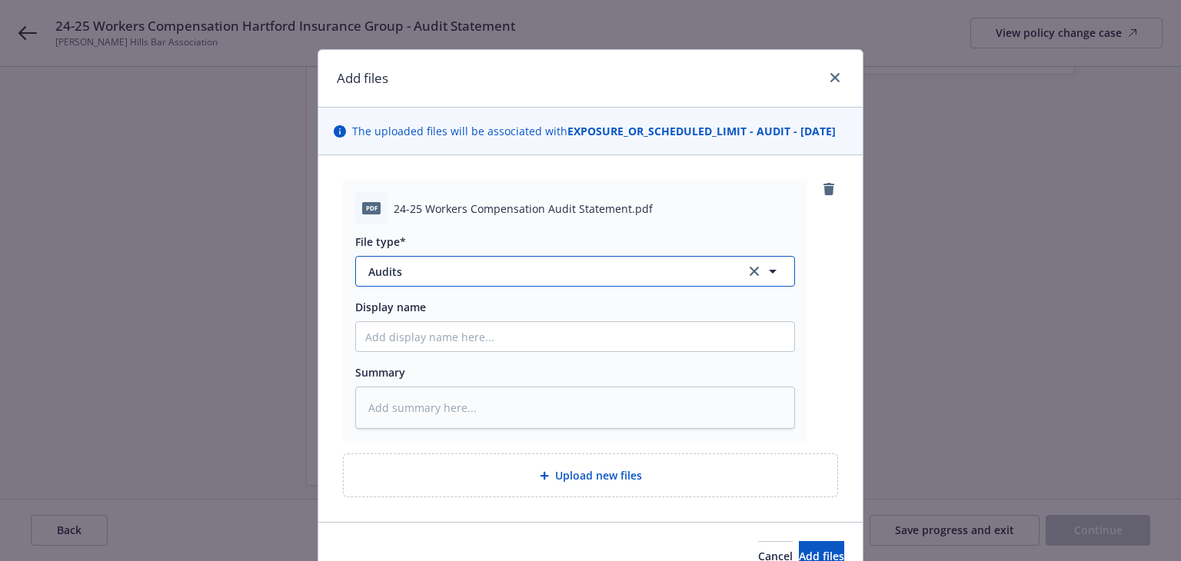
click at [482, 280] on span "Audits" at bounding box center [546, 272] width 356 height 16
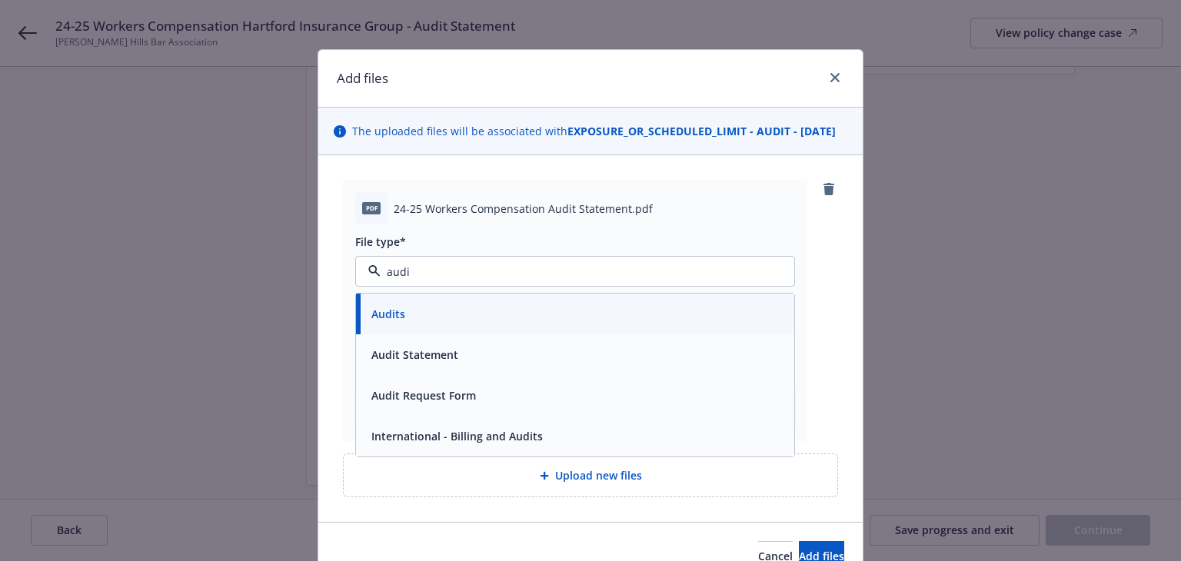
type input "audit"
click at [452, 366] on div "Audit Statement" at bounding box center [413, 355] width 96 height 22
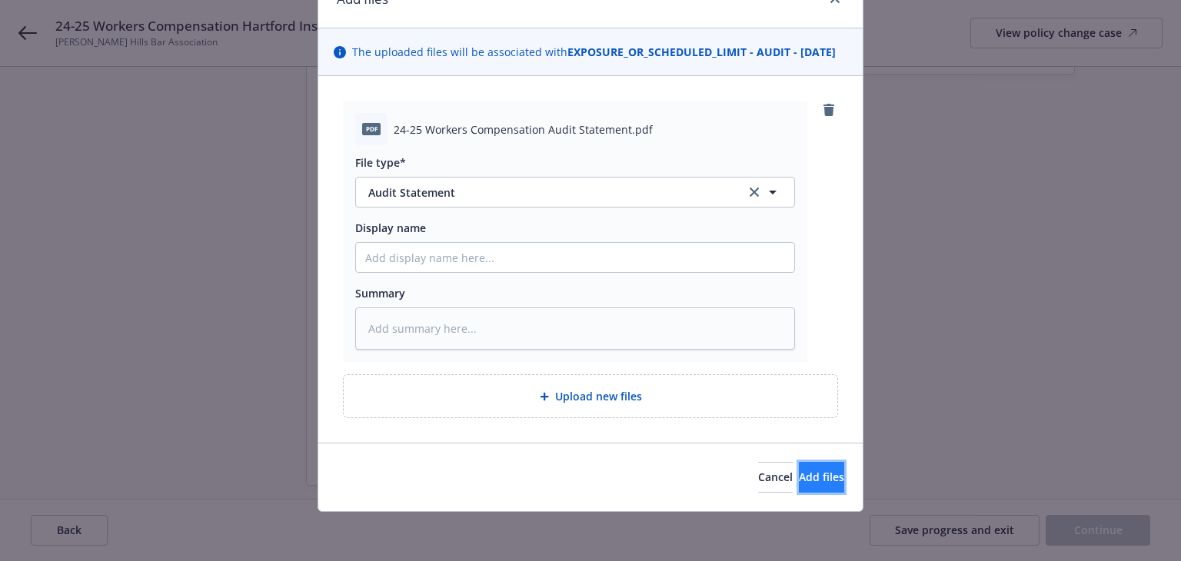
click at [799, 474] on span "Add files" at bounding box center [821, 477] width 45 height 15
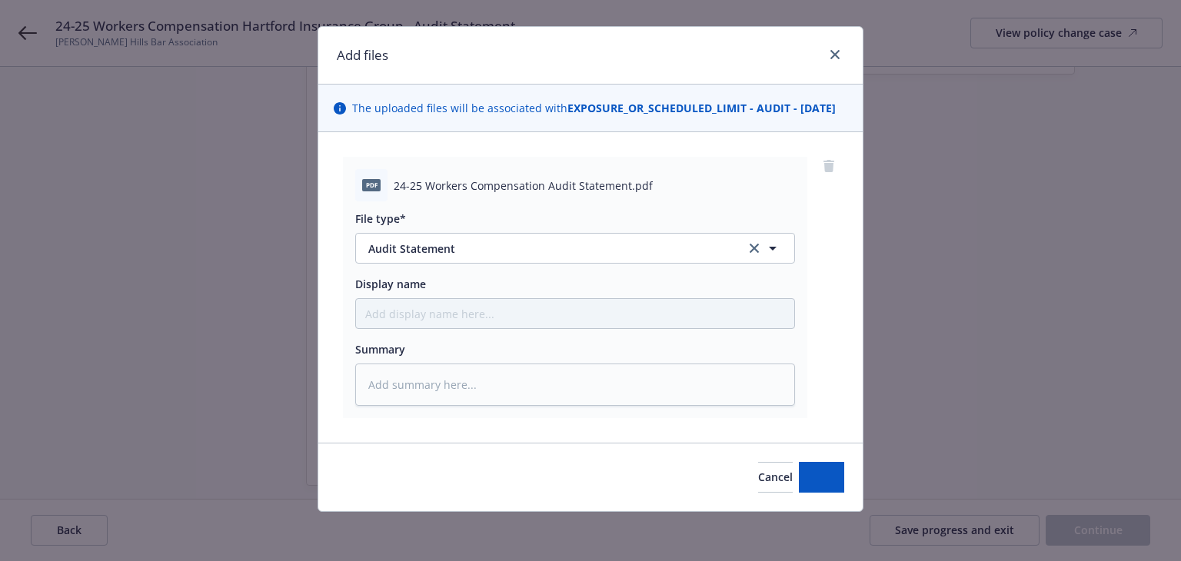
scroll to position [38, 0]
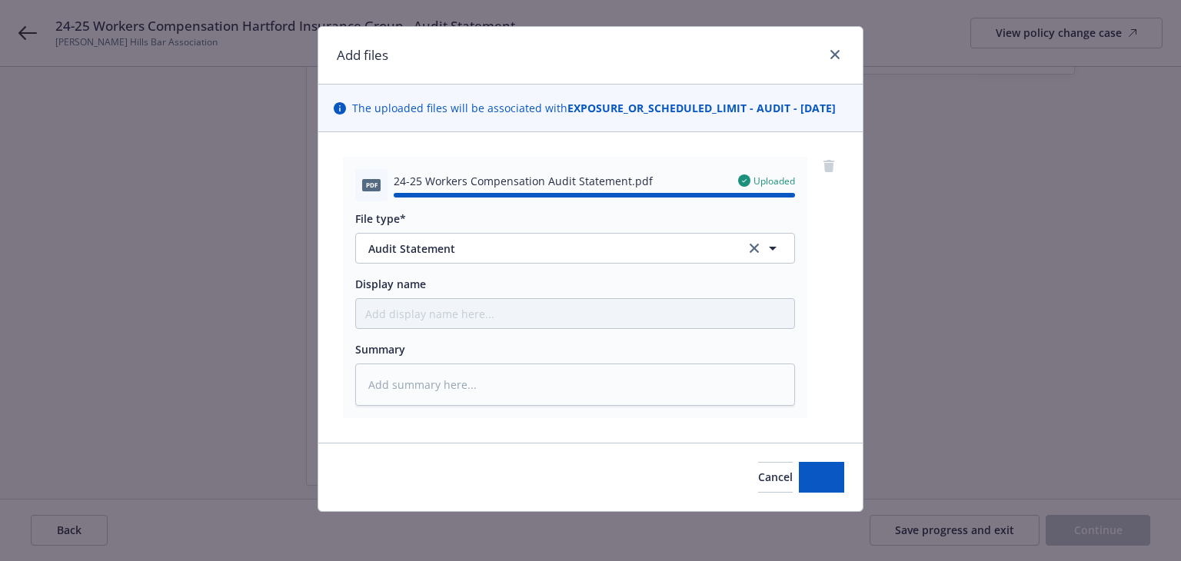
type textarea "x"
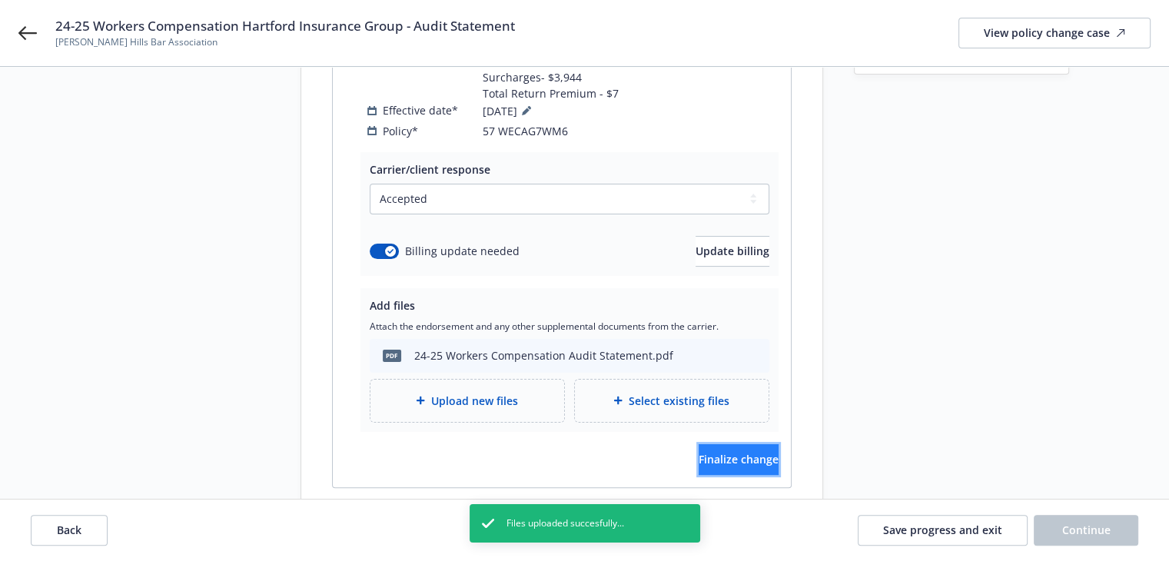
click at [740, 452] on span "Finalize change" at bounding box center [739, 459] width 80 height 15
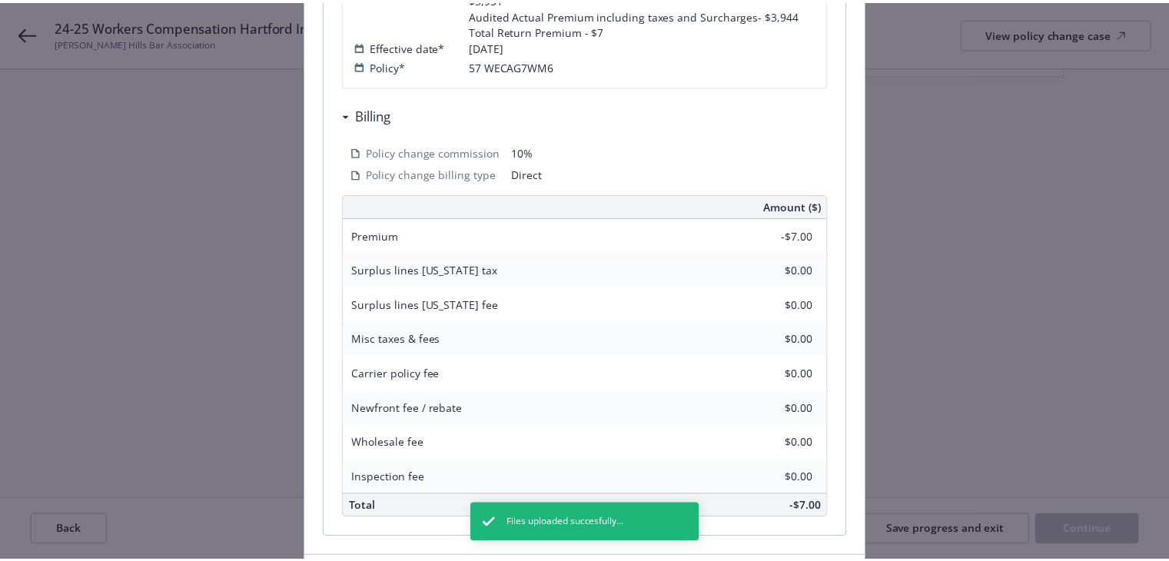
scroll to position [508, 0]
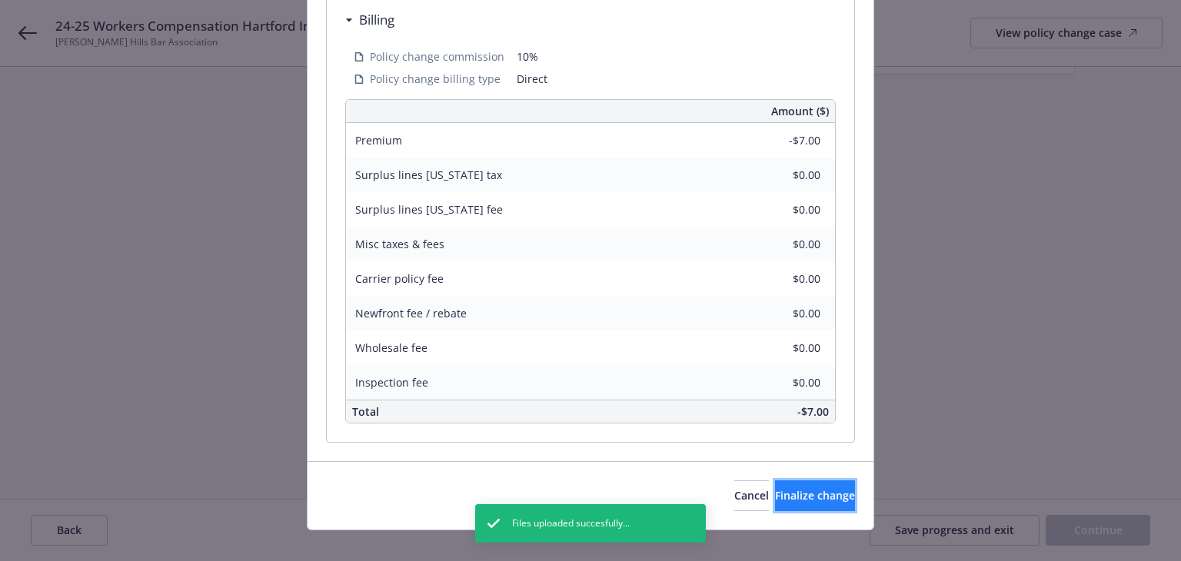
click at [800, 487] on button "Finalize change" at bounding box center [815, 496] width 80 height 31
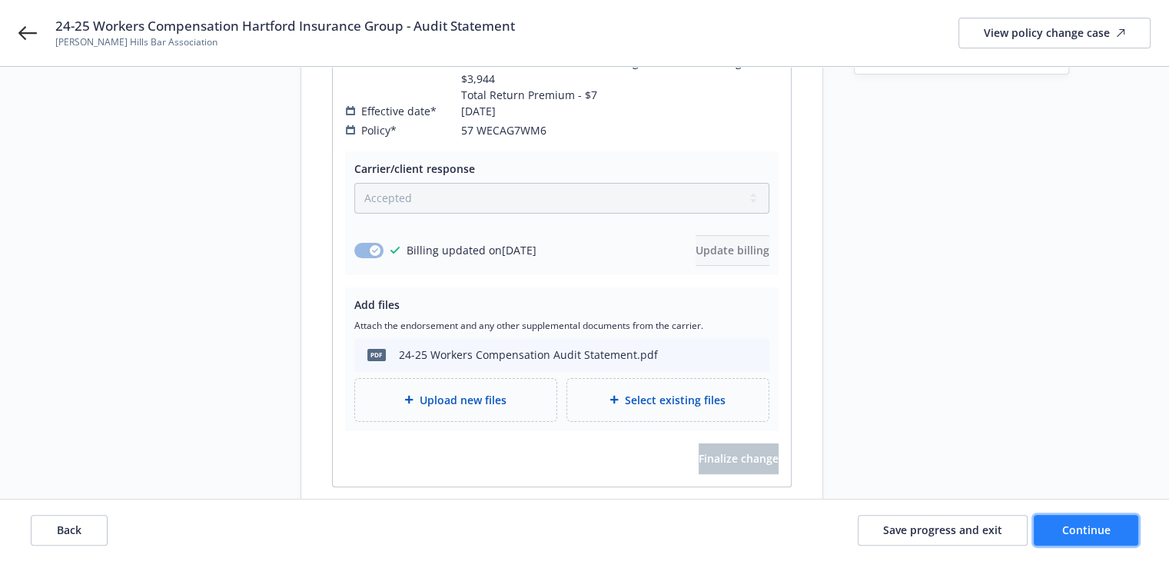
click at [1067, 528] on span "Continue" at bounding box center [1087, 530] width 48 height 15
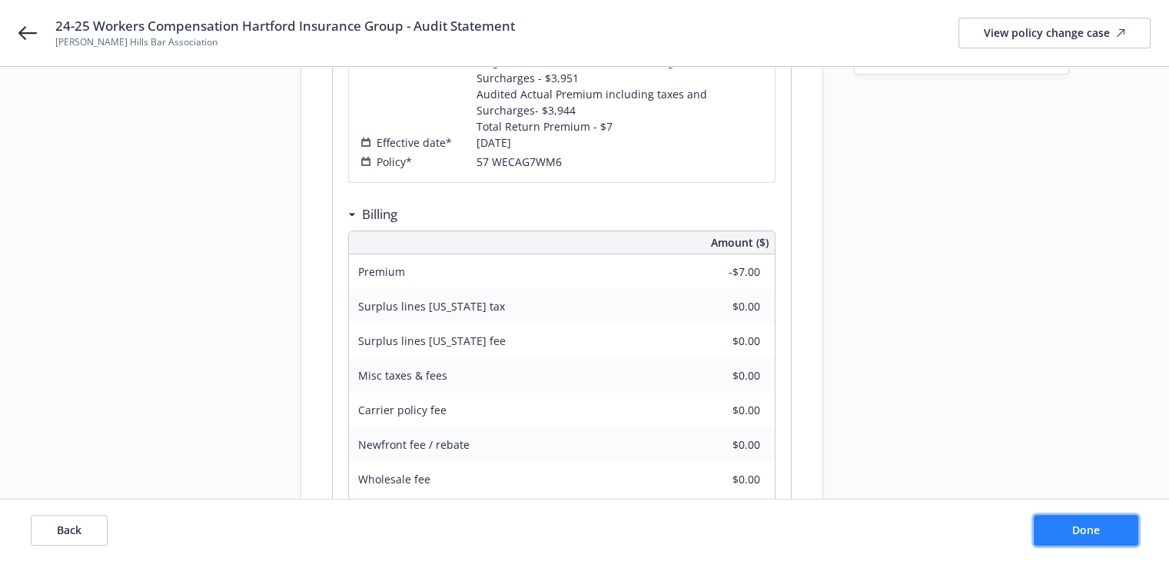
click at [1058, 533] on button "Done" at bounding box center [1086, 530] width 105 height 31
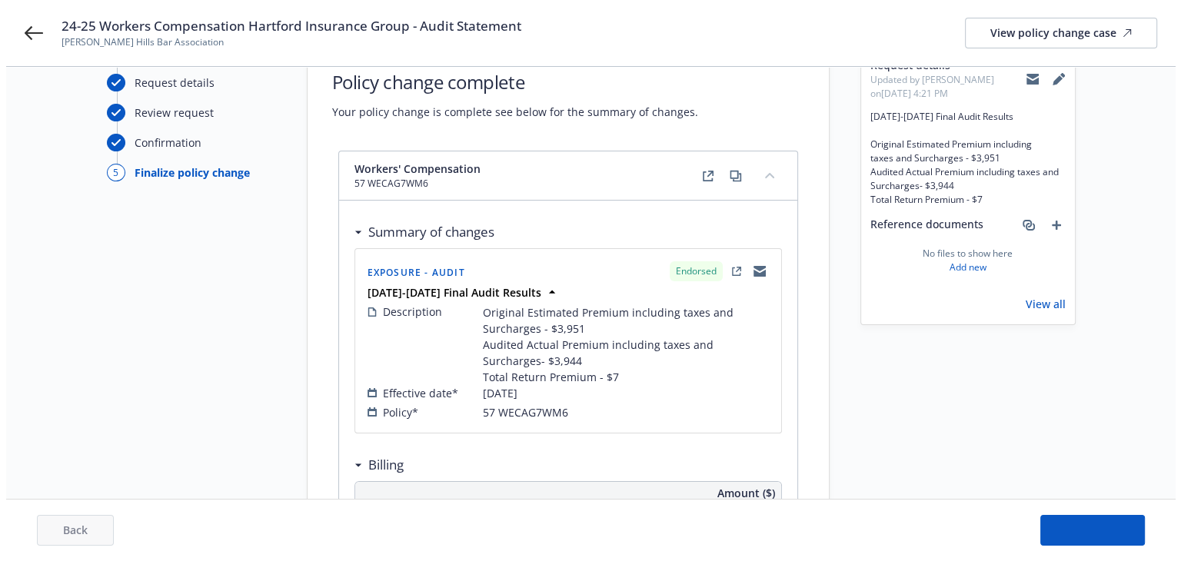
scroll to position [0, 0]
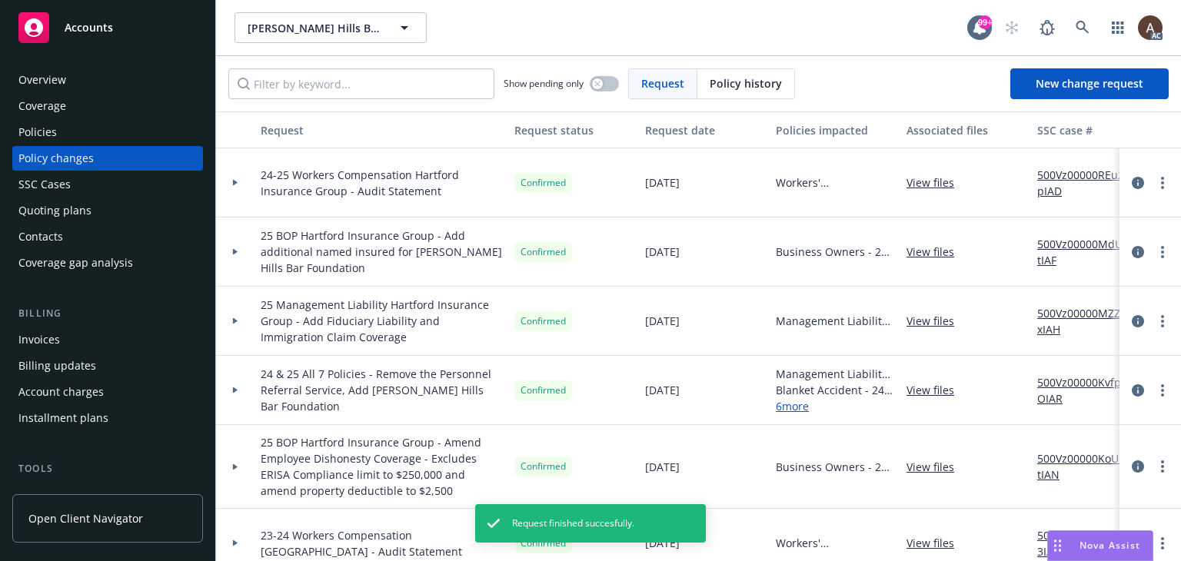
click at [237, 180] on div at bounding box center [235, 182] width 38 height 69
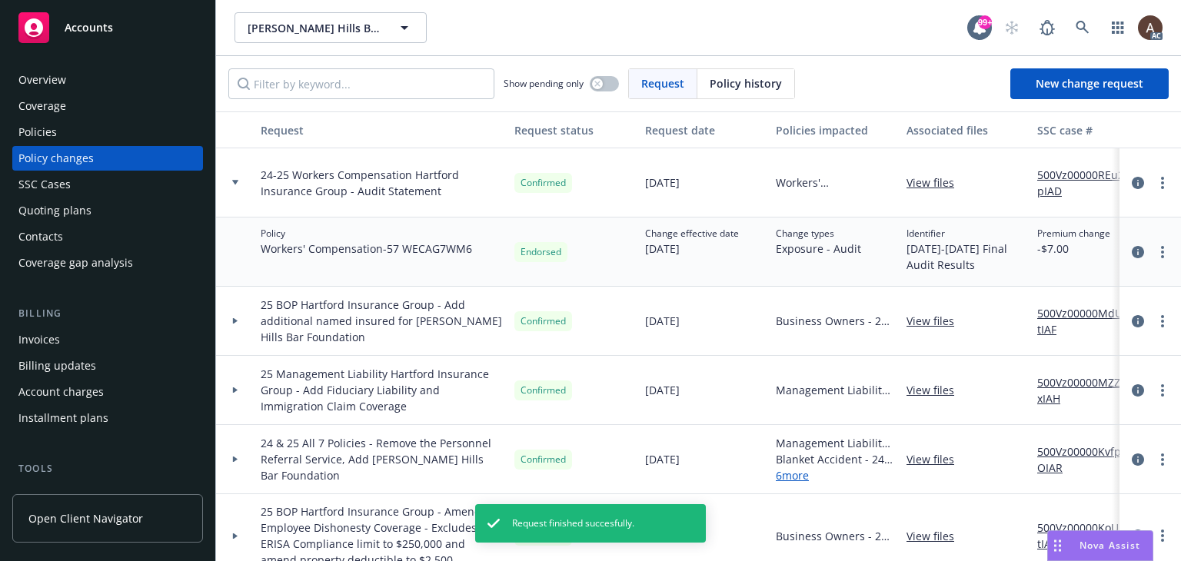
click at [1061, 175] on link "500Vz00000REu2pIAD" at bounding box center [1088, 183] width 103 height 32
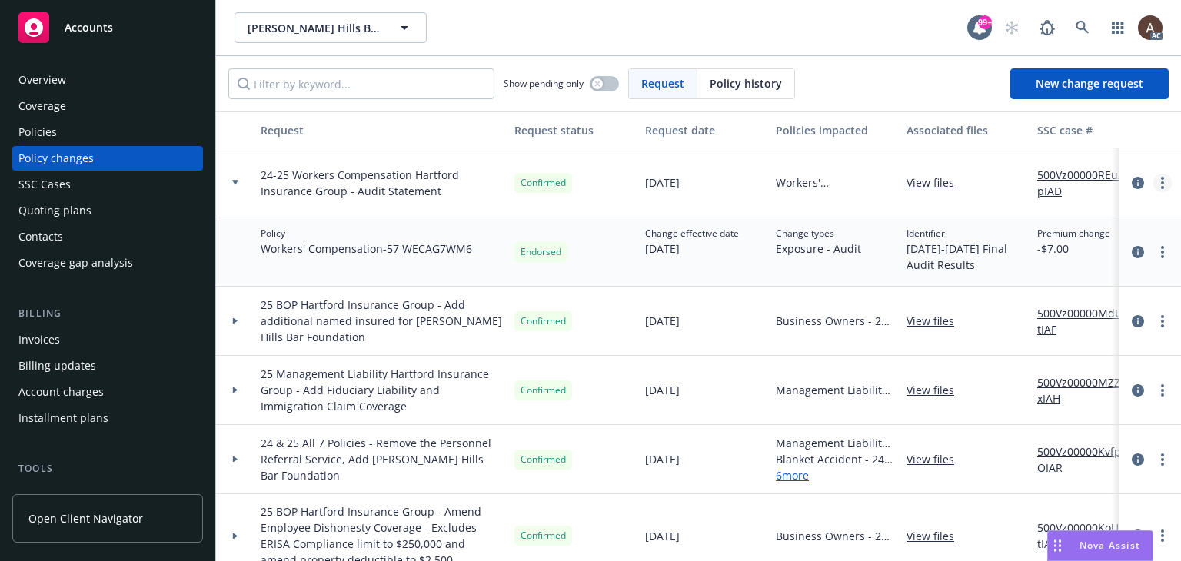
click at [1153, 183] on link "more" at bounding box center [1162, 183] width 18 height 18
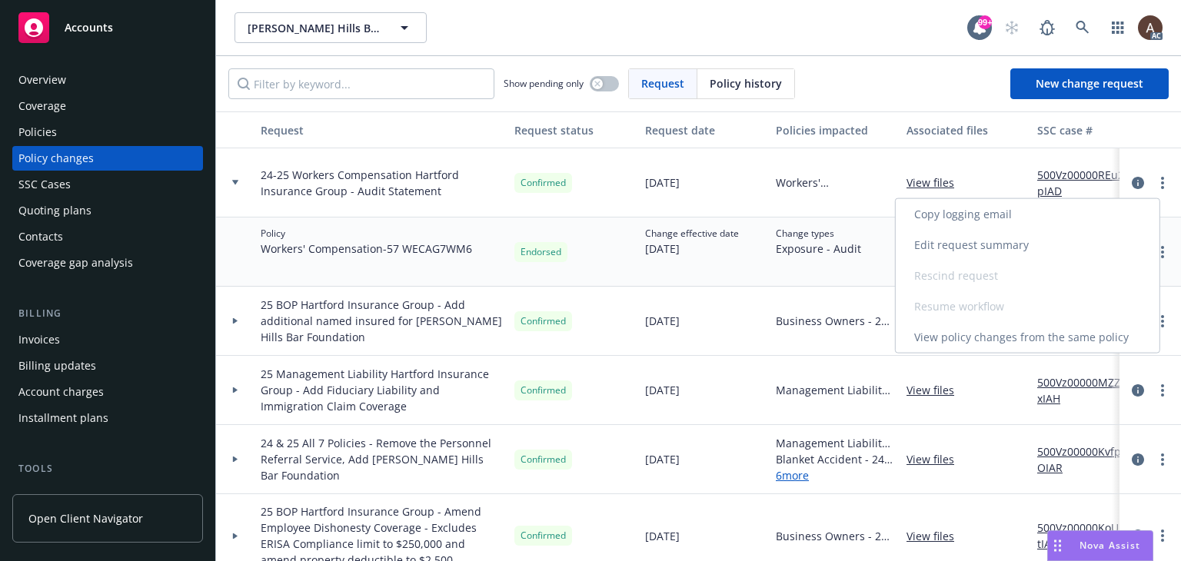
click at [978, 213] on link "Copy logging email" at bounding box center [1028, 214] width 264 height 31
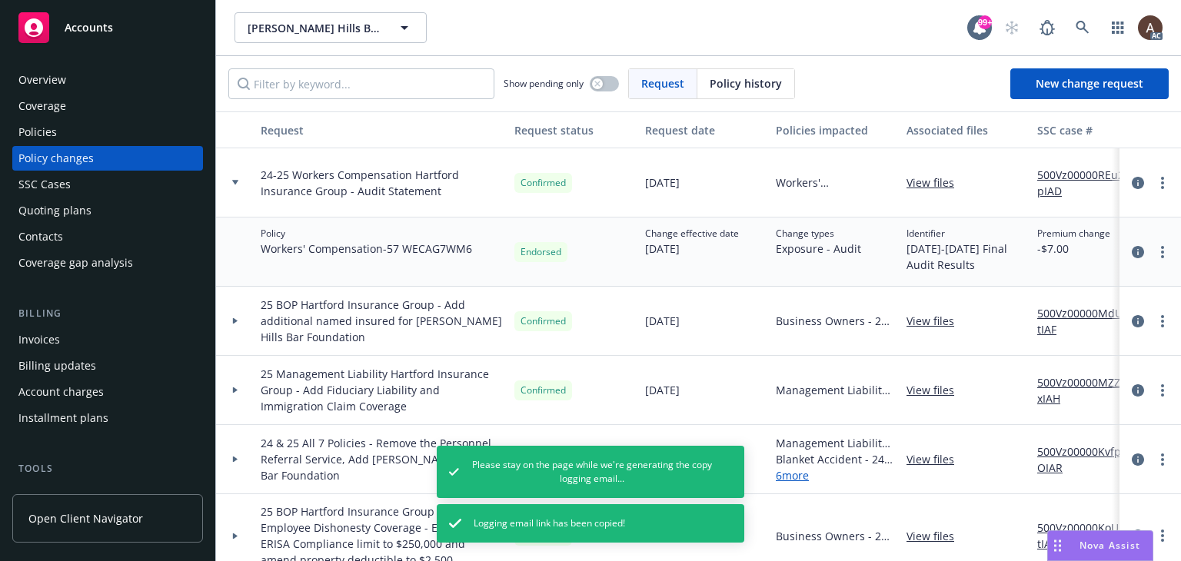
click at [83, 127] on div "Policies" at bounding box center [107, 132] width 178 height 25
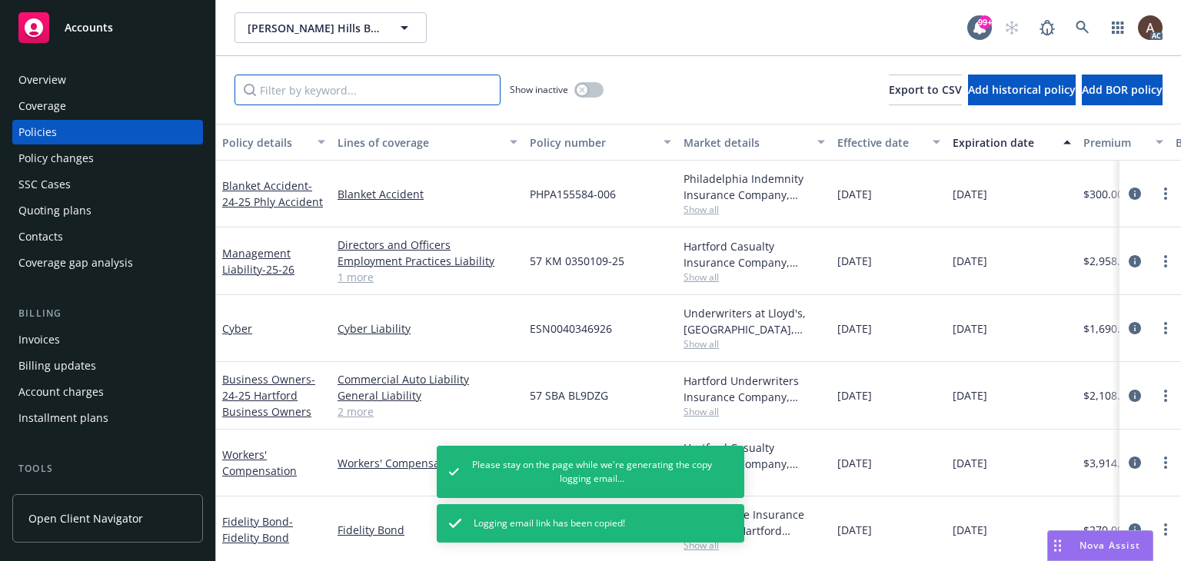
click at [367, 89] on input "Filter by keyword..." at bounding box center [367, 90] width 266 height 31
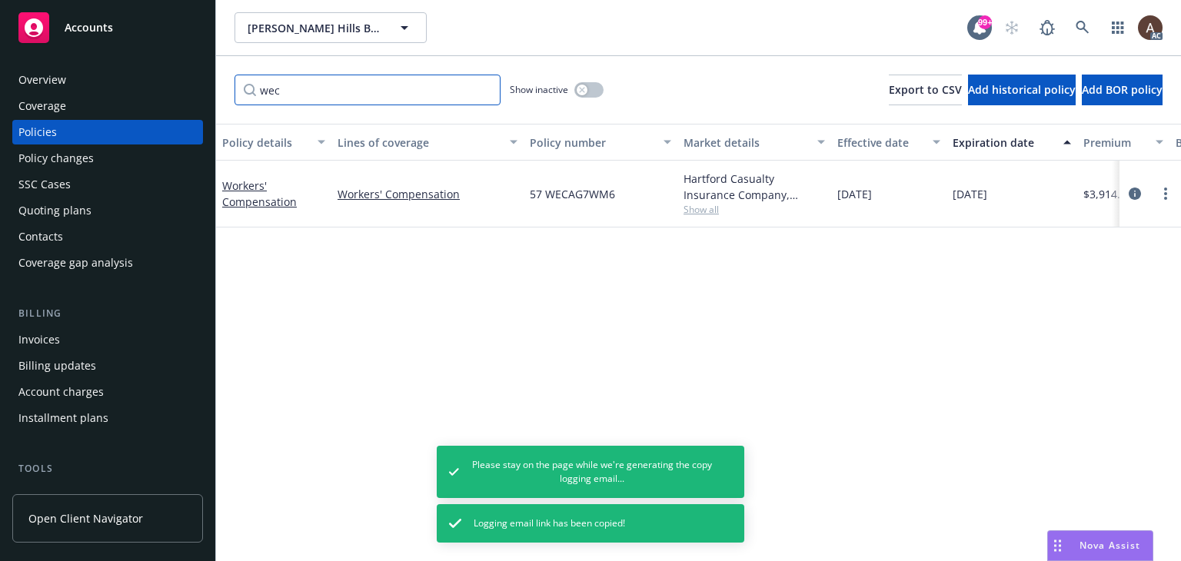
type input "wec"
click at [581, 89] on icon "button" at bounding box center [581, 89] width 5 height 5
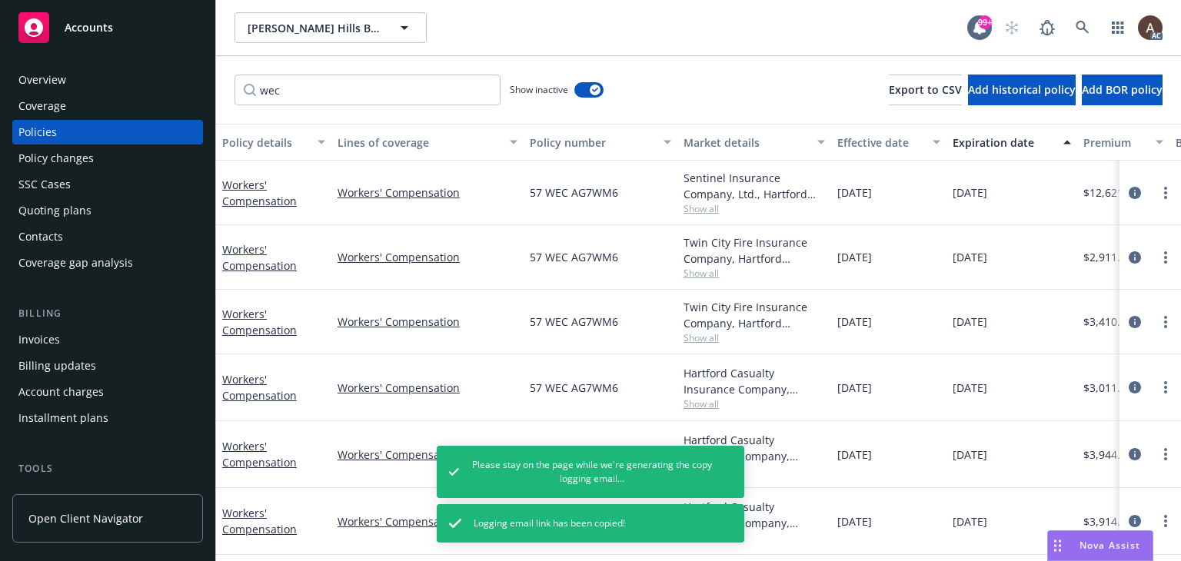
scroll to position [5, 0]
click at [1129, 448] on icon "circleInformation" at bounding box center [1135, 454] width 12 height 12
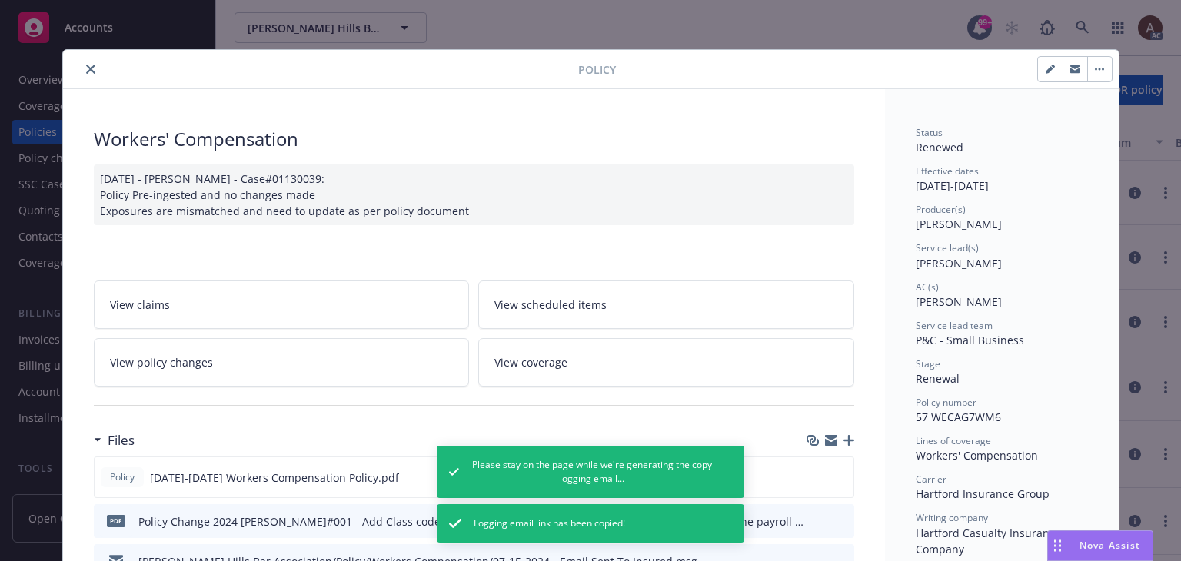
scroll to position [46, 0]
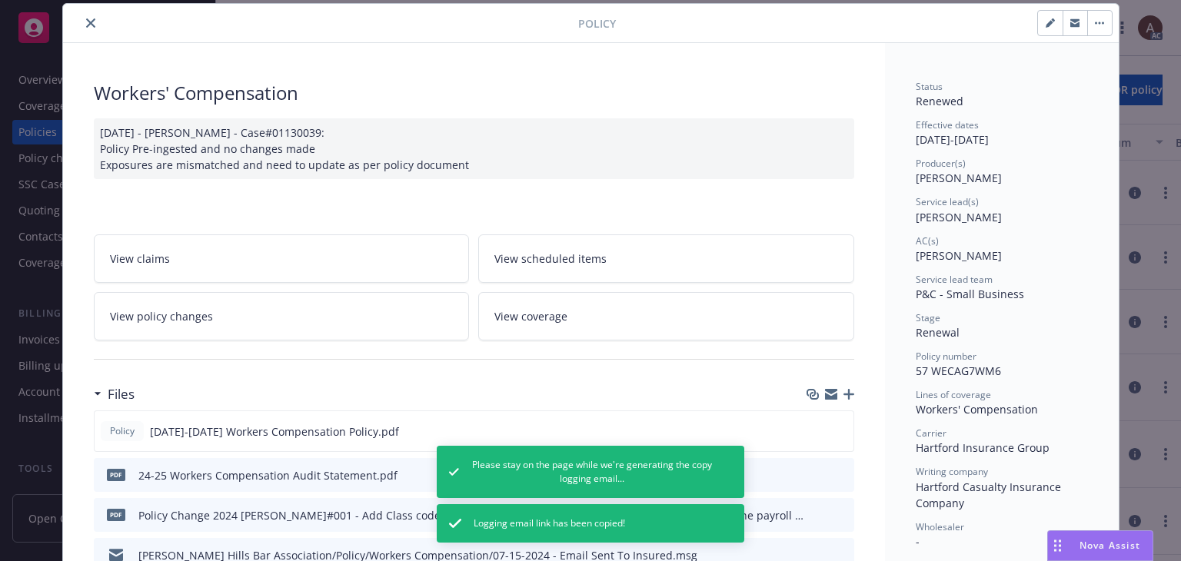
click at [523, 164] on div "06/11/2024 - Srilakshmi Netela - Case#01130039: Policy Pre-ingested and no chan…" at bounding box center [474, 148] width 760 height 61
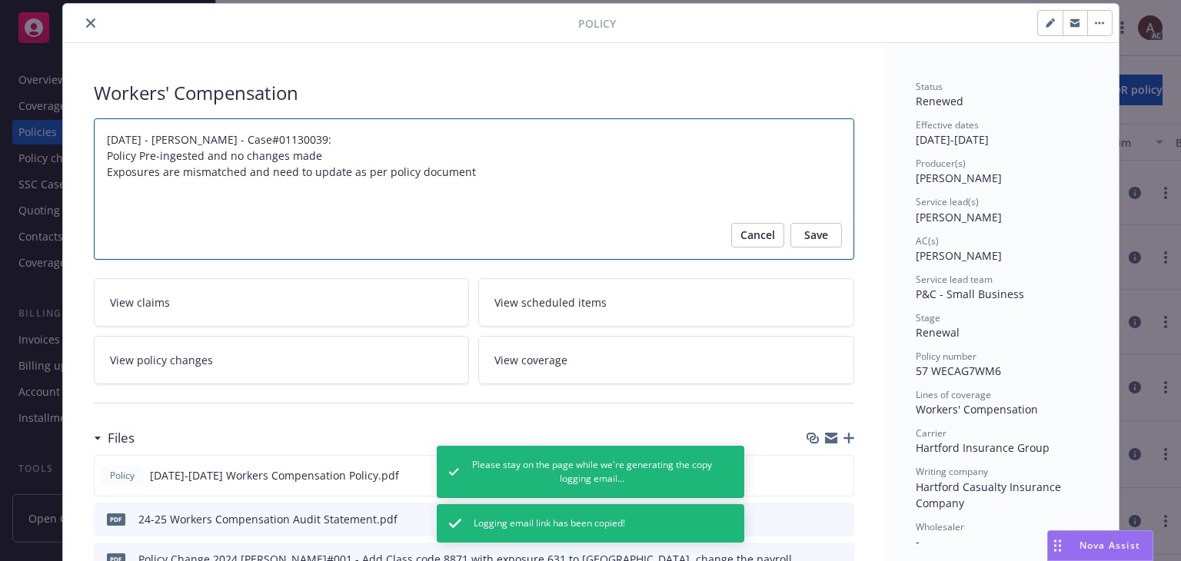
click at [485, 168] on textarea "06/11/2024 - Srilakshmi Netela - Case#01130039: Policy Pre-ingested and no chan…" at bounding box center [474, 189] width 760 height 142
type textarea "x"
type textarea "06/11/2024 - Srilakshmi Netela - Case#01130039: Policy Pre-ingested and no chan…"
type textarea "x"
type textarea "06/11/2024 - Srilakshmi Netela - Case#01130039: Policy Pre-ingested and no chan…"
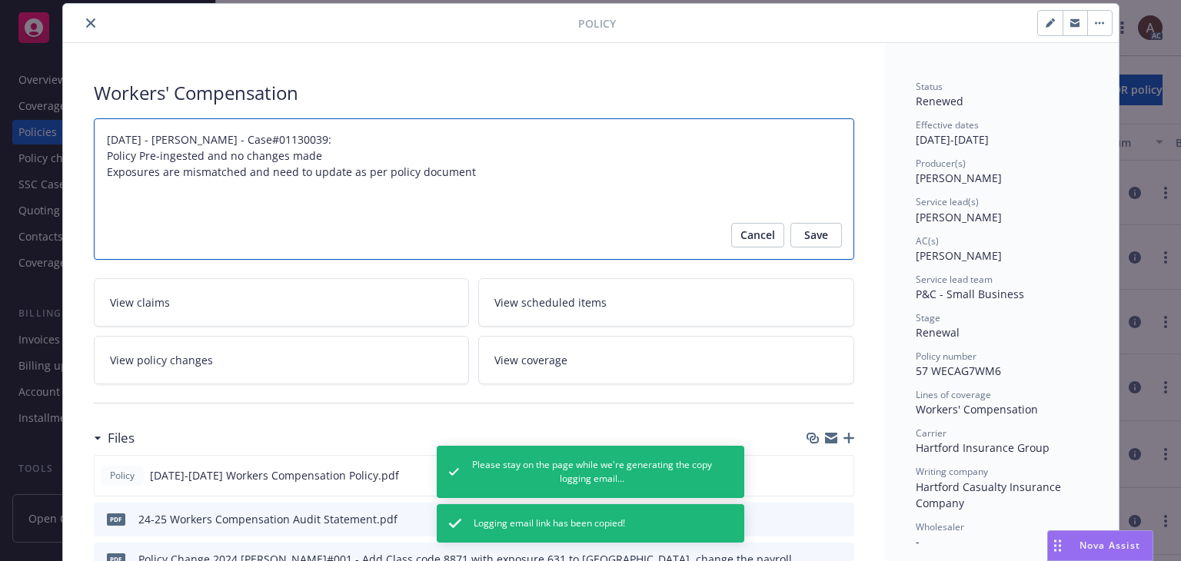
paste textarea "Original Estimated Premium including taxes and Surcharges - $3,951 Audited Actu…"
type textarea "x"
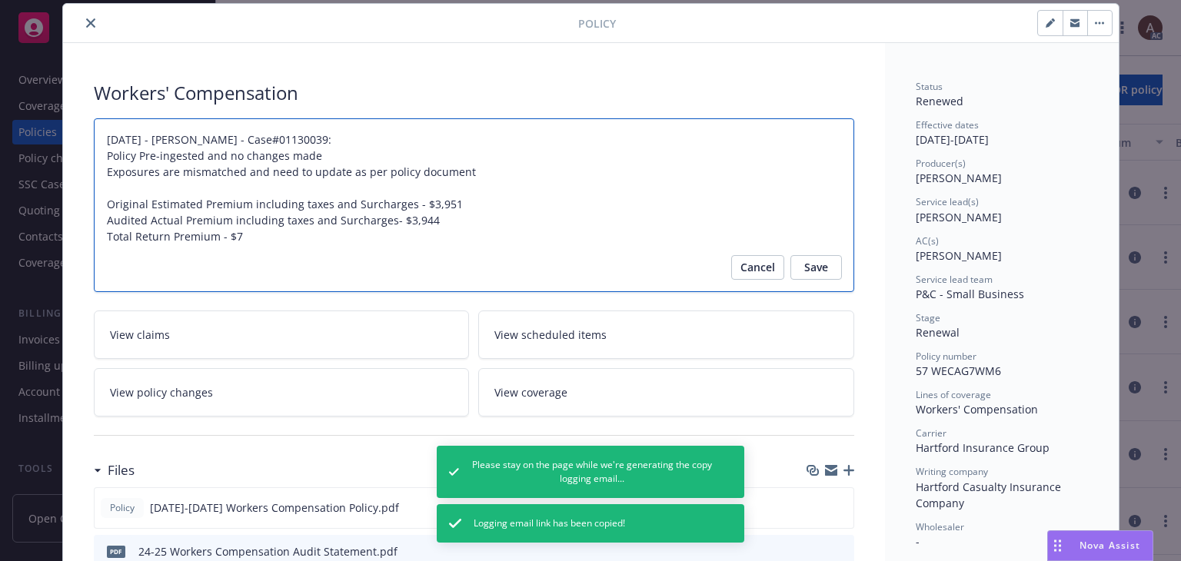
type textarea "06/11/2024 - Srilakshmi Netela - Case#01130039: Policy Pre-ingested and no chan…"
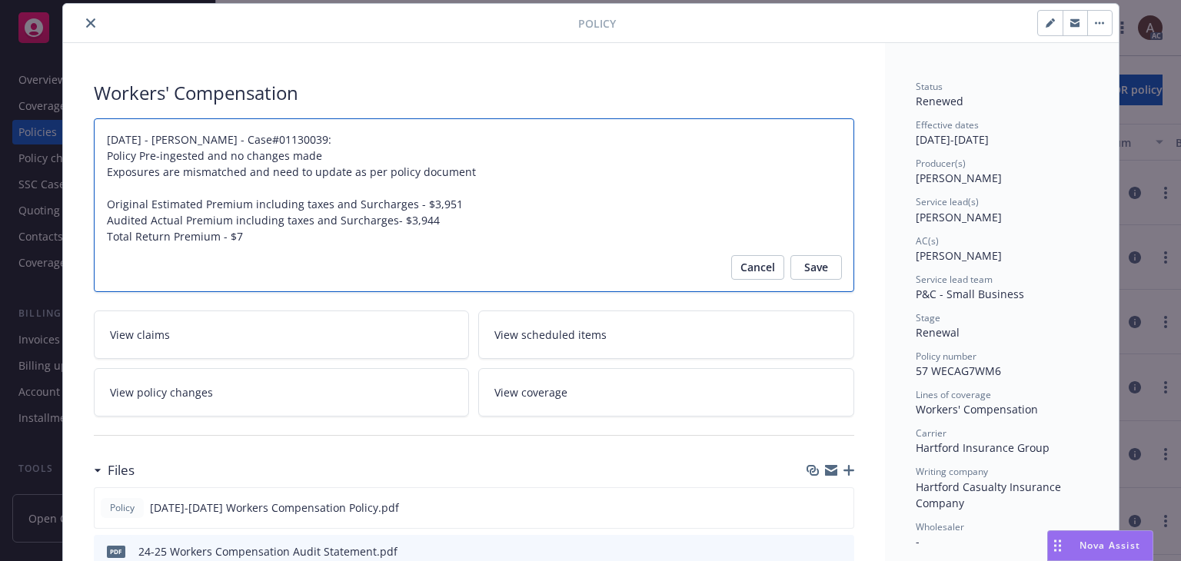
click at [101, 202] on textarea "06/11/2024 - Srilakshmi Netela - Case#01130039: Policy Pre-ingested and no chan…" at bounding box center [474, 205] width 760 height 175
paste textarea "Audit Complete: Summary:"
type textarea "x"
type textarea "06/11/2024 - Srilakshmi Netela - Case#01130039: Policy Pre-ingested and no chan…"
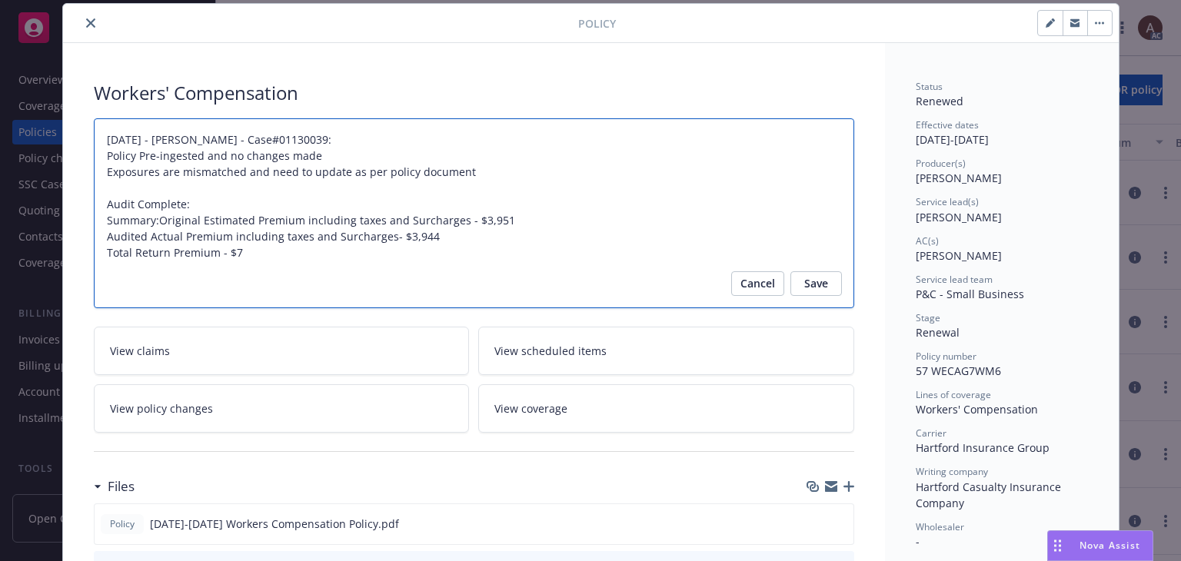
type textarea "x"
type textarea "06/11/2024 - Srilakshmi Netela - Case#01130039: Policy Pre-ingested and no chan…"
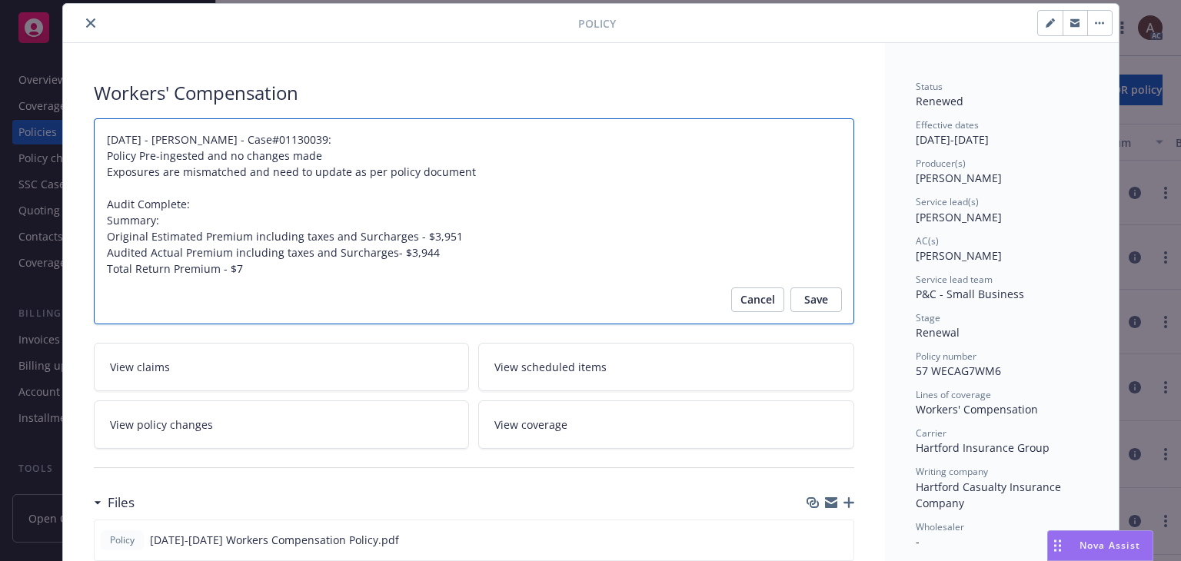
click at [212, 204] on textarea "06/11/2024 - Srilakshmi Netela - Case#01130039: Policy Pre-ingested and no chan…" at bounding box center [474, 221] width 760 height 207
type textarea "x"
type textarea "06/11/2024 - Srilakshmi Netela - Case#01130039: Policy Pre-ingested and no chan…"
type textarea "x"
type textarea "06/11/2024 - Srilakshmi Netela - Case#01130039: Policy Pre-ingested and no chan…"
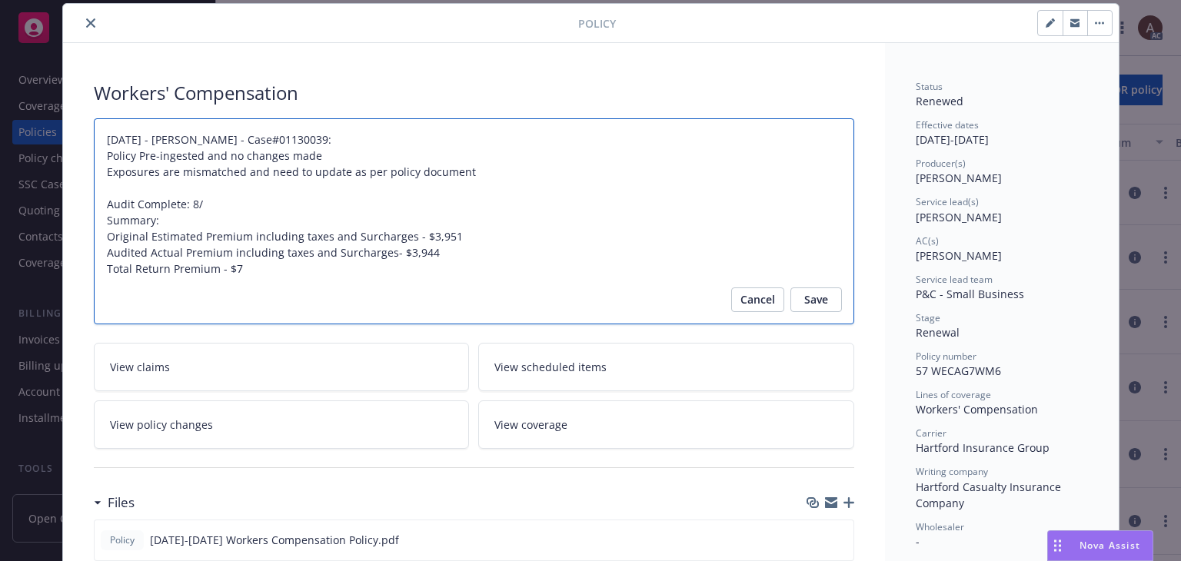
type textarea "x"
type textarea "06/11/2024 - Srilakshmi Netela - Case#01130039: Policy Pre-ingested and no chan…"
type textarea "x"
type textarea "06/11/2024 - Srilakshmi Netela - Case#01130039: Policy Pre-ingested and no chan…"
type textarea "x"
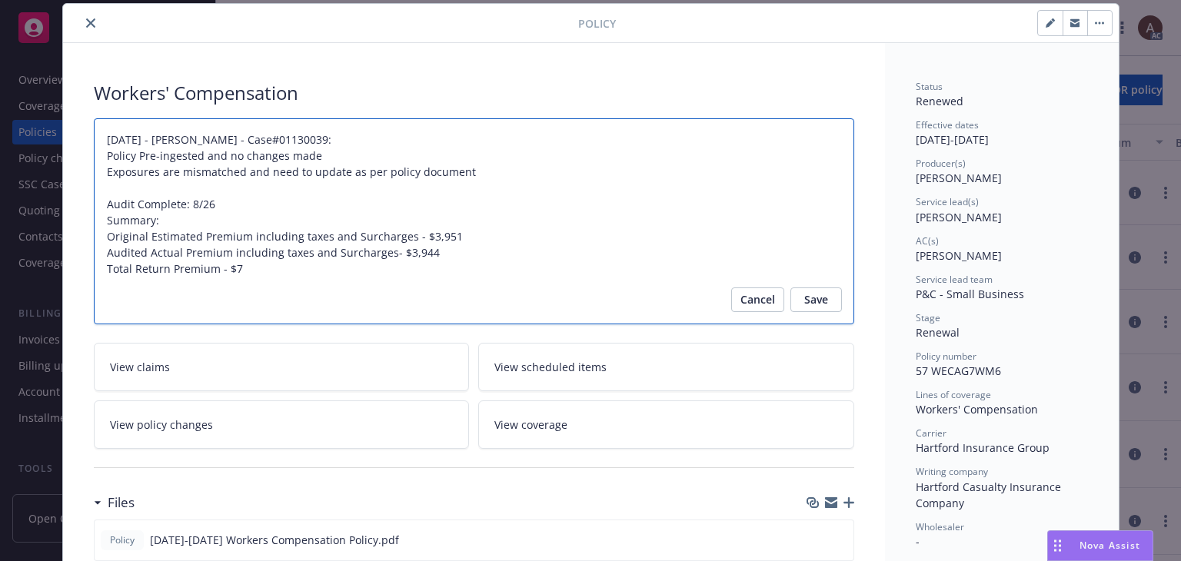
type textarea "06/11/2024 - Srilakshmi Netela - Case#01130039: Policy Pre-ingested and no chan…"
type textarea "x"
type textarea "06/11/2024 - Srilakshmi Netela - Case#01130039: Policy Pre-ingested and no chan…"
type textarea "x"
type textarea "06/11/2024 - Srilakshmi Netela - Case#01130039: Policy Pre-ingested and no chan…"
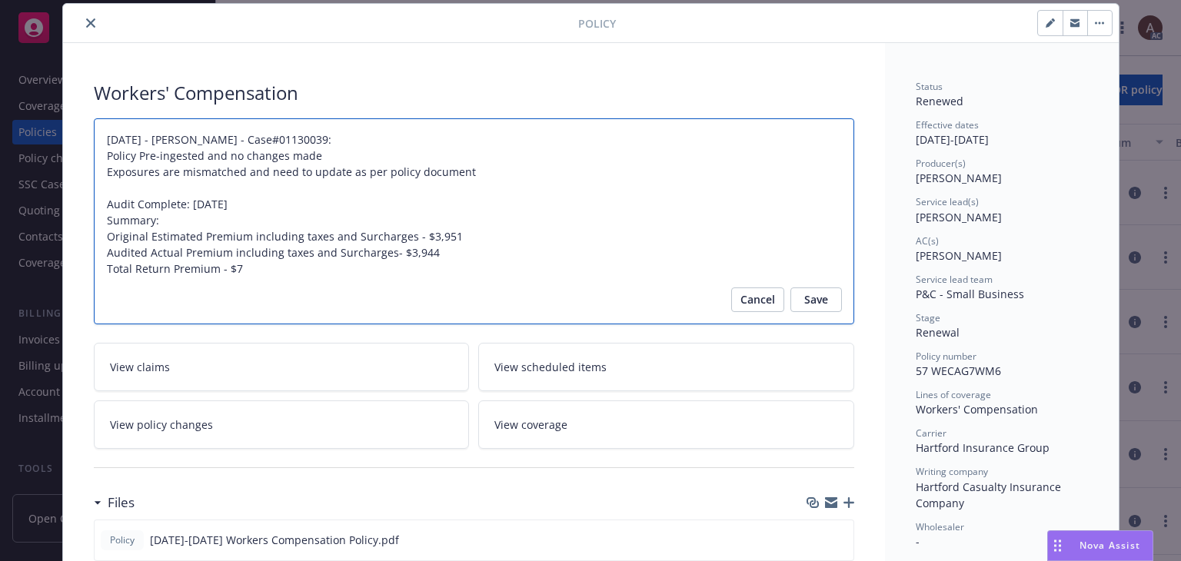
type textarea "x"
type textarea "06/11/2024 - Srilakshmi Netela - Case#01130039: Policy Pre-ingested and no chan…"
type textarea "x"
type textarea "06/11/2024 - Srilakshmi Netela - Case#01130039: Policy Pre-ingested and no chan…"
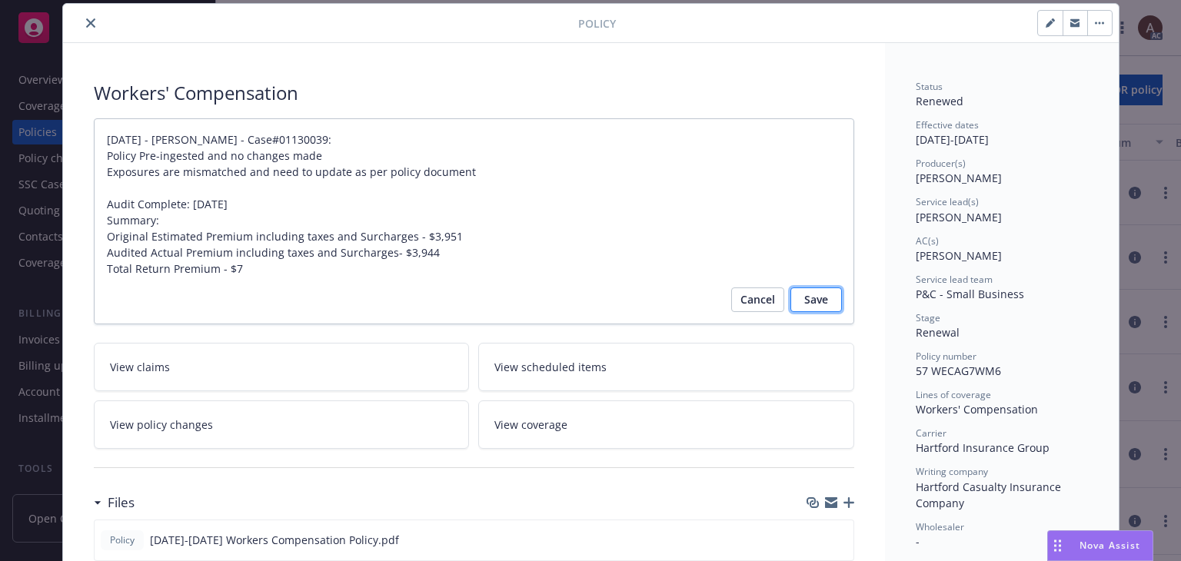
click at [816, 304] on span "Save" at bounding box center [816, 300] width 24 height 25
type textarea "x"
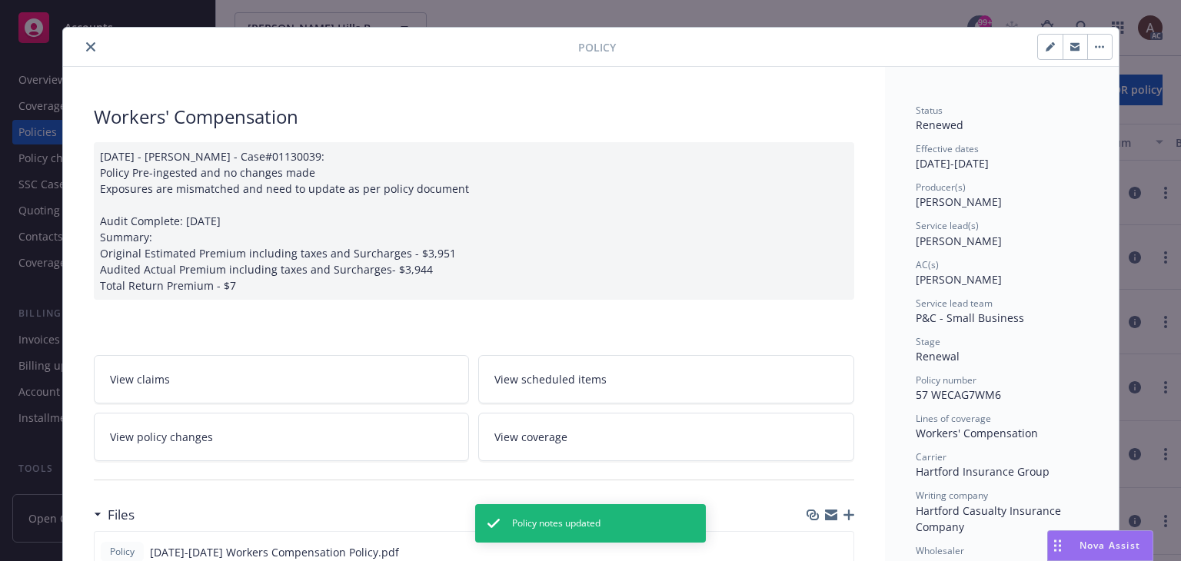
scroll to position [0, 0]
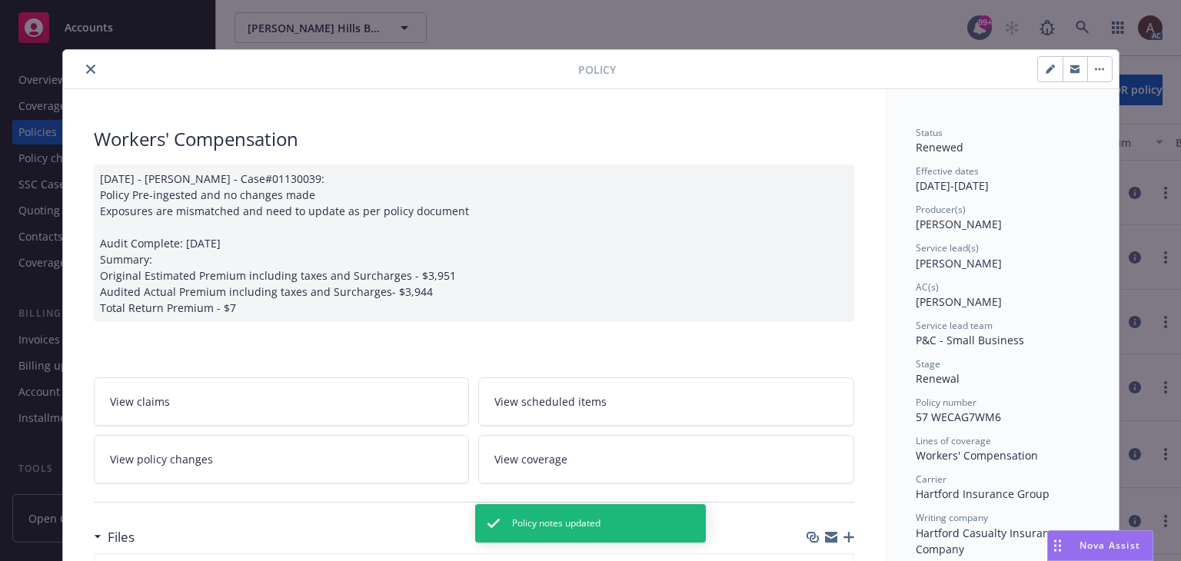
click at [86, 67] on icon "close" at bounding box center [90, 69] width 9 height 9
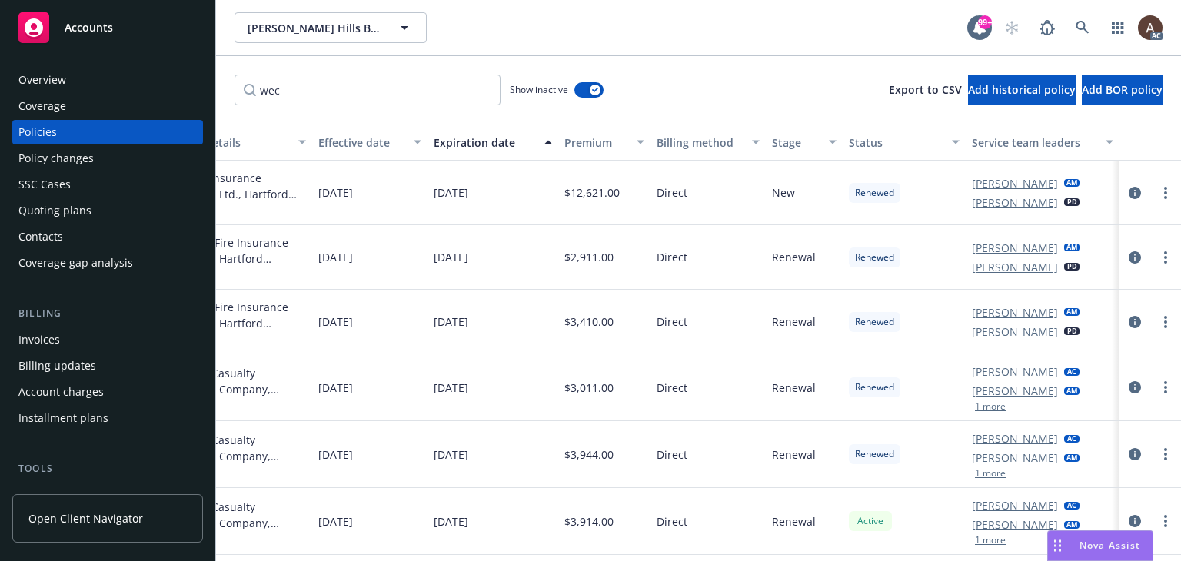
scroll to position [5, 0]
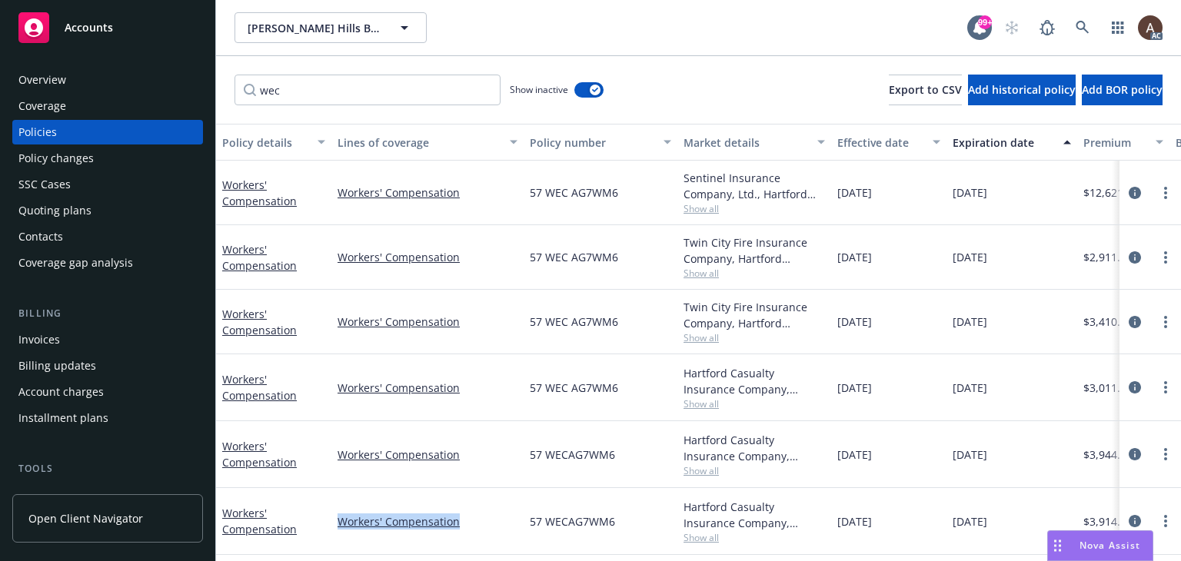
drag, startPoint x: 335, startPoint y: 522, endPoint x: 469, endPoint y: 532, distance: 134.2
click at [469, 532] on div "Workers' Compensation" at bounding box center [427, 521] width 192 height 67
copy link "Workers' Compensation"
click at [1129, 516] on icon "circleInformation" at bounding box center [1135, 521] width 12 height 12
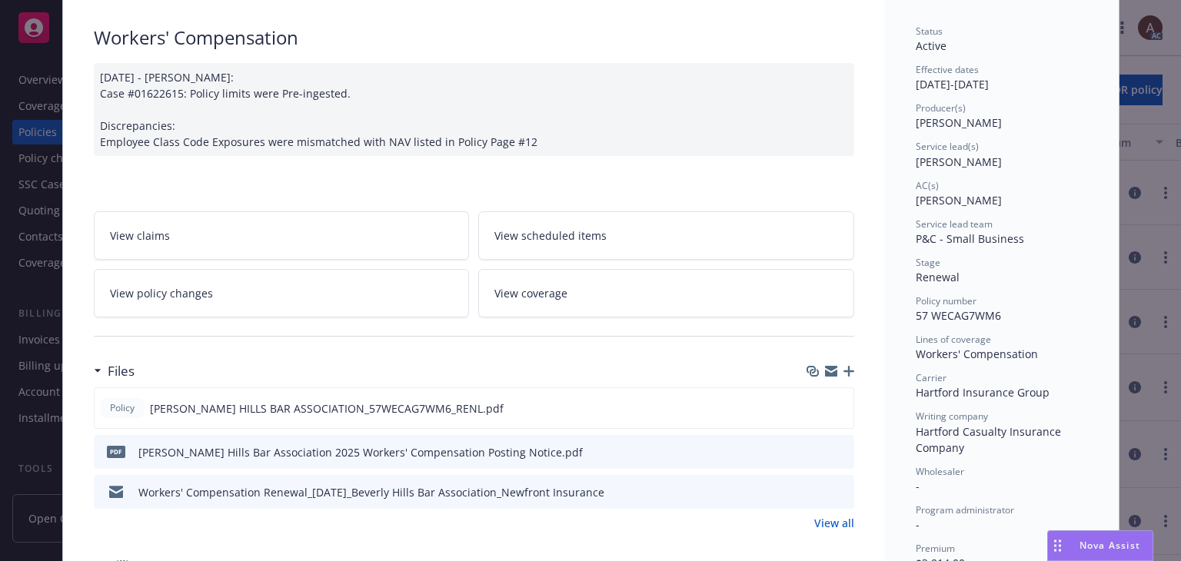
scroll to position [154, 0]
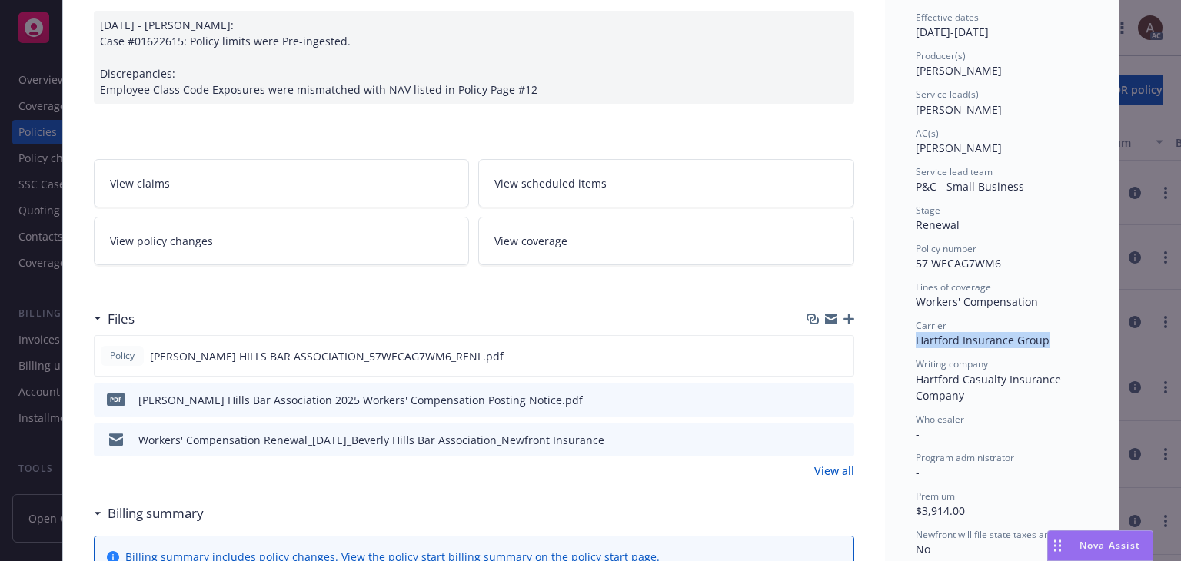
drag, startPoint x: 910, startPoint y: 338, endPoint x: 1052, endPoint y: 339, distance: 142.2
click at [1052, 339] on div "Carrier Hartford Insurance Group" at bounding box center [1002, 333] width 172 height 29
copy span "Hartford Insurance Group"
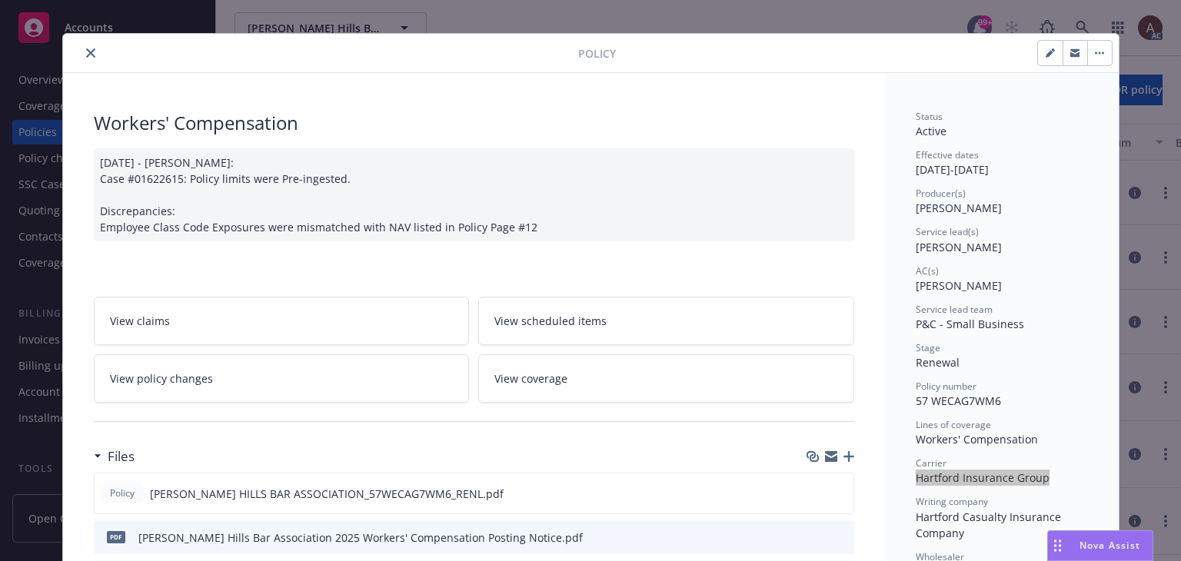
scroll to position [0, 0]
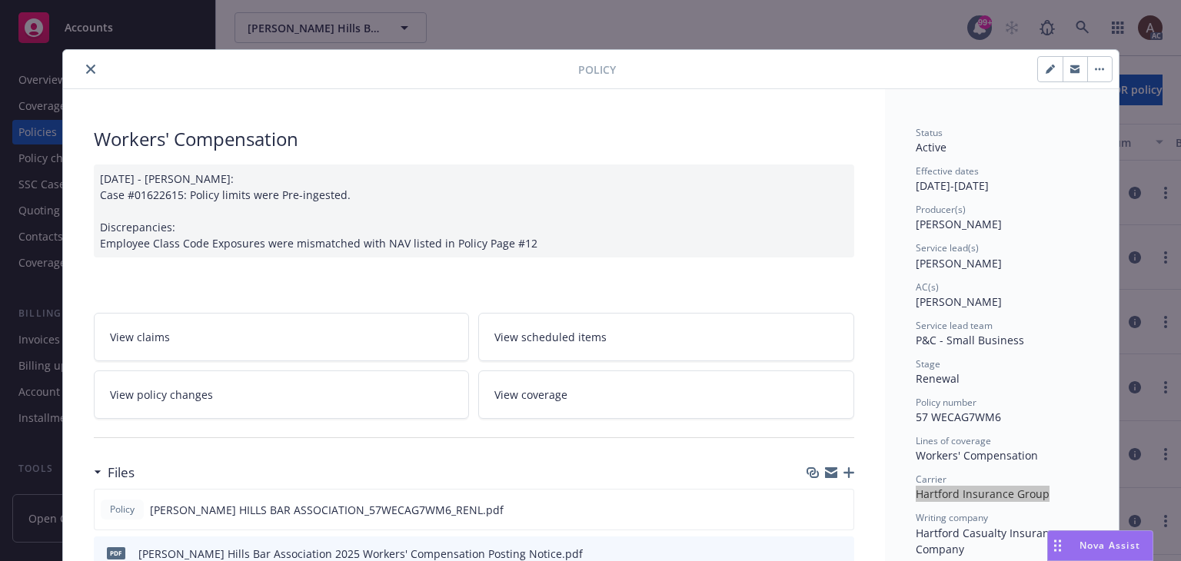
click at [86, 68] on icon "close" at bounding box center [90, 69] width 9 height 9
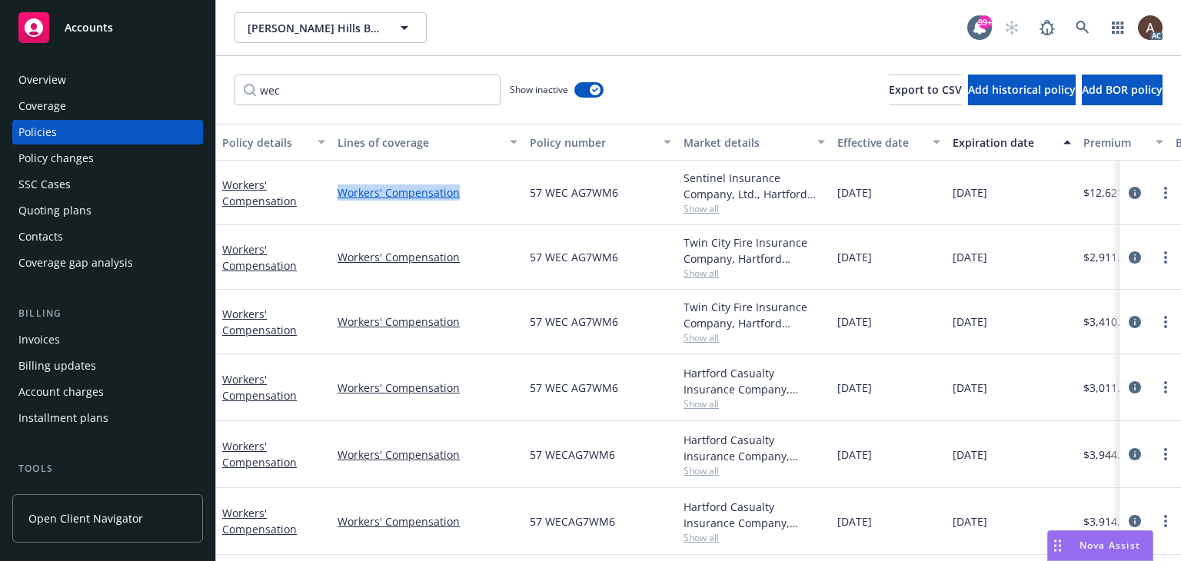
drag, startPoint x: 467, startPoint y: 191, endPoint x: 338, endPoint y: 190, distance: 129.2
click at [338, 190] on link "Workers' Compensation" at bounding box center [428, 193] width 180 height 16
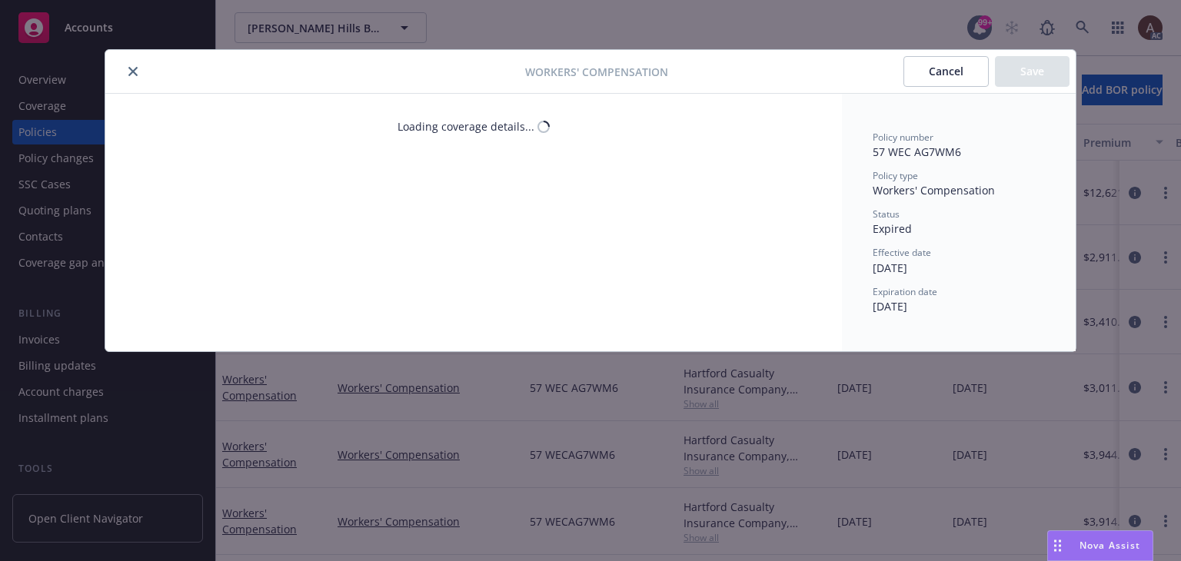
select select "NOT_APPLICABLE"
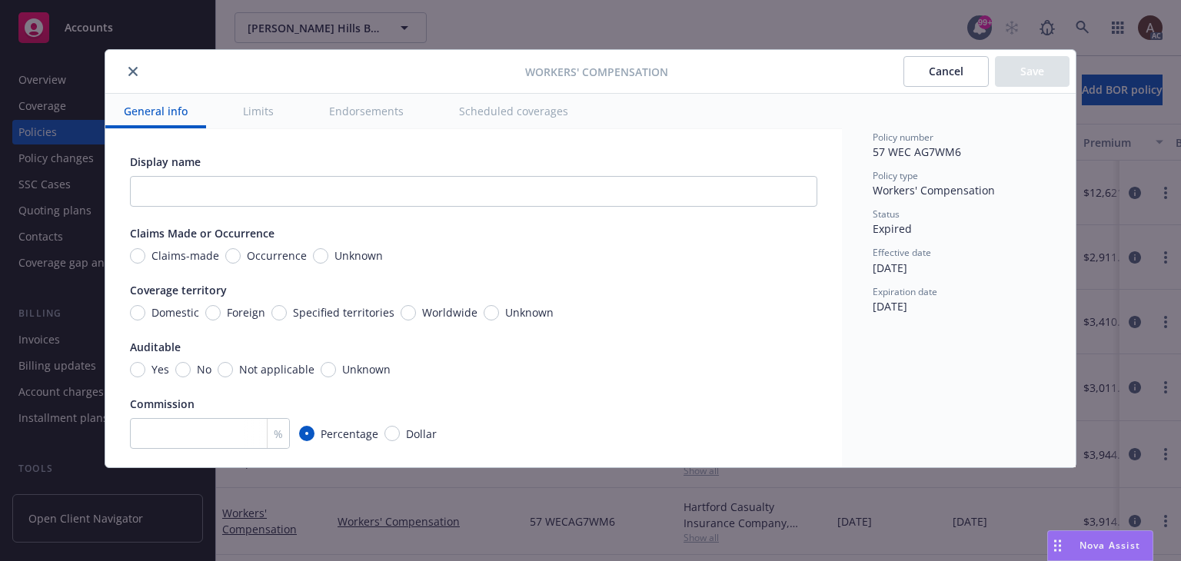
drag, startPoint x: 131, startPoint y: 69, endPoint x: 410, endPoint y: 212, distance: 313.6
click at [131, 69] on icon "close" at bounding box center [132, 71] width 9 height 9
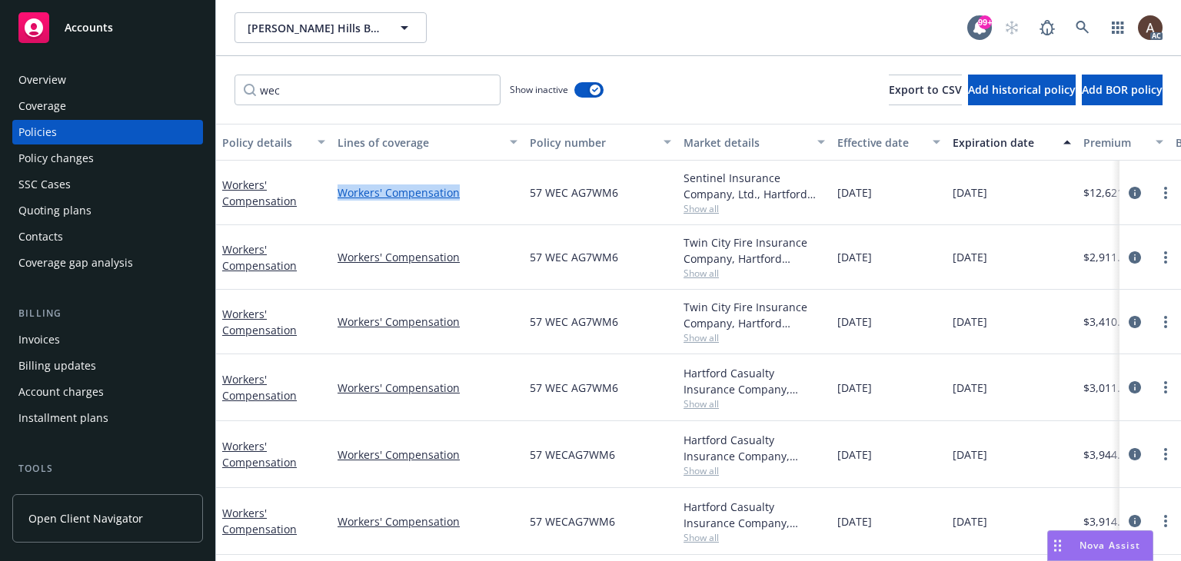
drag, startPoint x: 468, startPoint y: 190, endPoint x: 340, endPoint y: 181, distance: 128.7
click at [340, 185] on link "Workers' Compensation" at bounding box center [428, 193] width 180 height 16
select select "NOT_APPLICABLE"
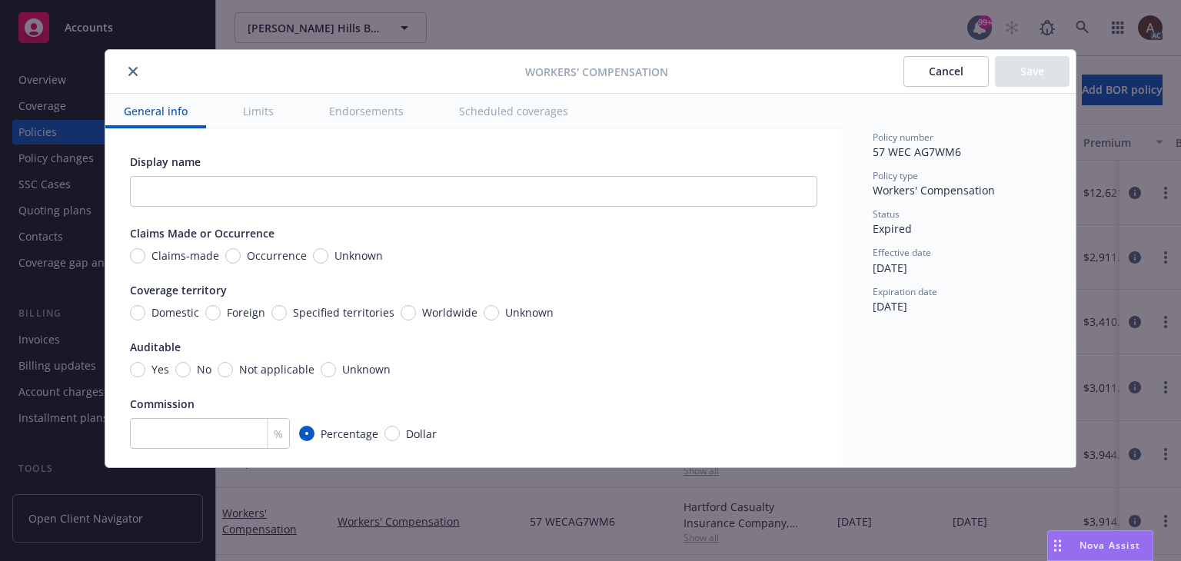
drag, startPoint x: 128, startPoint y: 74, endPoint x: 105, endPoint y: 225, distance: 153.2
click at [128, 74] on icon "close" at bounding box center [132, 71] width 9 height 9
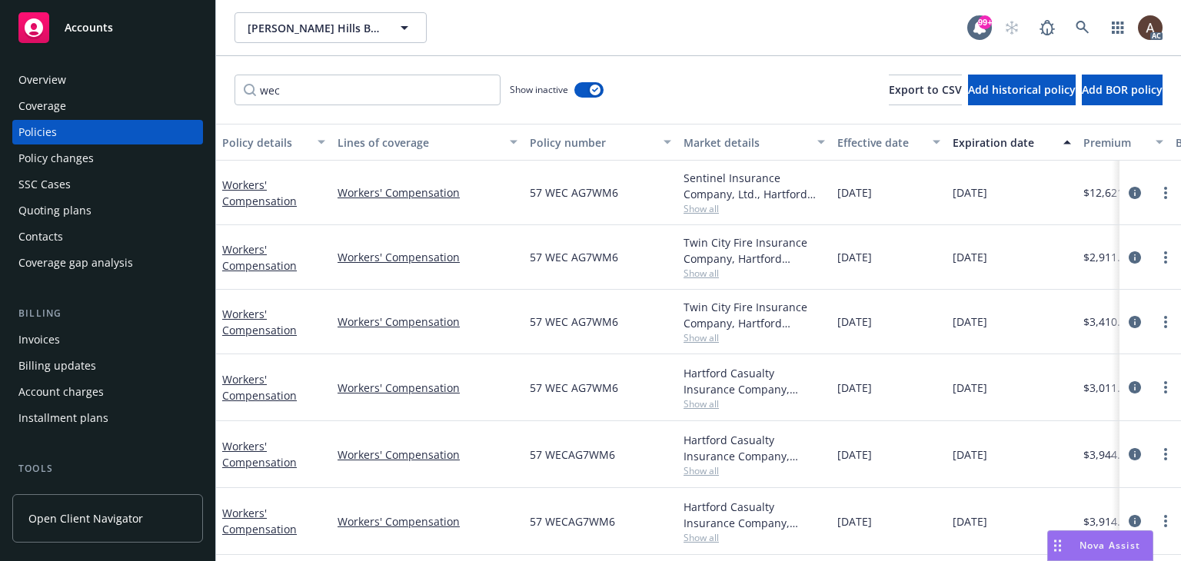
click at [72, 81] on div "Overview" at bounding box center [107, 80] width 178 height 25
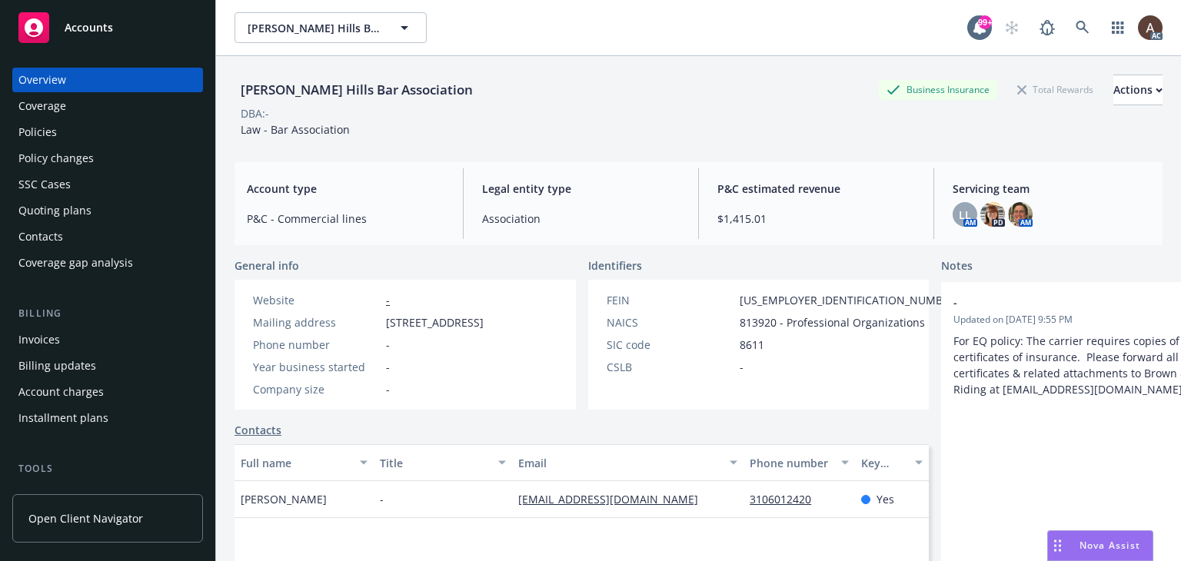
scroll to position [275, 0]
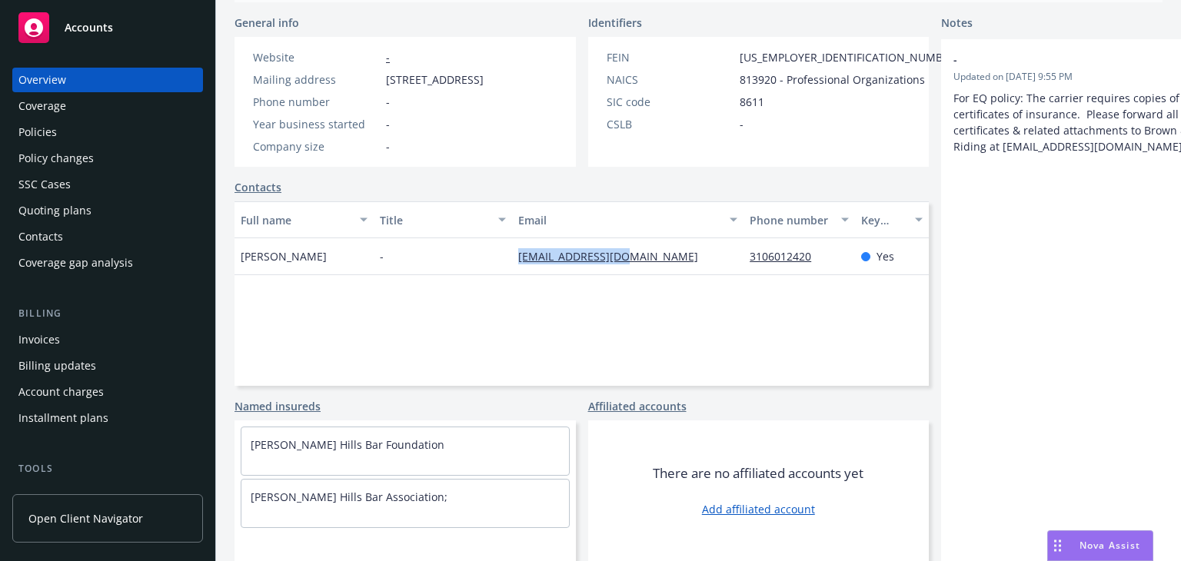
drag, startPoint x: 476, startPoint y: 259, endPoint x: 558, endPoint y: 271, distance: 83.2
click at [616, 261] on div "Belinda Macauley - bmacauley@bhba.org 3106012420 Yes" at bounding box center [581, 256] width 694 height 37
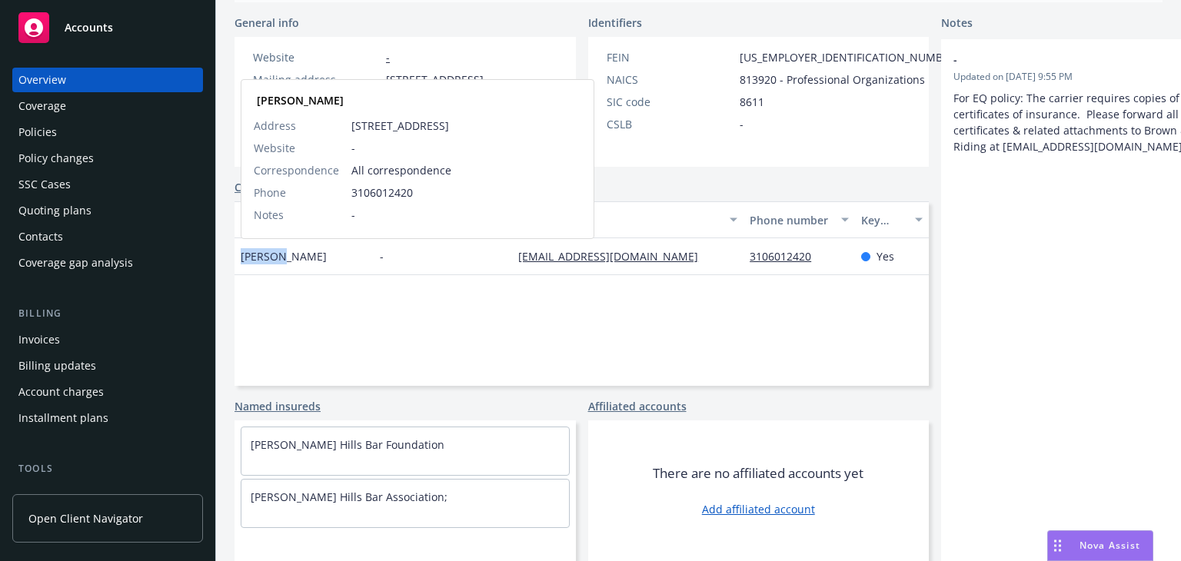
drag, startPoint x: 241, startPoint y: 260, endPoint x: 279, endPoint y: 258, distance: 37.7
click at [279, 258] on span "Belinda Macauley" at bounding box center [284, 256] width 86 height 16
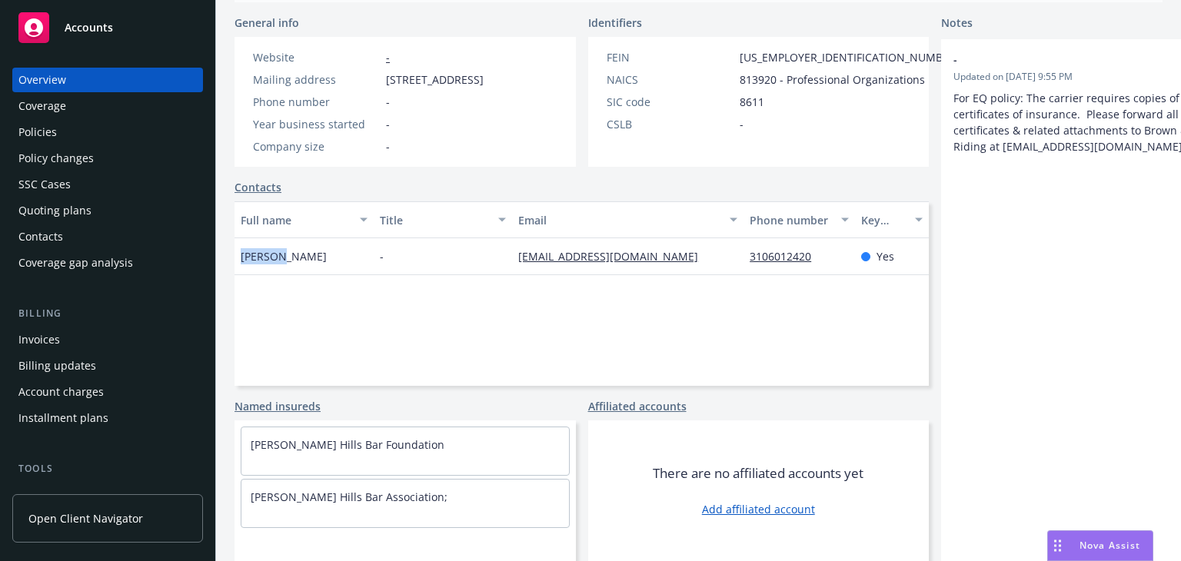
copy span "Belinda"
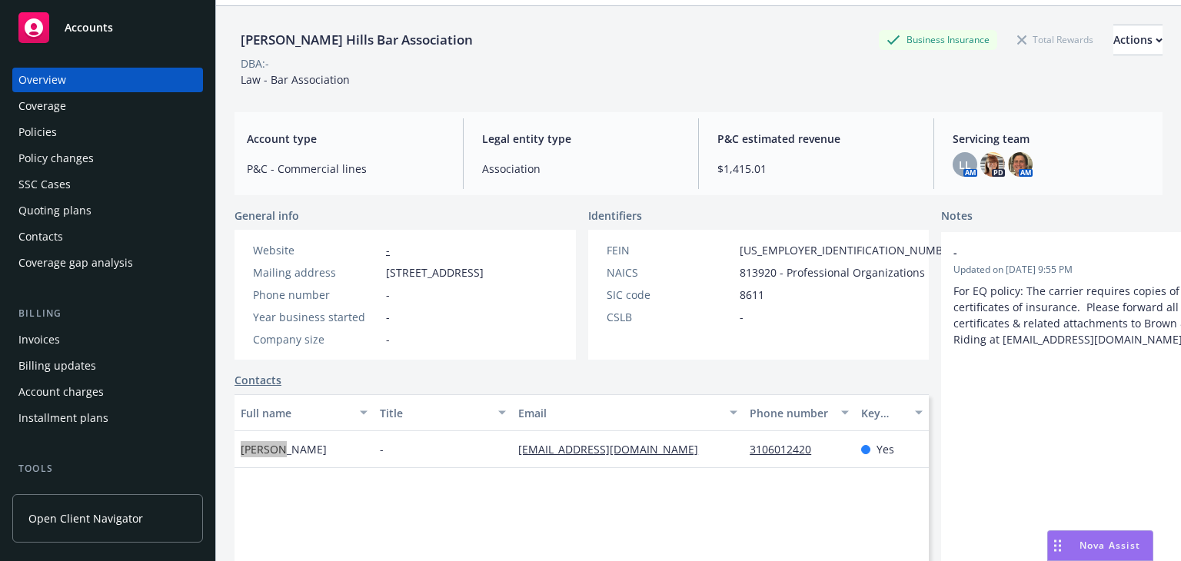
scroll to position [0, 0]
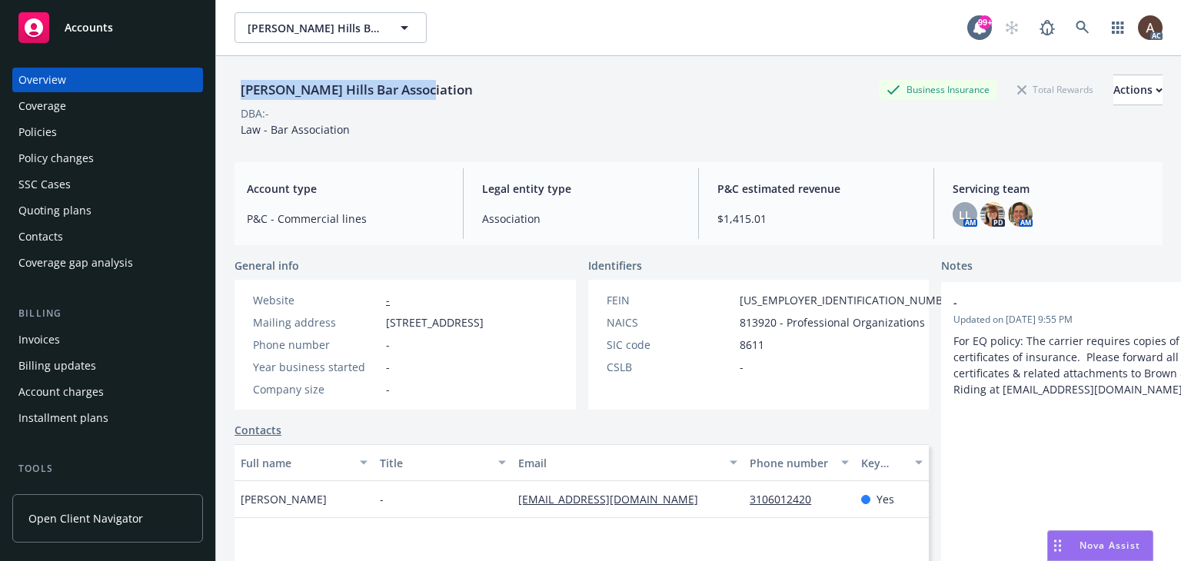
drag, startPoint x: 241, startPoint y: 94, endPoint x: 445, endPoint y: 102, distance: 204.7
click at [445, 102] on div "Beverly Hills Bar Association Business Insurance Total Rewards Actions" at bounding box center [698, 90] width 928 height 31
copy div "Beverly Hills Bar Association"
click at [80, 147] on div "Policy changes" at bounding box center [55, 158] width 75 height 25
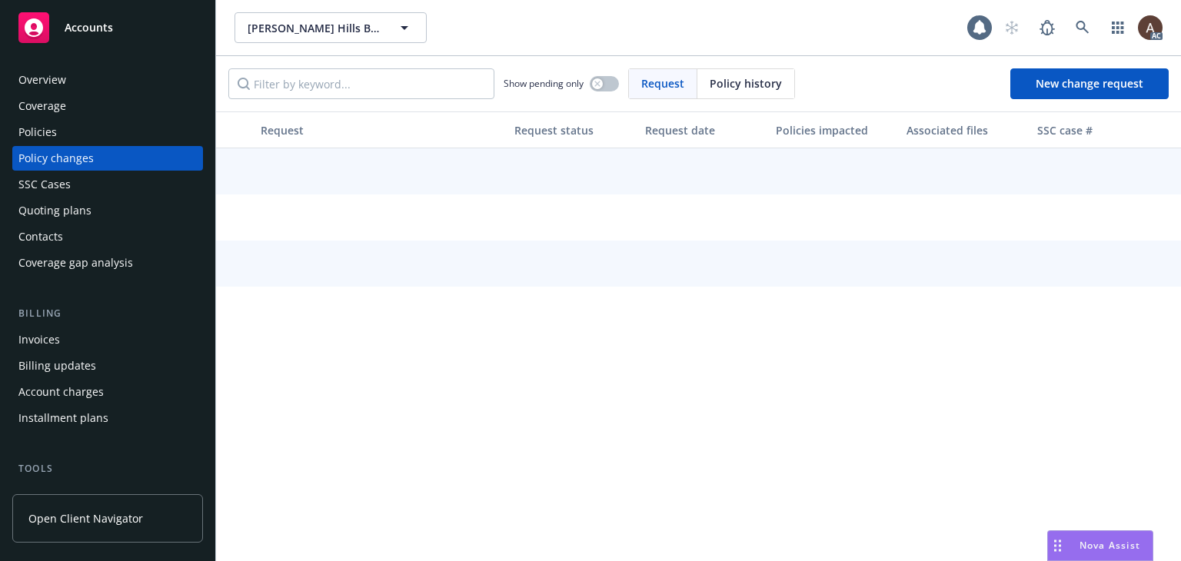
click at [83, 131] on div "Policies" at bounding box center [107, 132] width 178 height 25
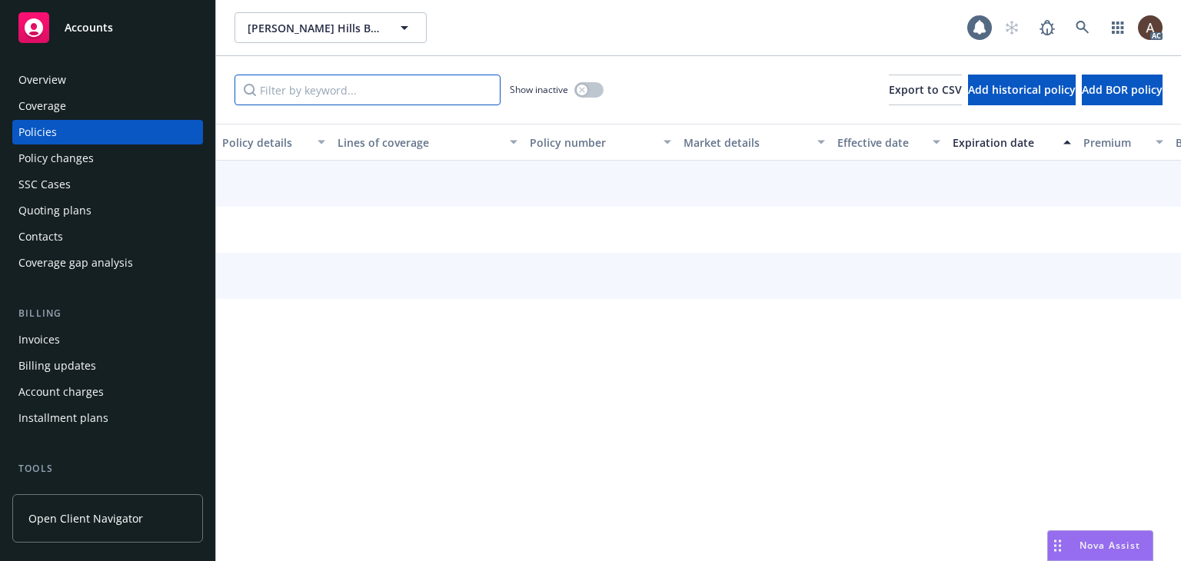
click at [444, 81] on input "Filter by keyword..." at bounding box center [367, 90] width 266 height 31
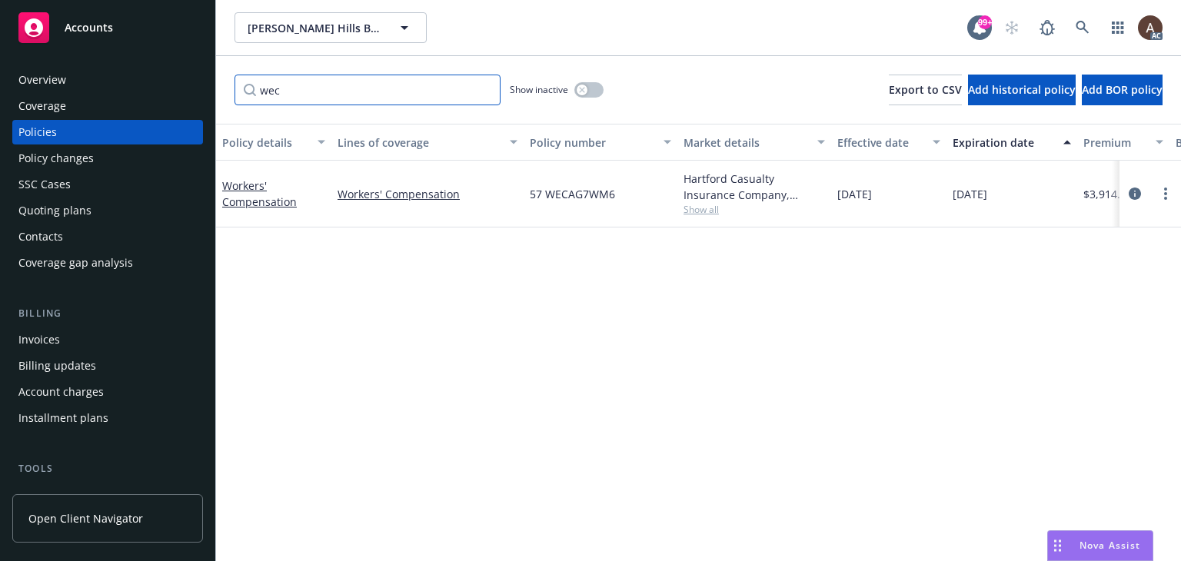
type input "wec"
click at [581, 98] on div "Show inactive" at bounding box center [557, 90] width 94 height 31
click at [580, 91] on icon "button" at bounding box center [581, 89] width 5 height 5
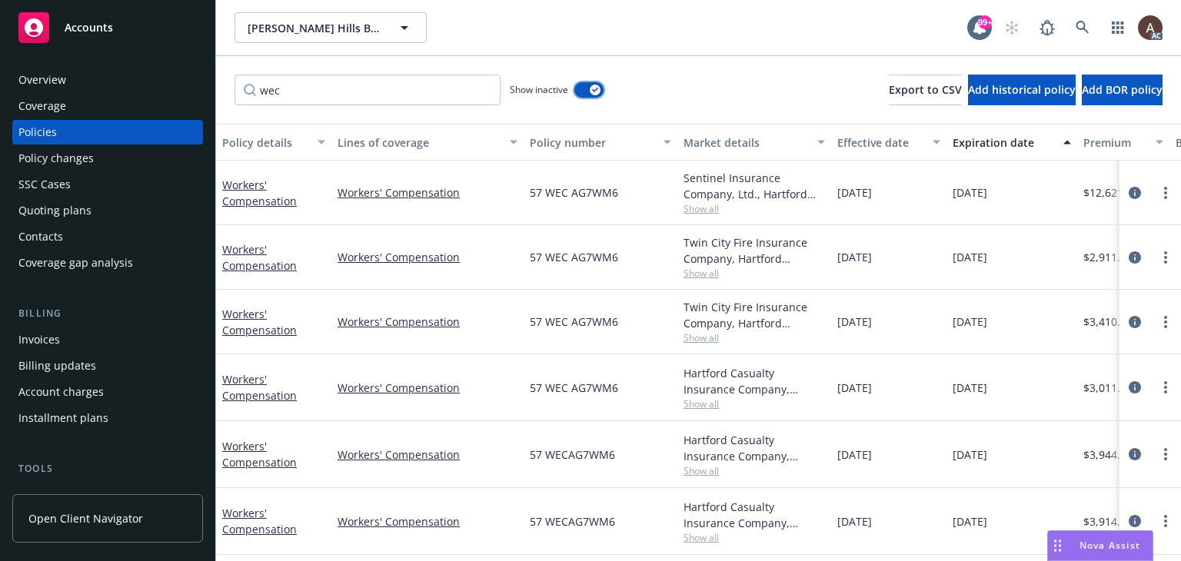
scroll to position [5, 0]
click at [1129, 448] on icon "circleInformation" at bounding box center [1135, 454] width 12 height 12
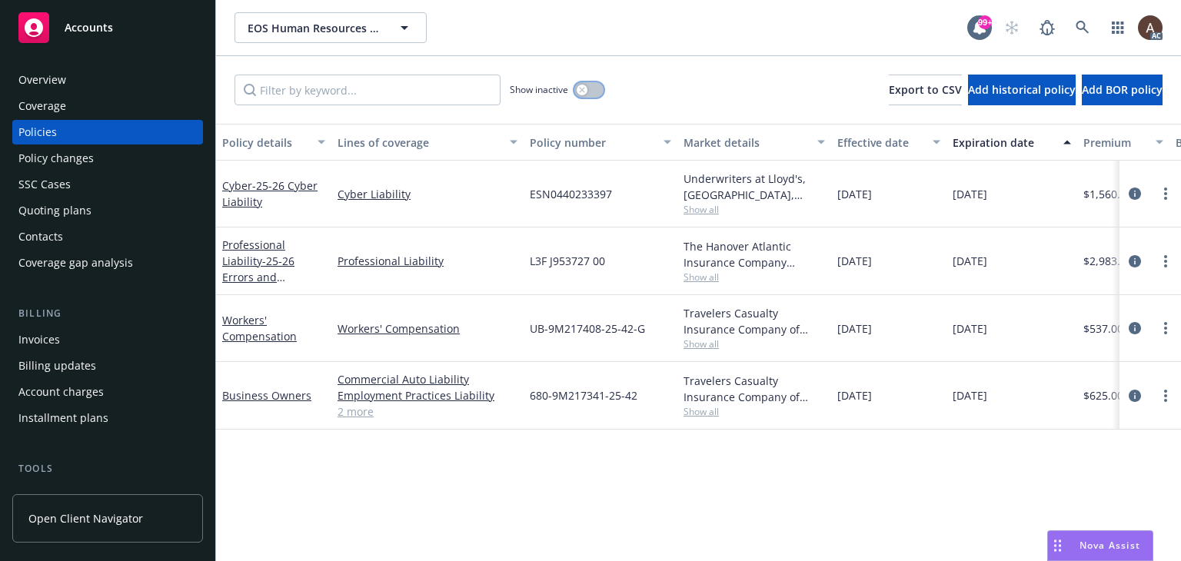
click at [584, 91] on icon "button" at bounding box center [582, 90] width 6 height 6
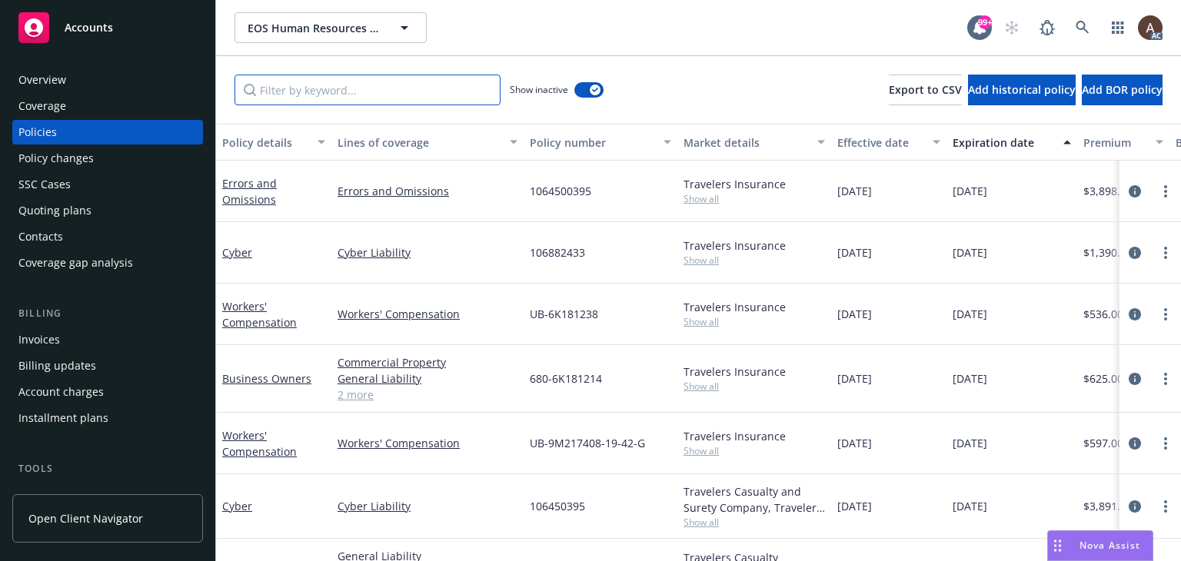
click at [384, 94] on input "Filter by keyword..." at bounding box center [367, 90] width 266 height 31
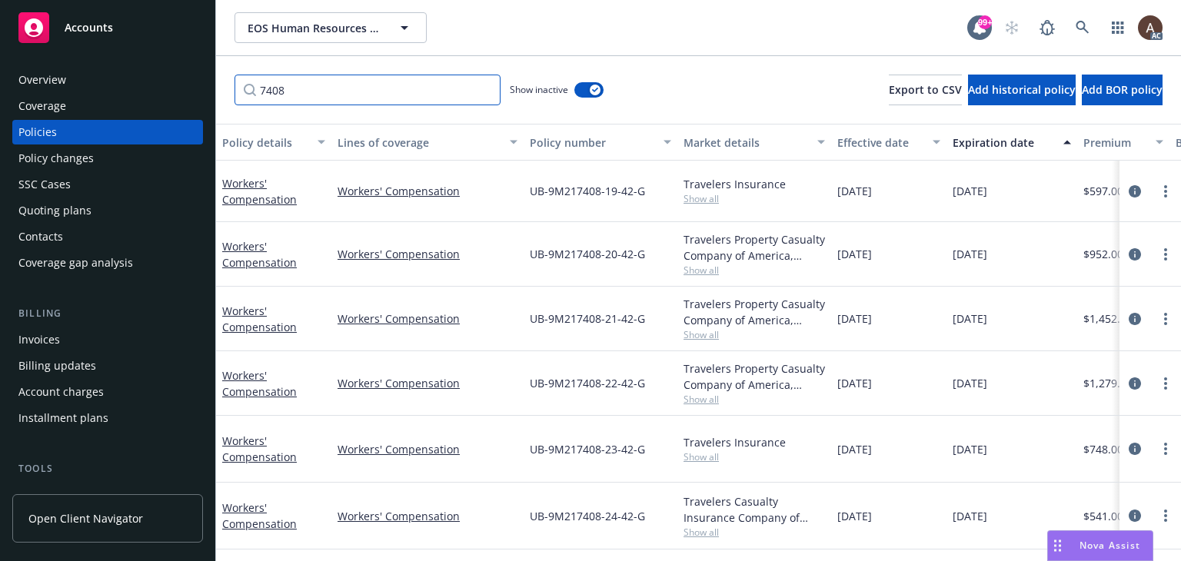
scroll to position [66, 0]
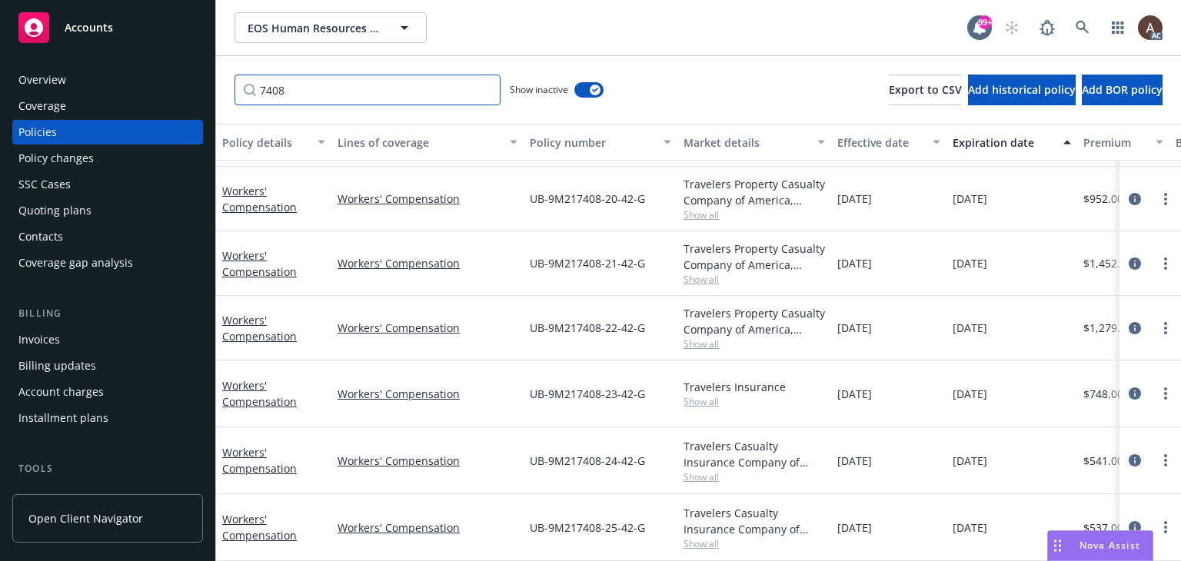
type input "7408"
click at [1129, 454] on icon "circleInformation" at bounding box center [1135, 460] width 12 height 12
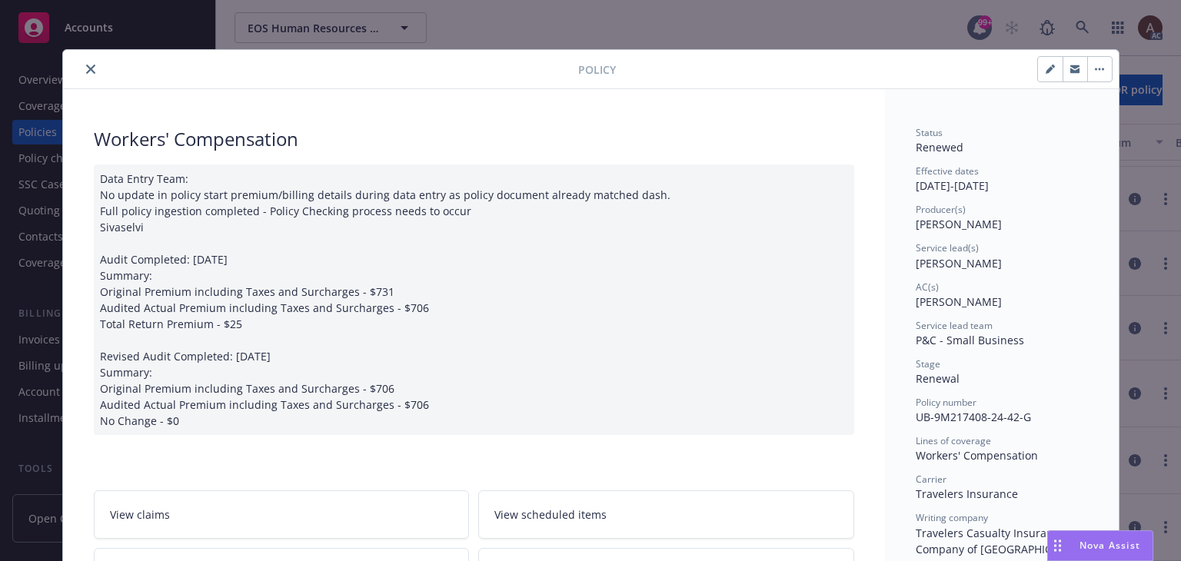
scroll to position [231, 0]
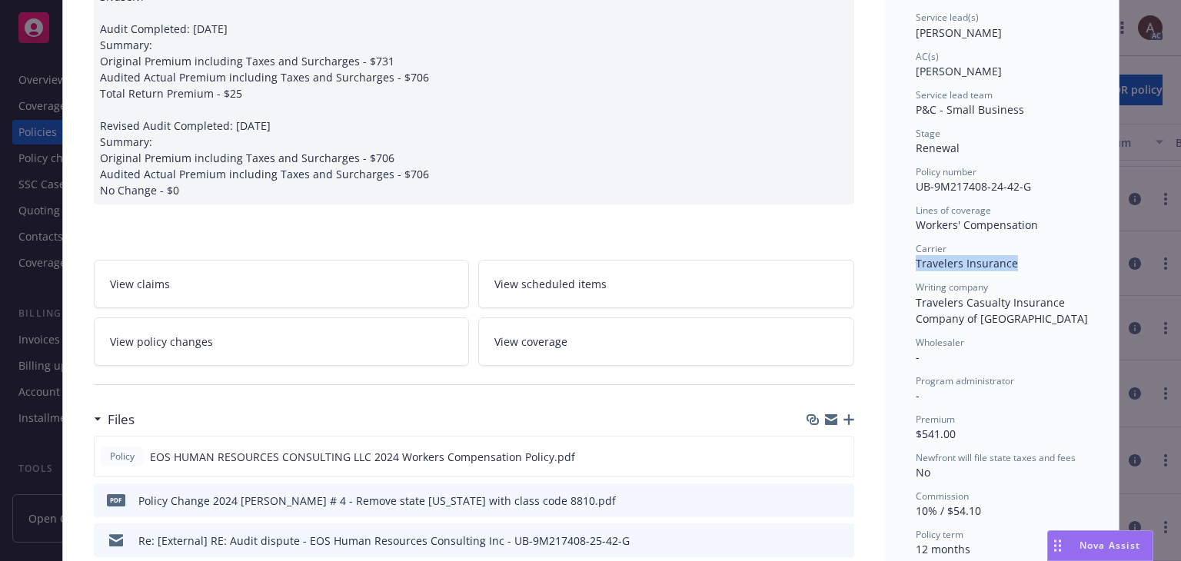
drag, startPoint x: 909, startPoint y: 266, endPoint x: 1013, endPoint y: 267, distance: 103.8
click at [1013, 267] on div "Carrier Travelers Insurance" at bounding box center [1002, 256] width 172 height 29
copy span "Travelers Insurance"
click at [231, 328] on link "View policy changes" at bounding box center [282, 342] width 376 height 48
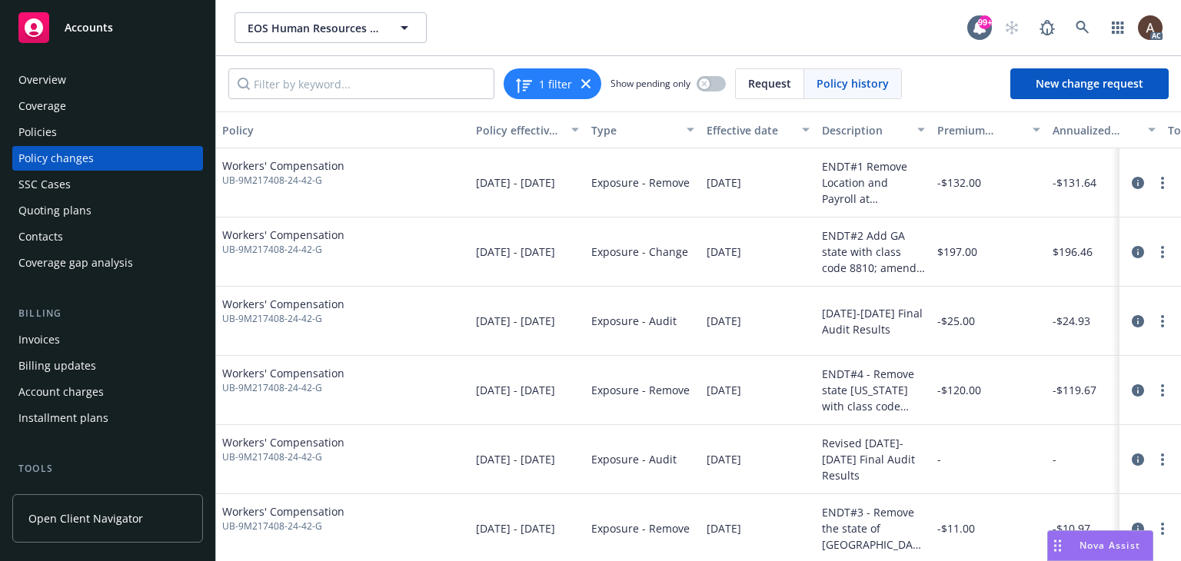
scroll to position [77, 0]
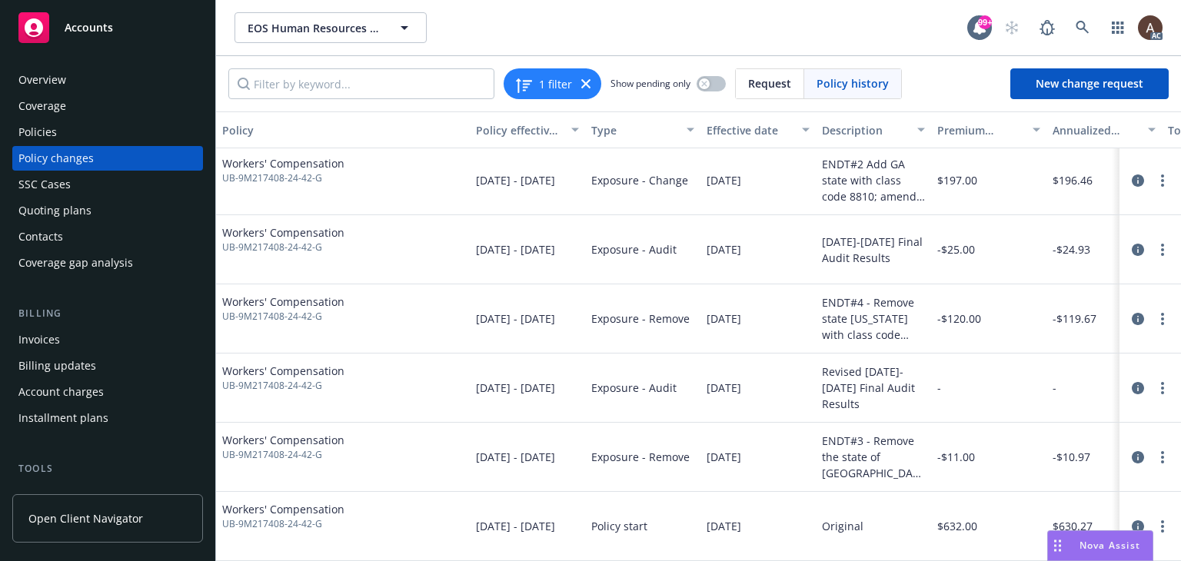
click at [98, 153] on div "Policy changes" at bounding box center [107, 158] width 178 height 25
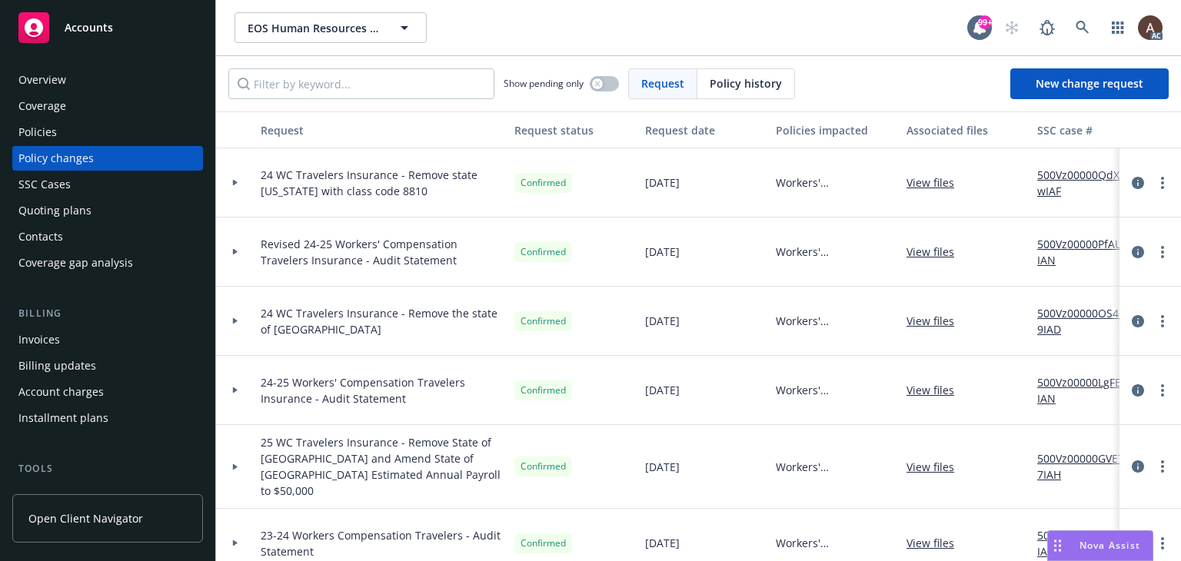
click at [239, 250] on div at bounding box center [235, 251] width 26 height 5
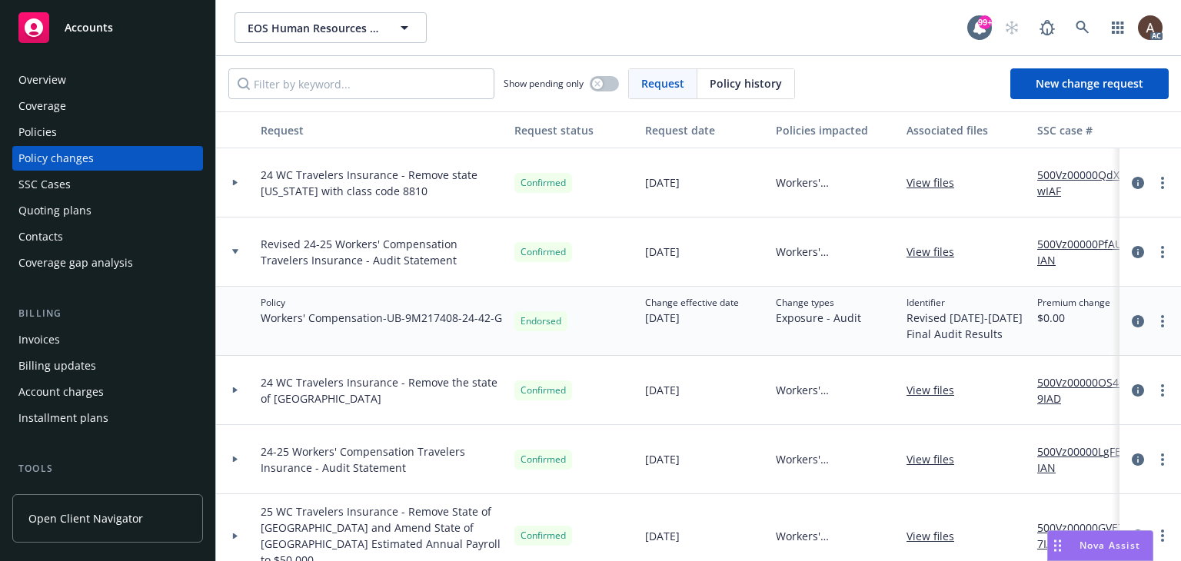
click at [1049, 243] on link "500Vz00000PfAUrIAN" at bounding box center [1088, 252] width 103 height 32
click at [231, 459] on div at bounding box center [235, 459] width 26 height 5
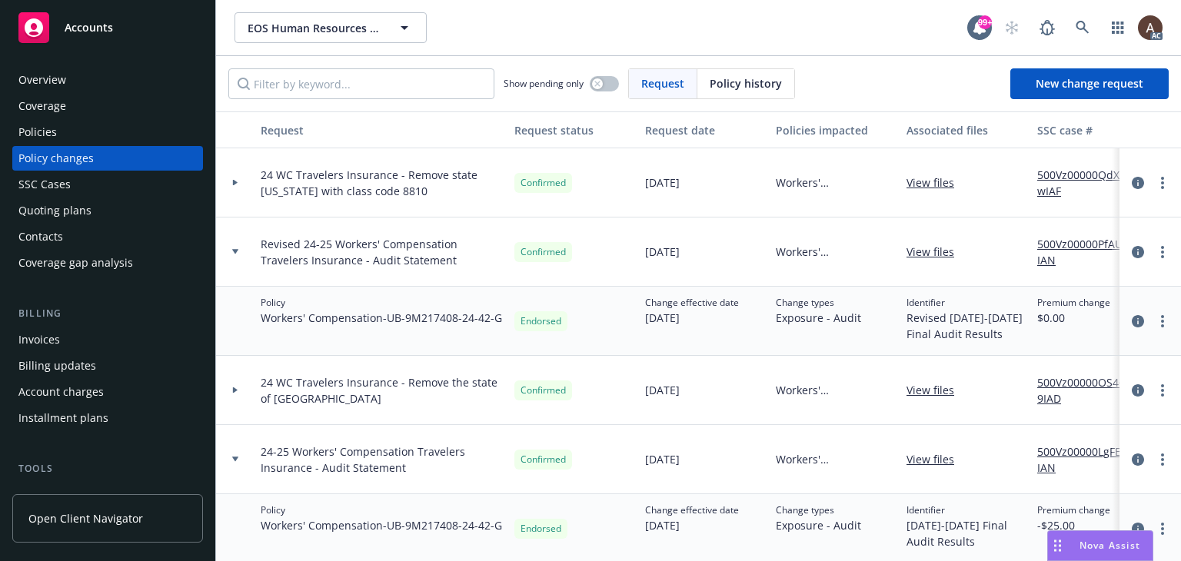
drag, startPoint x: 88, startPoint y: 133, endPoint x: 107, endPoint y: 138, distance: 19.0
click at [88, 133] on div "Policies" at bounding box center [107, 132] width 178 height 25
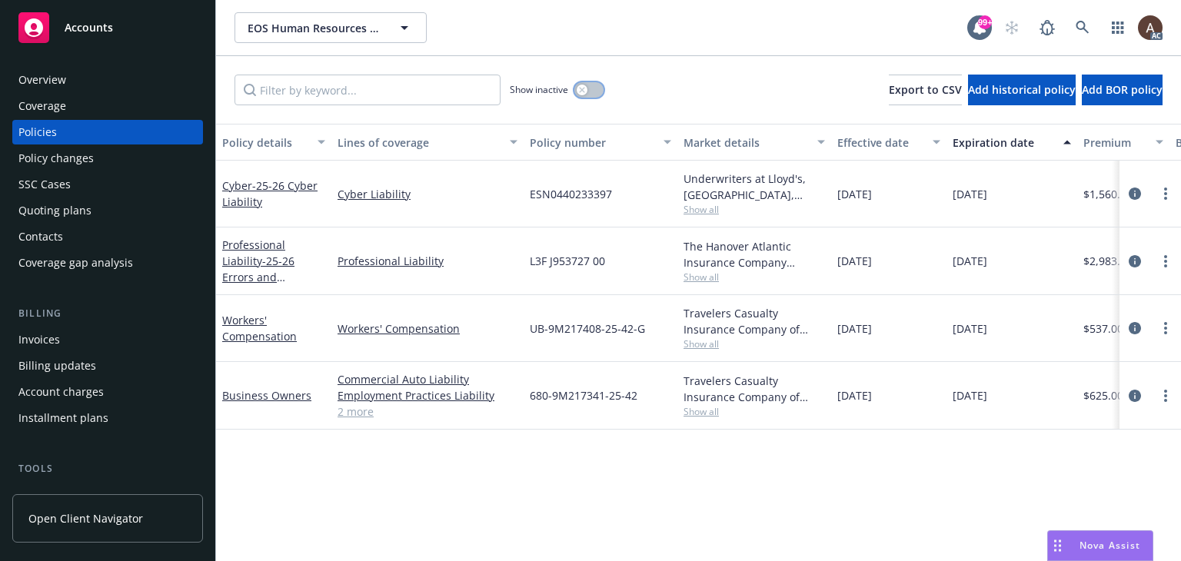
click at [584, 88] on icon "button" at bounding box center [581, 89] width 5 height 5
click at [351, 85] on input "Filter by keyword..." at bounding box center [367, 90] width 266 height 31
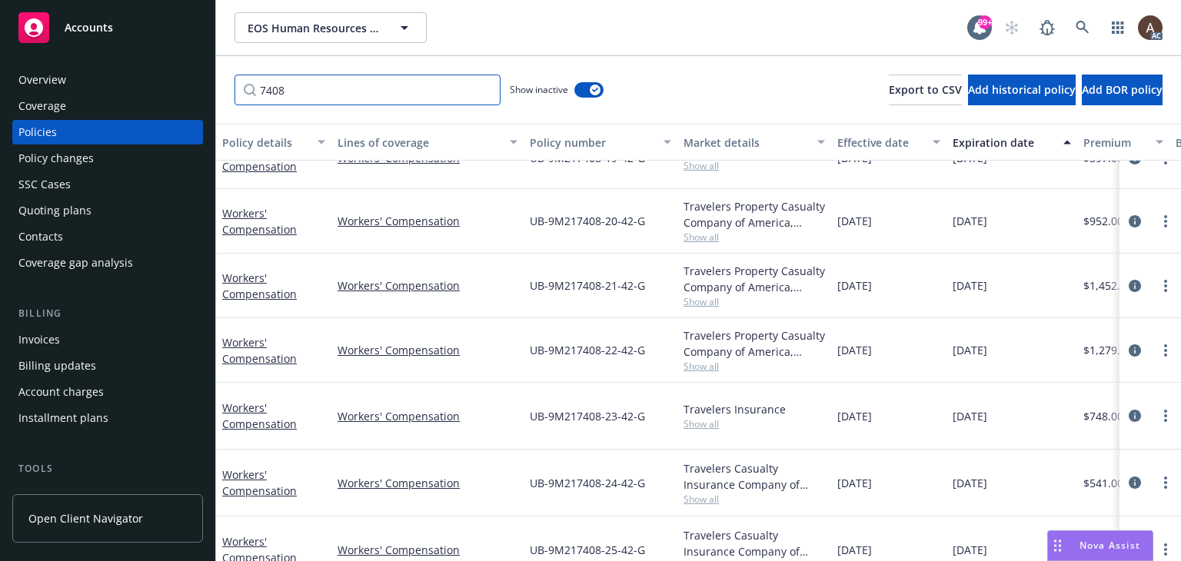
scroll to position [66, 0]
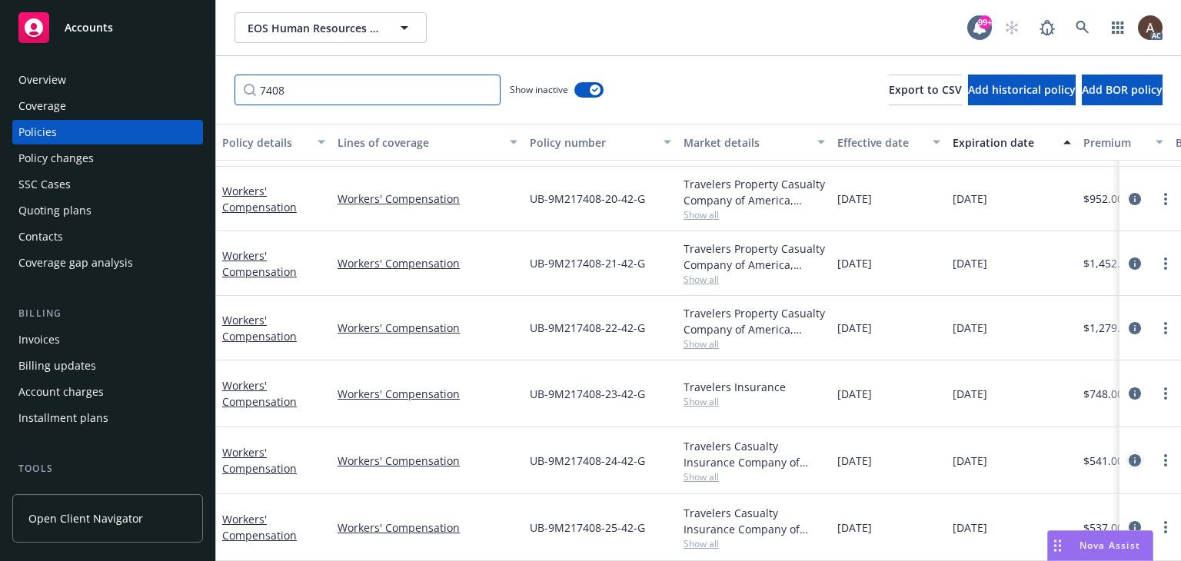
type input "7408"
click at [1129, 454] on icon "circleInformation" at bounding box center [1135, 460] width 12 height 12
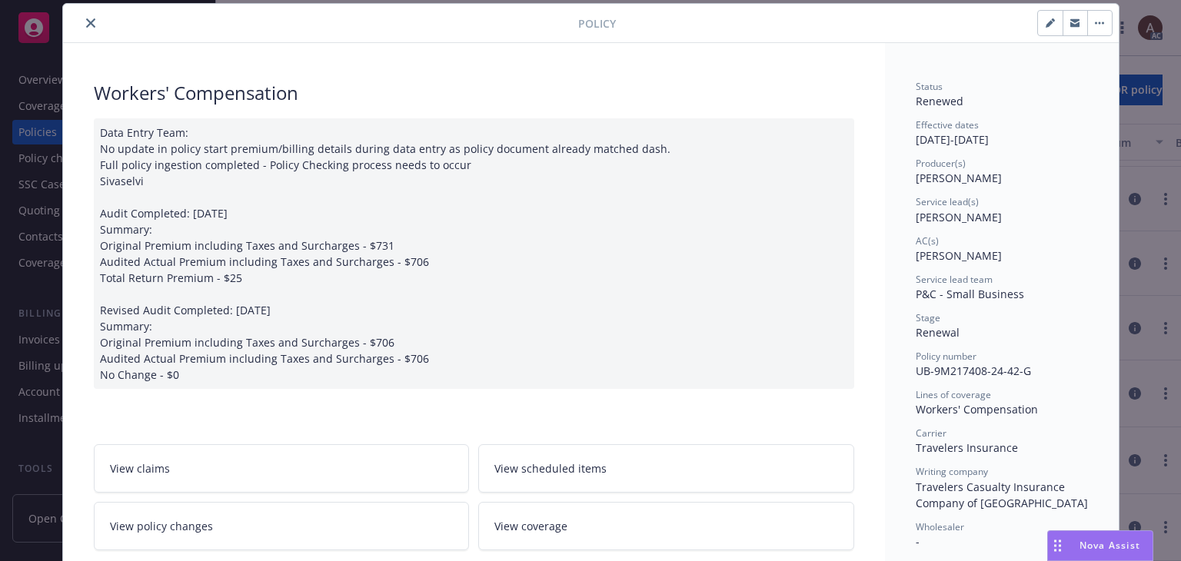
scroll to position [277, 0]
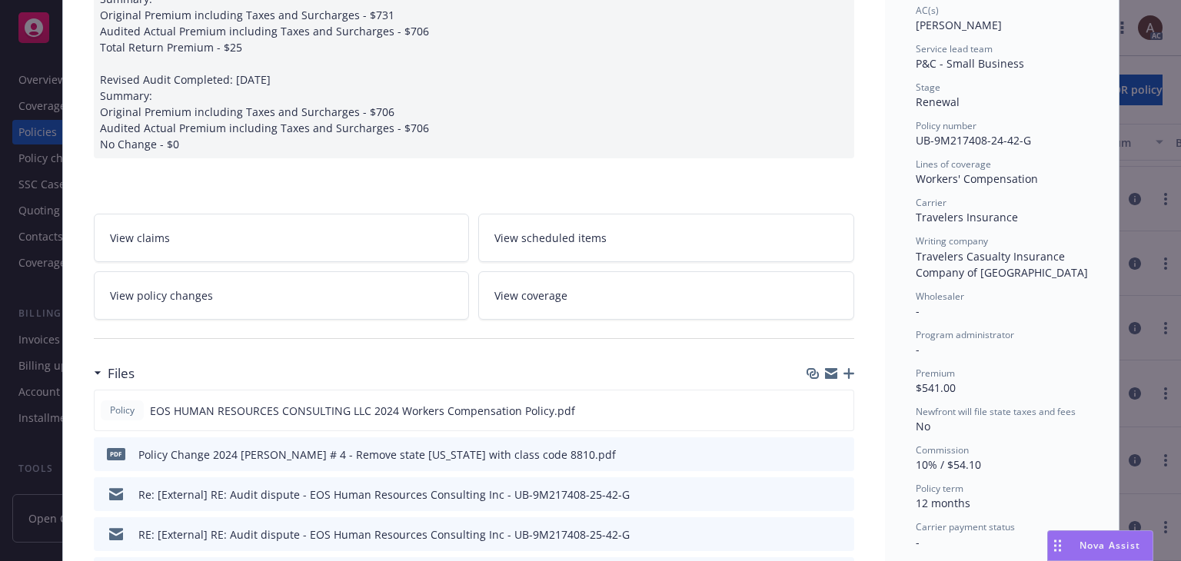
click at [298, 286] on link "View policy changes" at bounding box center [282, 295] width 376 height 48
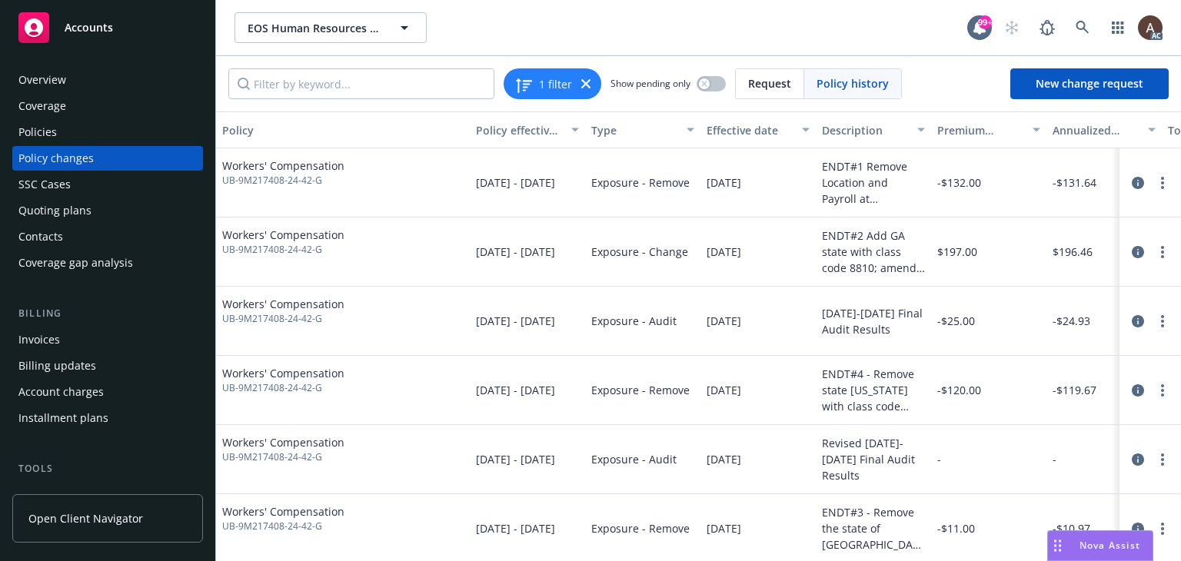
click at [105, 162] on div "Policy changes" at bounding box center [107, 158] width 178 height 25
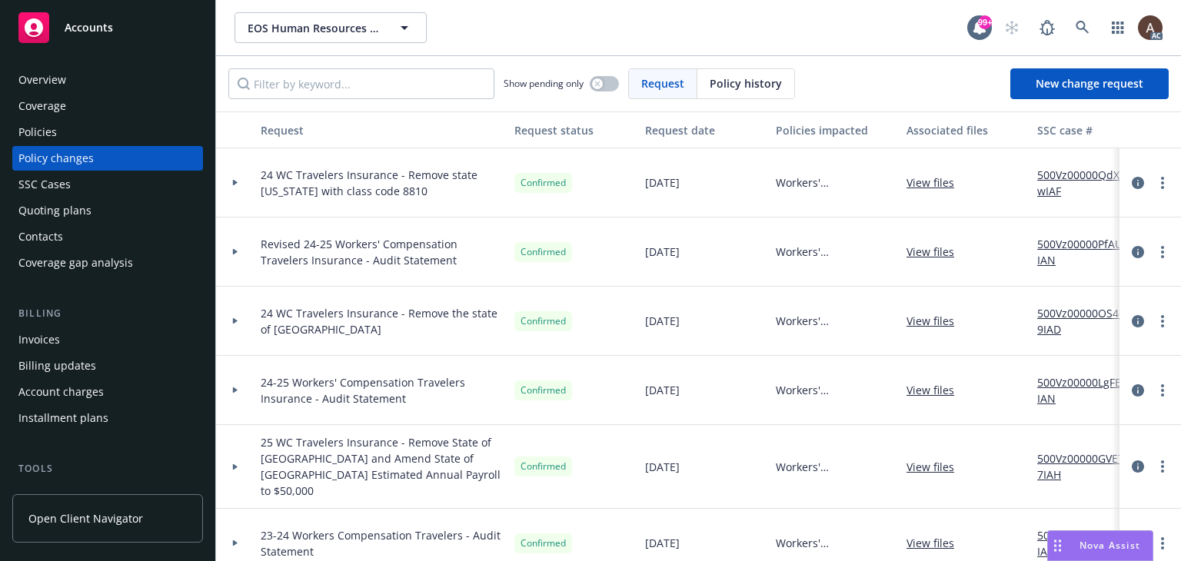
click at [234, 250] on icon at bounding box center [235, 252] width 5 height 6
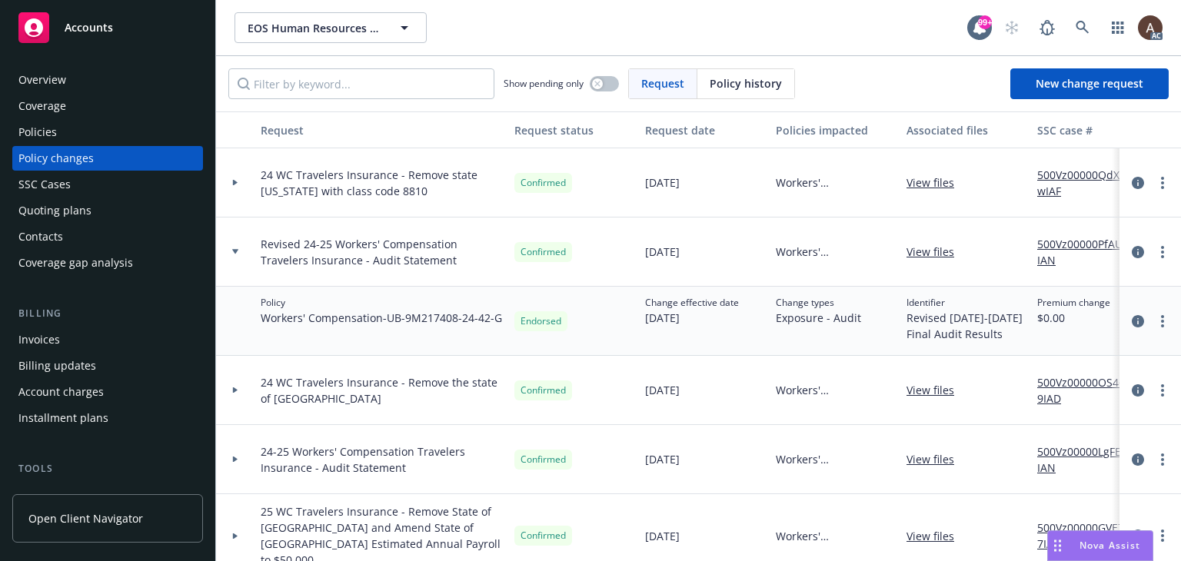
click at [234, 250] on icon at bounding box center [235, 251] width 6 height 5
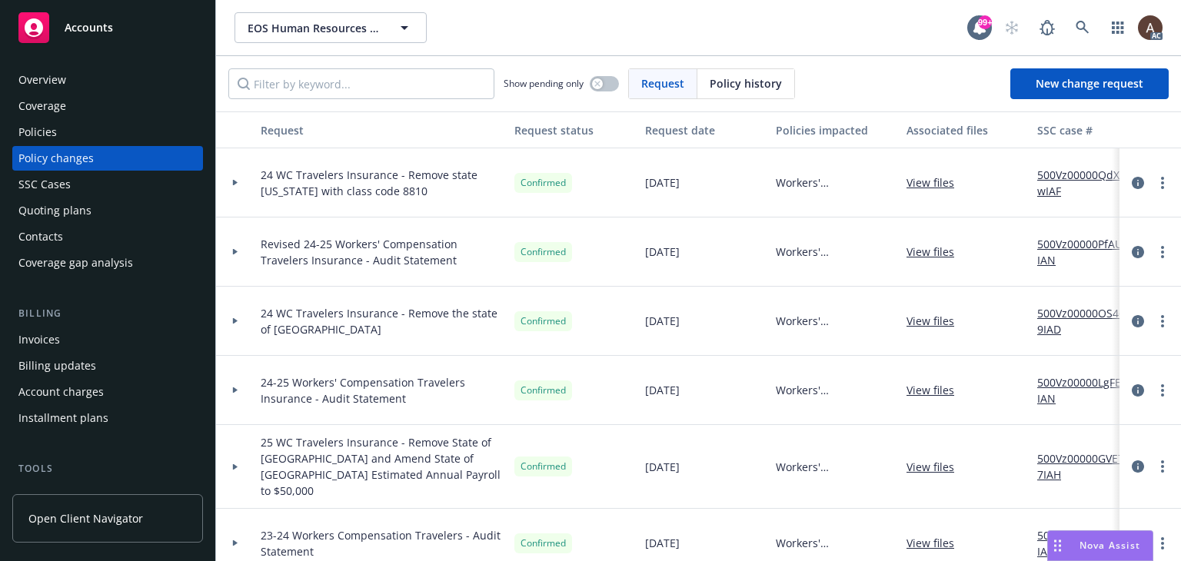
click at [238, 388] on icon at bounding box center [235, 389] width 6 height 5
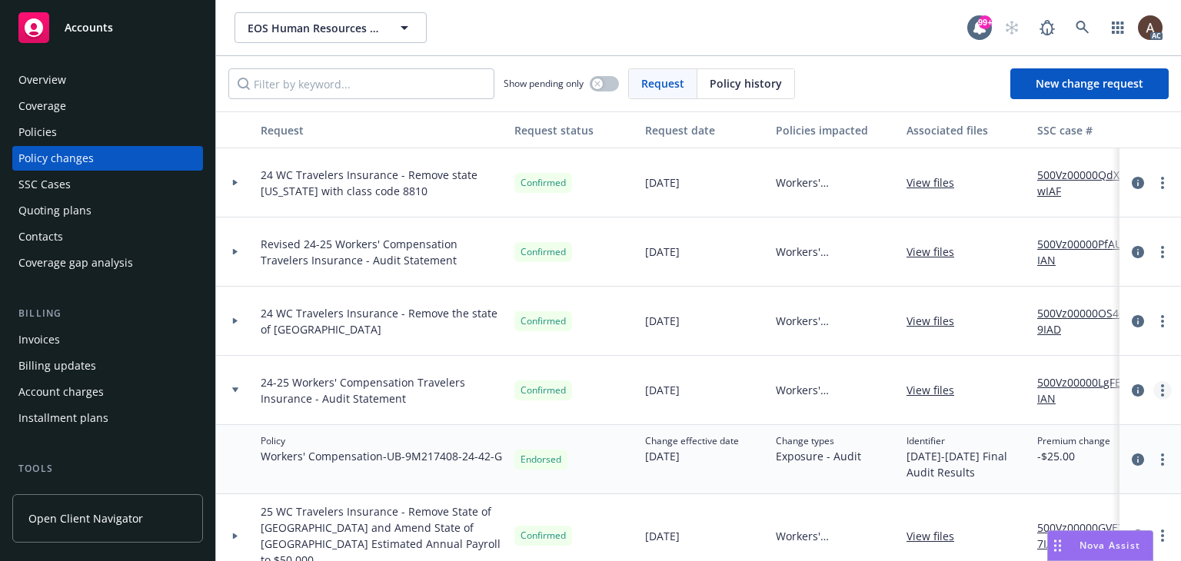
click at [1161, 390] on circle "more" at bounding box center [1162, 390] width 3 height 3
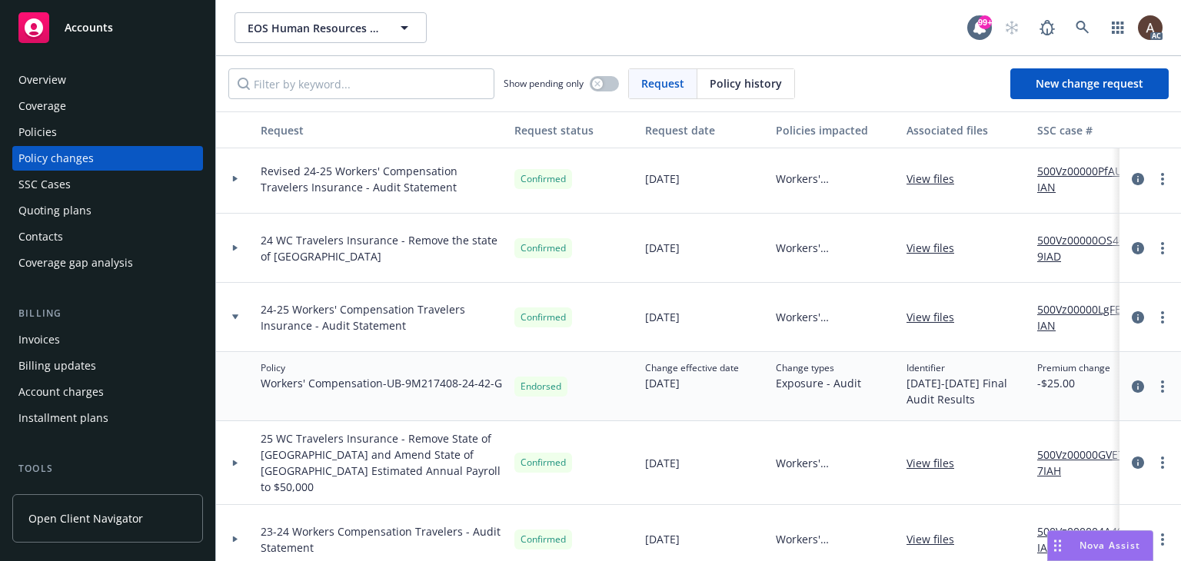
scroll to position [154, 0]
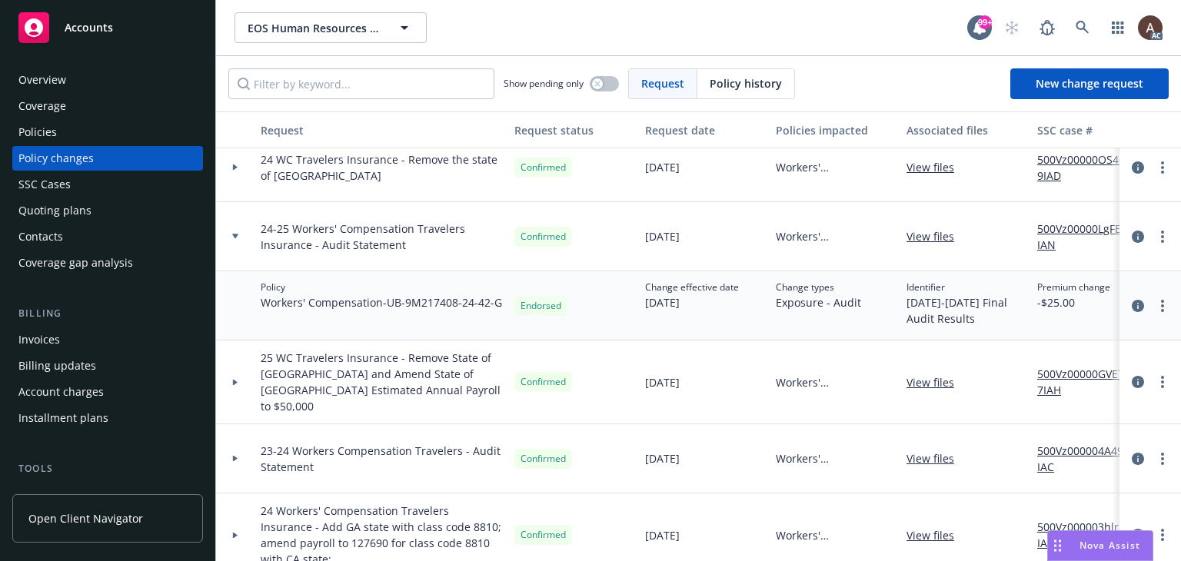
click at [771, 307] on div "Change types Exposure - Audit" at bounding box center [835, 305] width 131 height 69
click at [1153, 307] on link "more" at bounding box center [1162, 306] width 18 height 18
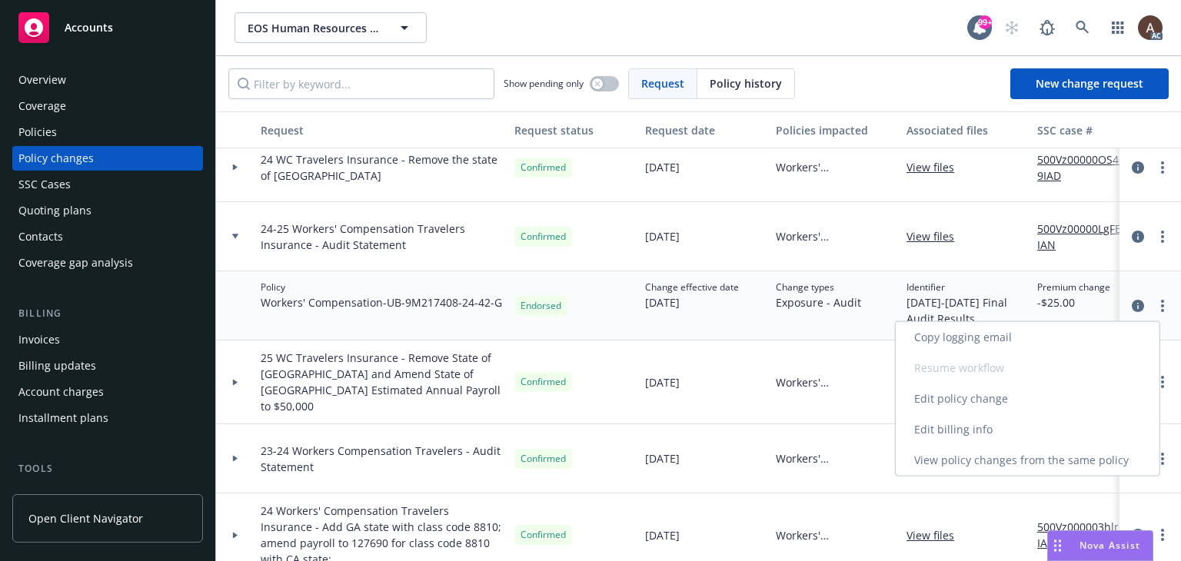
click at [966, 427] on link "Edit billing info" at bounding box center [1028, 429] width 264 height 31
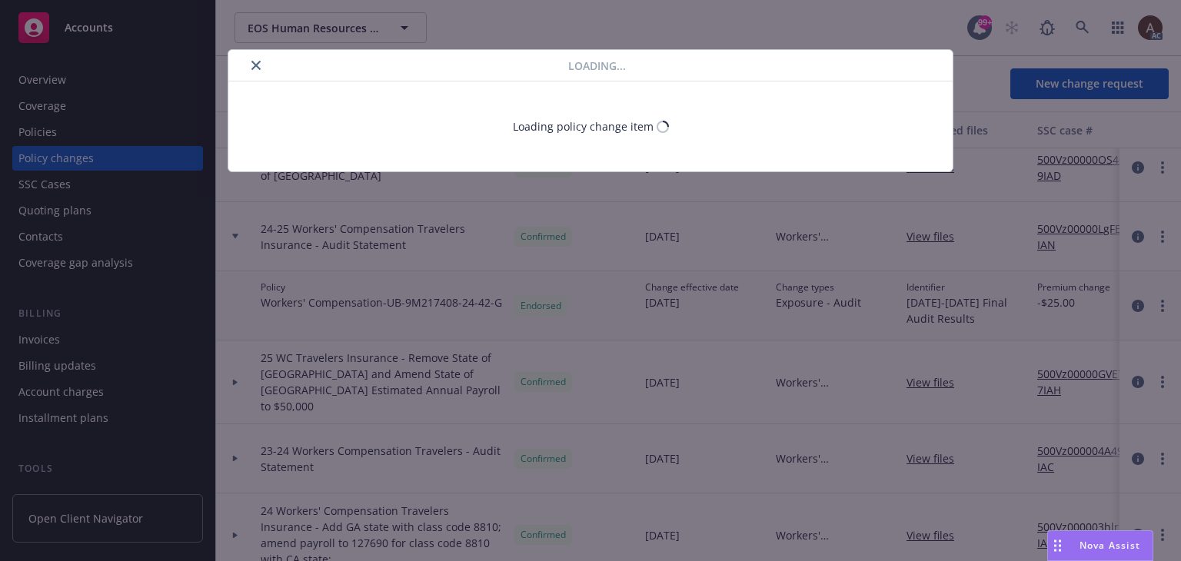
select select "CA"
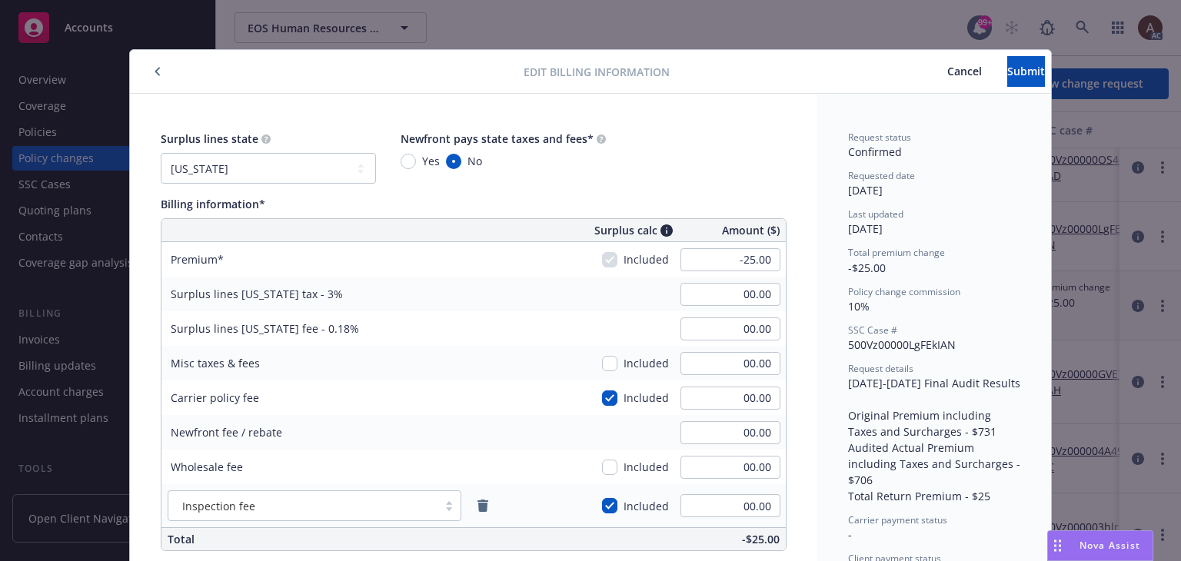
scroll to position [46, 0]
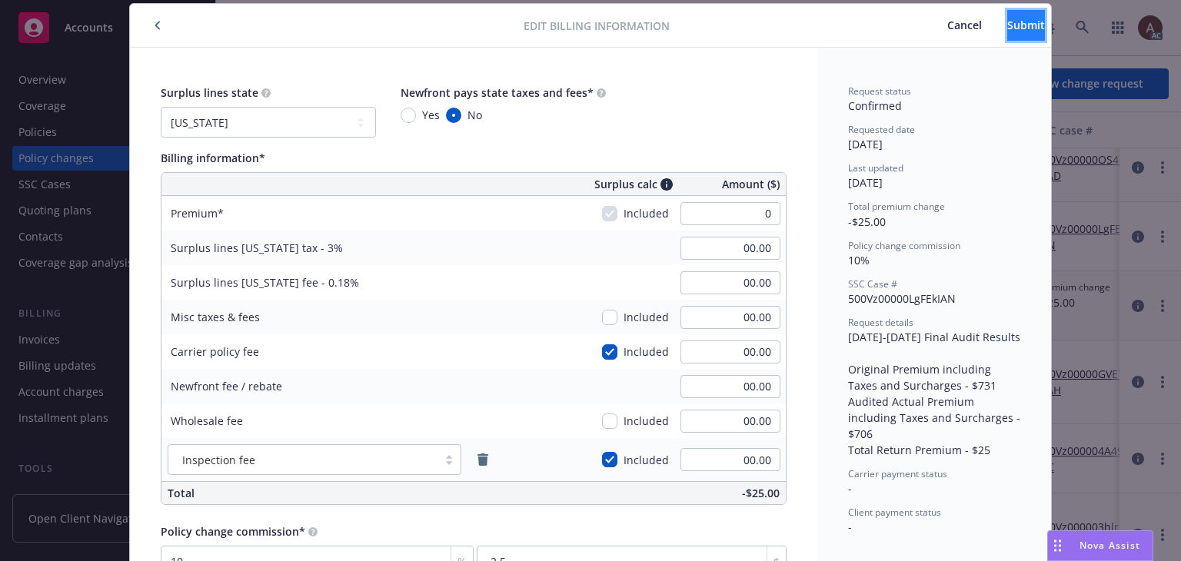
type input "00.00"
type input "0"
click at [1007, 37] on button "Submit" at bounding box center [1026, 25] width 38 height 31
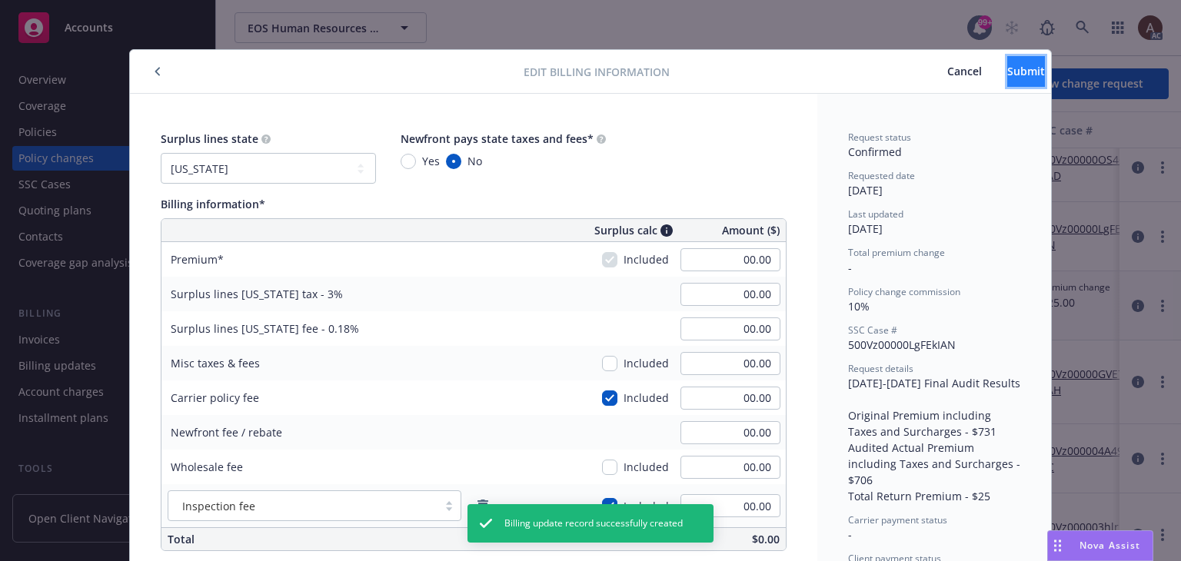
click at [1007, 76] on span "Submit" at bounding box center [1026, 71] width 38 height 15
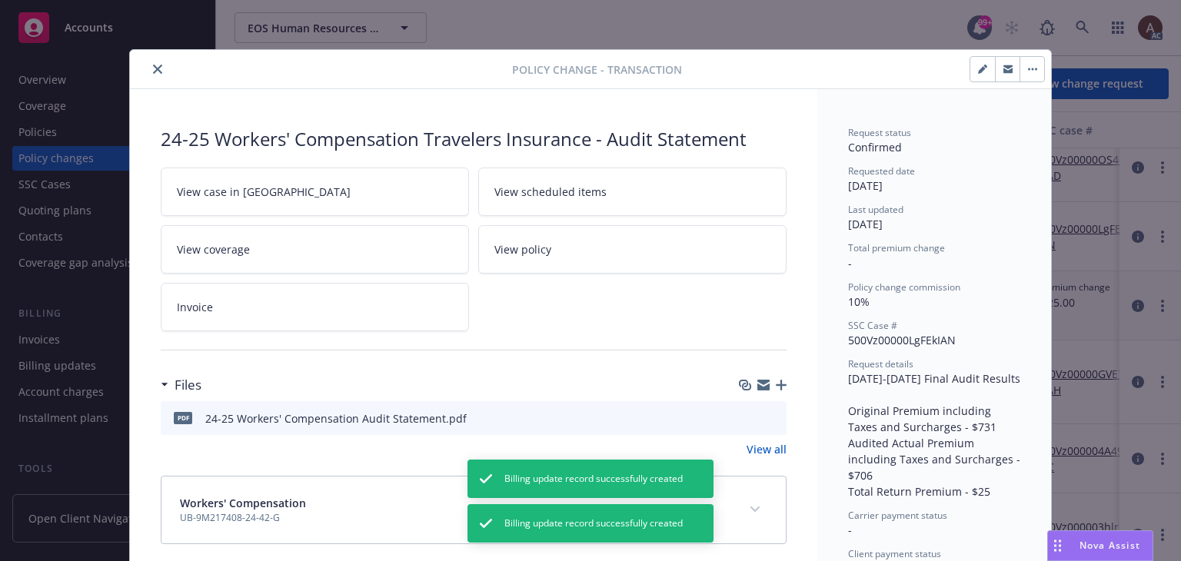
click at [153, 65] on icon "close" at bounding box center [157, 69] width 9 height 9
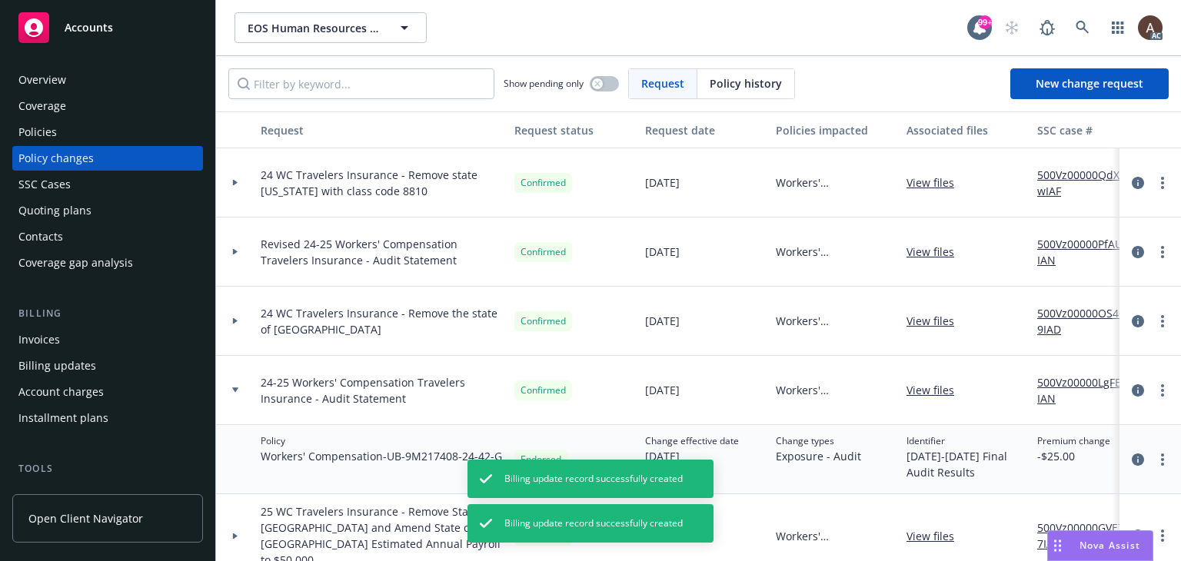
drag, startPoint x: 260, startPoint y: 244, endPoint x: 403, endPoint y: 261, distance: 144.1
click at [403, 261] on span "Revised 24-25 Workers' Compensation Travelers Insurance - Audit Statement" at bounding box center [381, 252] width 241 height 32
copy span "Revised 24-25 Workers' Compensation Travelers Insurance - Audit Statement"
drag, startPoint x: 232, startPoint y: 247, endPoint x: 247, endPoint y: 252, distance: 15.6
click at [233, 248] on div at bounding box center [235, 252] width 38 height 69
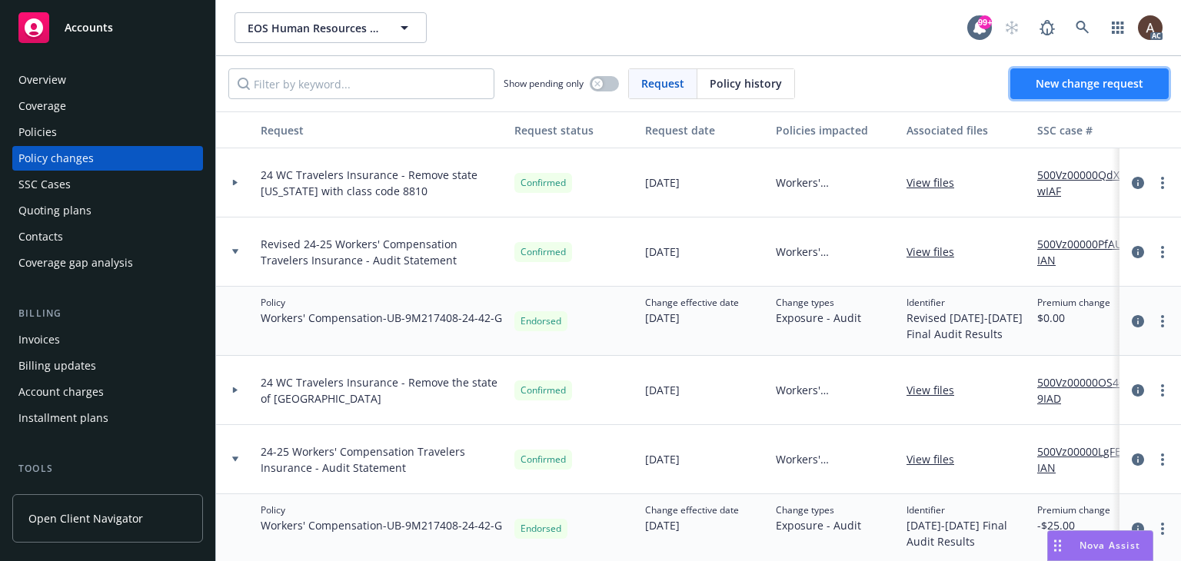
click at [1055, 81] on span "New change request" at bounding box center [1090, 83] width 108 height 15
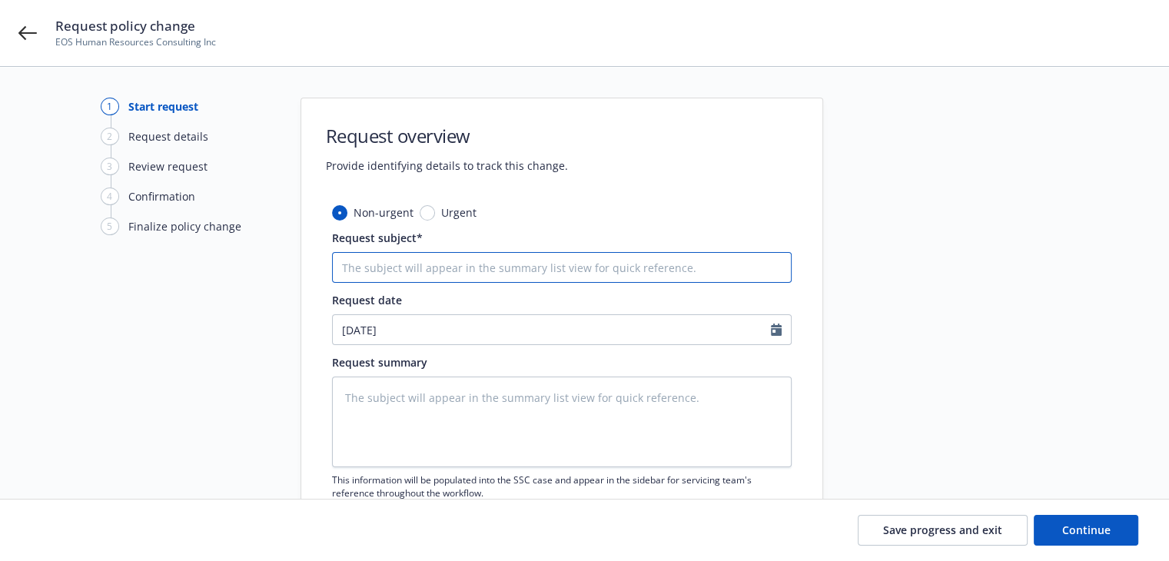
click at [421, 274] on input "Request subject*" at bounding box center [562, 267] width 460 height 31
paste input "Revised 24-25 Workers' Compensation Travelers Insurance - Audit Statement"
type textarea "x"
type input "Revised 24-25 Workers' Compensation Travelers Insurance - Audit Statement"
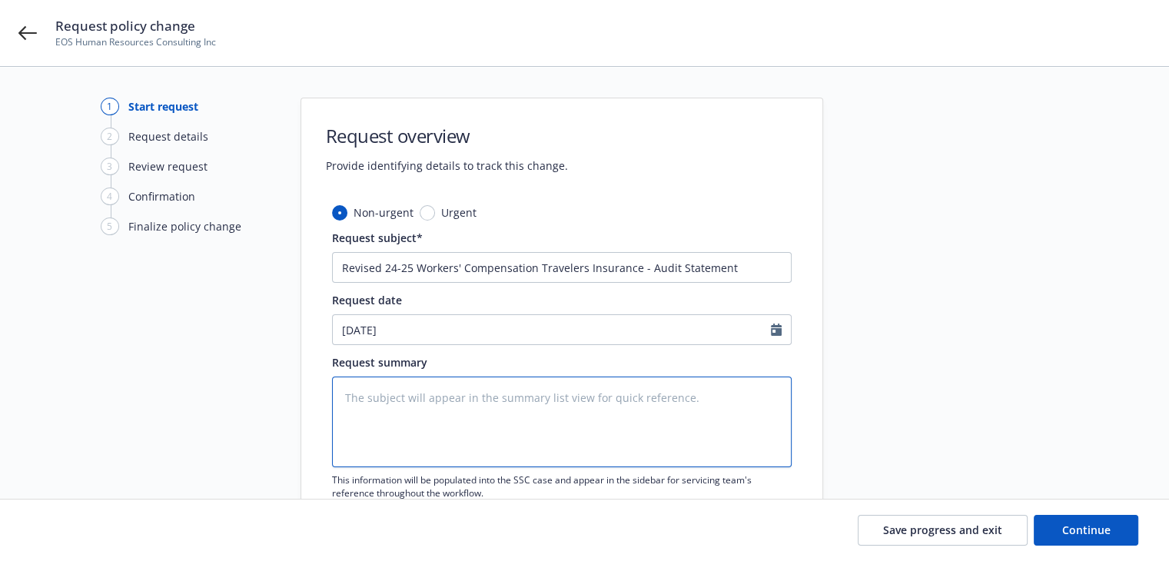
click at [391, 430] on textarea at bounding box center [562, 422] width 460 height 91
type textarea "x"
click at [412, 413] on textarea at bounding box center [562, 422] width 460 height 91
paste textarea "[DATE]-[DATE] Final Audit Results Original Premium including Taxes and Surcharg…"
type textarea "[DATE]-[DATE] Final Audit Results Original Premium including Taxes and Surcharg…"
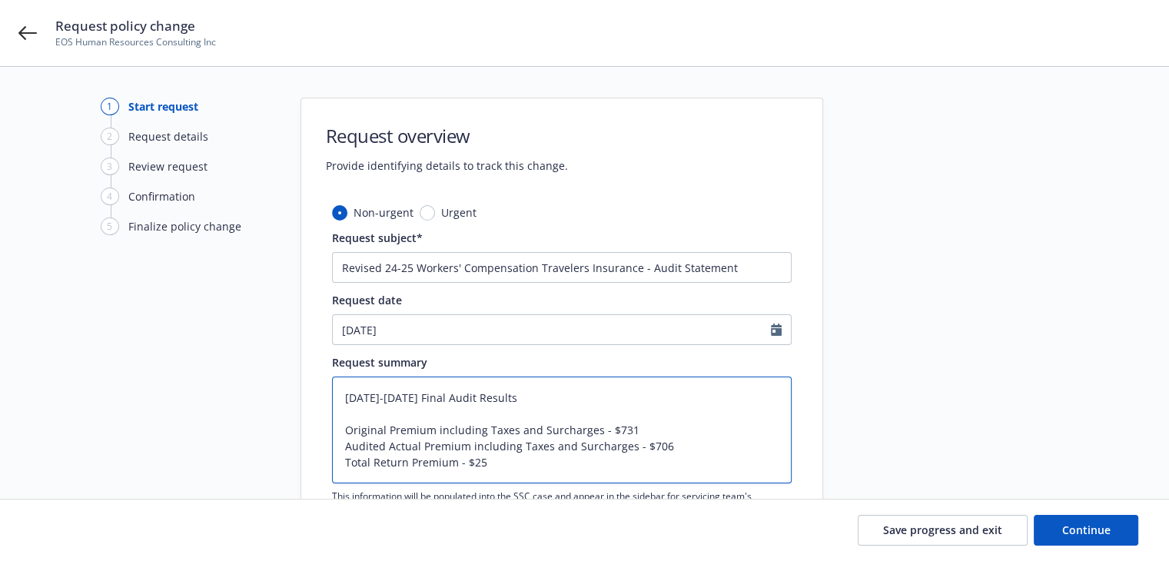
click at [347, 401] on textarea "[DATE]-[DATE] Final Audit Results Original Premium including Taxes and Surcharg…" at bounding box center [562, 430] width 460 height 107
type textarea "x"
type textarea "R2024-2025 Final Audit Results Original Premium including Taxes and Surcharges …"
type textarea "x"
type textarea "Re2024-2025 Final Audit Results Original Premium including Taxes and Surcharges…"
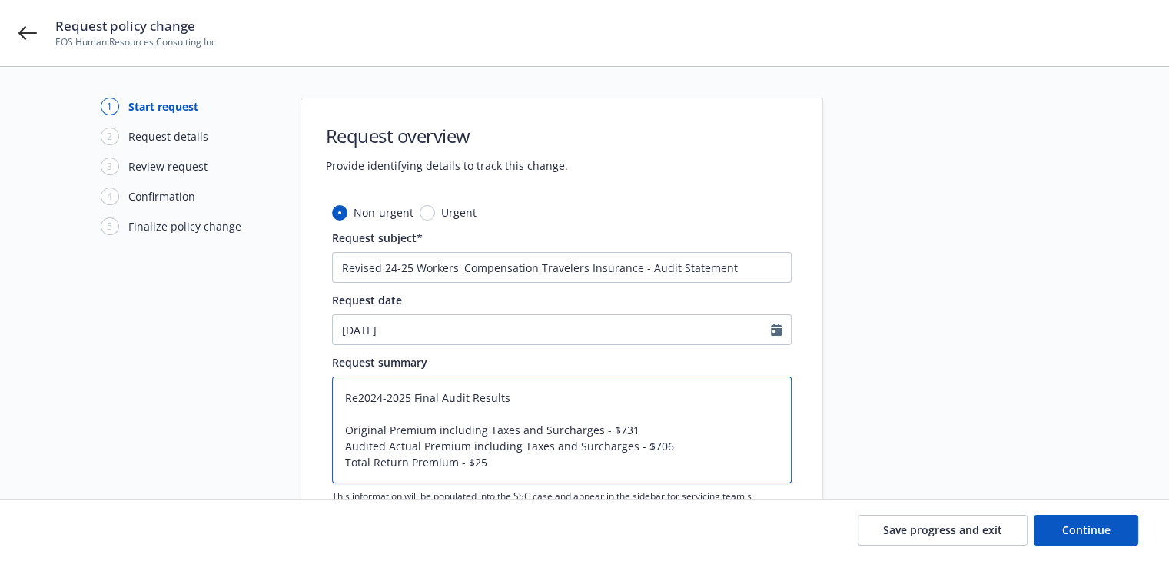
type textarea "x"
type textarea "Rev2024-2025 Final Audit Results Original Premium including Taxes and Surcharge…"
type textarea "x"
type textarea "Revi2024-2025 Final Audit Results Original Premium including Taxes and Surcharg…"
type textarea "x"
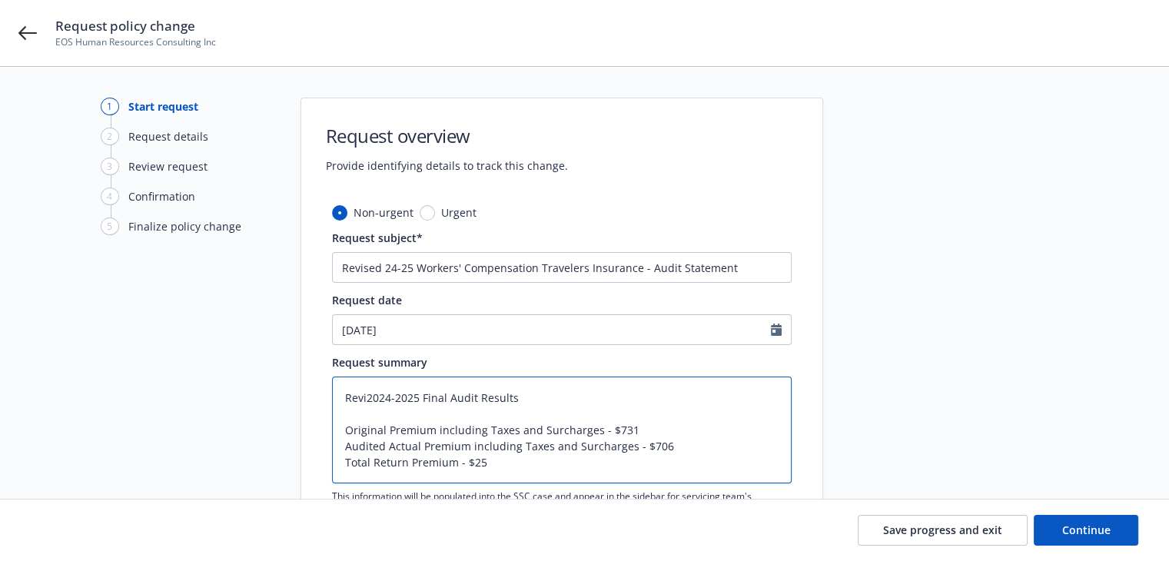
type textarea "Revis2024-2025 Final Audit Results Original Premium including Taxes and Surchar…"
type textarea "x"
type textarea "Revise2024-2025 Final Audit Results Original Premium including Taxes and Surcha…"
type textarea "x"
type textarea "Revised2024-2025 Final Audit Results Original Premium including Taxes and Surch…"
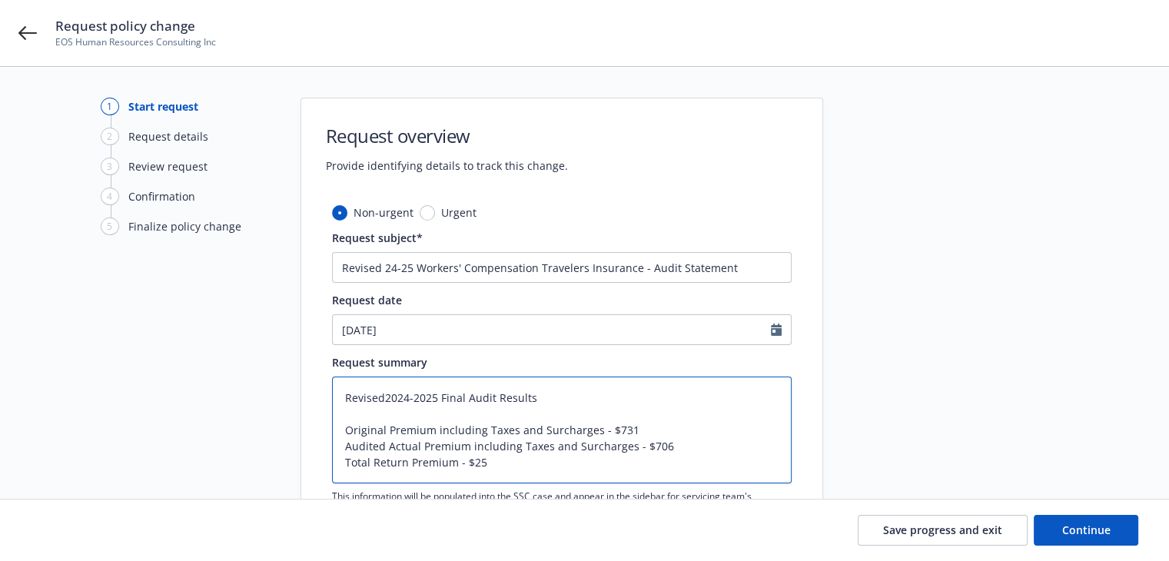
type textarea "x"
type textarea "Revised [DATE]-[DATE] Final Audit Results Original Premium including Taxes and …"
click at [586, 428] on textarea "Revised [DATE]-[DATE] Final Audit Results Original Premium including Taxes and …" at bounding box center [562, 430] width 460 height 107
drag, startPoint x: 609, startPoint y: 431, endPoint x: 627, endPoint y: 428, distance: 18.6
click at [627, 428] on textarea "Revised [DATE]-[DATE] Final Audit Results Original Premium including Taxes and …" at bounding box center [562, 430] width 460 height 107
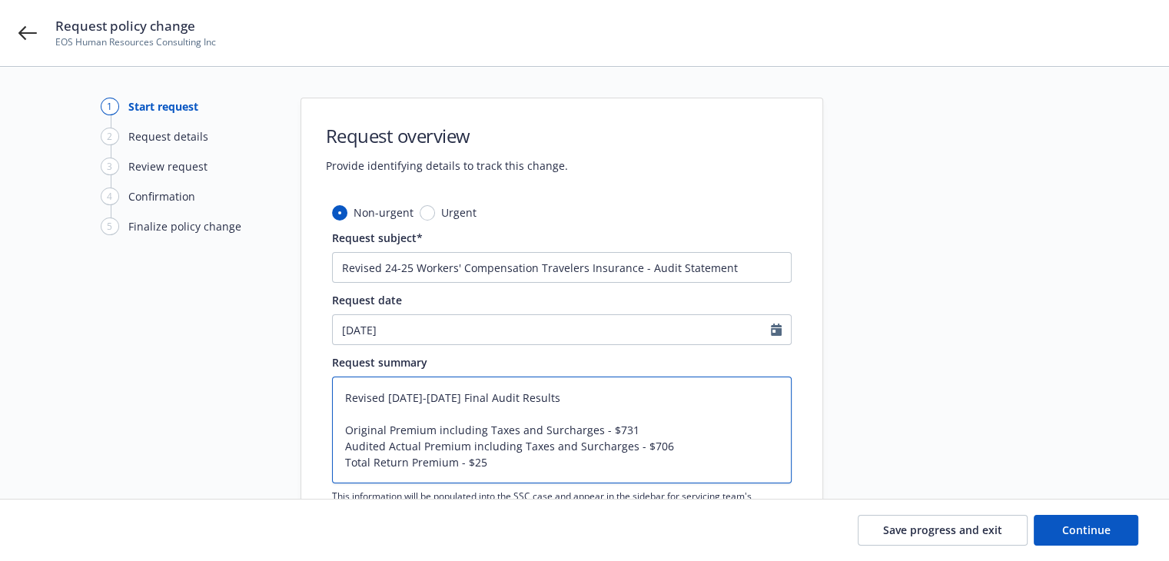
type textarea "x"
type textarea "Revised [DATE]-[DATE] Final Audit Results Original Premium including Taxes and …"
type textarea "x"
type textarea "Revised [DATE]-[DATE] Final Audit Results Original Premium including Taxes and …"
type textarea "x"
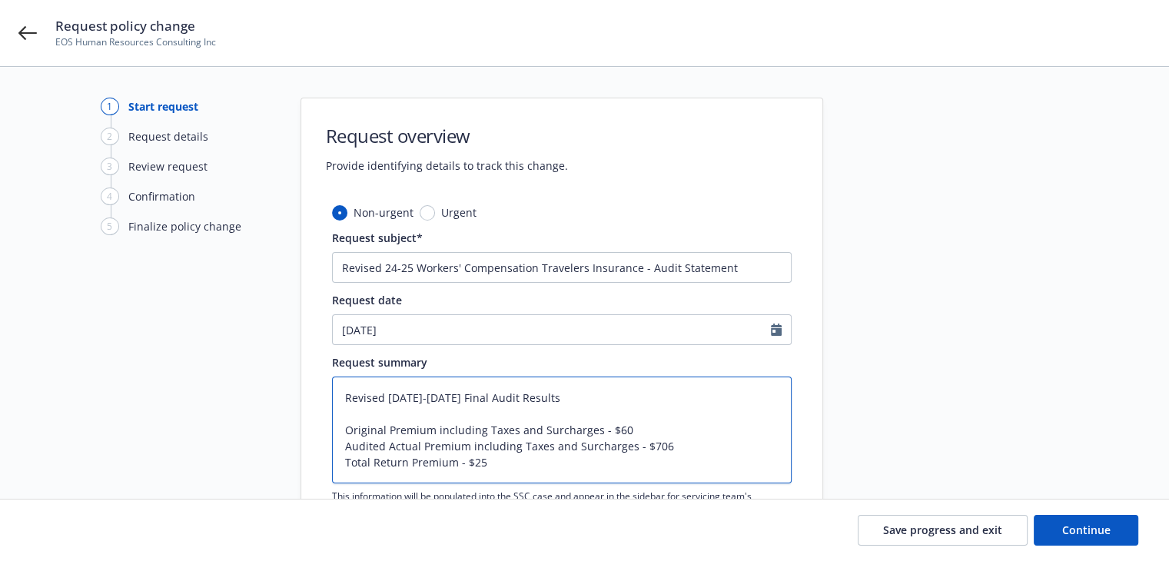
type textarea "Revised [DATE]-[DATE] Final Audit Results Original Premium including Taxes and …"
drag, startPoint x: 644, startPoint y: 444, endPoint x: 674, endPoint y: 445, distance: 30.0
click at [674, 445] on textarea "Revised [DATE]-[DATE] Final Audit Results Original Premium including Taxes and …" at bounding box center [562, 430] width 460 height 107
type textarea "x"
type textarea "Revised [DATE]-[DATE] Final Audit Results Original Premium including Taxes and …"
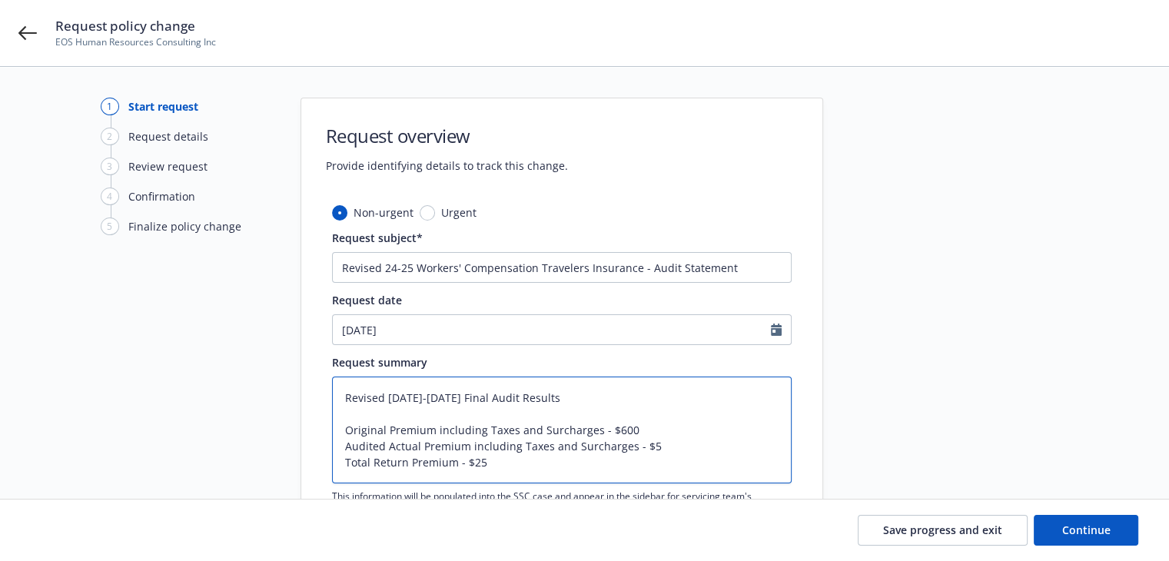
type textarea "x"
type textarea "Revised [DATE]-[DATE] Final Audit Results Original Premium including Taxes and …"
type textarea "x"
type textarea "Revised [DATE]-[DATE] Final Audit Results Original Premium including Taxes and …"
drag, startPoint x: 471, startPoint y: 461, endPoint x: 488, endPoint y: 465, distance: 18.1
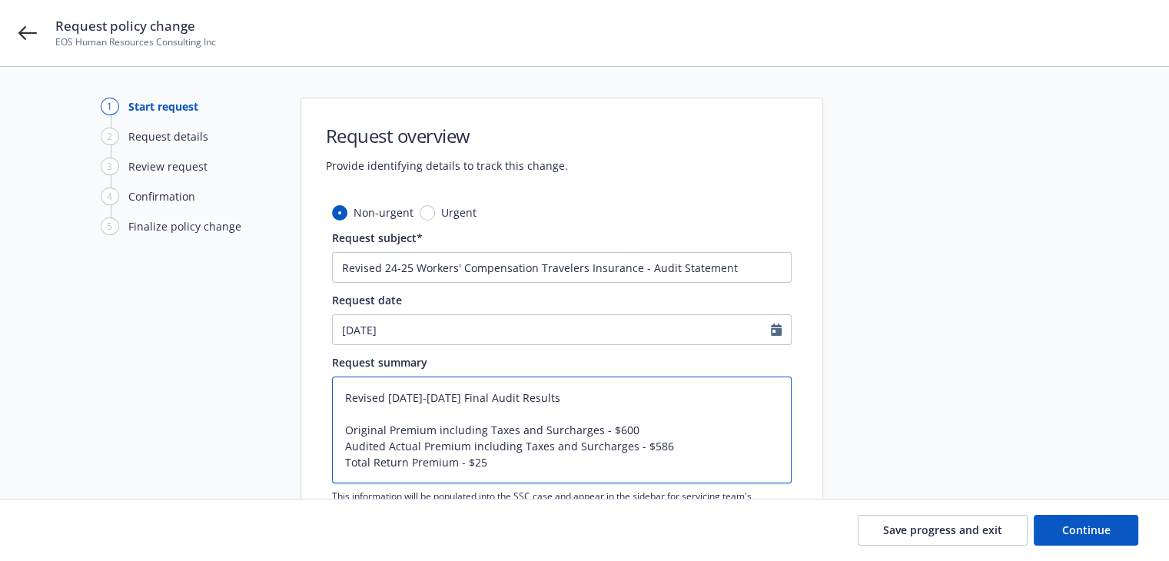
click at [488, 465] on textarea "Revised [DATE]-[DATE] Final Audit Results Original Premium including Taxes and …" at bounding box center [562, 430] width 460 height 107
type textarea "x"
type textarea "Revised [DATE]-[DATE] Final Audit Results Original Premium including Taxes and …"
type textarea "x"
type textarea "Revised [DATE]-[DATE] Final Audit Results Original Premium including Taxes and …"
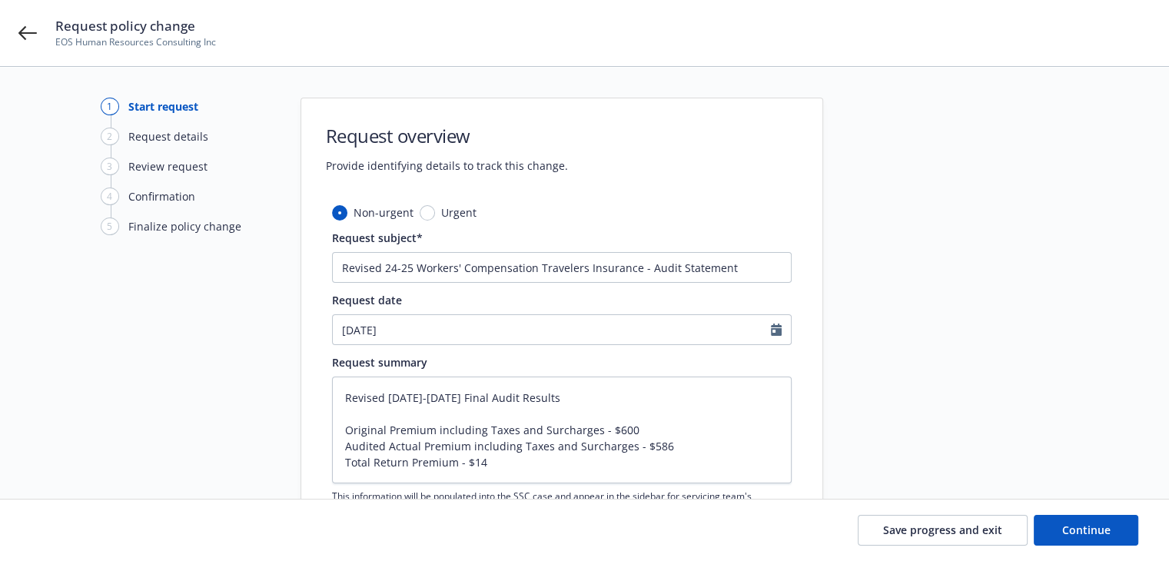
click at [1011, 425] on div at bounding box center [961, 345] width 215 height 494
click at [1060, 530] on button "Continue" at bounding box center [1086, 530] width 105 height 31
type textarea "x"
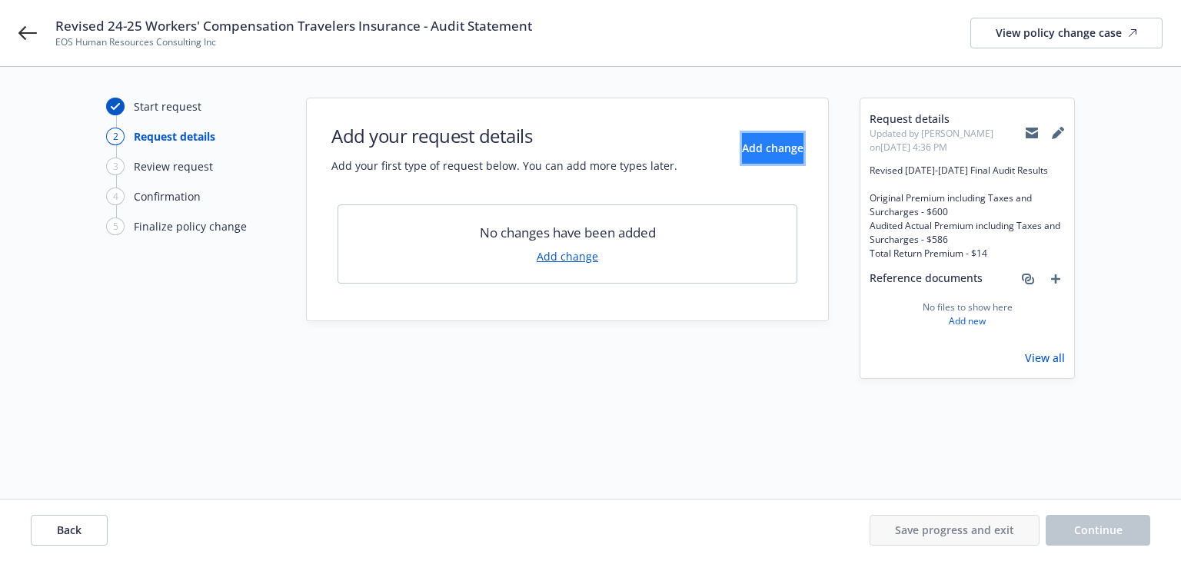
click at [742, 161] on button "Add change" at bounding box center [773, 148] width 62 height 31
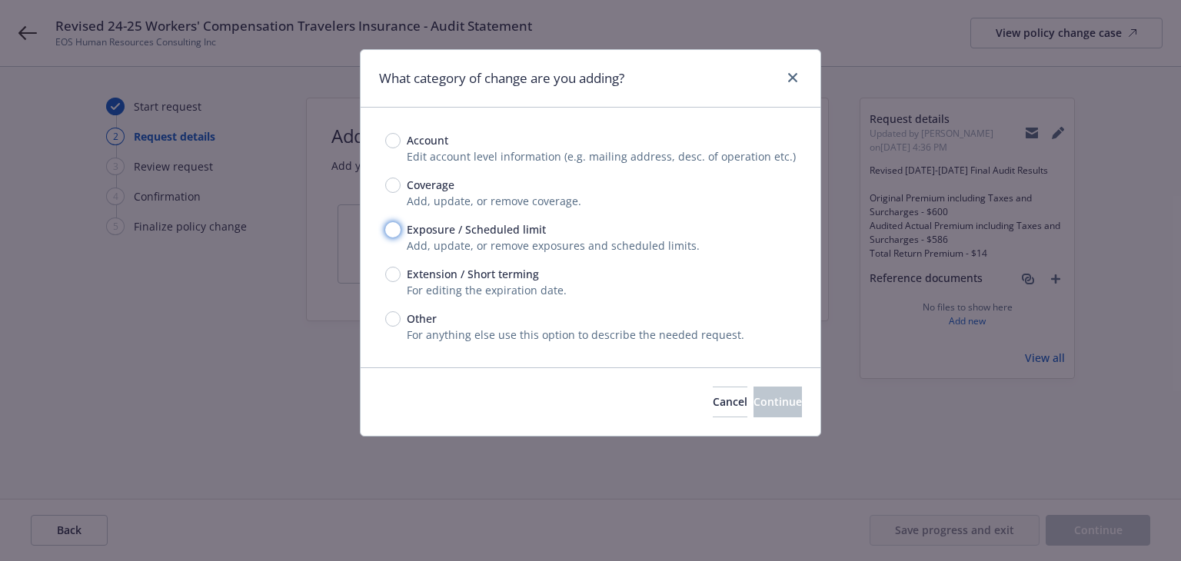
drag, startPoint x: 394, startPoint y: 229, endPoint x: 514, endPoint y: 273, distance: 127.7
click at [394, 230] on input "Exposure / Scheduled limit" at bounding box center [392, 229] width 15 height 15
radio input "true"
click at [753, 410] on button "Continue" at bounding box center [777, 402] width 48 height 31
type textarea "x"
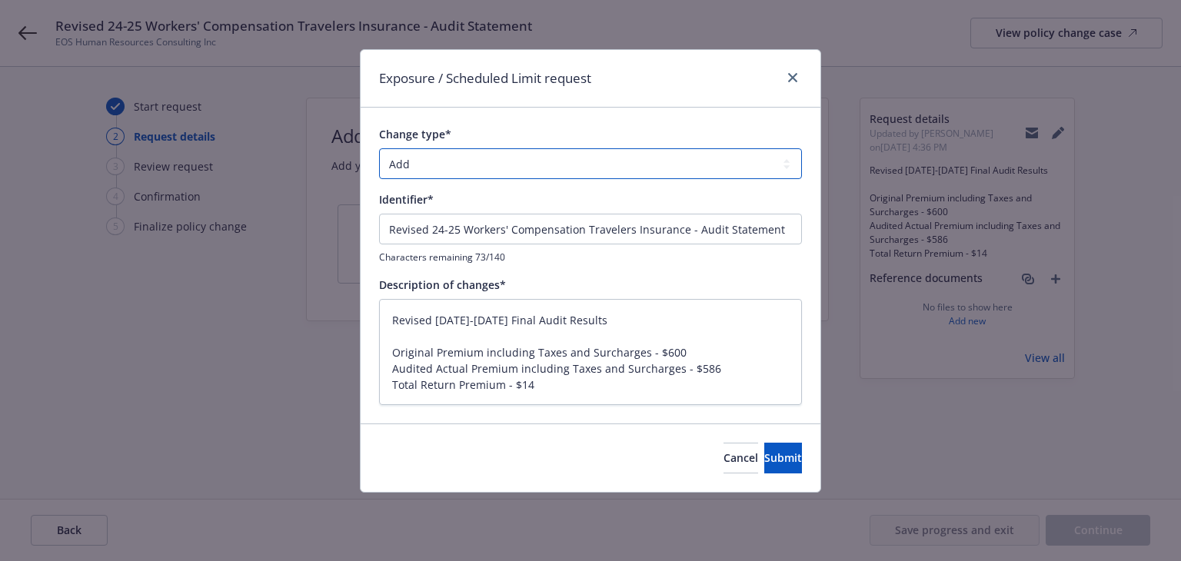
drag, startPoint x: 481, startPoint y: 163, endPoint x: 474, endPoint y: 177, distance: 15.8
click at [481, 163] on select "Add Audit Change Remove" at bounding box center [590, 163] width 423 height 31
select select "CHANGE"
click at [379, 148] on select "Add Audit Change Remove" at bounding box center [590, 163] width 423 height 31
type textarea "x"
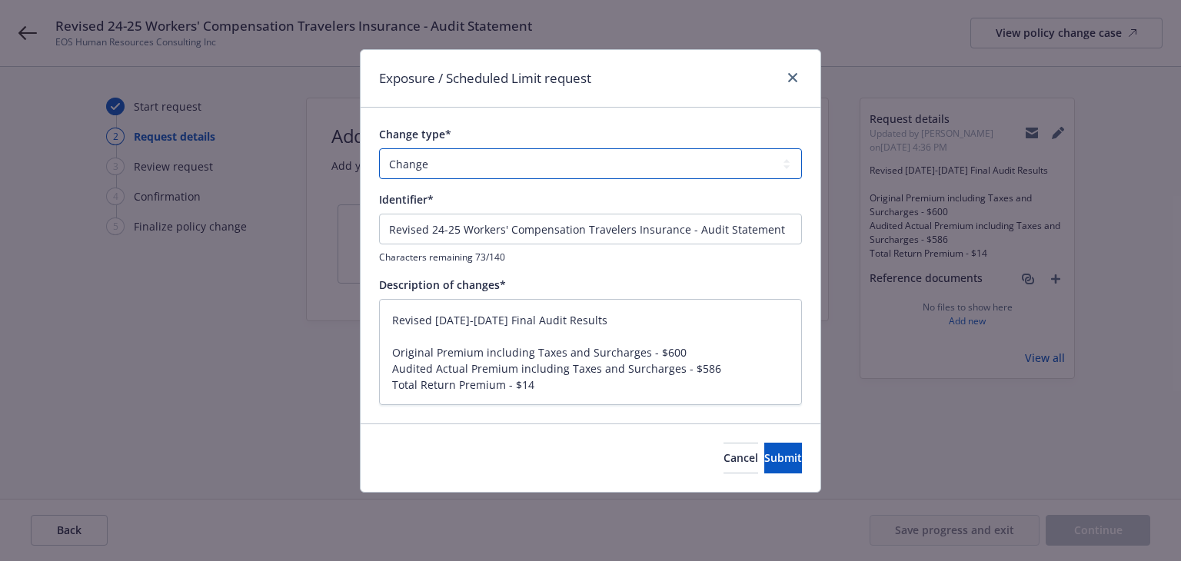
click at [429, 163] on select "Add Audit Change Remove" at bounding box center [590, 163] width 423 height 31
select select "AUDIT"
click at [379, 148] on select "Add Audit Change Remove" at bounding box center [590, 163] width 423 height 31
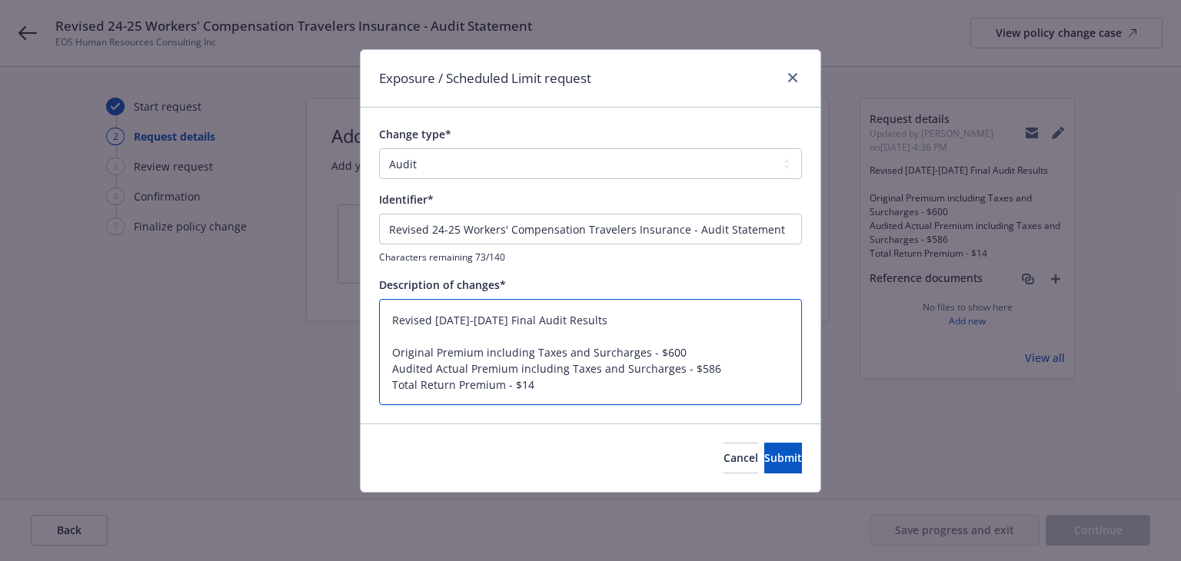
drag, startPoint x: 578, startPoint y: 318, endPoint x: 331, endPoint y: 315, distance: 246.8
click at [331, 315] on div "Exposure / Scheduled Limit request Change type* Add Audit Change Remove Identif…" at bounding box center [590, 280] width 1181 height 561
type textarea "x"
type textarea "Original Premium including Taxes and Surcharges - $600 Audited Actual Premium i…"
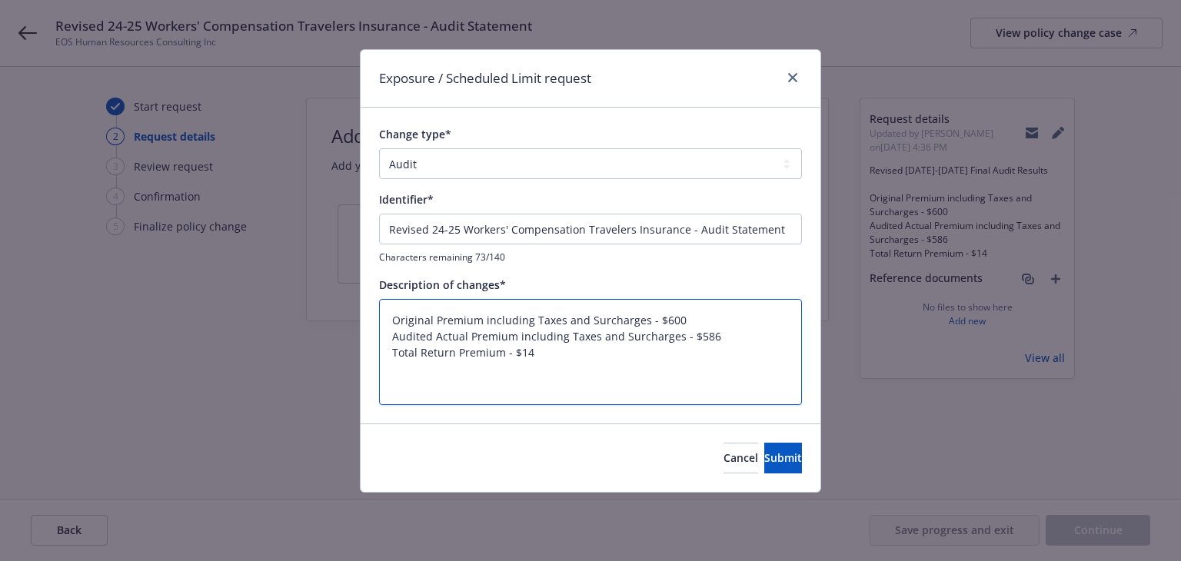
click at [391, 348] on textarea "Original Premium including Taxes and Surcharges - $600 Audited Actual Premium i…" at bounding box center [590, 352] width 423 height 107
type textarea "x"
type textarea "Original Premium including Taxes and Surcharges - $600 Audited Actual Premium i…"
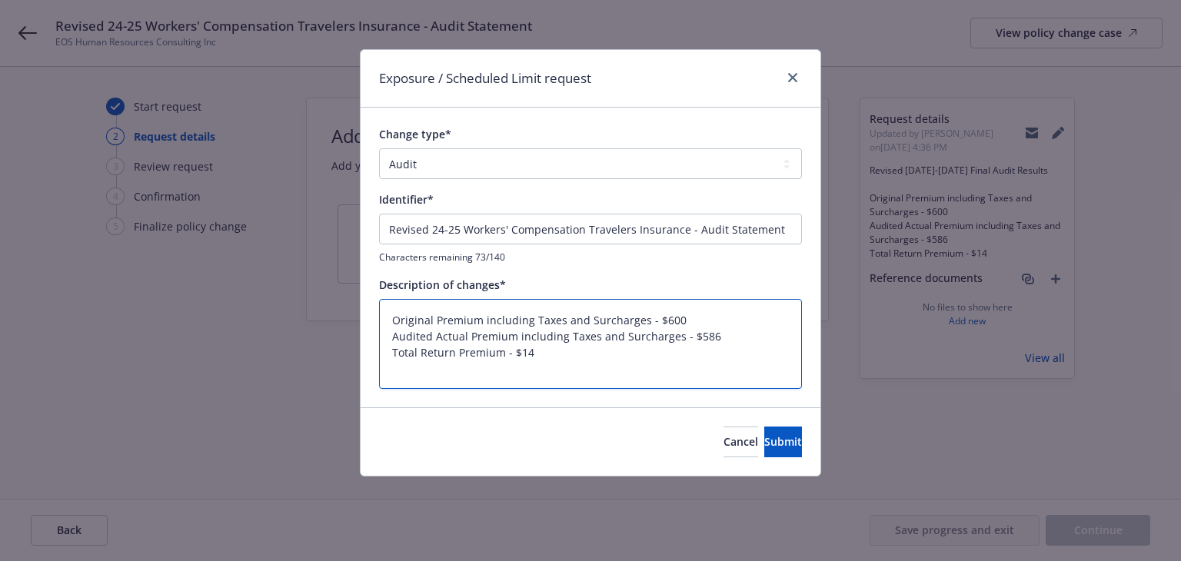
type textarea "x"
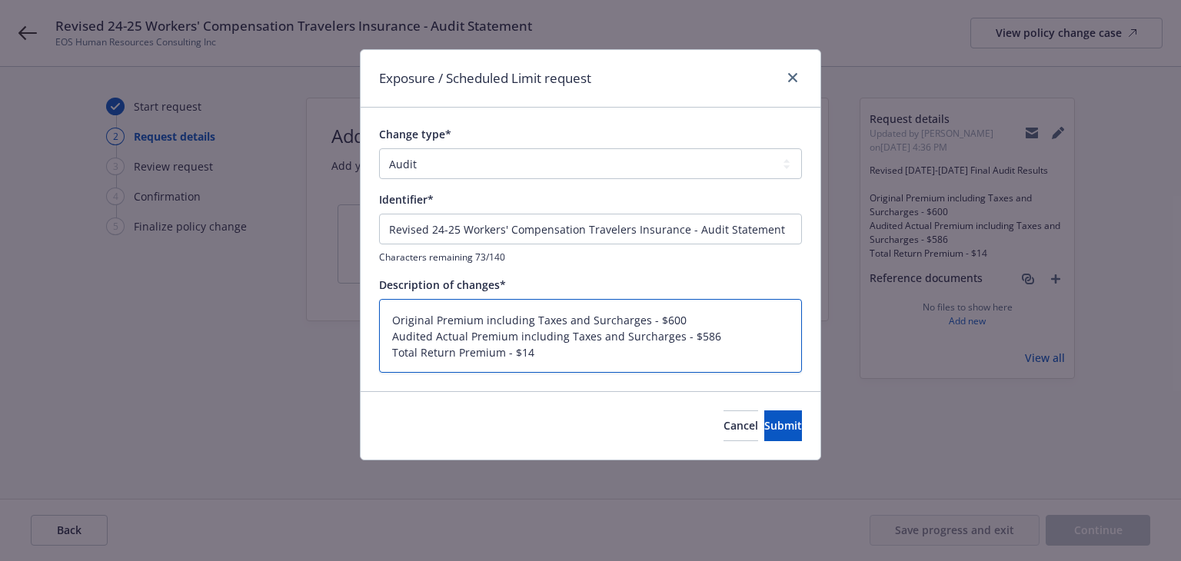
type textarea "Original Premium including Taxes and Surcharges - $600 Audited Actual Premium i…"
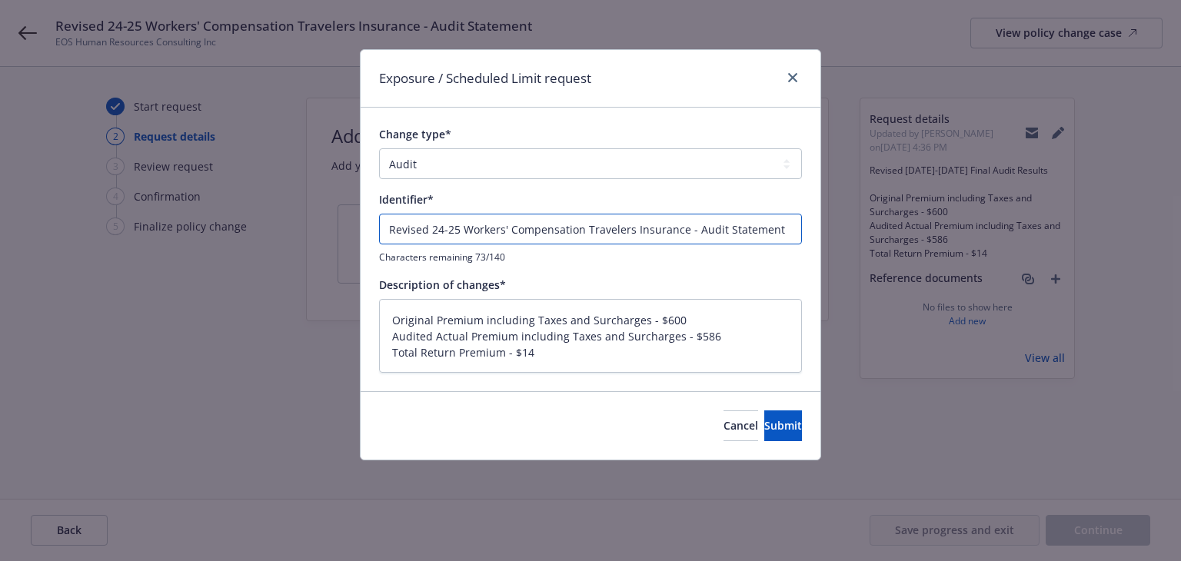
drag, startPoint x: 787, startPoint y: 231, endPoint x: 252, endPoint y: 221, distance: 534.4
click at [252, 221] on div "Exposure / Scheduled Limit request Change type* Add Audit Change Remove Identif…" at bounding box center [590, 280] width 1181 height 561
paste input "024-2025 Final Audit Results"
type input "Revised [DATE]-[DATE] Final Audit Results"
type textarea "x"
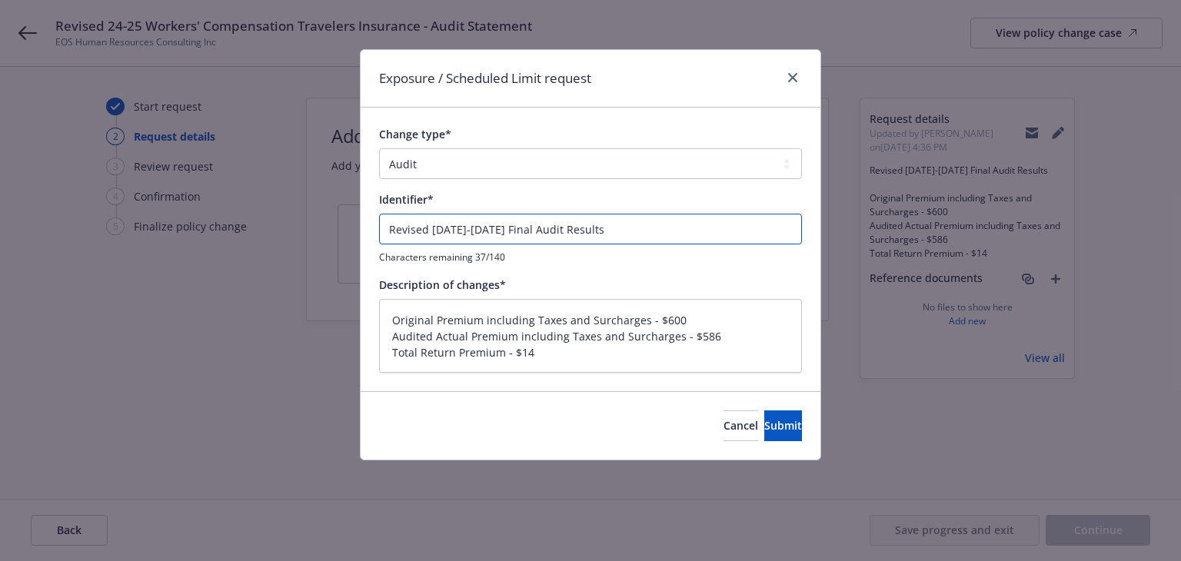
type input "Revised [DATE]-[DATE] Final Audit Results"
drag, startPoint x: 784, startPoint y: 444, endPoint x: 780, endPoint y: 429, distance: 15.9
click at [784, 444] on div "Cancel Submit" at bounding box center [591, 425] width 460 height 68
click at [780, 428] on button "Submit" at bounding box center [783, 426] width 38 height 31
type textarea "x"
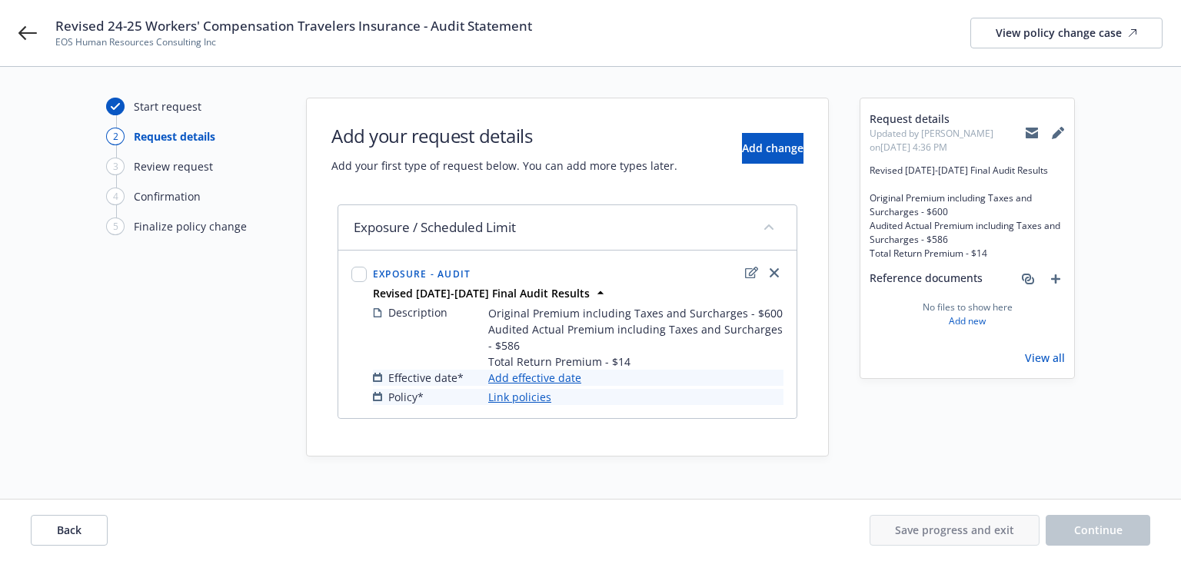
click at [563, 377] on link "Add effective date" at bounding box center [534, 378] width 93 height 16
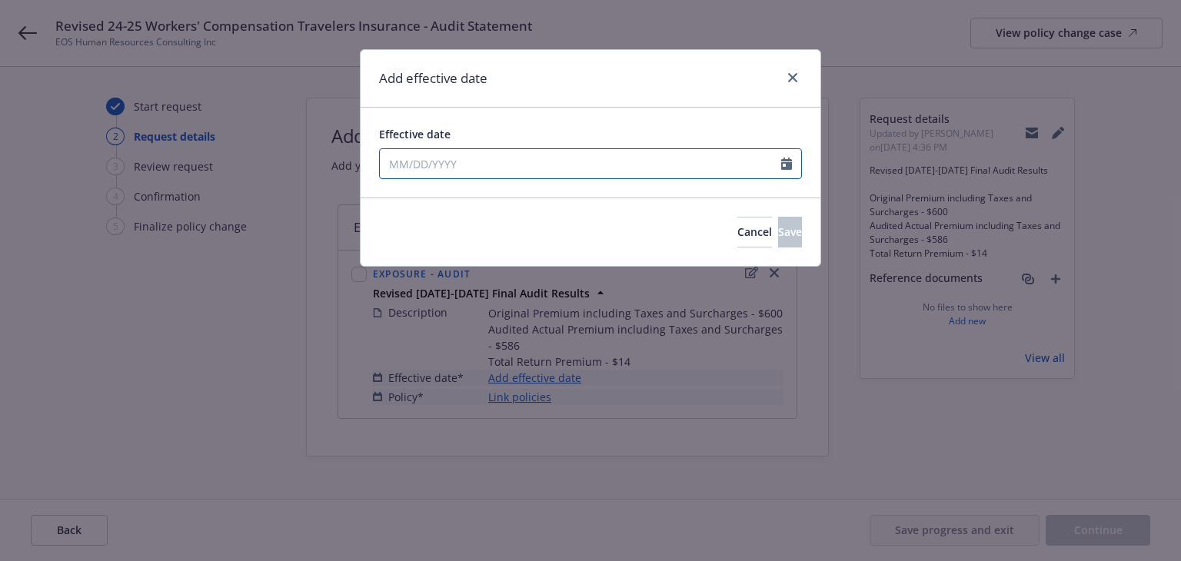
click at [497, 170] on input "Effective date" at bounding box center [580, 163] width 401 height 29
select select "8"
type input "[DATE]"
click at [566, 99] on div "Add effective date" at bounding box center [591, 79] width 460 height 58
click at [778, 234] on span "Save" at bounding box center [790, 232] width 24 height 15
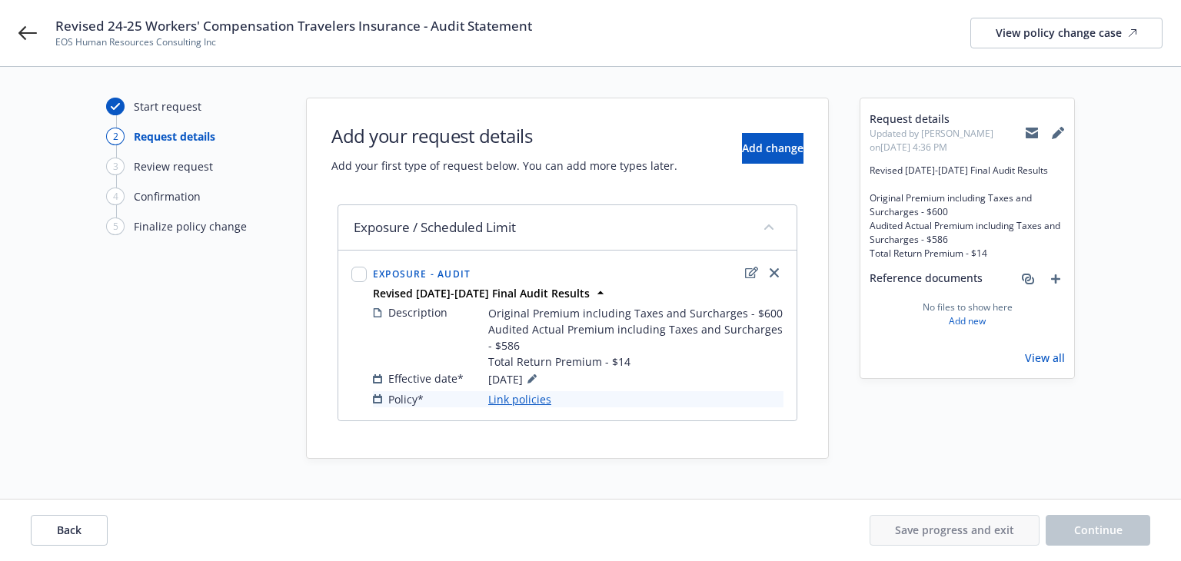
click at [533, 397] on link "Link policies" at bounding box center [519, 399] width 63 height 16
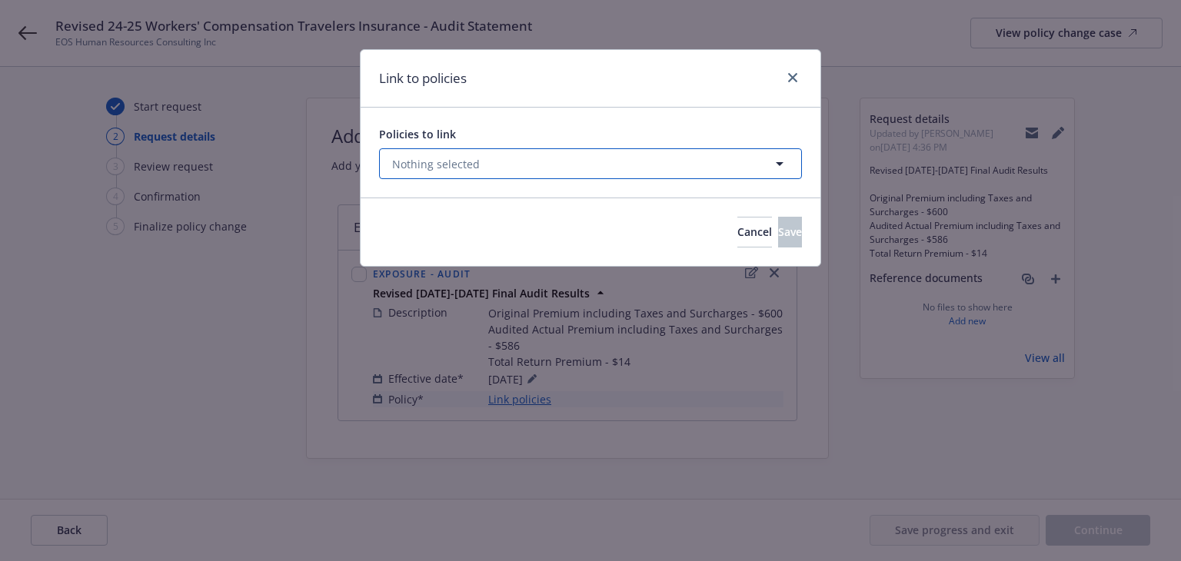
click at [562, 166] on button "Nothing selected" at bounding box center [590, 163] width 423 height 31
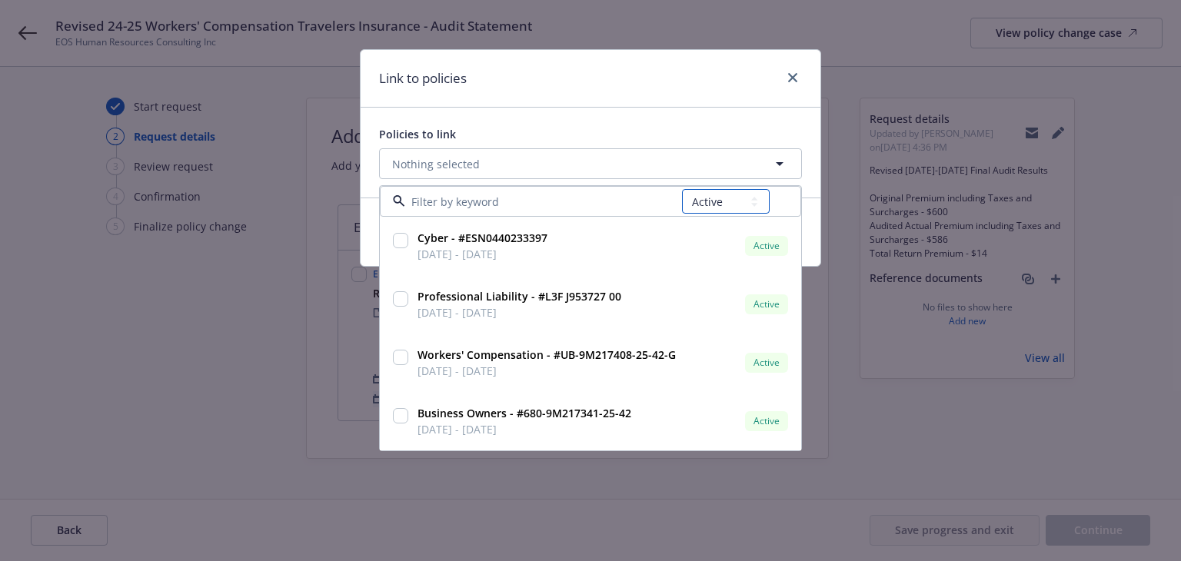
click at [703, 195] on select "All Active Upcoming Expired Cancelled" at bounding box center [726, 201] width 88 height 25
select select "EXPIRED"
click at [682, 189] on select "All Active Upcoming Expired Cancelled" at bounding box center [726, 201] width 88 height 25
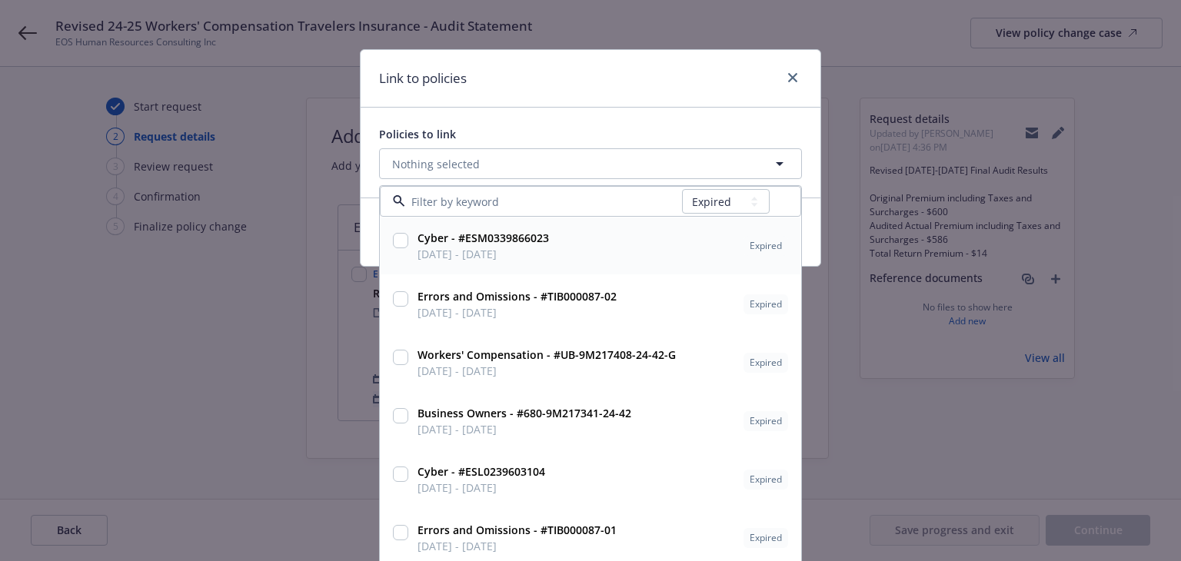
click at [613, 203] on input at bounding box center [543, 202] width 277 height 16
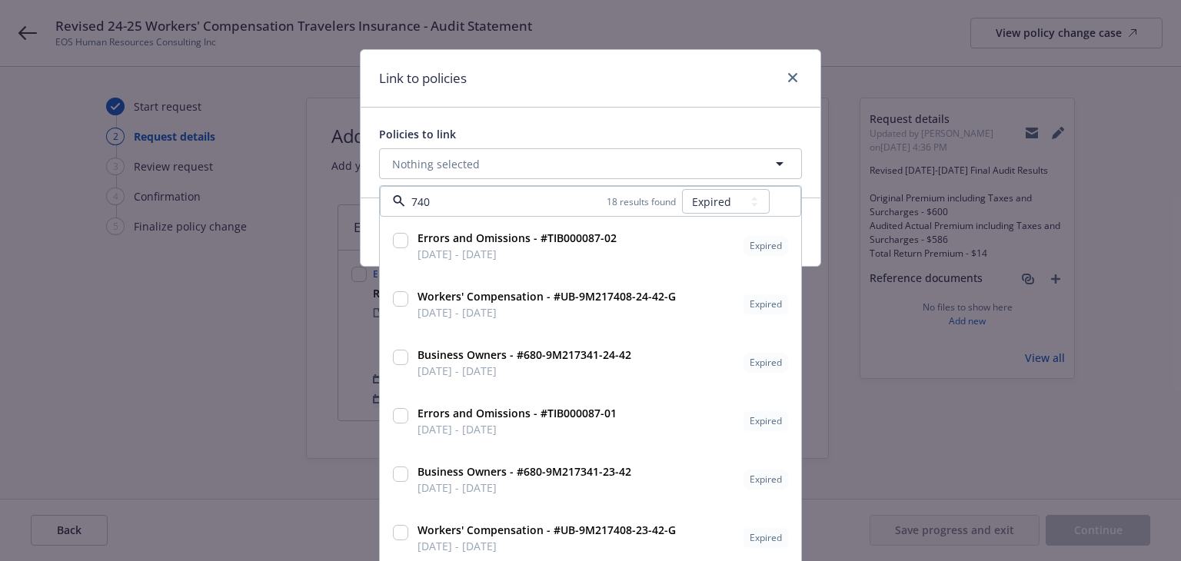
type input "7408"
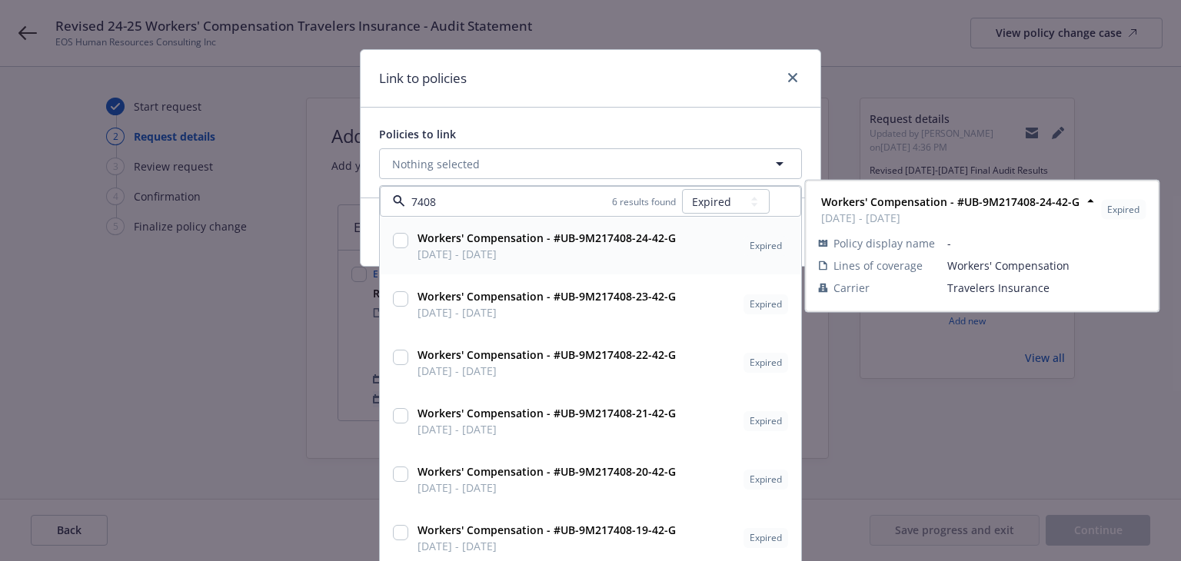
click at [634, 248] on span "[DATE] - [DATE]" at bounding box center [546, 254] width 258 height 16
checkbox input "true"
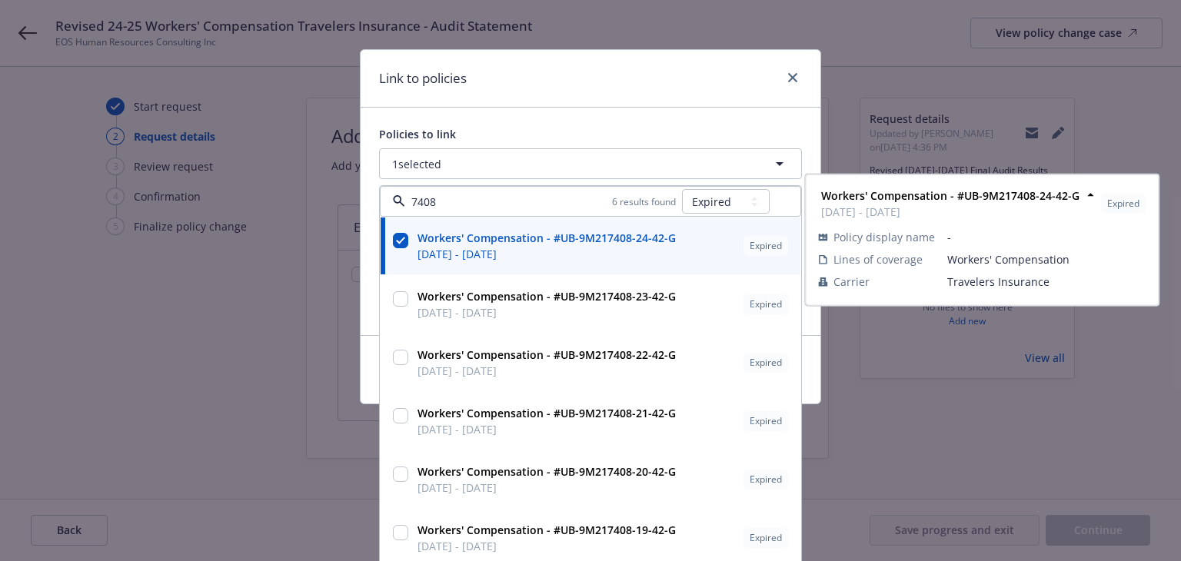
type input "7408"
click at [610, 96] on div "Link to policies" at bounding box center [591, 79] width 460 height 58
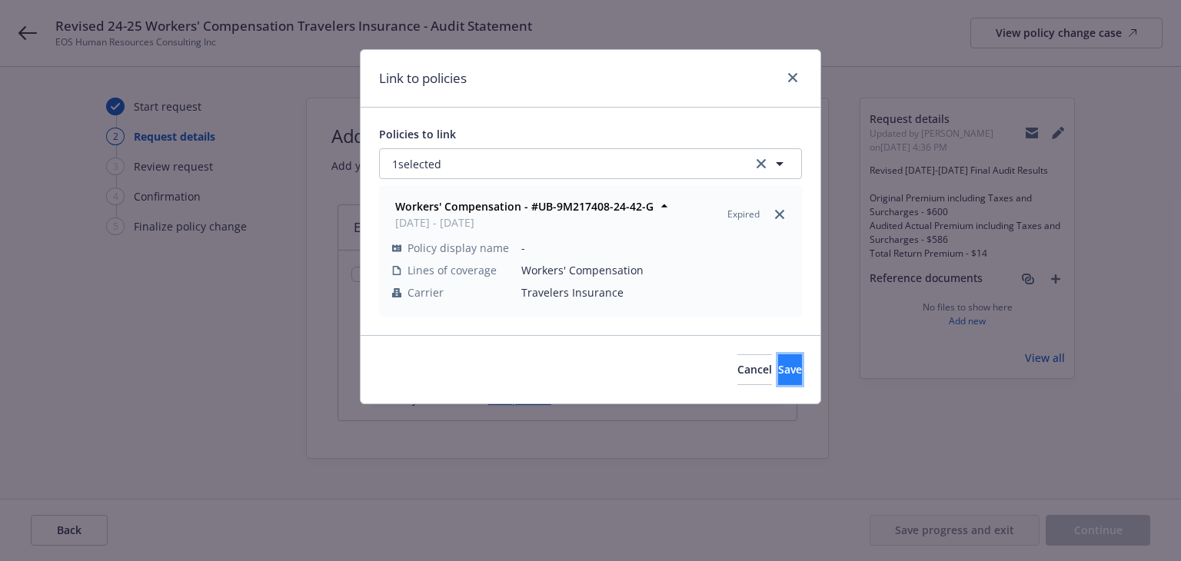
click at [782, 372] on button "Save" at bounding box center [790, 369] width 24 height 31
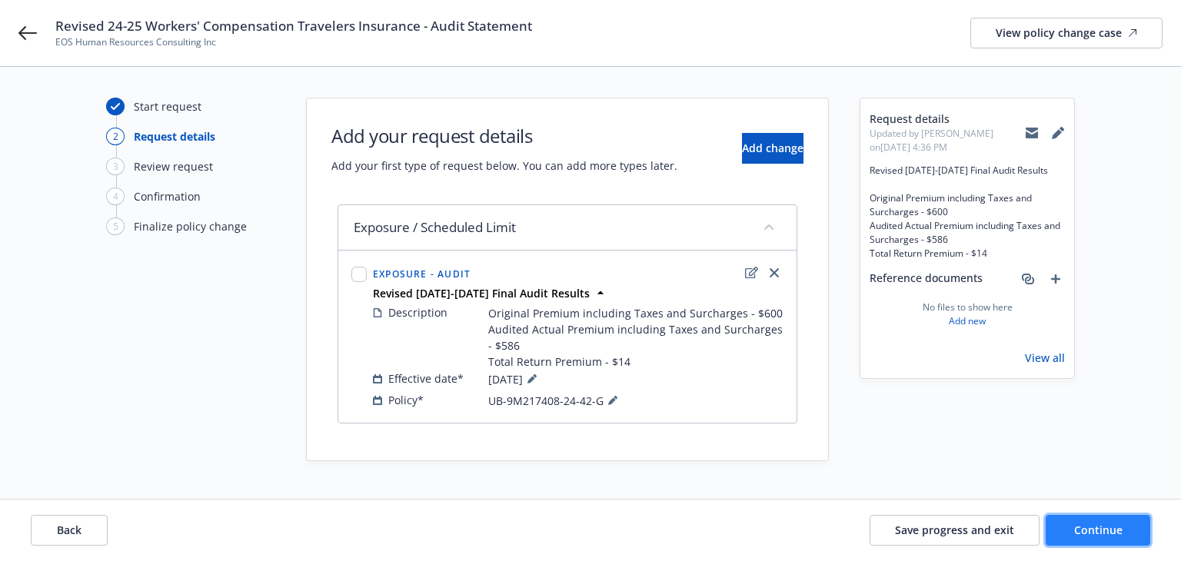
click at [1093, 525] on span "Continue" at bounding box center [1098, 530] width 48 height 15
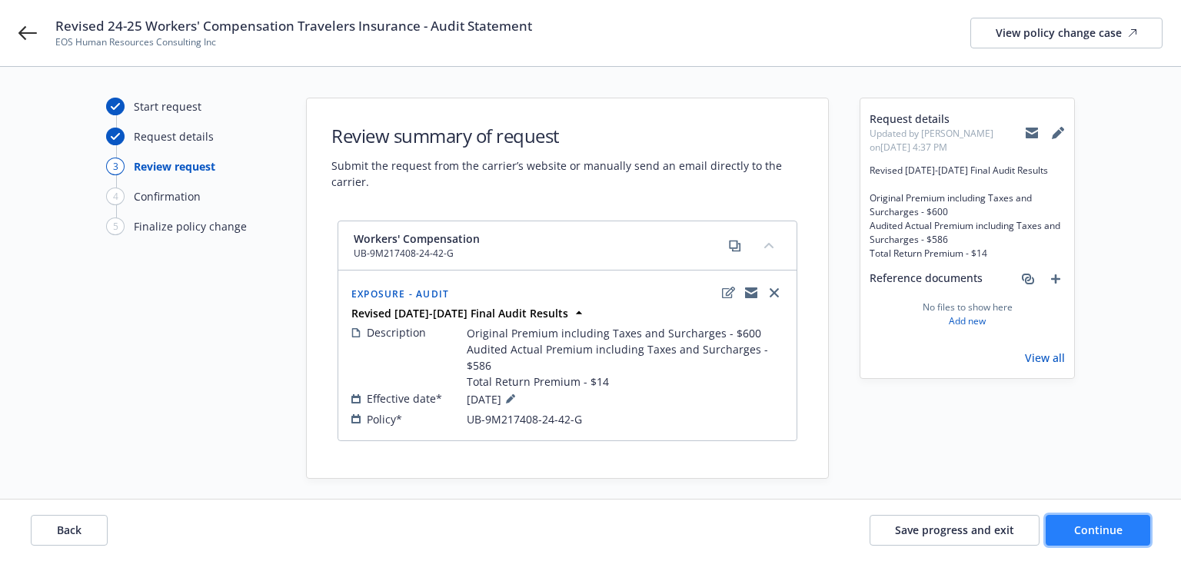
click at [1093, 525] on span "Continue" at bounding box center [1098, 530] width 48 height 15
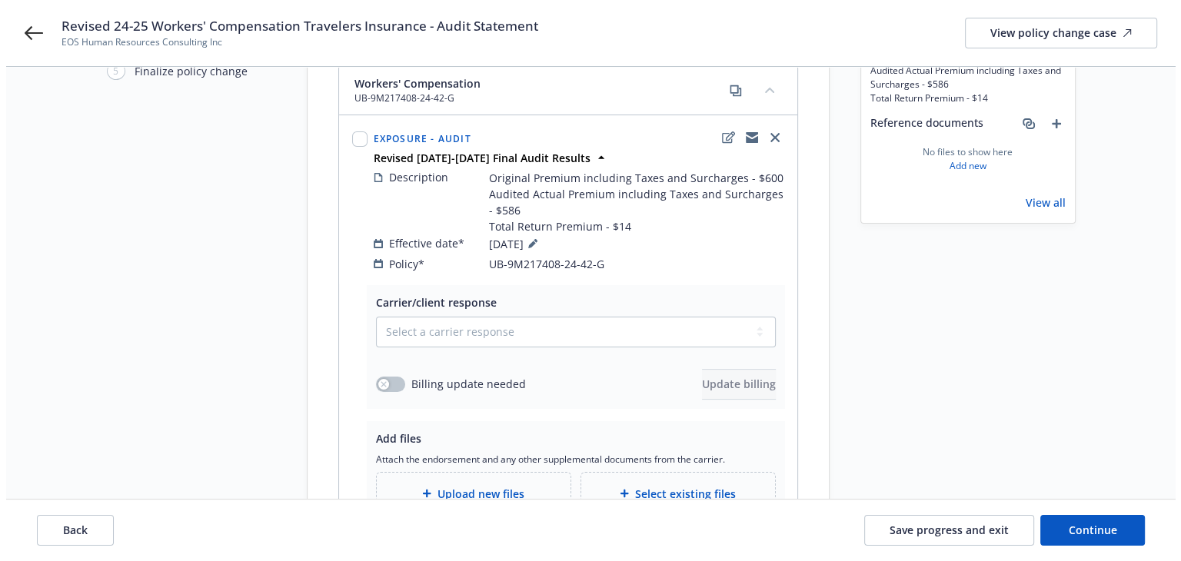
scroll to position [288, 0]
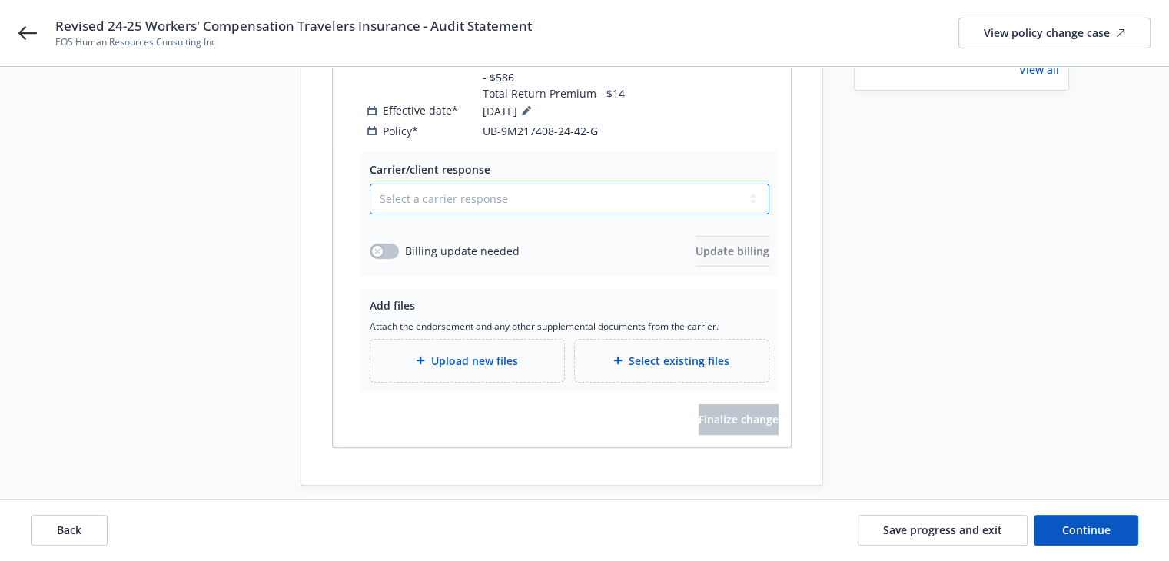
click at [401, 184] on select "Select a carrier response Accepted Accepted with revision No endorsement needed…" at bounding box center [570, 199] width 400 height 31
select select "ACCEPTED"
click at [370, 184] on select "Select a carrier response Accepted Accepted with revision No endorsement needed…" at bounding box center [570, 199] width 400 height 31
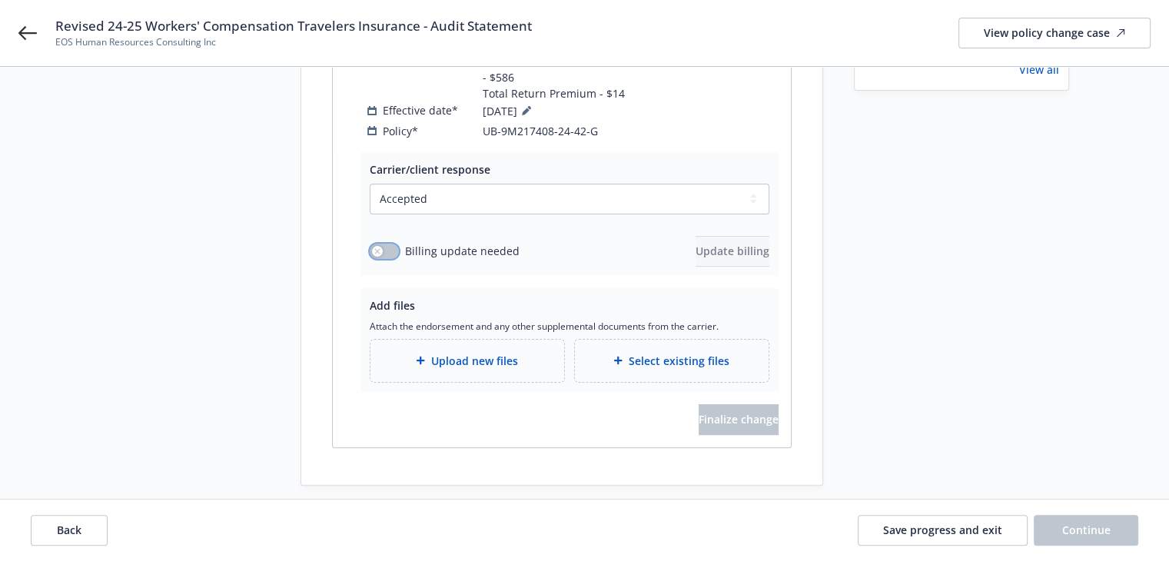
click at [382, 244] on button "button" at bounding box center [384, 251] width 29 height 15
click at [707, 244] on span "Update billing" at bounding box center [733, 251] width 74 height 15
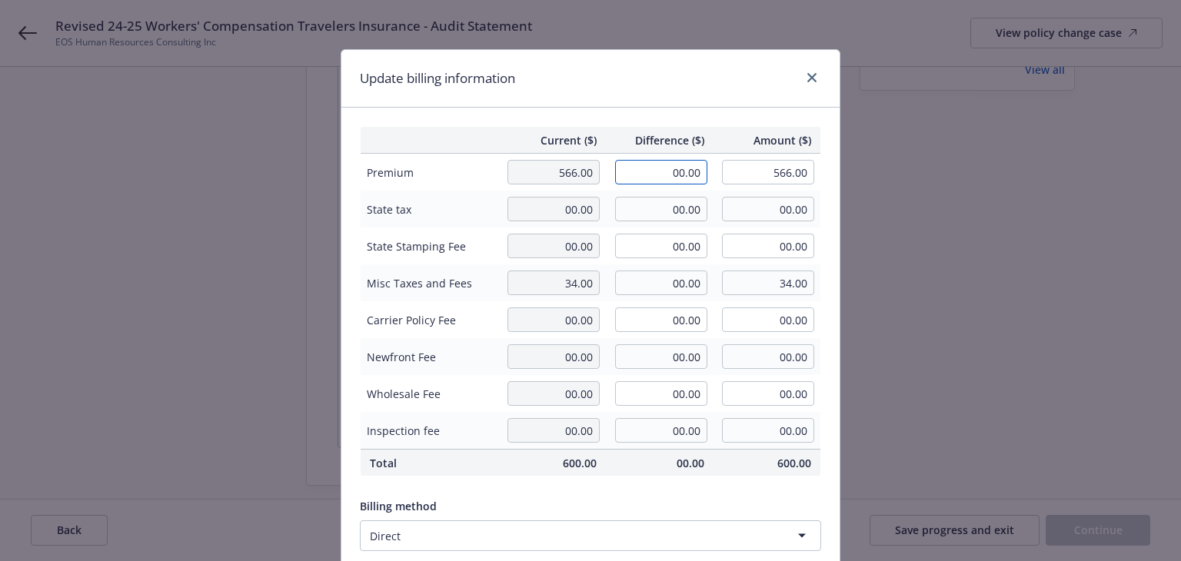
click at [654, 174] on input "00.00" at bounding box center [661, 172] width 92 height 25
type input "-14.00"
type input "552.00"
type input "-1.4"
click at [665, 81] on div "Update billing information" at bounding box center [590, 79] width 498 height 58
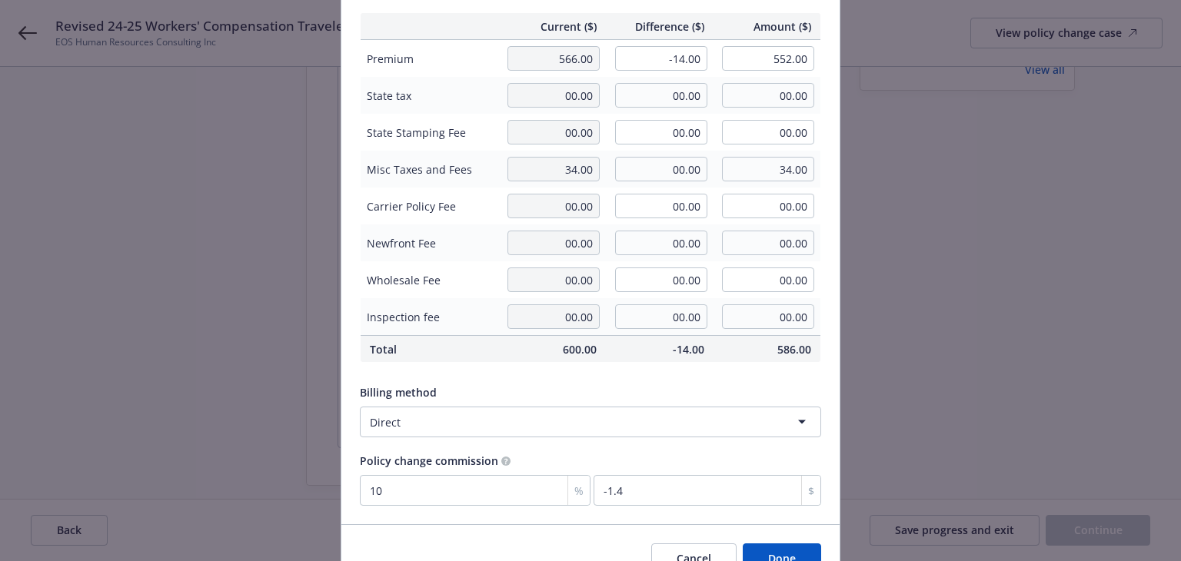
scroll to position [195, 0]
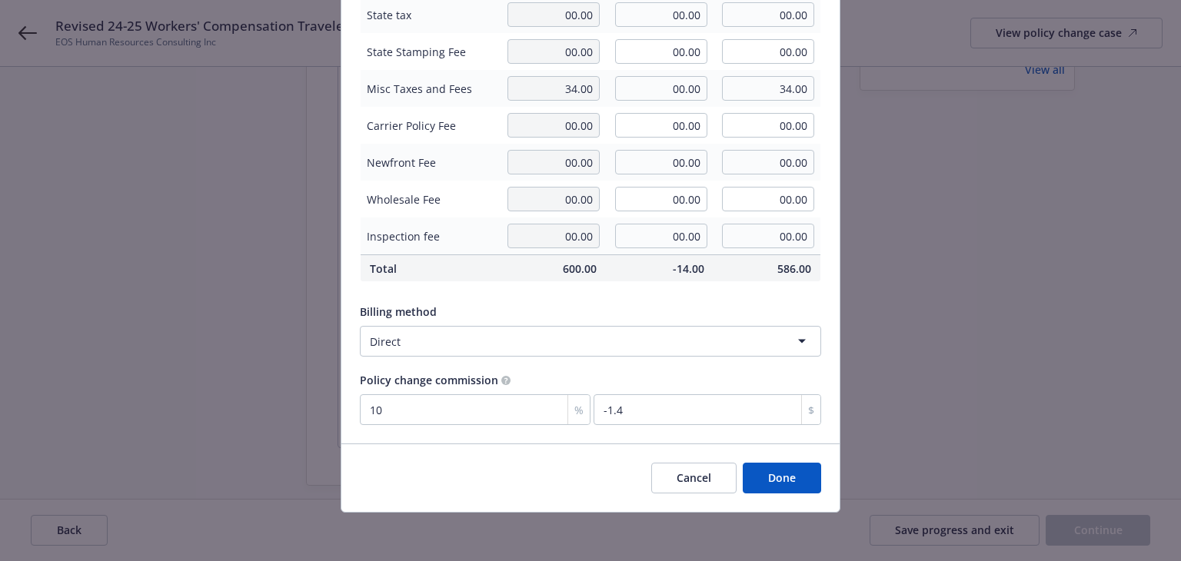
click at [761, 474] on button "Done" at bounding box center [782, 478] width 78 height 31
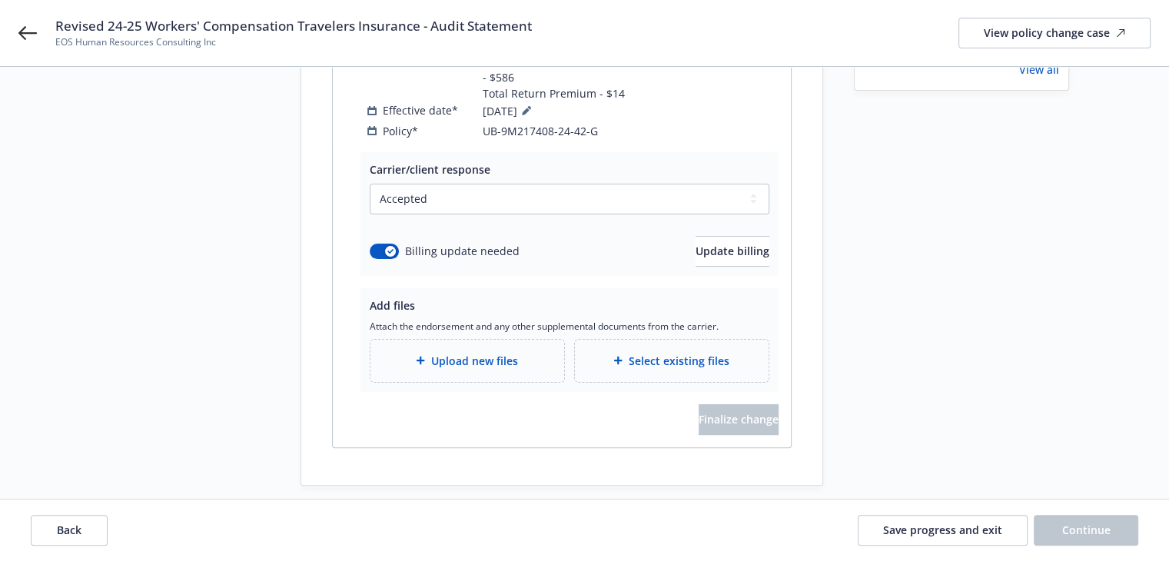
click at [56, 25] on span "Revised 24-25 Workers' Compensation Travelers Insurance - Audit Statement" at bounding box center [293, 26] width 477 height 18
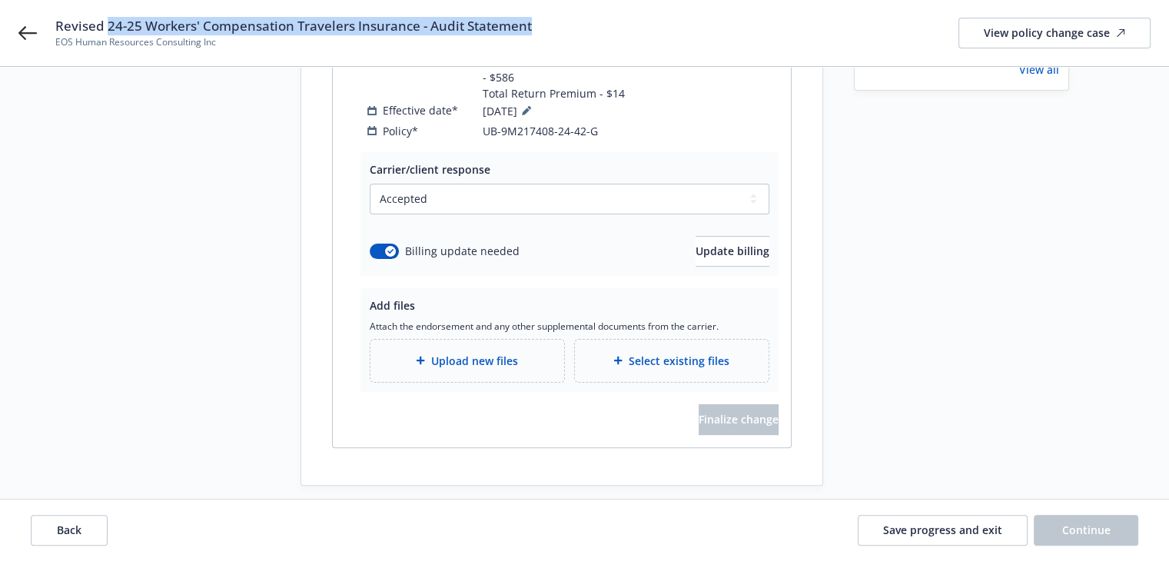
drag, startPoint x: 108, startPoint y: 27, endPoint x: 610, endPoint y: 30, distance: 502.1
click at [610, 30] on div "Revised 24-25 Workers' Compensation Travelers Insurance - Audit Statement EOS H…" at bounding box center [603, 33] width 1096 height 32
copy span "24-25 Workers' Compensation Travelers Insurance - Audit Statement"
click at [524, 358] on div "Upload new files" at bounding box center [468, 361] width 194 height 42
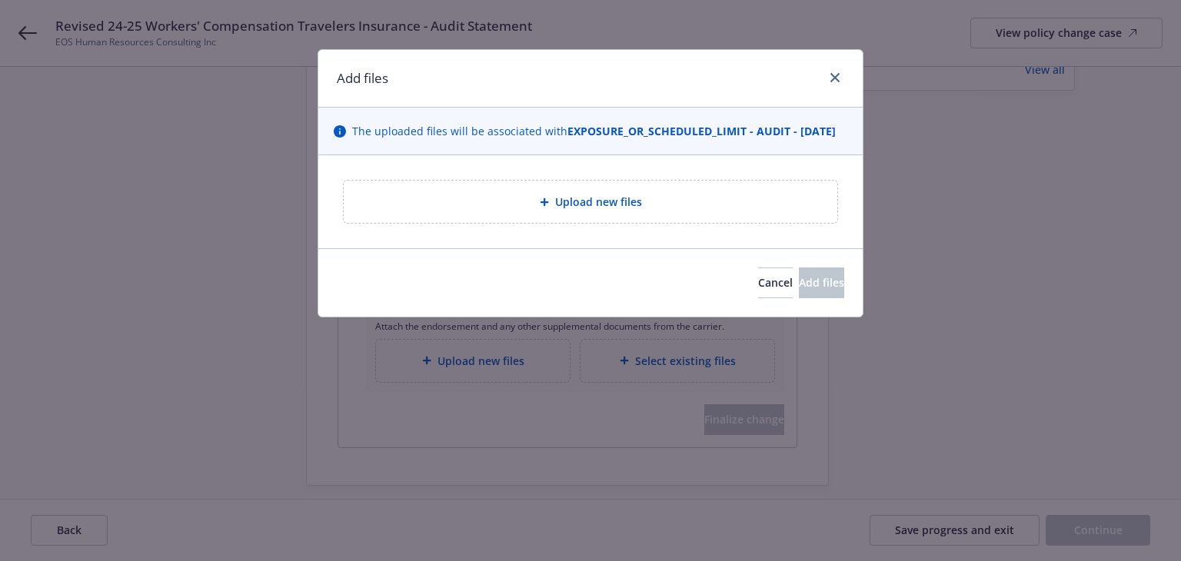
click at [521, 211] on div "Upload new files" at bounding box center [590, 202] width 469 height 18
type textarea "x"
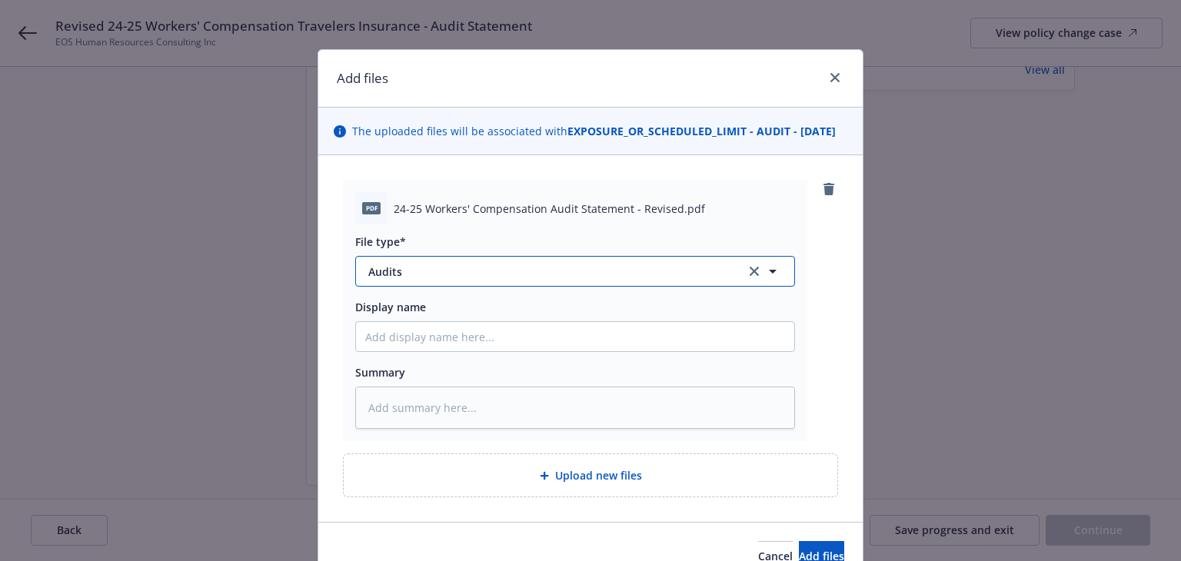
click at [626, 280] on span "Audits" at bounding box center [546, 272] width 356 height 16
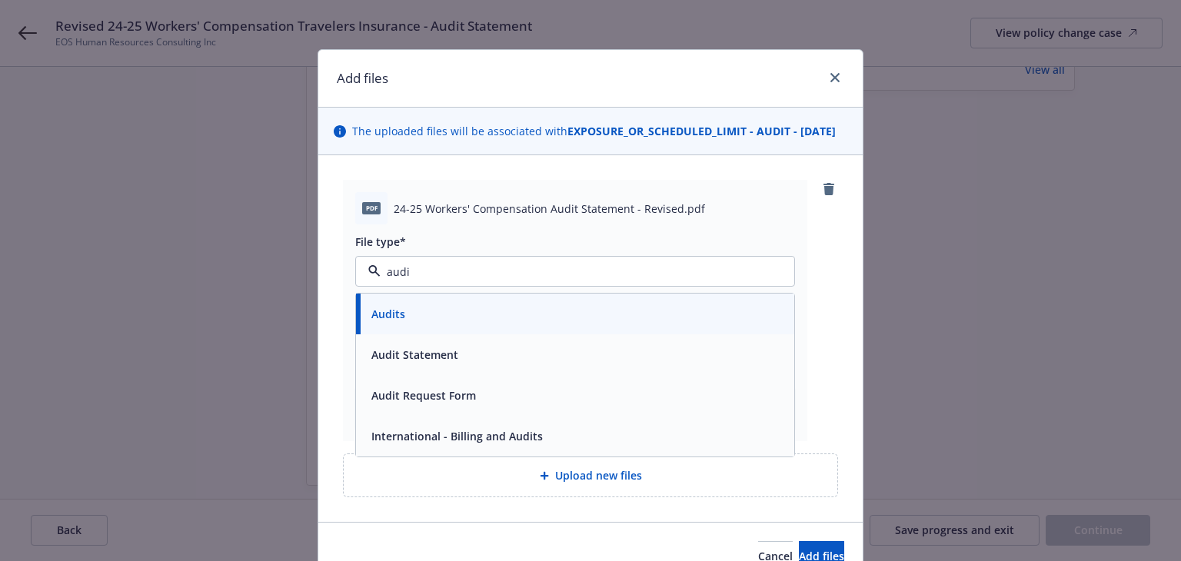
type input "audit"
click at [480, 366] on div "Audit Statement" at bounding box center [575, 355] width 420 height 22
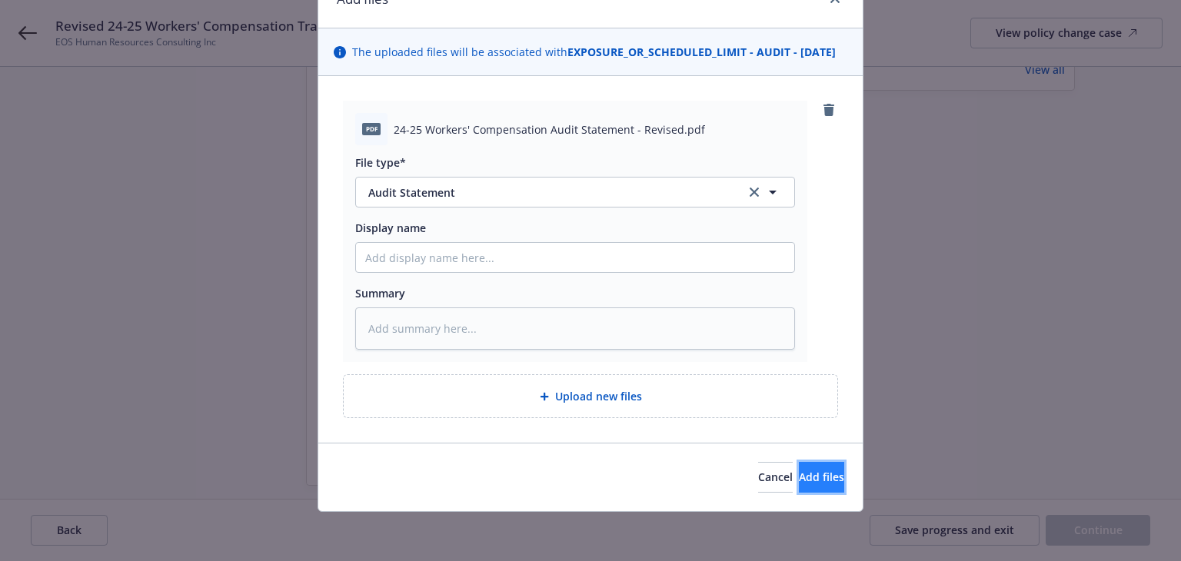
click at [799, 480] on span "Add files" at bounding box center [821, 477] width 45 height 15
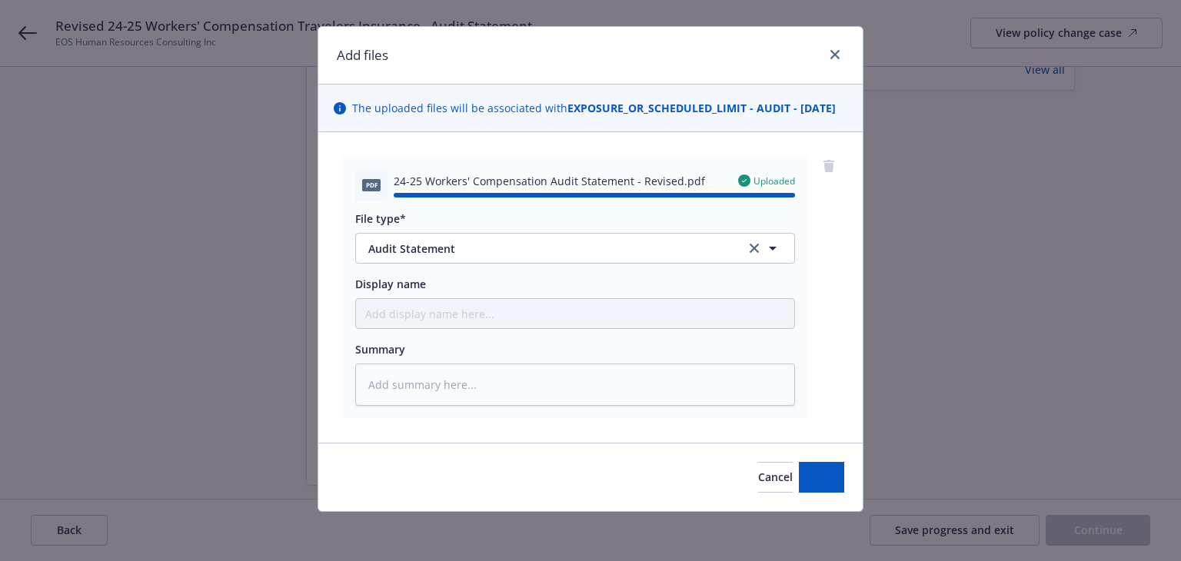
type textarea "x"
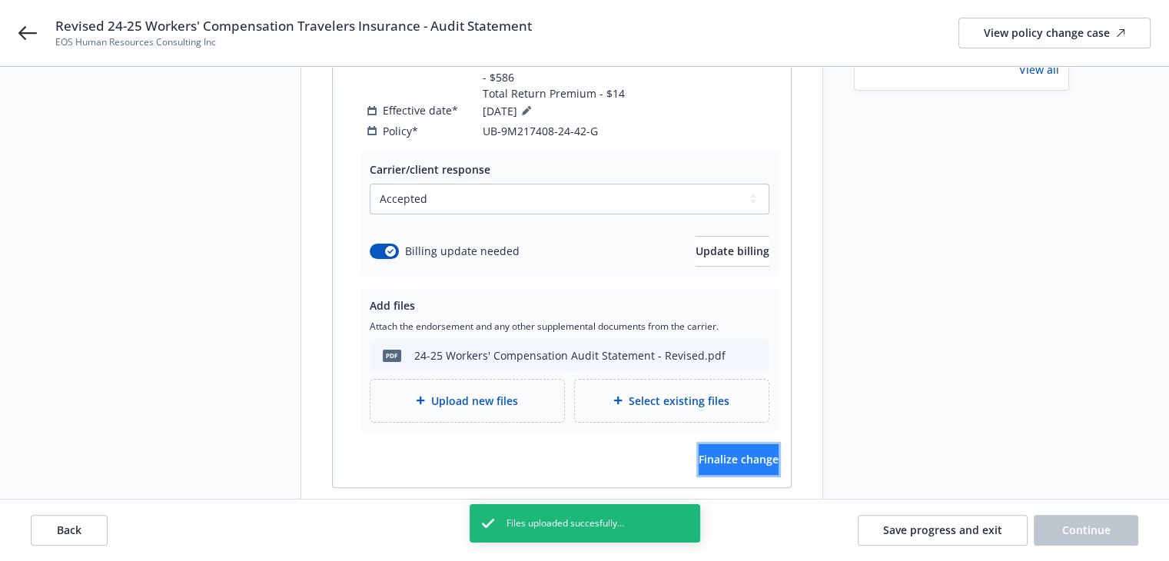
click at [760, 444] on button "Finalize change" at bounding box center [739, 459] width 80 height 31
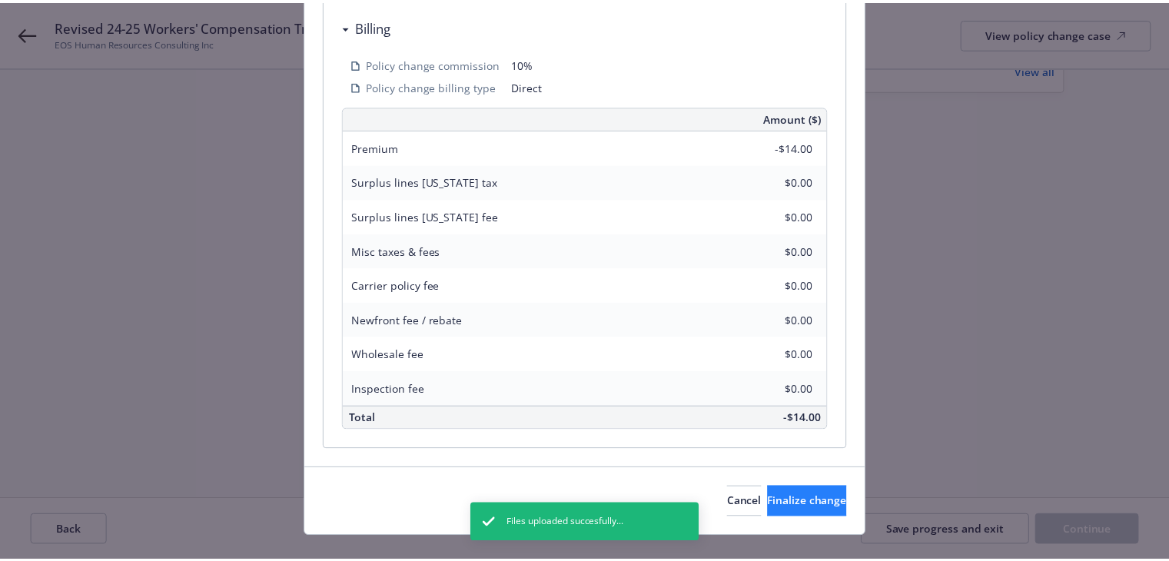
scroll to position [508, 0]
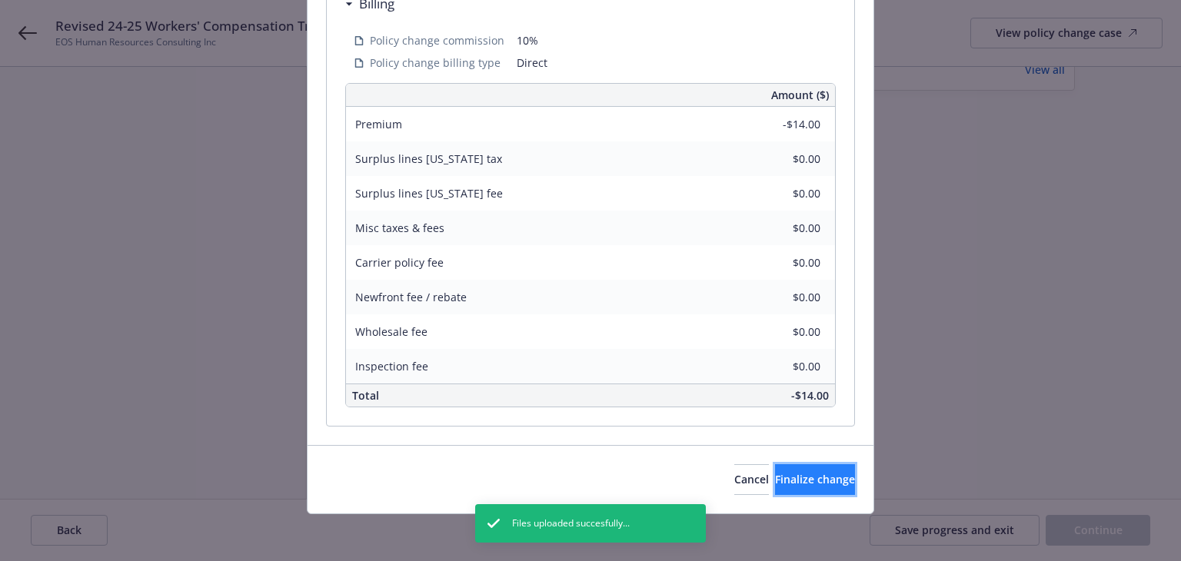
click at [790, 480] on span "Finalize change" at bounding box center [815, 479] width 80 height 15
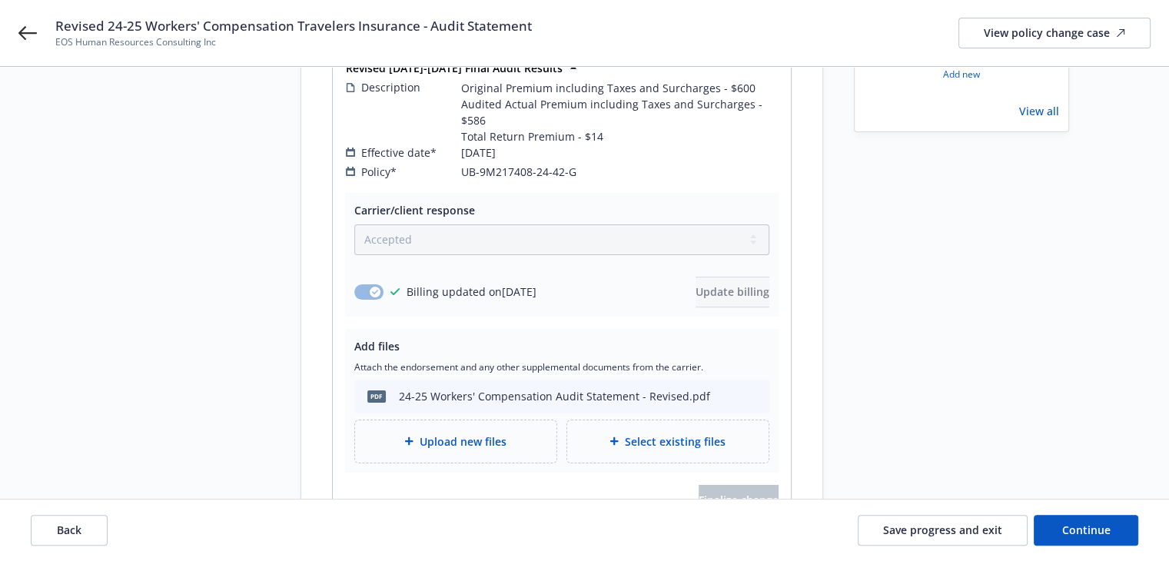
scroll to position [308, 0]
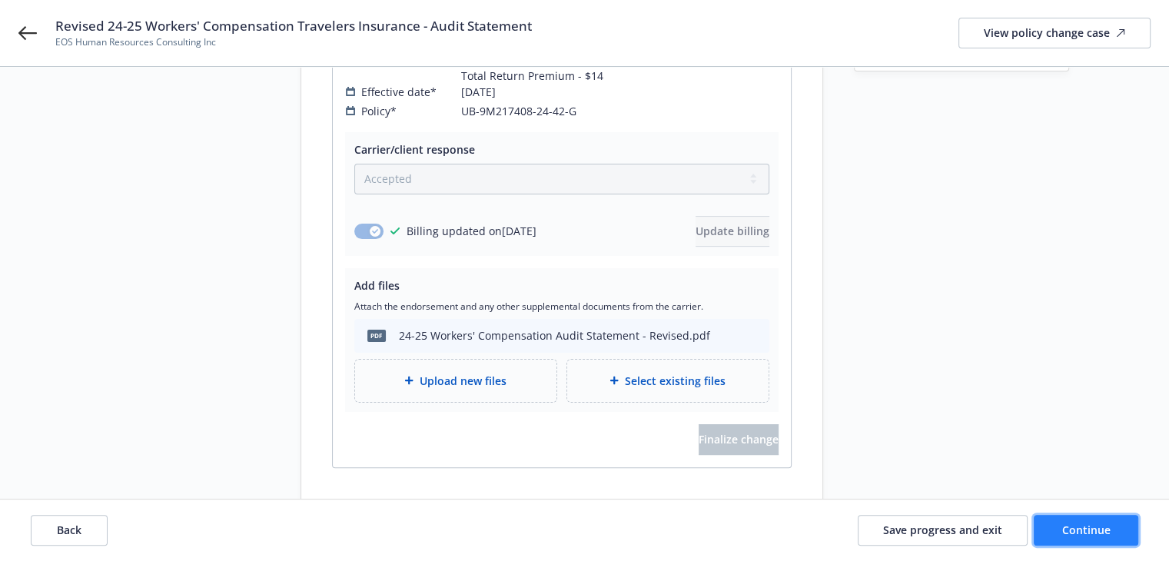
click at [1081, 527] on span "Continue" at bounding box center [1087, 530] width 48 height 15
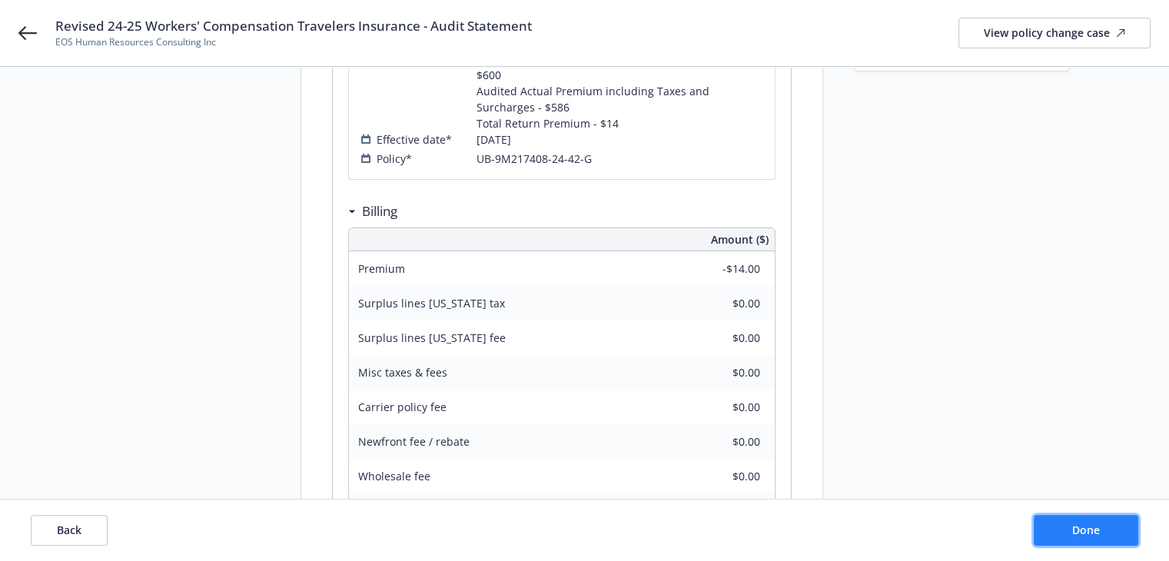
click at [1052, 527] on button "Done" at bounding box center [1086, 530] width 105 height 31
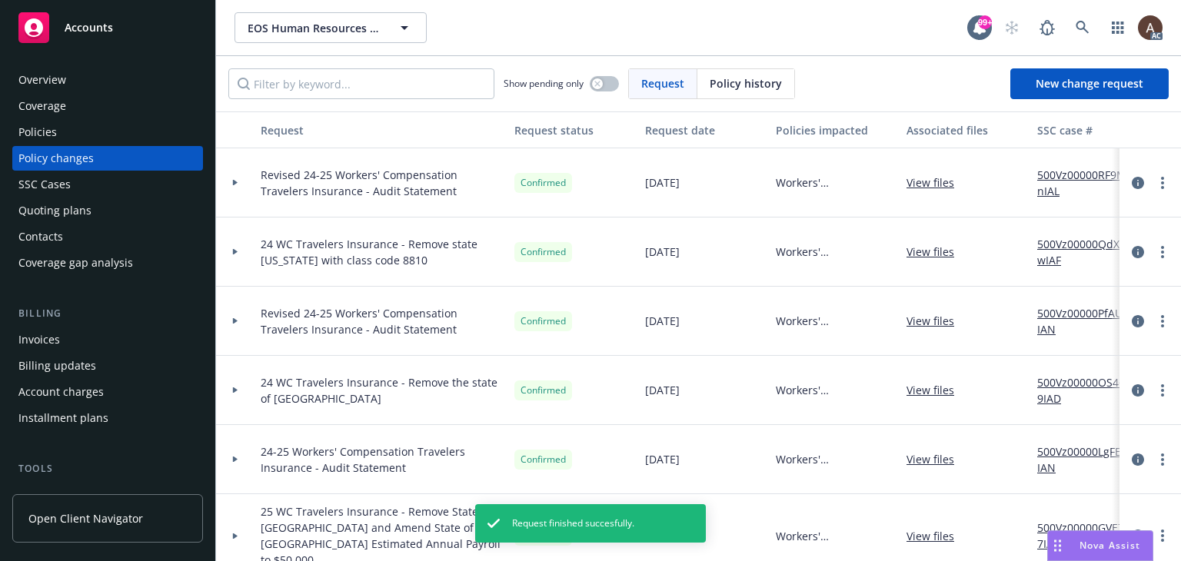
click at [1069, 177] on link "500Vz00000RF9MnIAL" at bounding box center [1088, 183] width 103 height 32
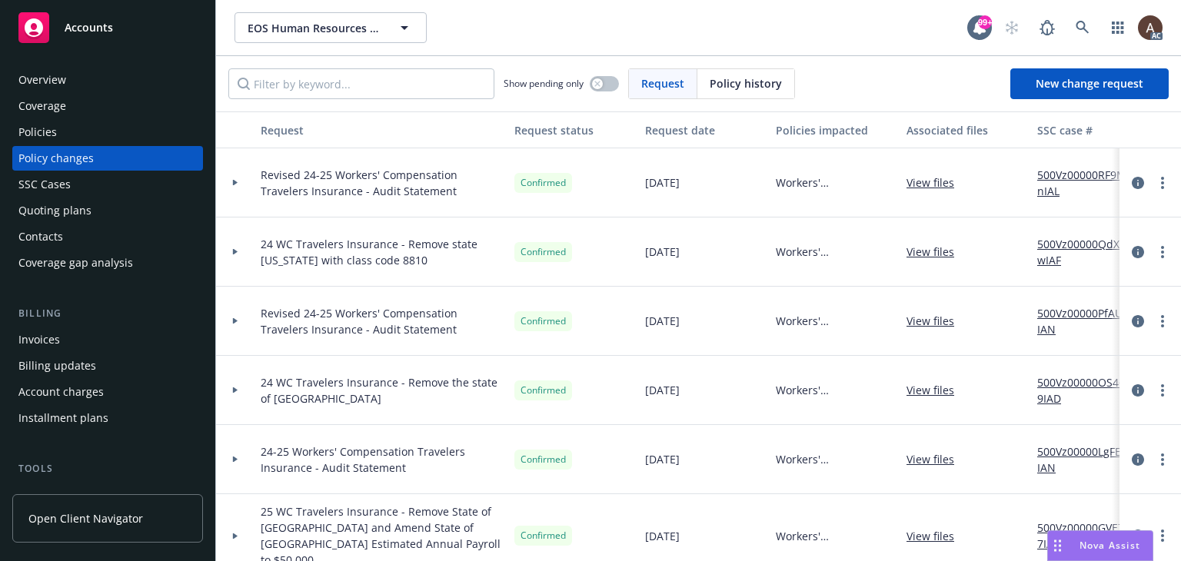
drag, startPoint x: 231, startPoint y: 318, endPoint x: 237, endPoint y: 295, distance: 22.9
click at [231, 318] on div at bounding box center [235, 321] width 38 height 69
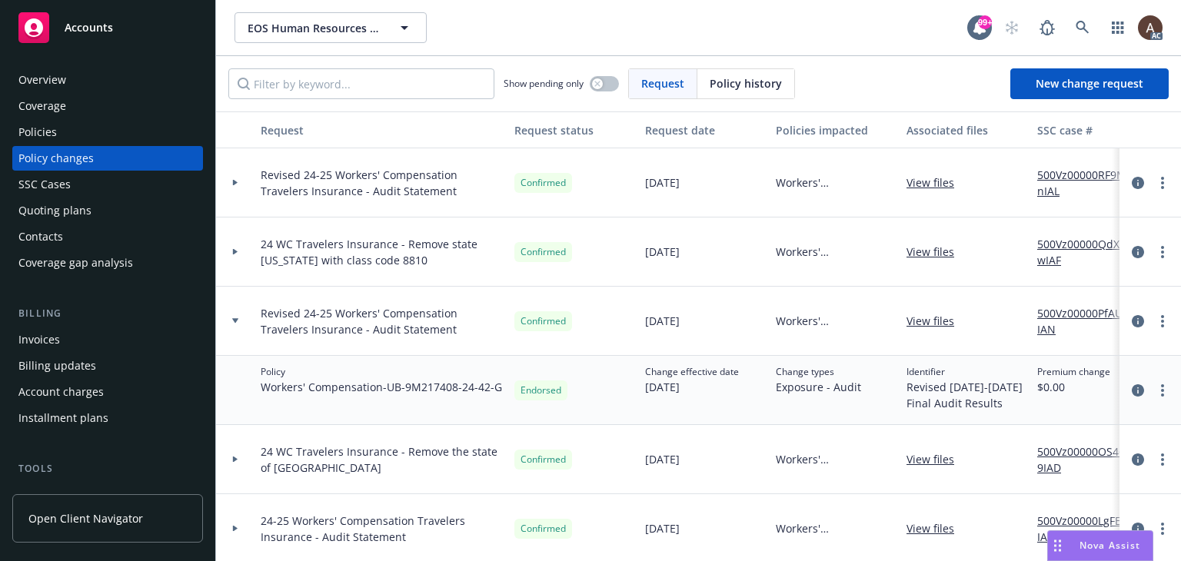
click at [237, 180] on icon at bounding box center [235, 182] width 6 height 5
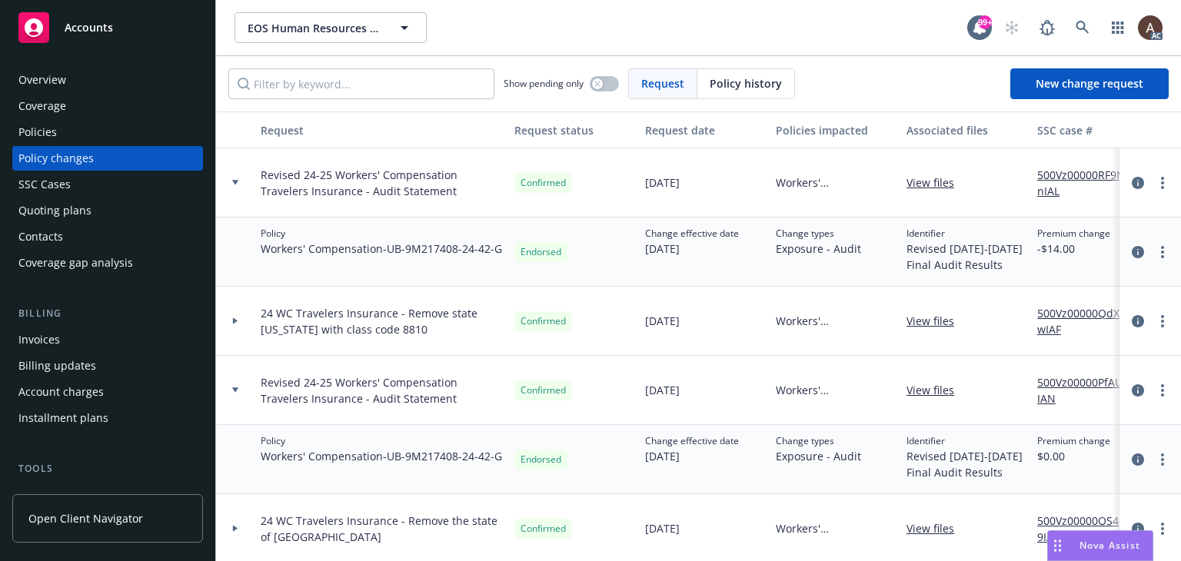
click at [237, 180] on icon at bounding box center [235, 182] width 6 height 5
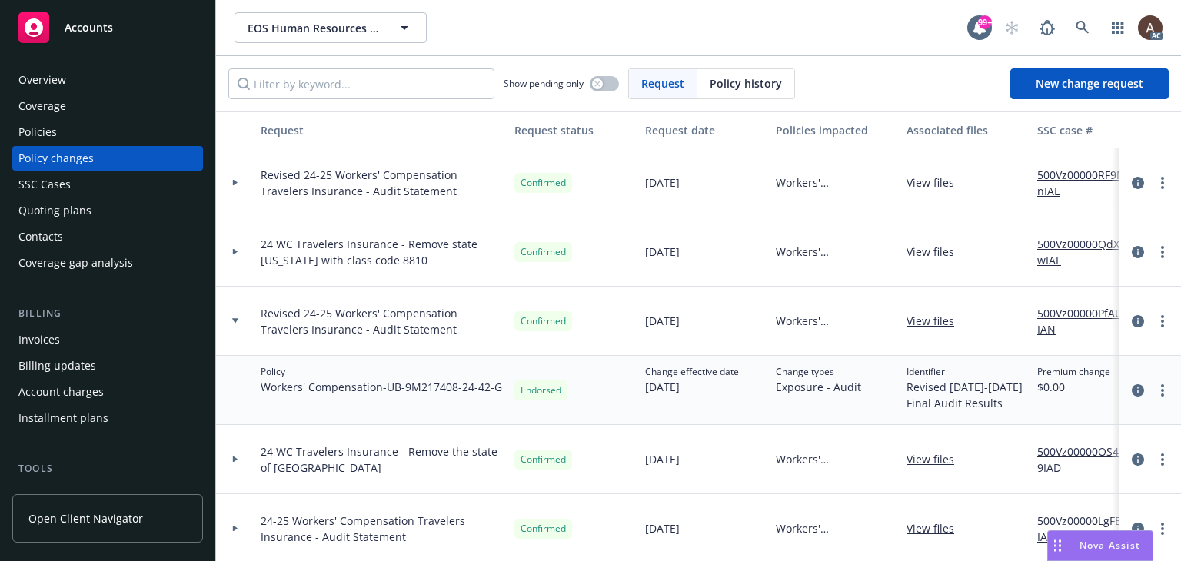
click at [237, 183] on icon at bounding box center [235, 182] width 6 height 5
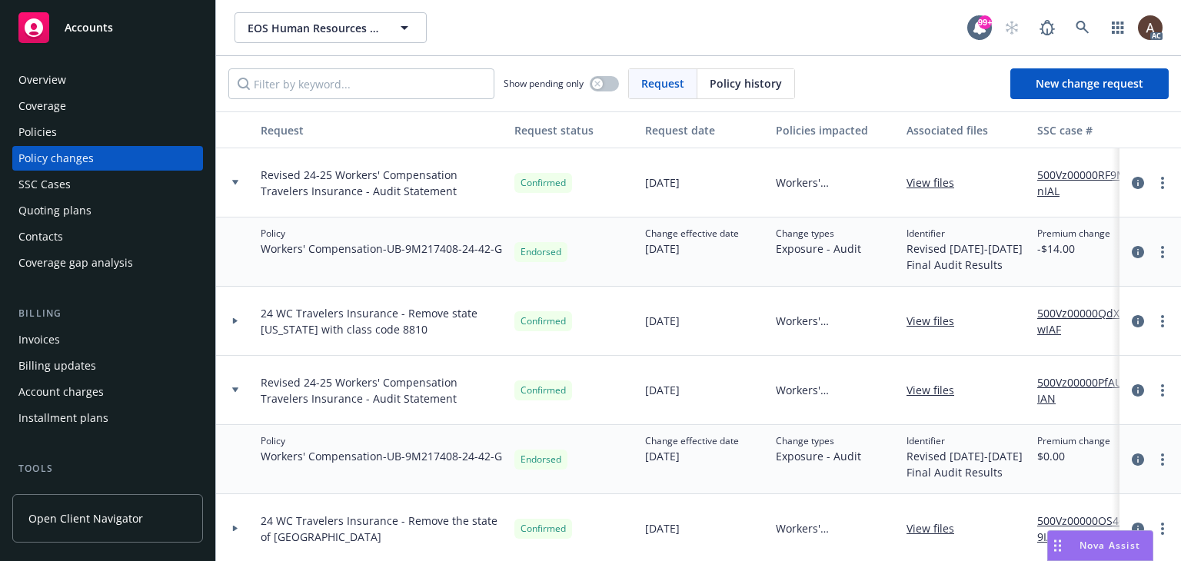
drag, startPoint x: 105, startPoint y: 136, endPoint x: 113, endPoint y: 140, distance: 8.6
click at [105, 136] on div "Policies" at bounding box center [107, 132] width 178 height 25
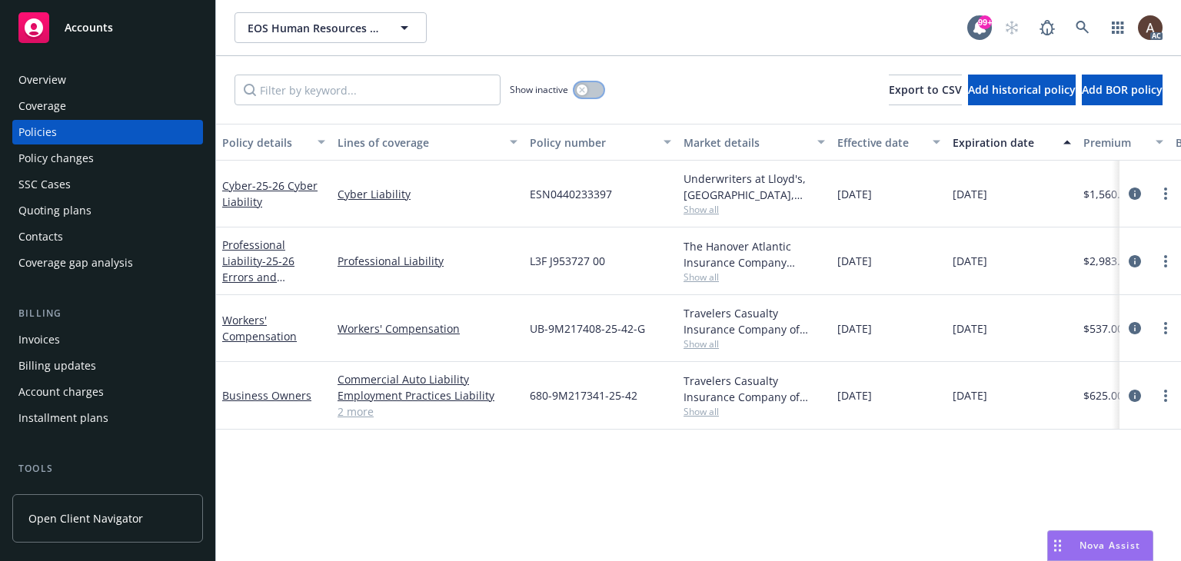
drag, startPoint x: 578, startPoint y: 92, endPoint x: 569, endPoint y: 93, distance: 9.3
click at [578, 91] on div "button" at bounding box center [582, 90] width 11 height 11
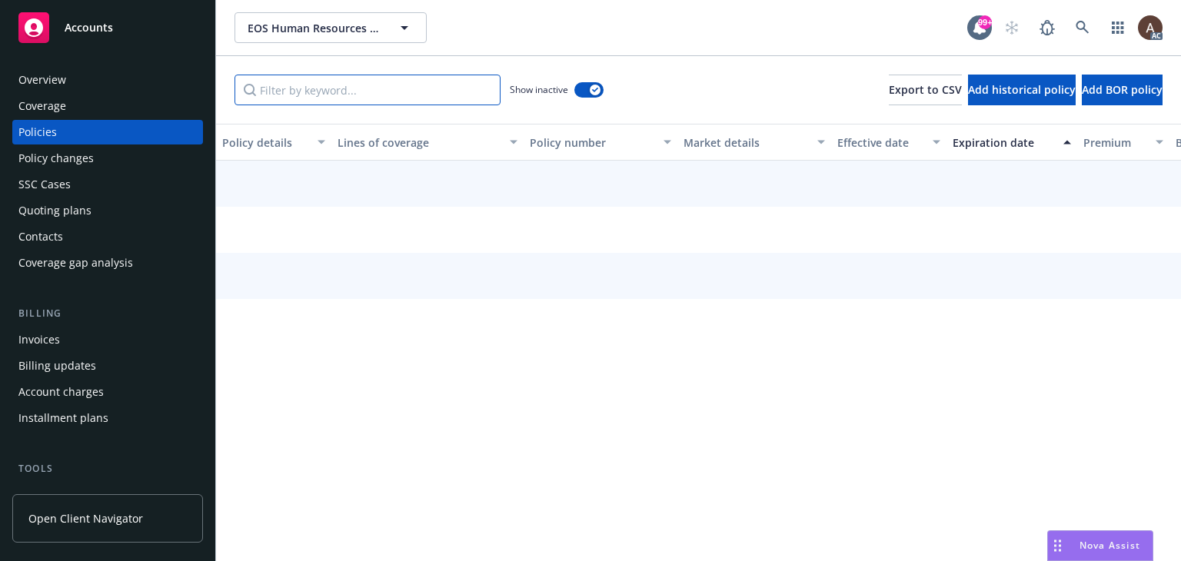
click at [446, 98] on input "Filter by keyword..." at bounding box center [367, 90] width 266 height 31
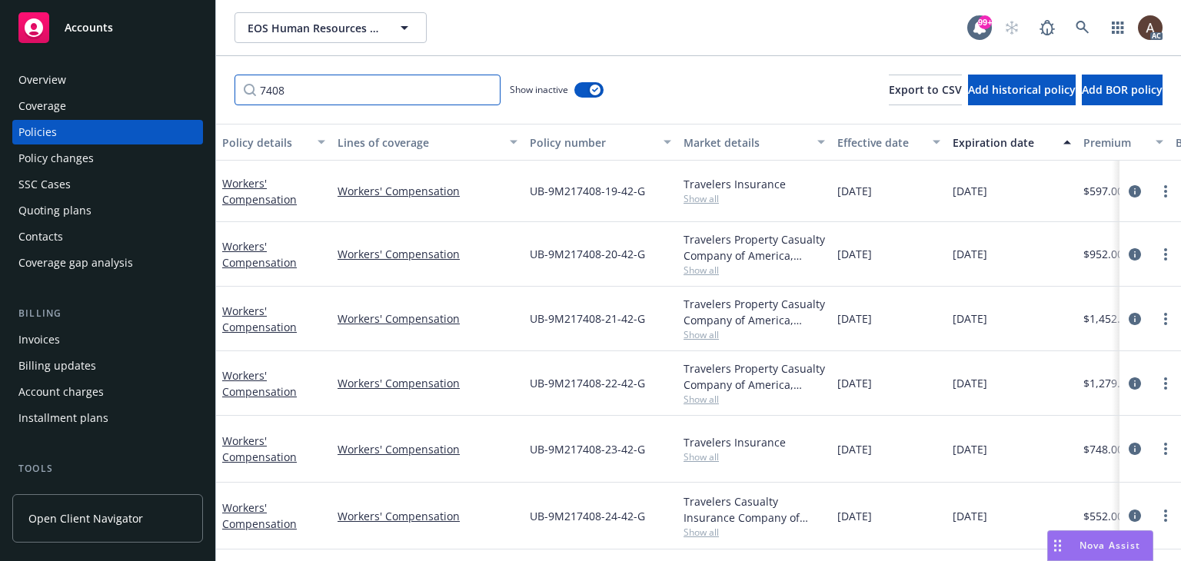
scroll to position [66, 0]
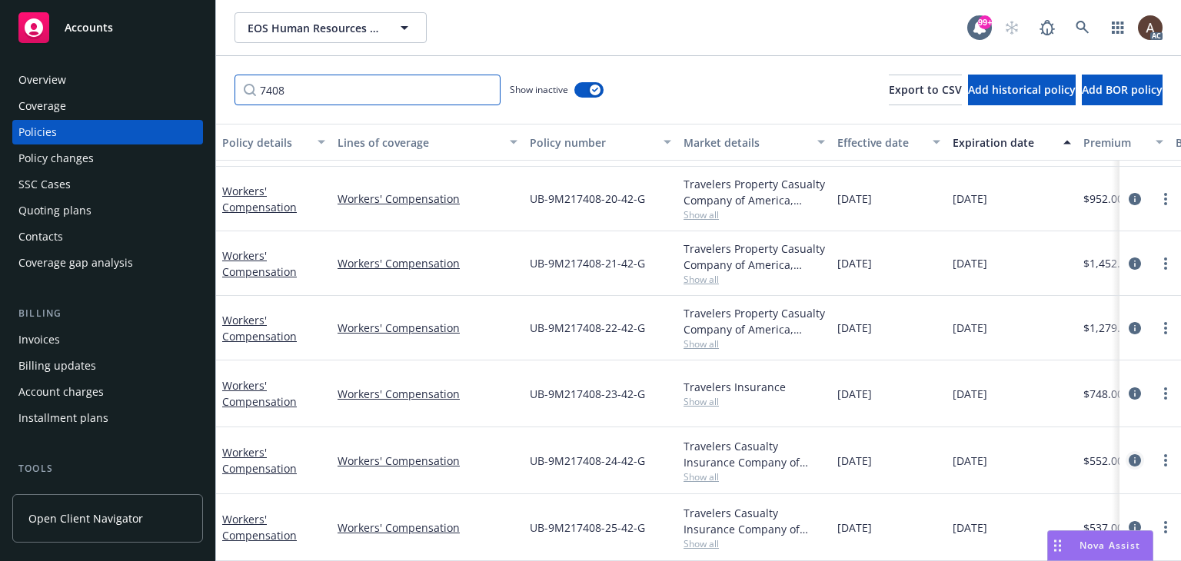
type input "7408"
click at [1129, 454] on icon "circleInformation" at bounding box center [1135, 460] width 12 height 12
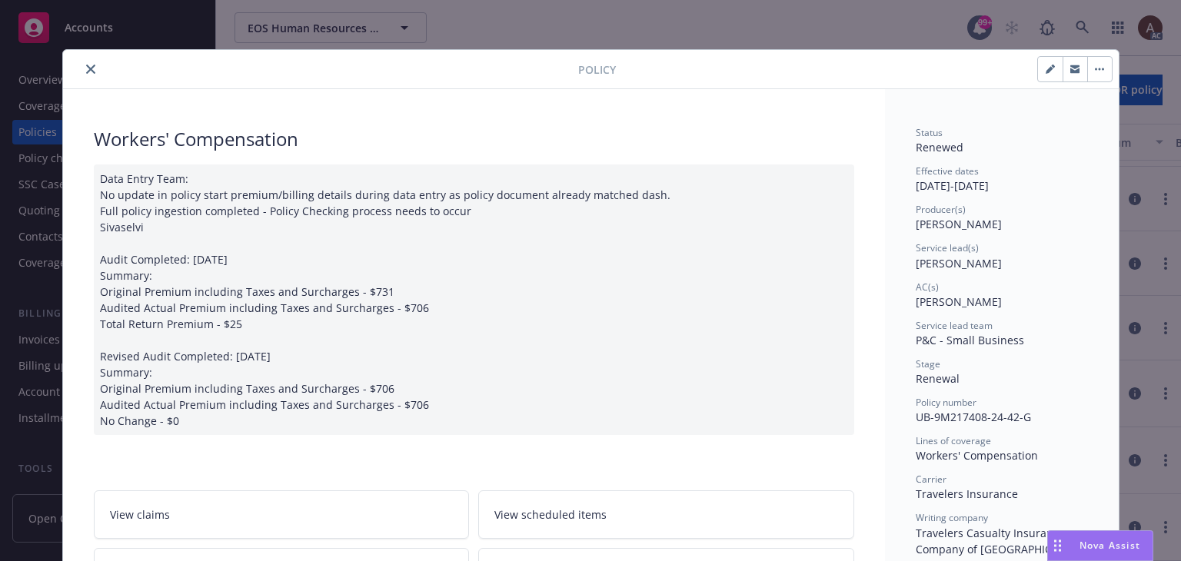
scroll to position [46, 0]
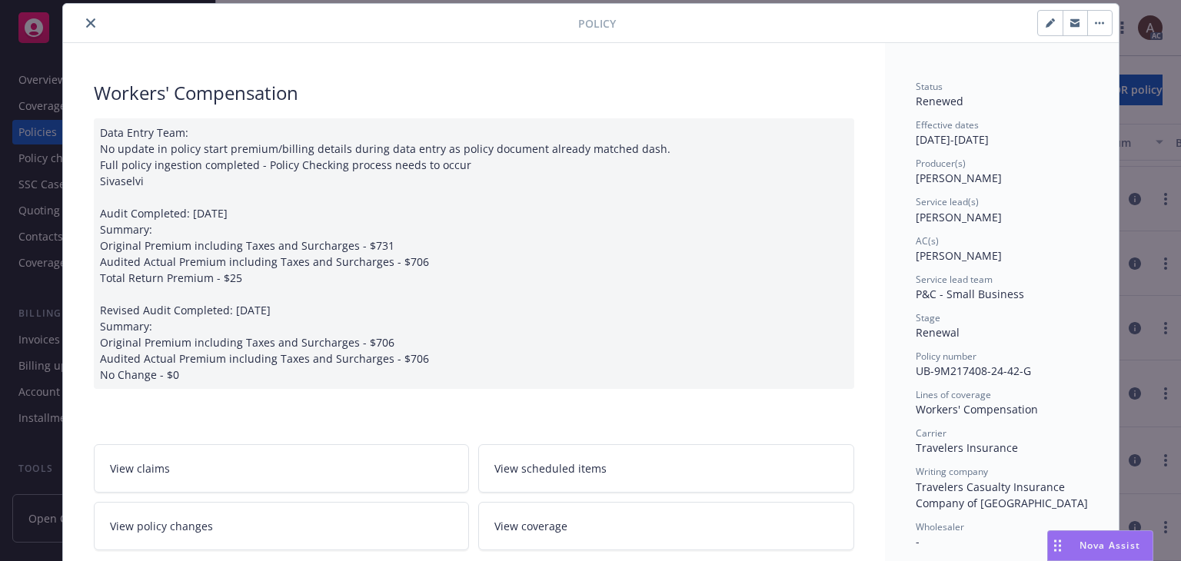
click at [185, 367] on div "Data Entry Team: No update in policy start premium/billing details during data …" at bounding box center [474, 253] width 760 height 271
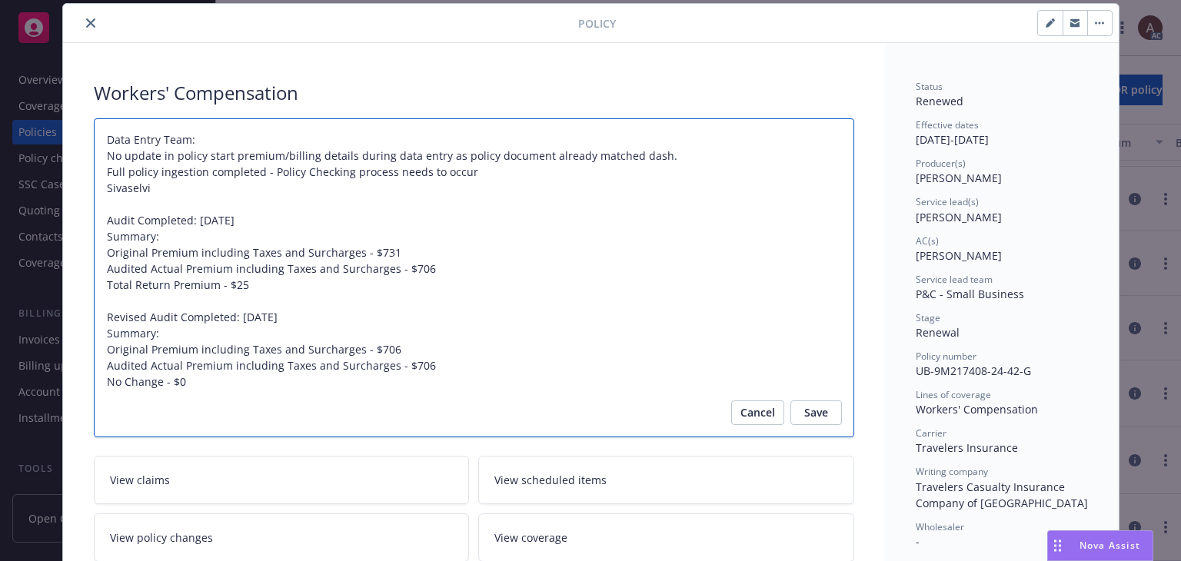
click at [188, 384] on textarea "Data Entry Team: No update in policy start premium/billing details during data …" at bounding box center [474, 278] width 760 height 320
type textarea "x"
type textarea "Data Entry Team: No update in policy start premium/billing details during data …"
type textarea "x"
type textarea "Data Entry Team: No update in policy start premium/billing details during data …"
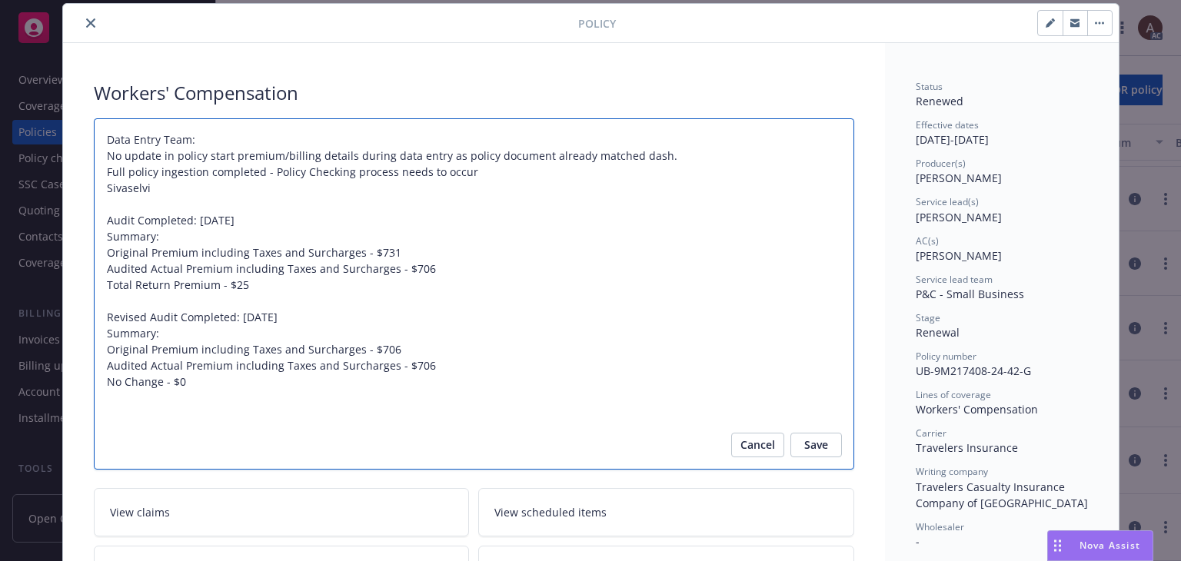
drag, startPoint x: 100, startPoint y: 317, endPoint x: 185, endPoint y: 331, distance: 86.5
click at [185, 331] on textarea "Data Entry Team: No update in policy start premium/billing details during data …" at bounding box center [474, 294] width 760 height 352
click at [124, 417] on textarea "Data Entry Team: No update in policy start premium/billing details during data …" at bounding box center [474, 294] width 760 height 352
paste textarea "Revised Audit Completed: [DATE] Summary:"
type textarea "x"
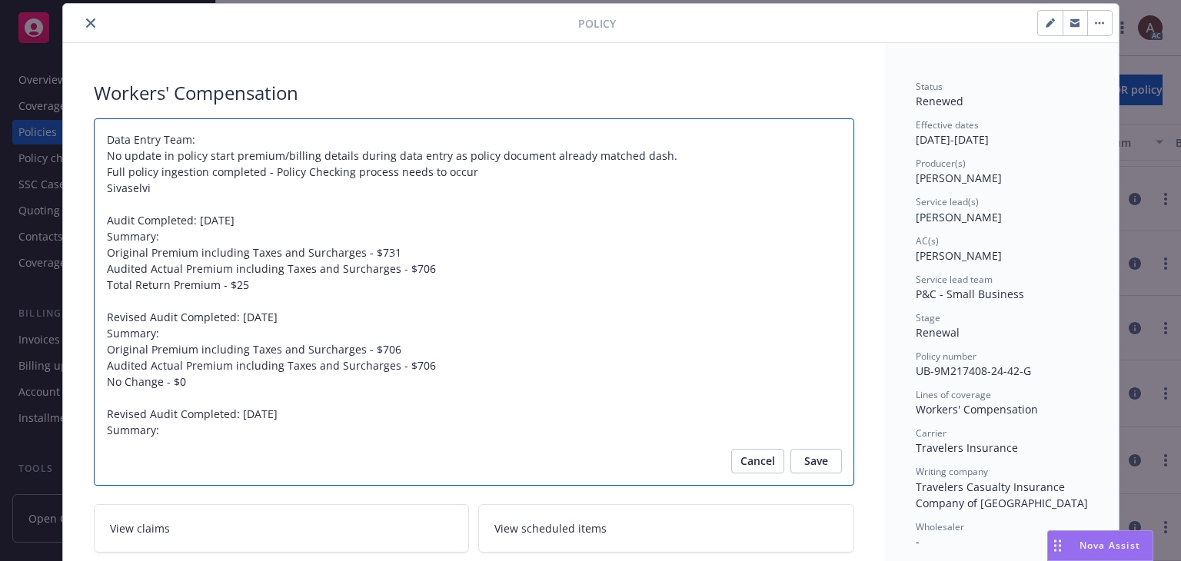
type textarea "Data Entry Team: No update in policy start premium/billing details during data …"
click at [175, 434] on textarea "Data Entry Team: No update in policy start premium/billing details during data …" at bounding box center [474, 302] width 760 height 368
type textarea "x"
type textarea "Data Entry Team: No update in policy start premium/billing details during data …"
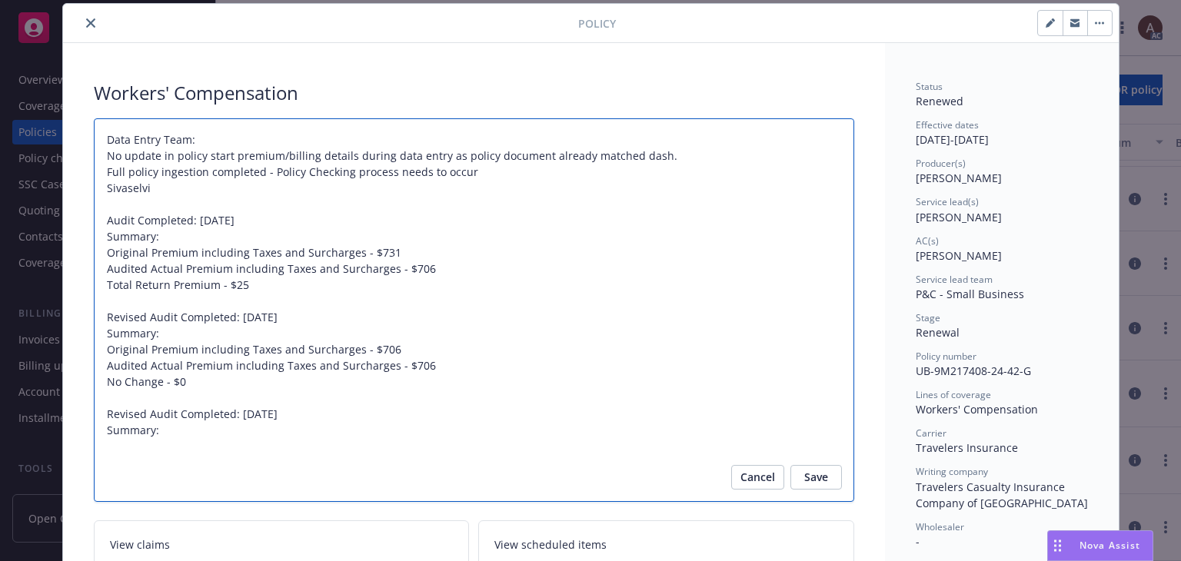
paste textarea "Original Premium including Taxes and Surcharges - $600 Audited Actual Premium i…"
type textarea "x"
type textarea "Data Entry Team: No update in policy start premium/billing details during data …"
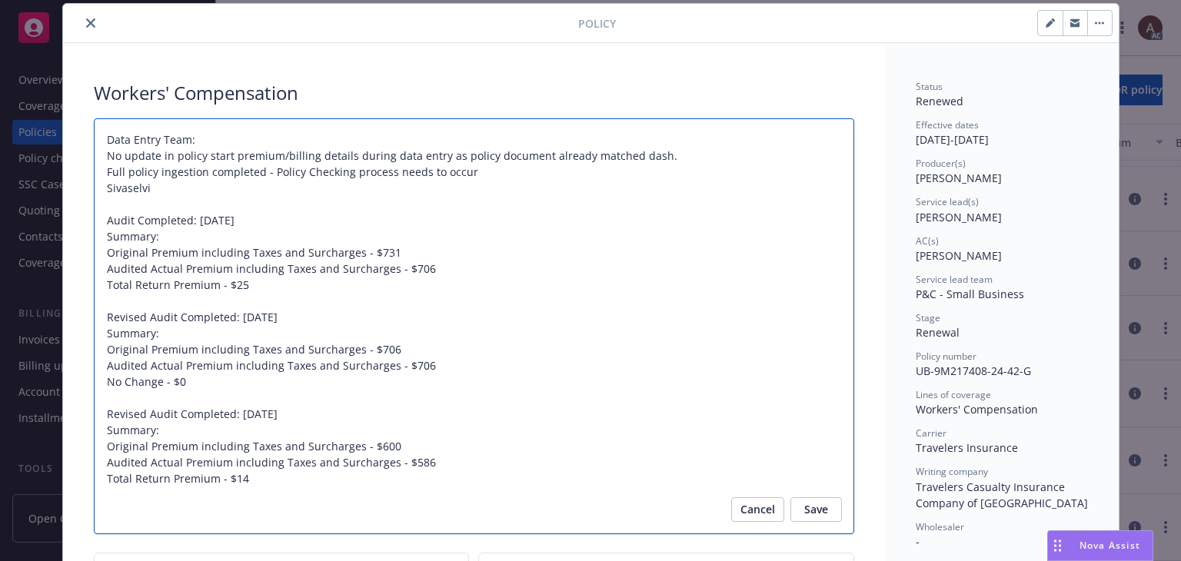
drag, startPoint x: 231, startPoint y: 411, endPoint x: 287, endPoint y: 411, distance: 55.4
click at [287, 411] on textarea "Data Entry Team: No update in policy start premium/billing details during data …" at bounding box center [474, 326] width 760 height 417
type textarea "x"
type textarea "Data Entry Team: No update in policy start premium/billing details during data …"
type textarea "x"
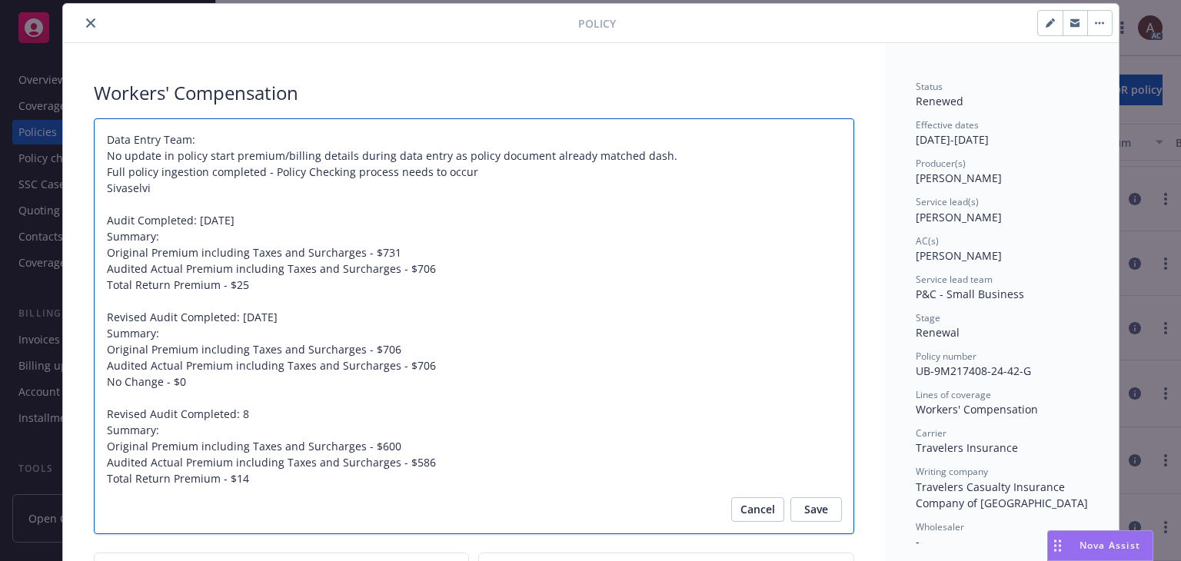
type textarea "Data Entry Team: No update in policy start premium/billing details during data …"
type textarea "x"
type textarea "Data Entry Team: No update in policy start premium/billing details during data …"
type textarea "x"
type textarea "Data Entry Team: No update in policy start premium/billing details during data …"
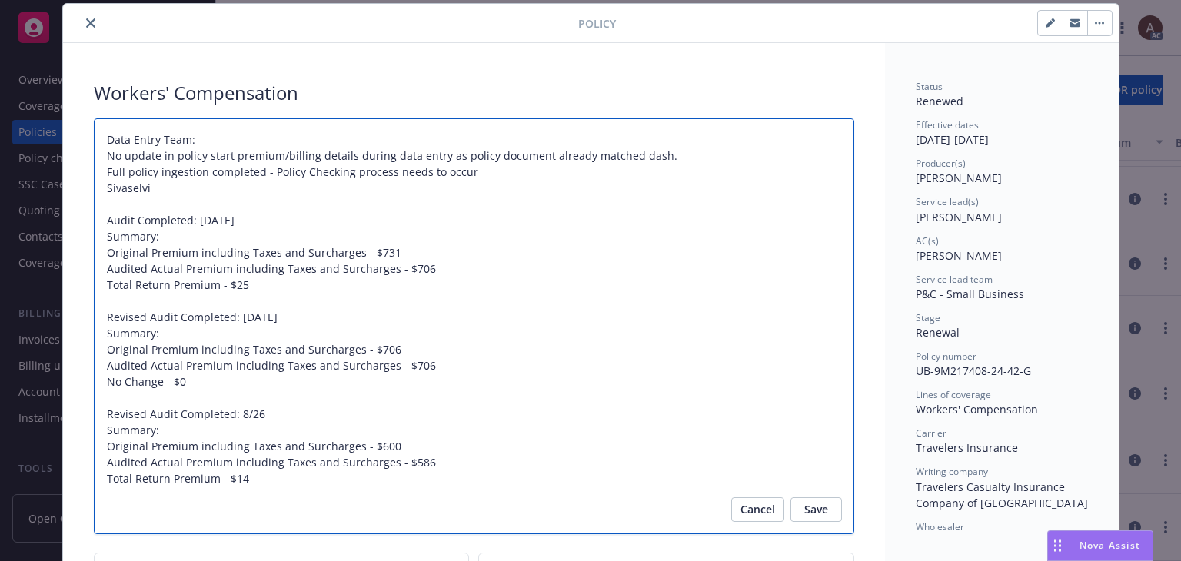
type textarea "x"
type textarea "Data Entry Team: No update in policy start premium/billing details during data …"
type textarea "x"
type textarea "Data Entry Team: No update in policy start premium/billing details during data …"
type textarea "x"
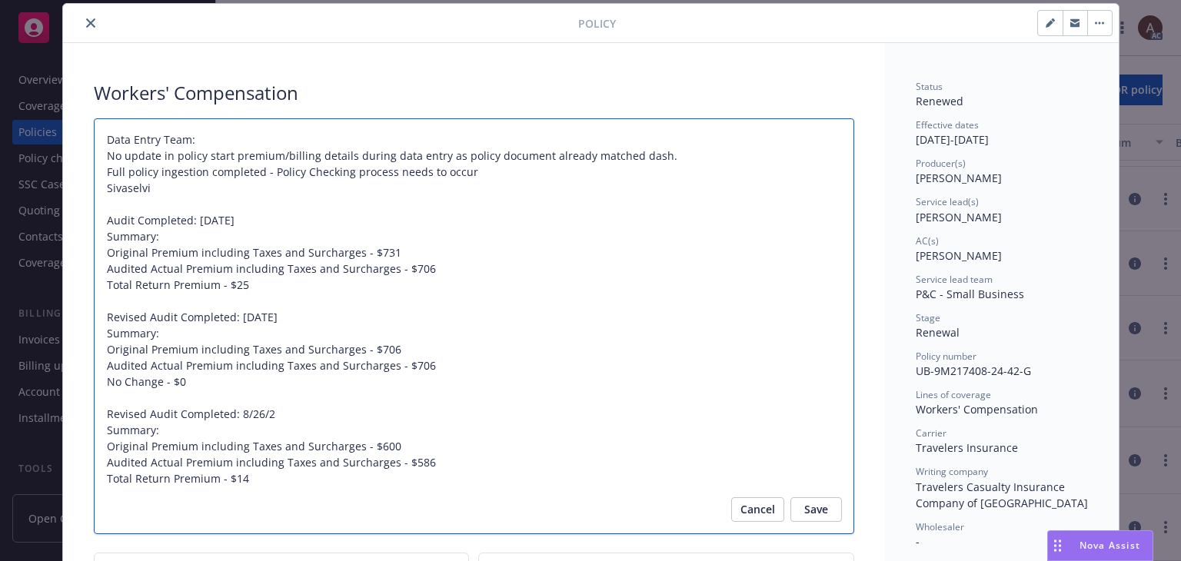
type textarea "Data Entry Team: No update in policy start premium/billing details during data …"
type textarea "x"
type textarea "Data Entry Team: No update in policy start premium/billing details during data …"
type textarea "x"
type textarea "Data Entry Team: No update in policy start premium/billing details during data …"
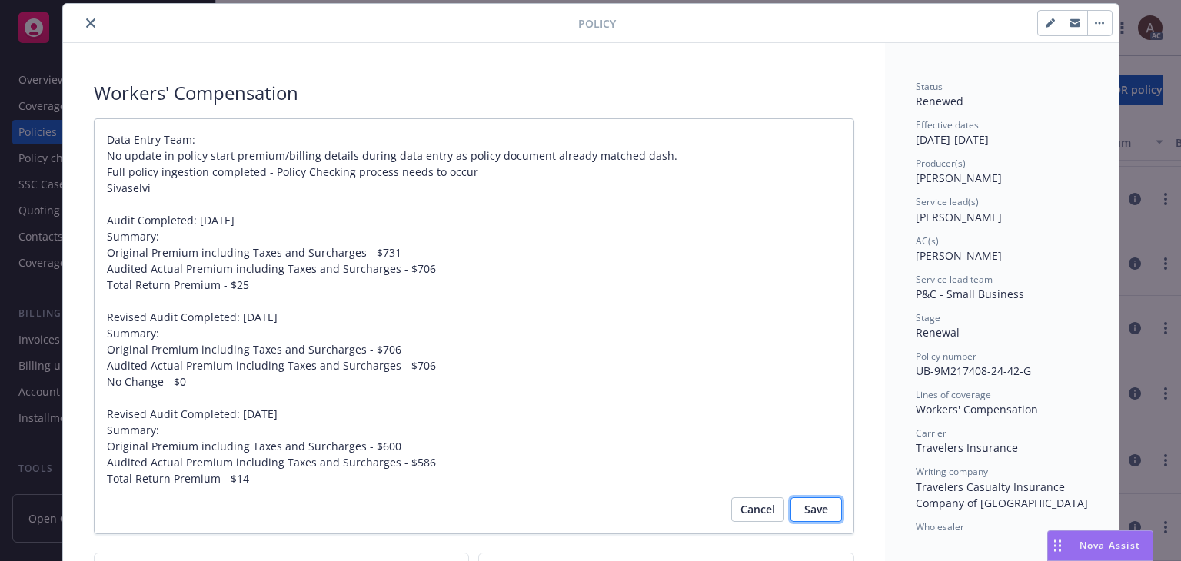
click at [826, 514] on button "Save" at bounding box center [816, 509] width 52 height 25
type textarea "x"
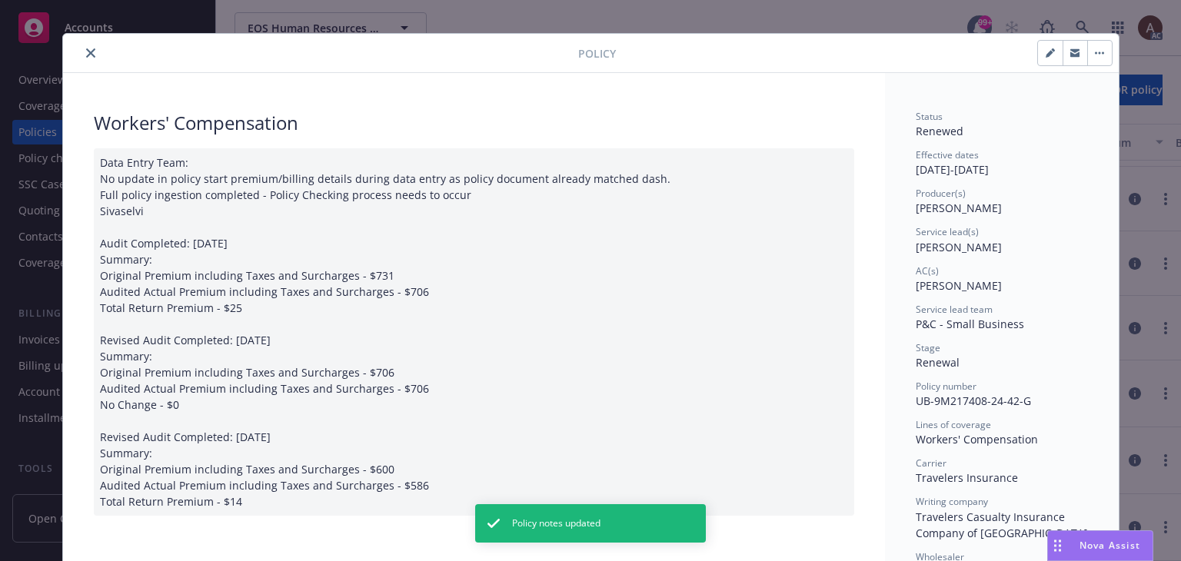
scroll to position [0, 0]
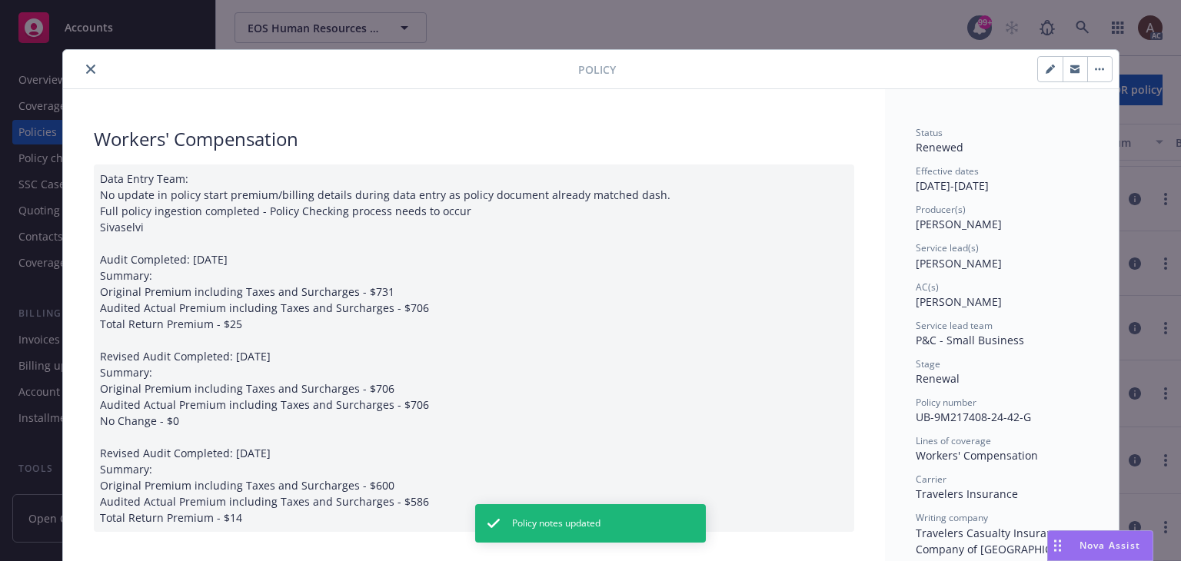
click at [89, 69] on button "close" at bounding box center [90, 69] width 18 height 18
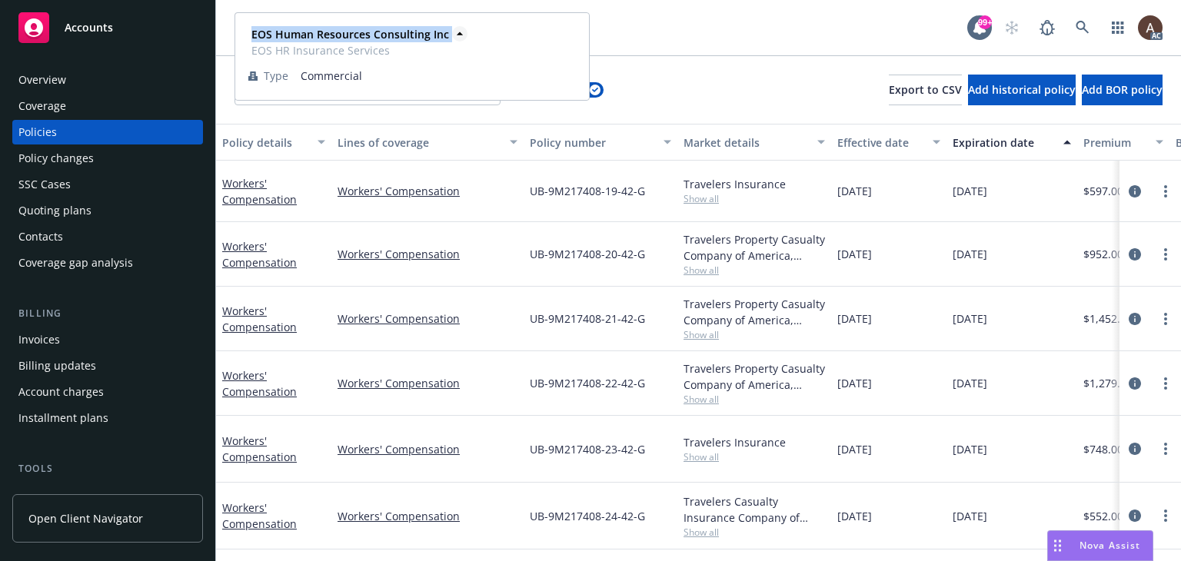
drag, startPoint x: 252, startPoint y: 38, endPoint x: 449, endPoint y: 36, distance: 196.8
click at [449, 36] on span "EOS Human Resources Consulting Inc" at bounding box center [350, 34] width 198 height 16
copy span "EOS Human Resources Consulting Inc"
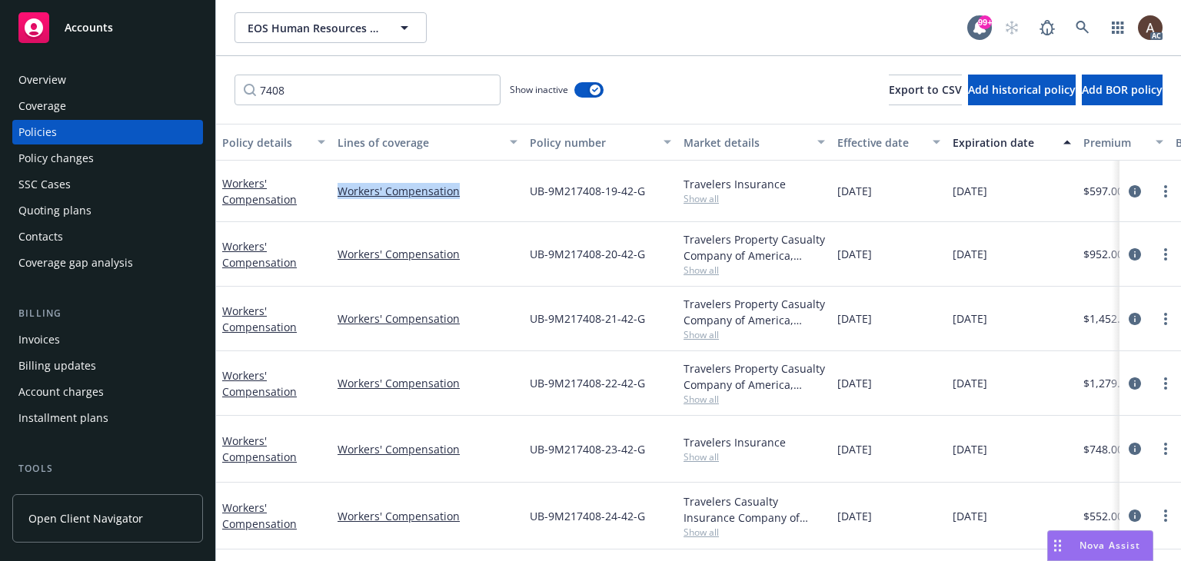
drag, startPoint x: 331, startPoint y: 192, endPoint x: 458, endPoint y: 199, distance: 127.0
click at [458, 199] on div "Workers' Compensation" at bounding box center [427, 192] width 192 height 62
copy link "Workers' Compensation"
drag, startPoint x: 684, startPoint y: 305, endPoint x: 729, endPoint y: 304, distance: 44.6
click at [729, 304] on div "Travelers Property Casualty Company of America, Travelers Insurance" at bounding box center [754, 312] width 141 height 32
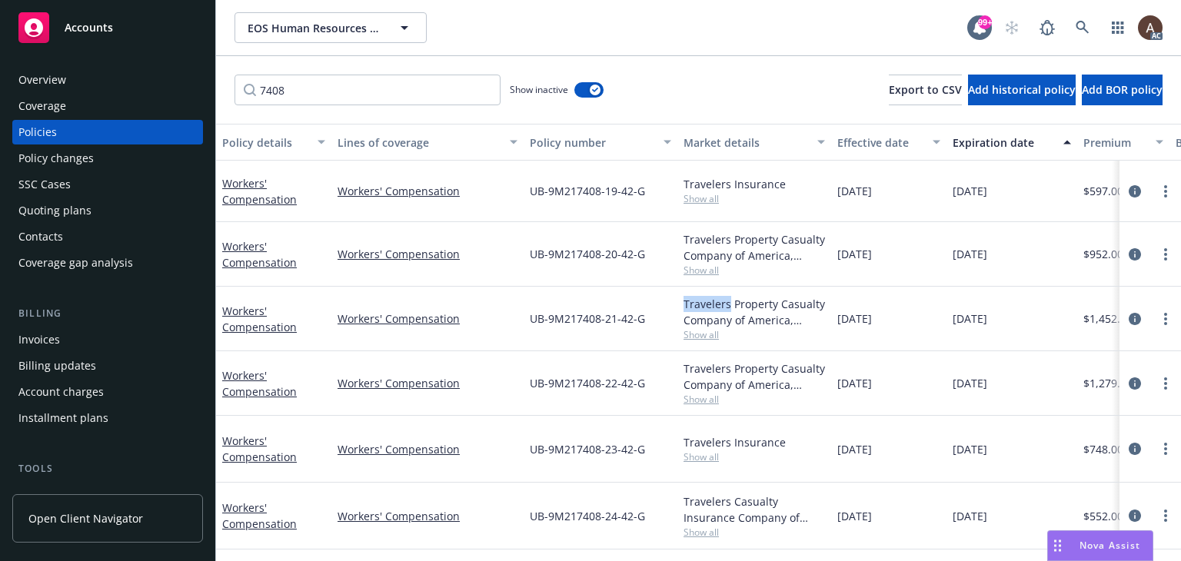
copy div "Travelers"
click at [94, 79] on div "Overview" at bounding box center [107, 80] width 178 height 25
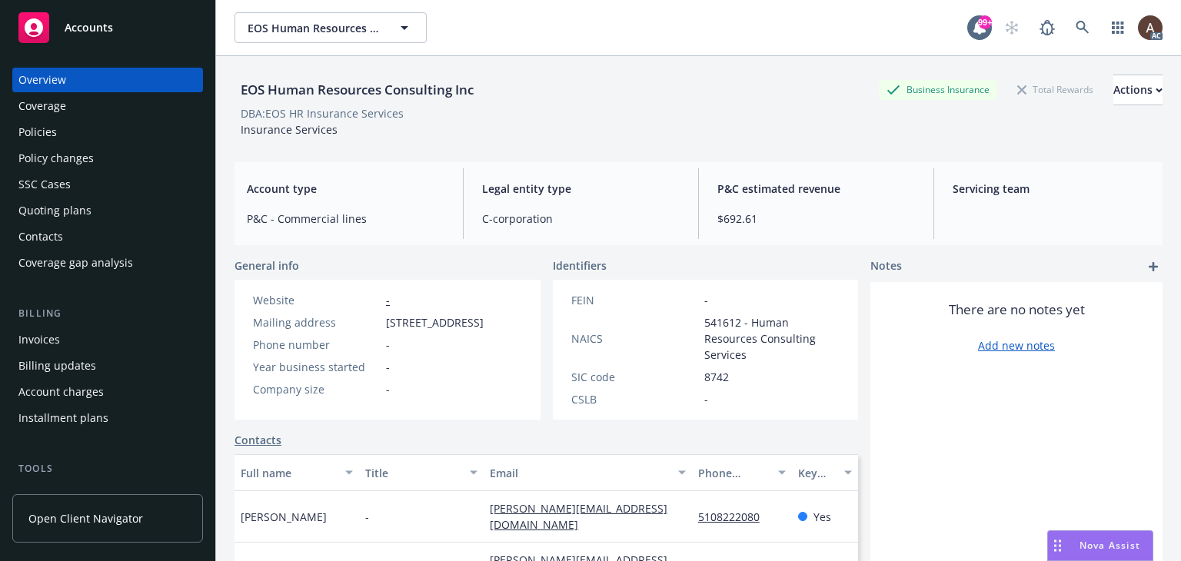
click at [69, 75] on div "Overview" at bounding box center [107, 80] width 178 height 25
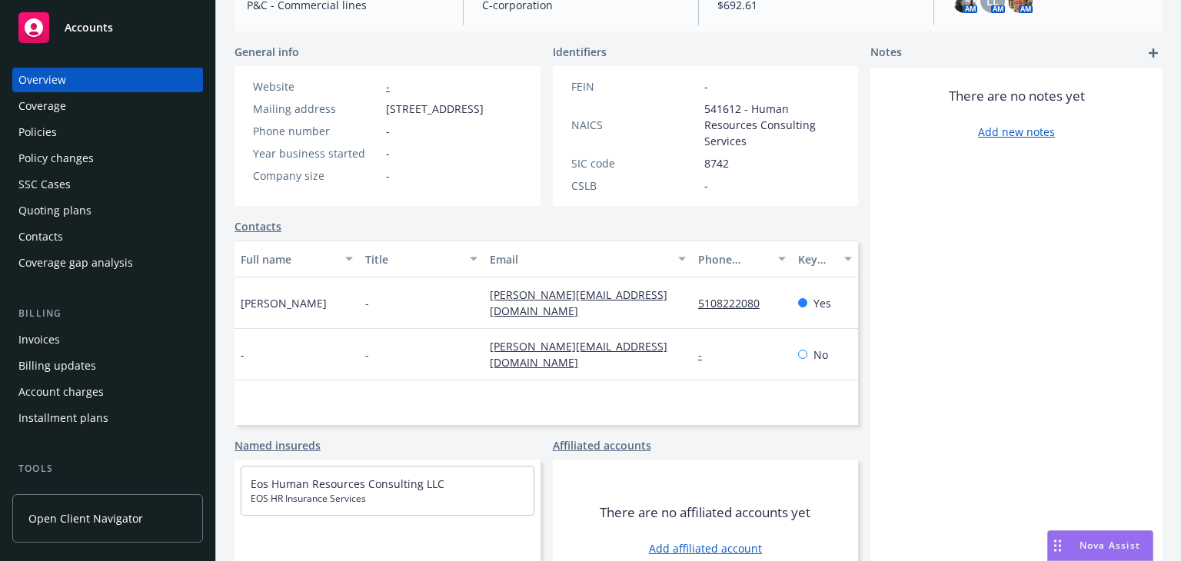
scroll to position [259, 0]
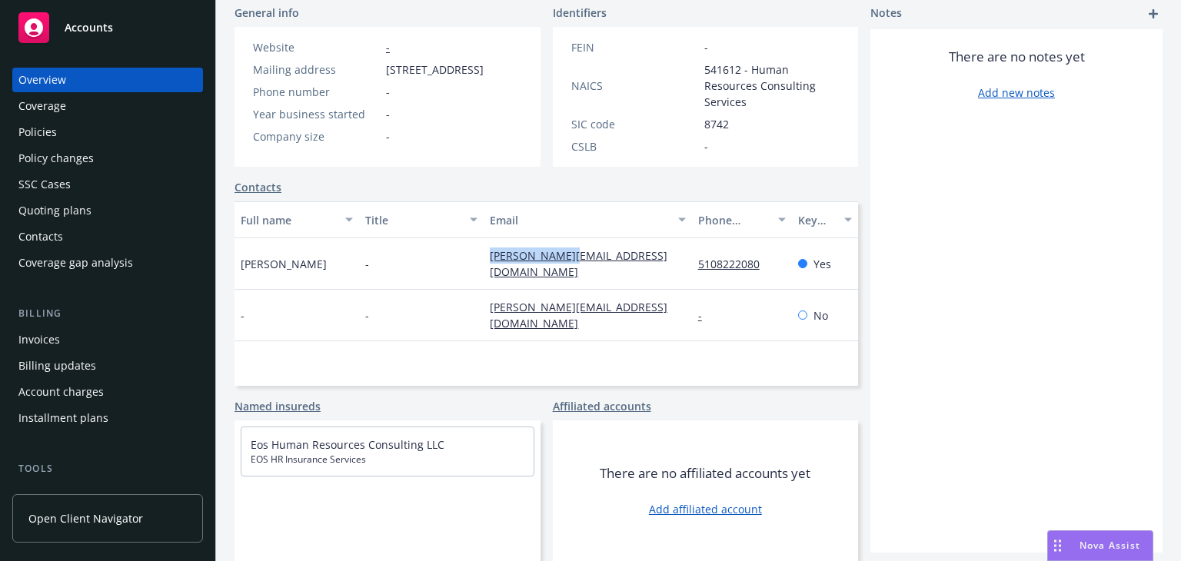
drag, startPoint x: 479, startPoint y: 264, endPoint x: 575, endPoint y: 263, distance: 96.1
click at [575, 263] on div "[PERSON_NAME][EMAIL_ADDRESS][DOMAIN_NAME]" at bounding box center [588, 264] width 208 height 52
copy link "[PERSON_NAME][EMAIL_ADDRESS][DOMAIN_NAME]"
click at [54, 156] on div "Policy changes" at bounding box center [55, 158] width 75 height 25
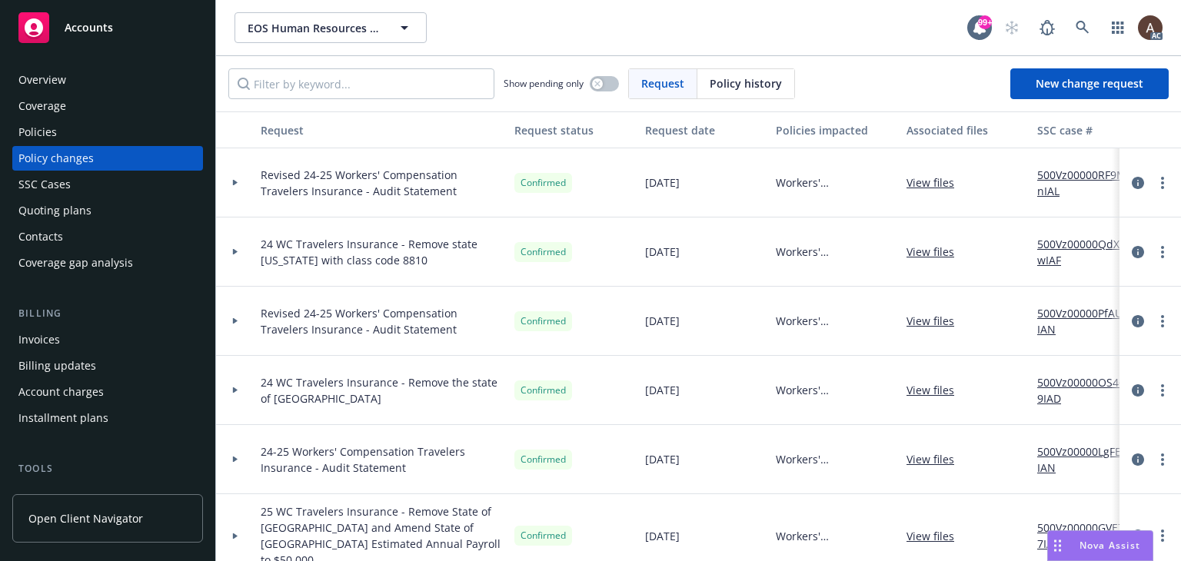
click at [237, 182] on icon at bounding box center [235, 182] width 6 height 5
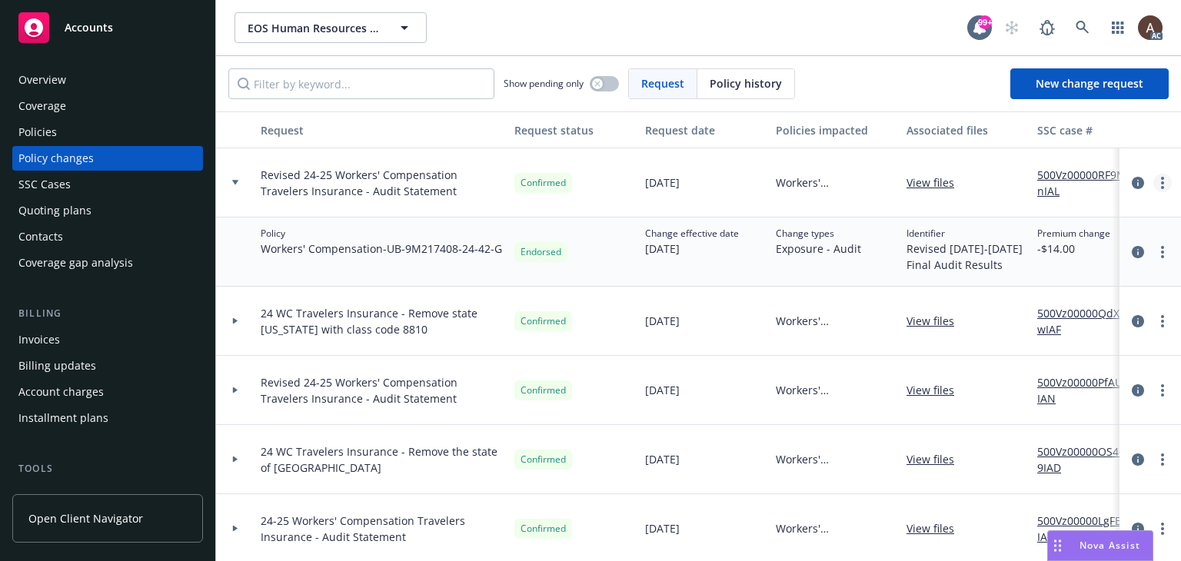
click at [1161, 181] on circle "more" at bounding box center [1162, 182] width 3 height 3
click at [993, 219] on link "Copy logging email" at bounding box center [1028, 214] width 264 height 31
drag, startPoint x: 116, startPoint y: 133, endPoint x: 134, endPoint y: 158, distance: 30.3
click at [116, 133] on div "Policies" at bounding box center [107, 132] width 178 height 25
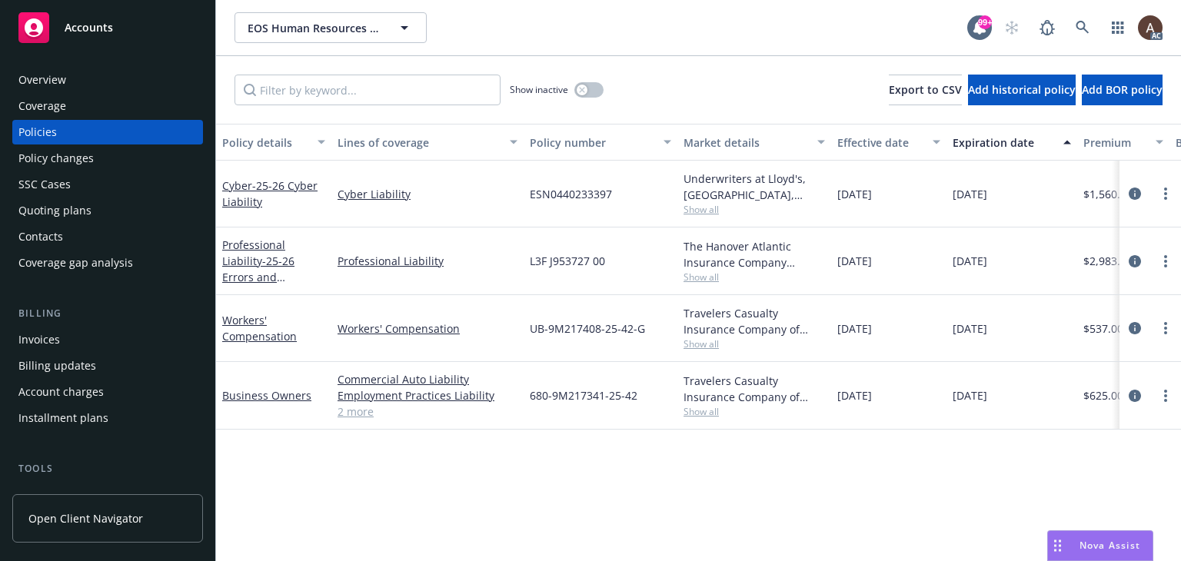
click at [389, 465] on div "Policy details Lines of coverage Policy number Market details Effective date Ex…" at bounding box center [698, 342] width 965 height 437
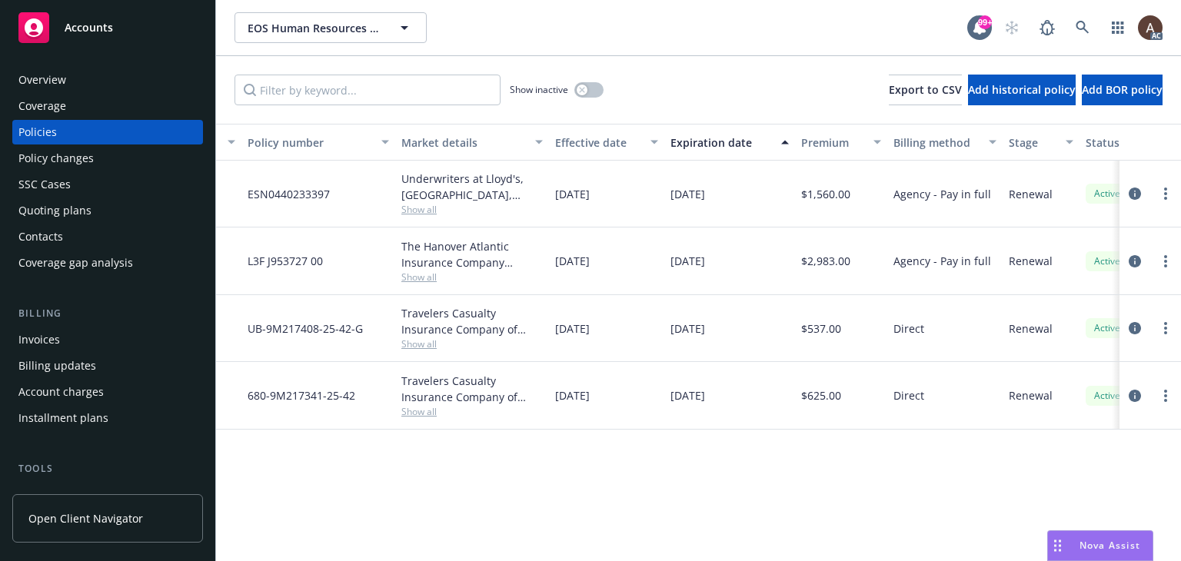
scroll to position [0, 519]
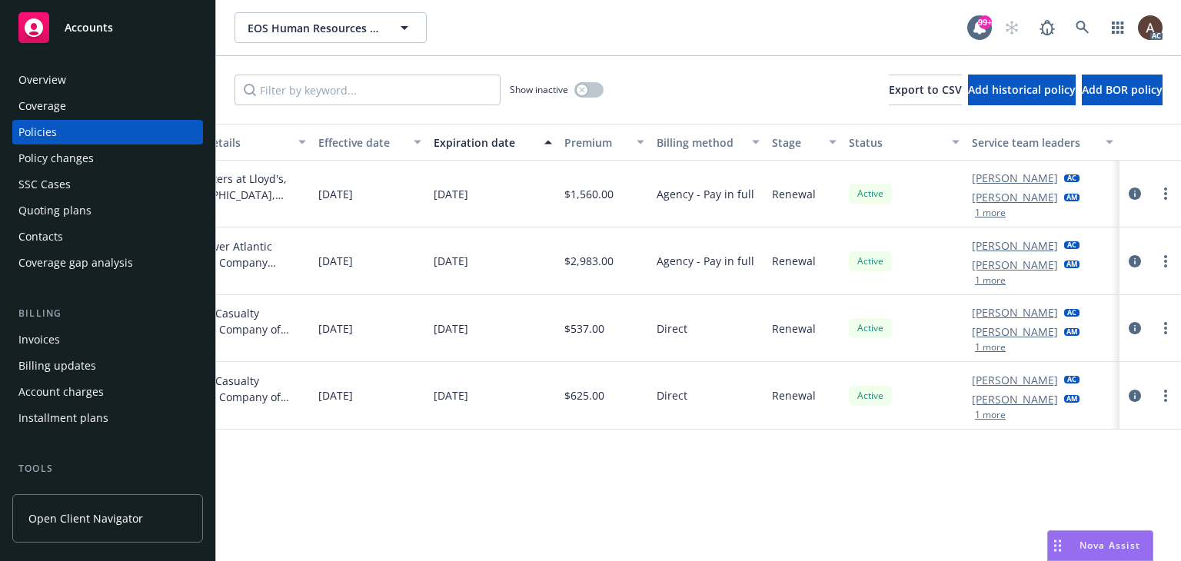
drag, startPoint x: 84, startPoint y: 81, endPoint x: 62, endPoint y: 83, distance: 22.3
click at [84, 81] on div "Overview" at bounding box center [107, 80] width 178 height 25
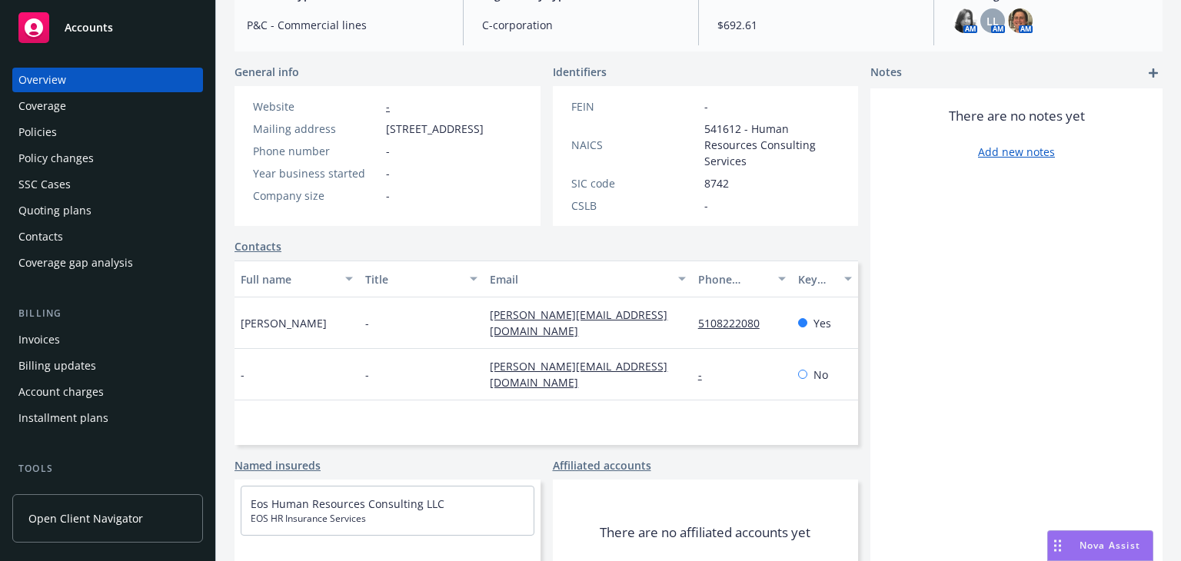
scroll to position [259, 0]
